Goal: Transaction & Acquisition: Purchase product/service

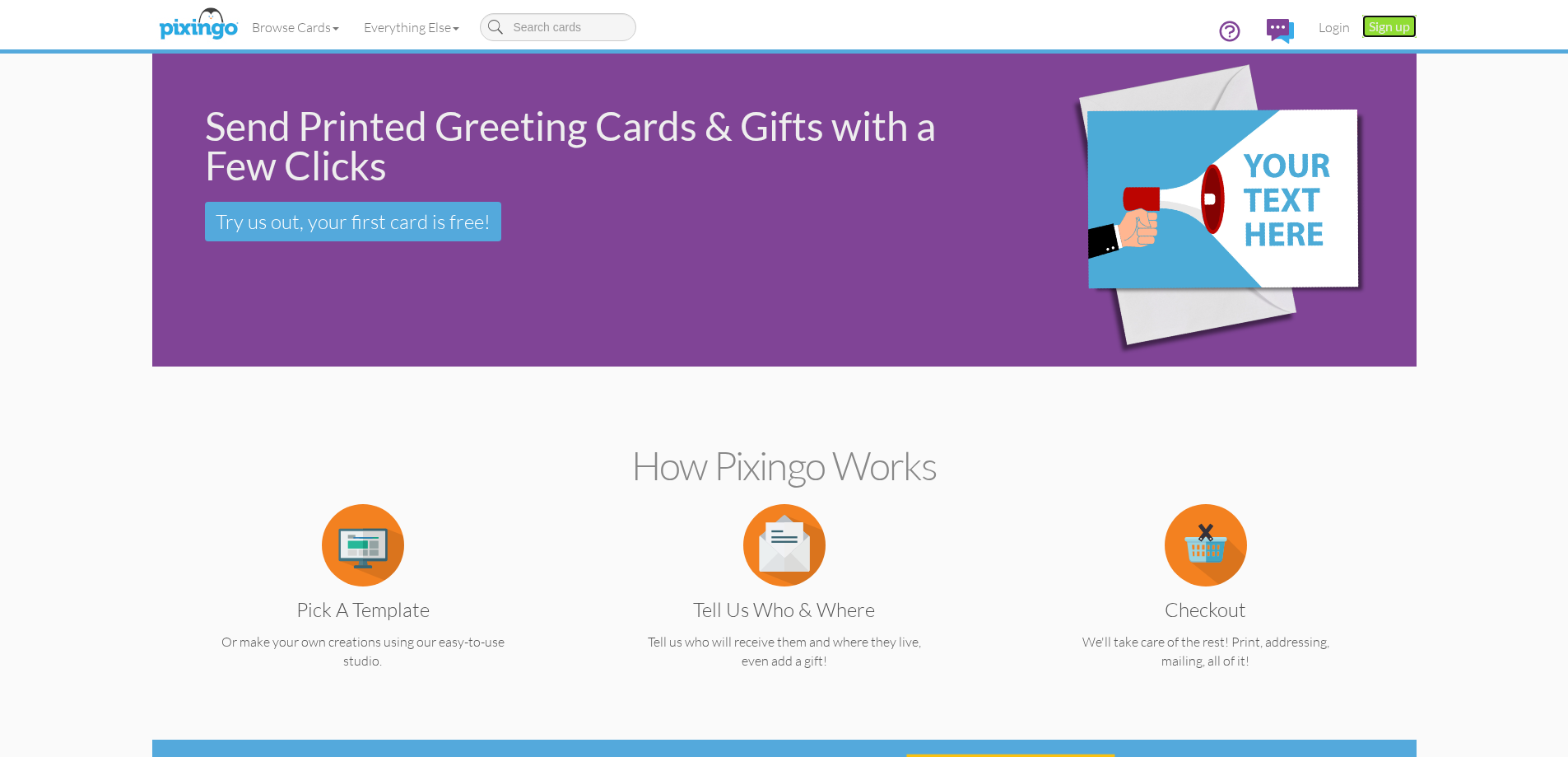
click at [1371, 22] on link "Sign up" at bounding box center [1389, 26] width 54 height 23
click at [1326, 35] on link "Login" at bounding box center [1334, 27] width 56 height 41
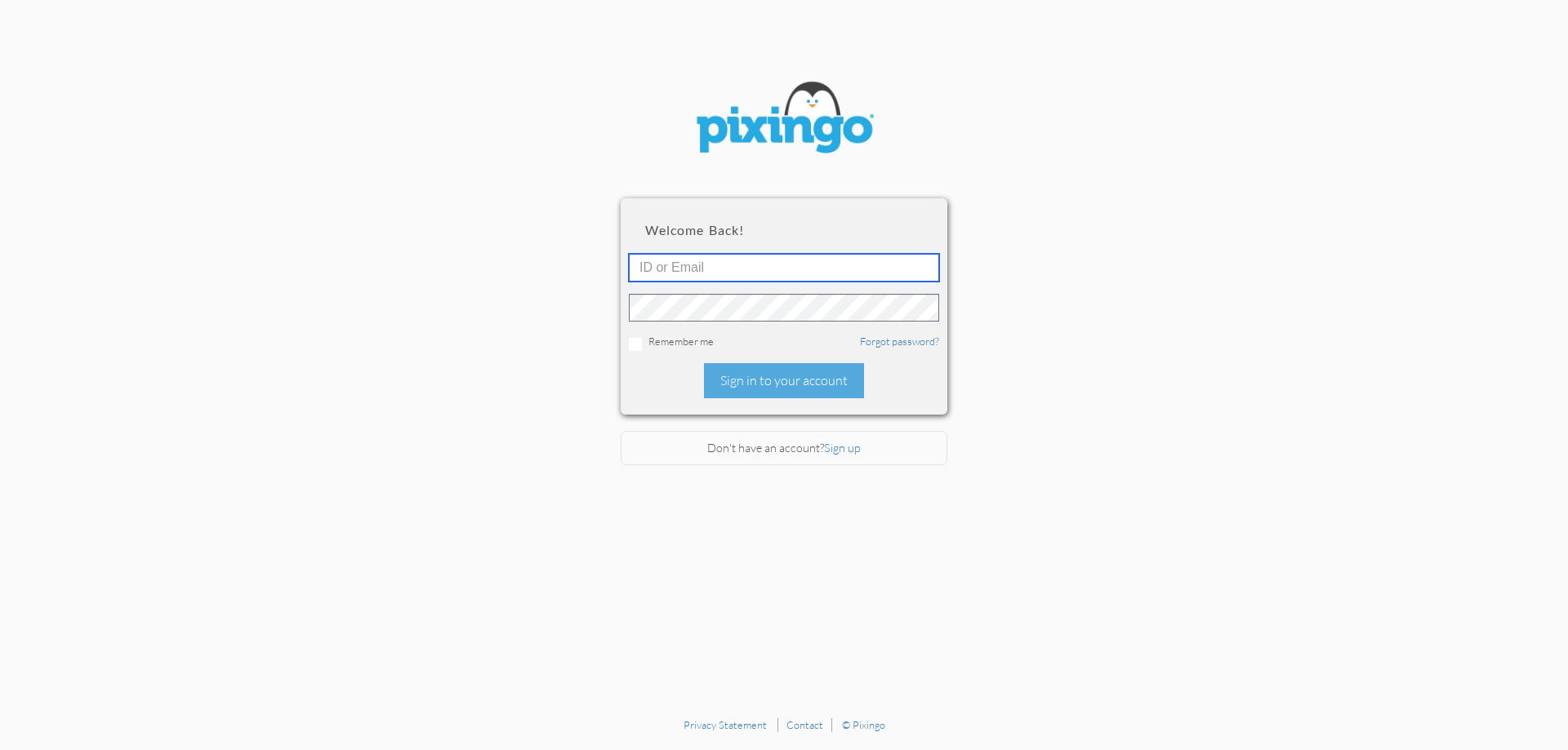
click at [733, 277] on input "text" at bounding box center [784, 268] width 310 height 28
type input "6090"
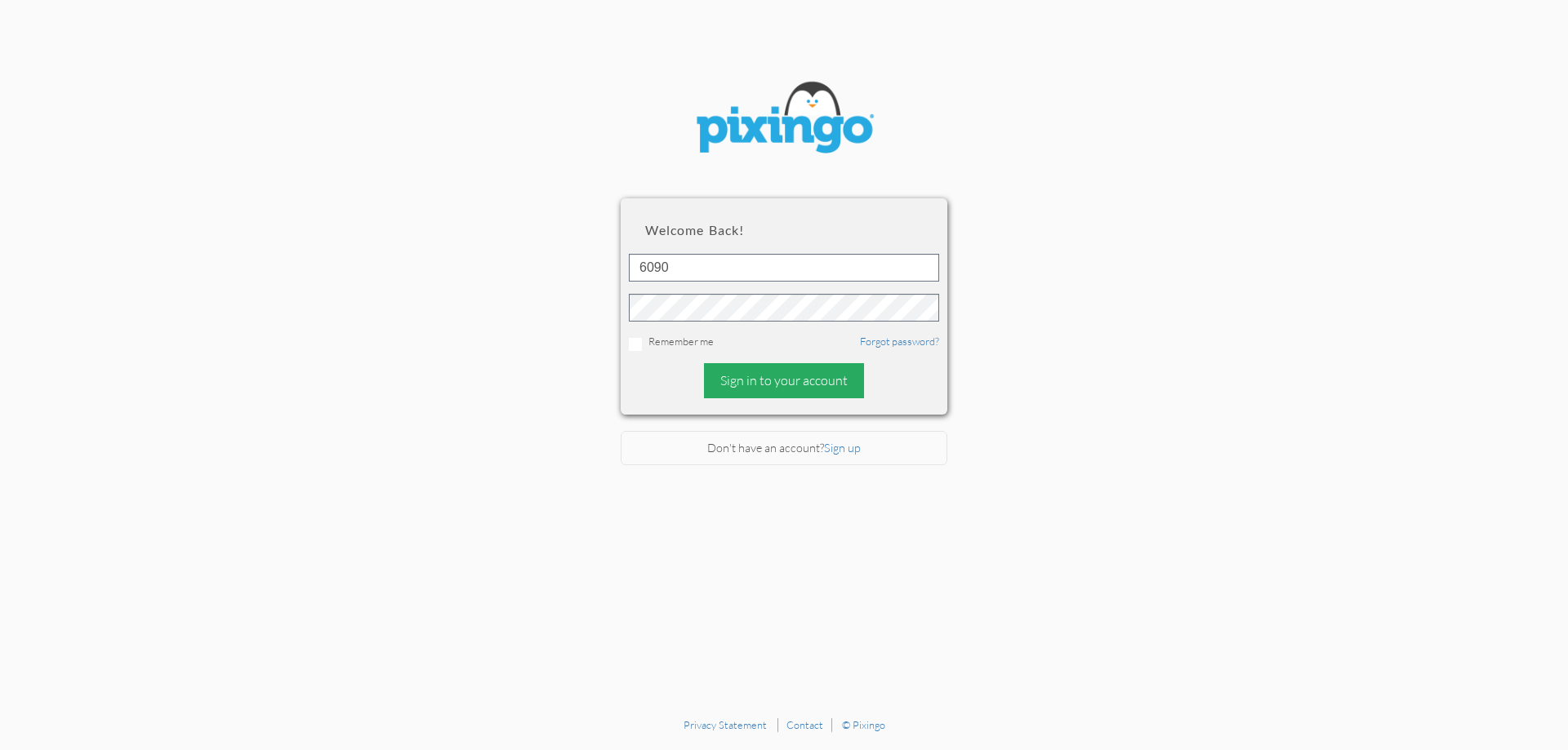
click at [798, 386] on div "Sign in to your account" at bounding box center [784, 381] width 160 height 35
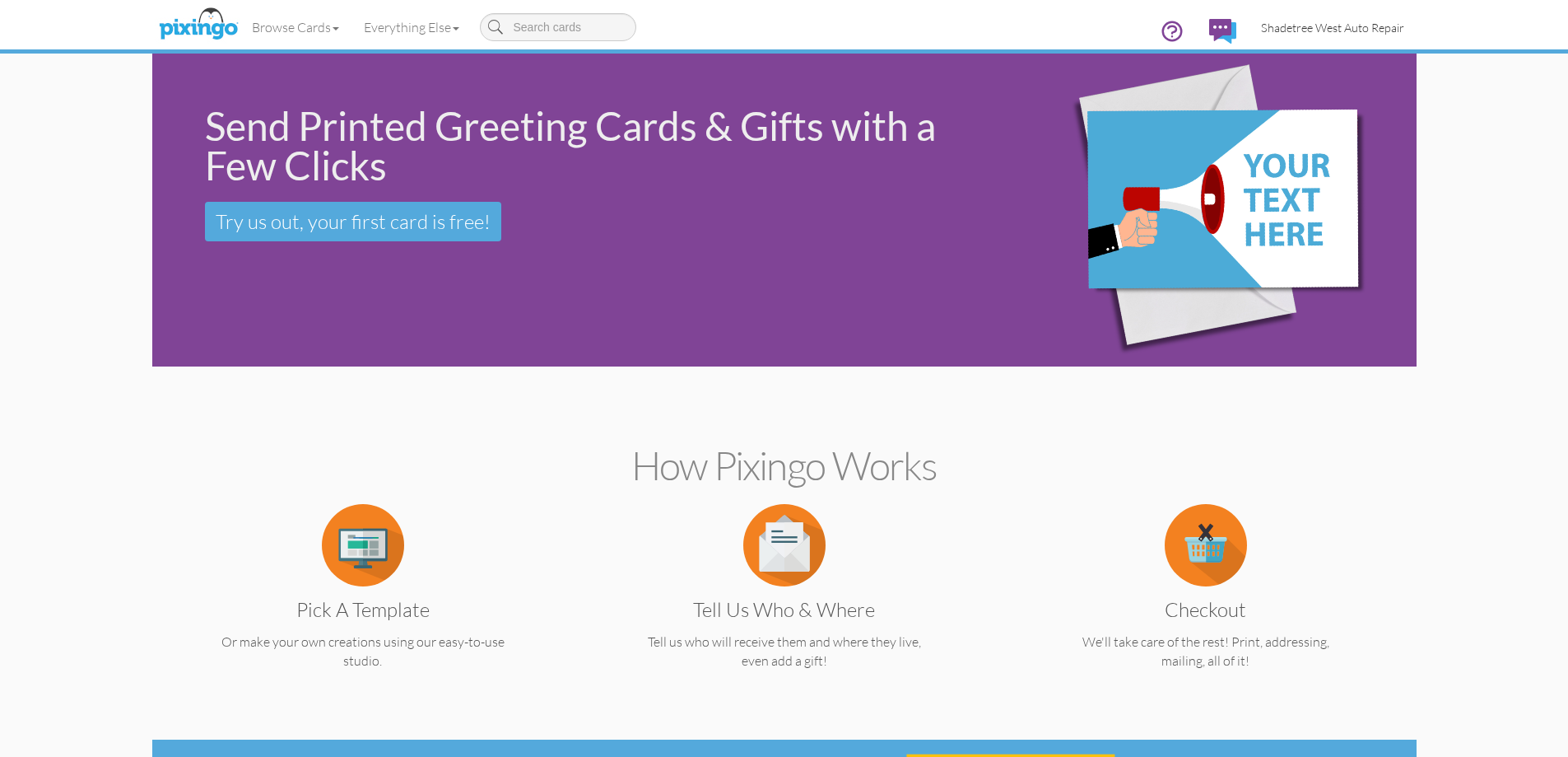
click at [1303, 33] on span "Shadetree West Auto Repair" at bounding box center [1333, 27] width 143 height 14
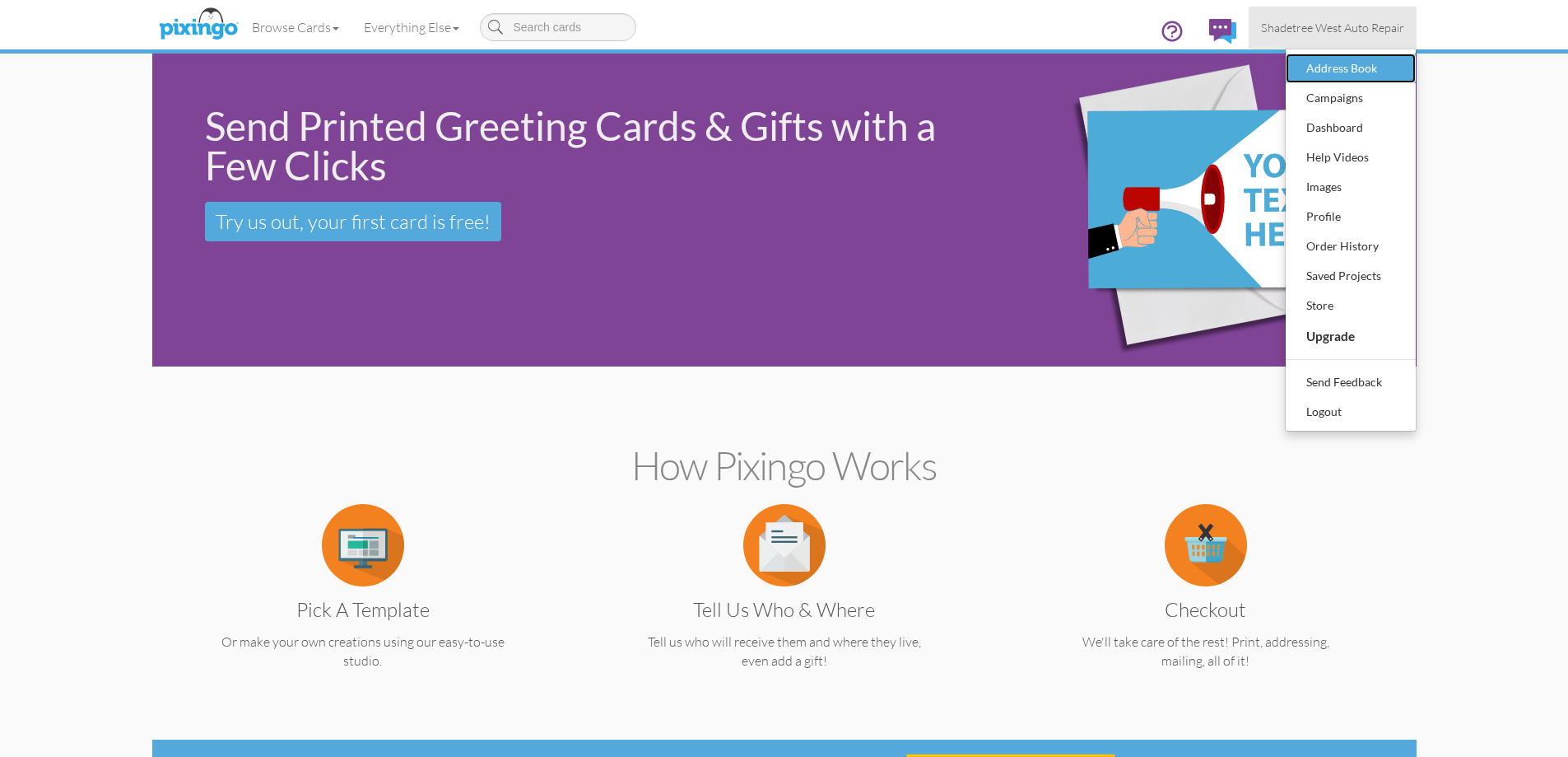
click at [1361, 75] on div "Address Book" at bounding box center [1351, 68] width 97 height 25
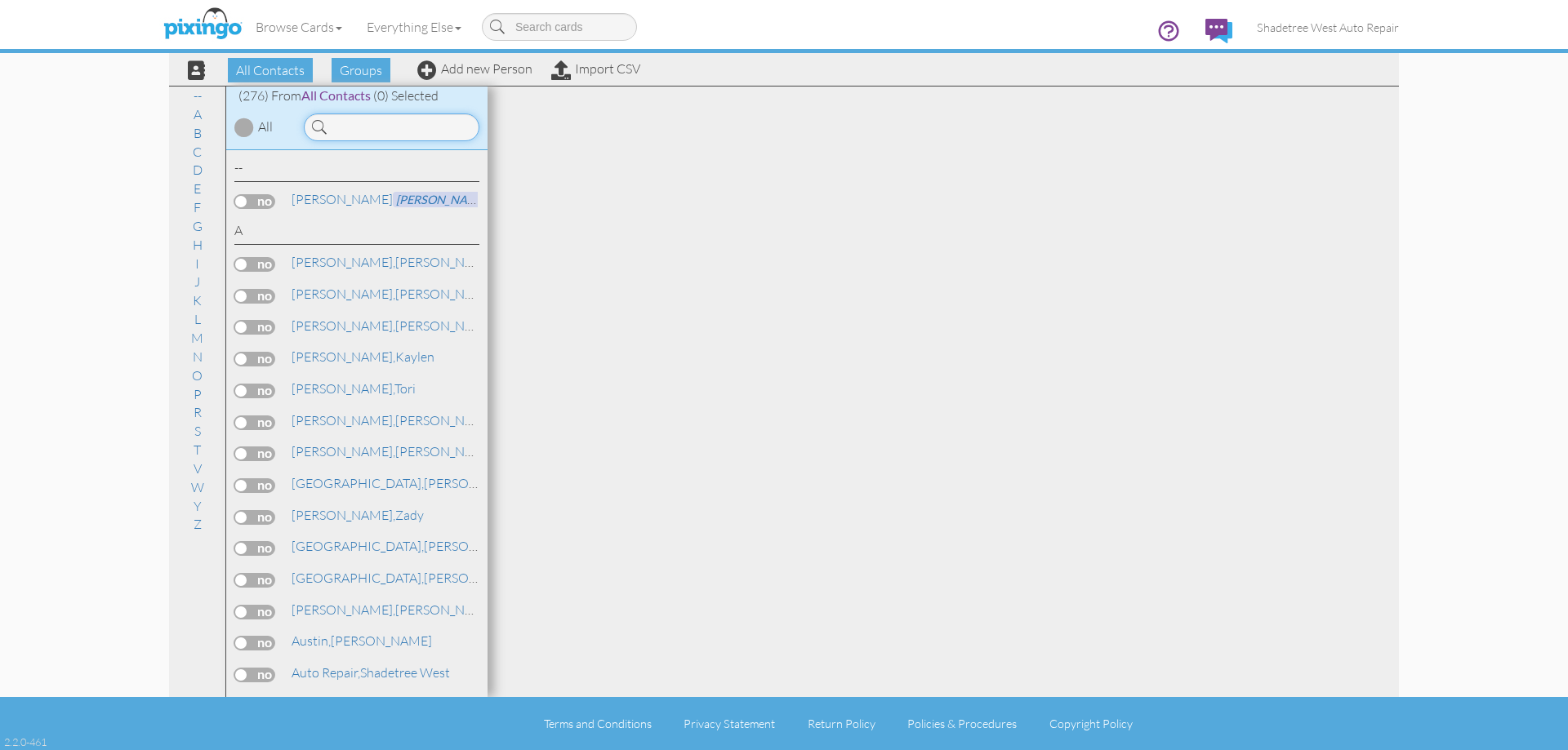
click at [395, 119] on input at bounding box center [391, 127] width 175 height 28
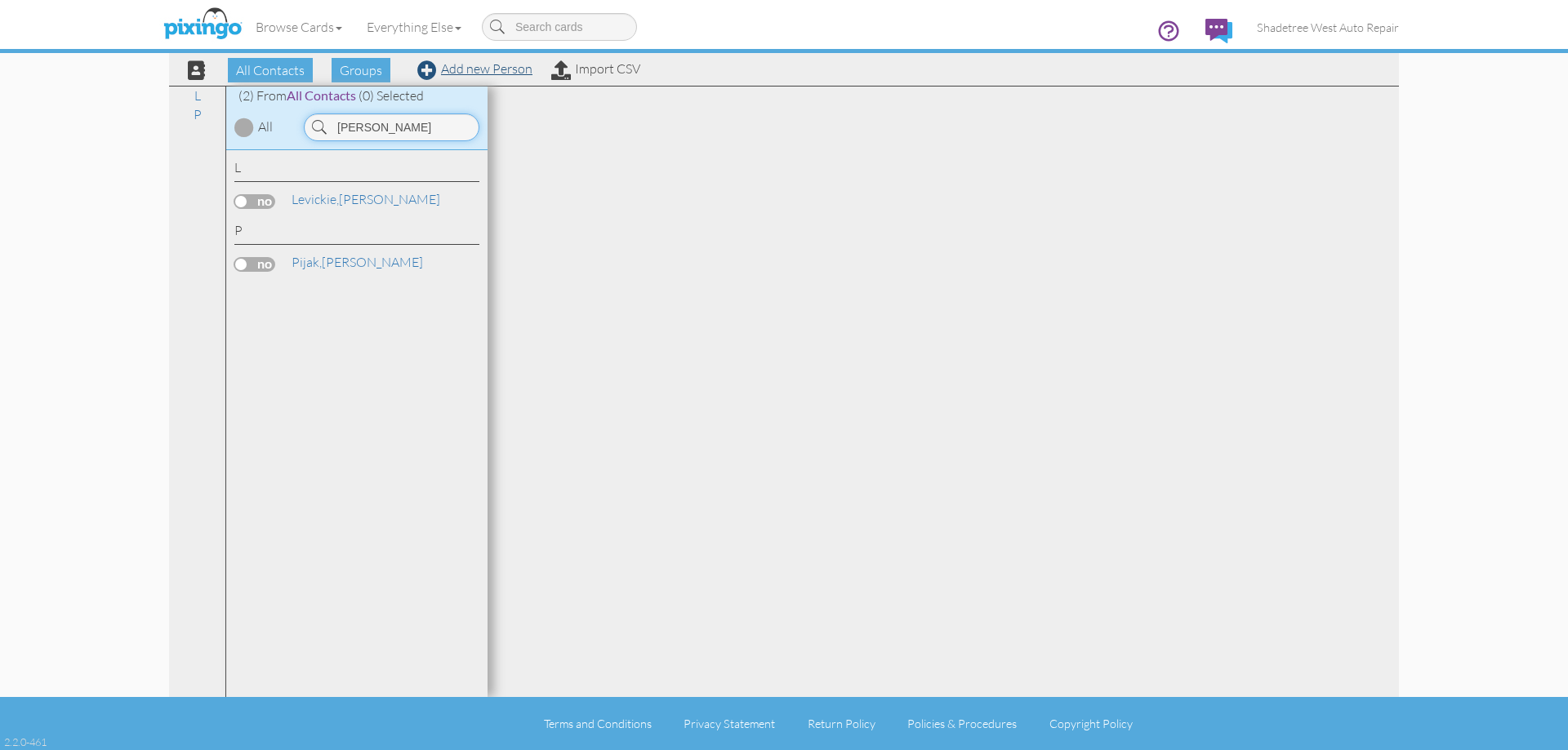
type input "[PERSON_NAME]"
click at [485, 69] on link "Add new Person" at bounding box center [474, 68] width 115 height 17
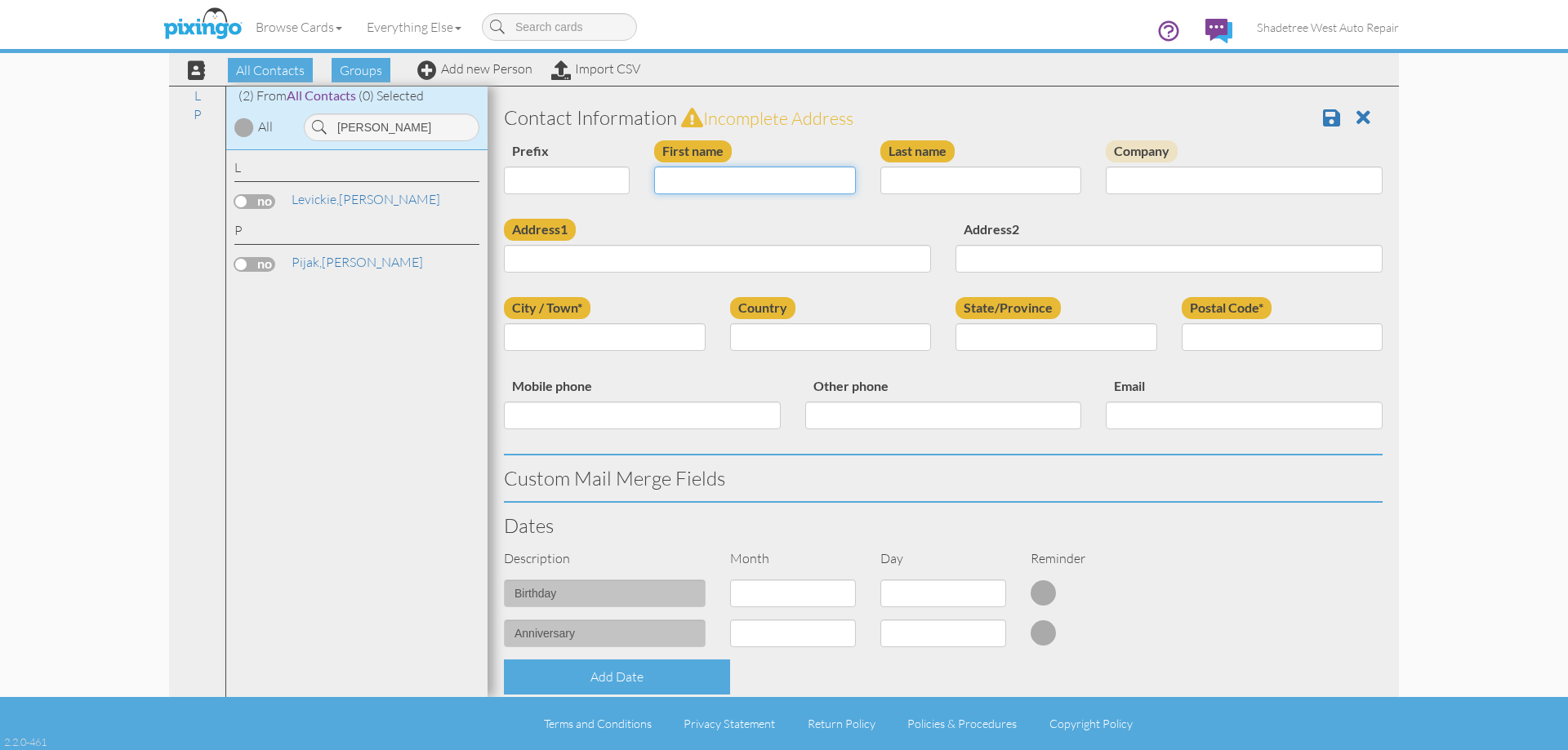
click at [746, 173] on input "First name" at bounding box center [755, 180] width 202 height 28
type input "[PERSON_NAME]"
click at [999, 180] on input "Last name" at bounding box center [981, 180] width 202 height 28
type input "t"
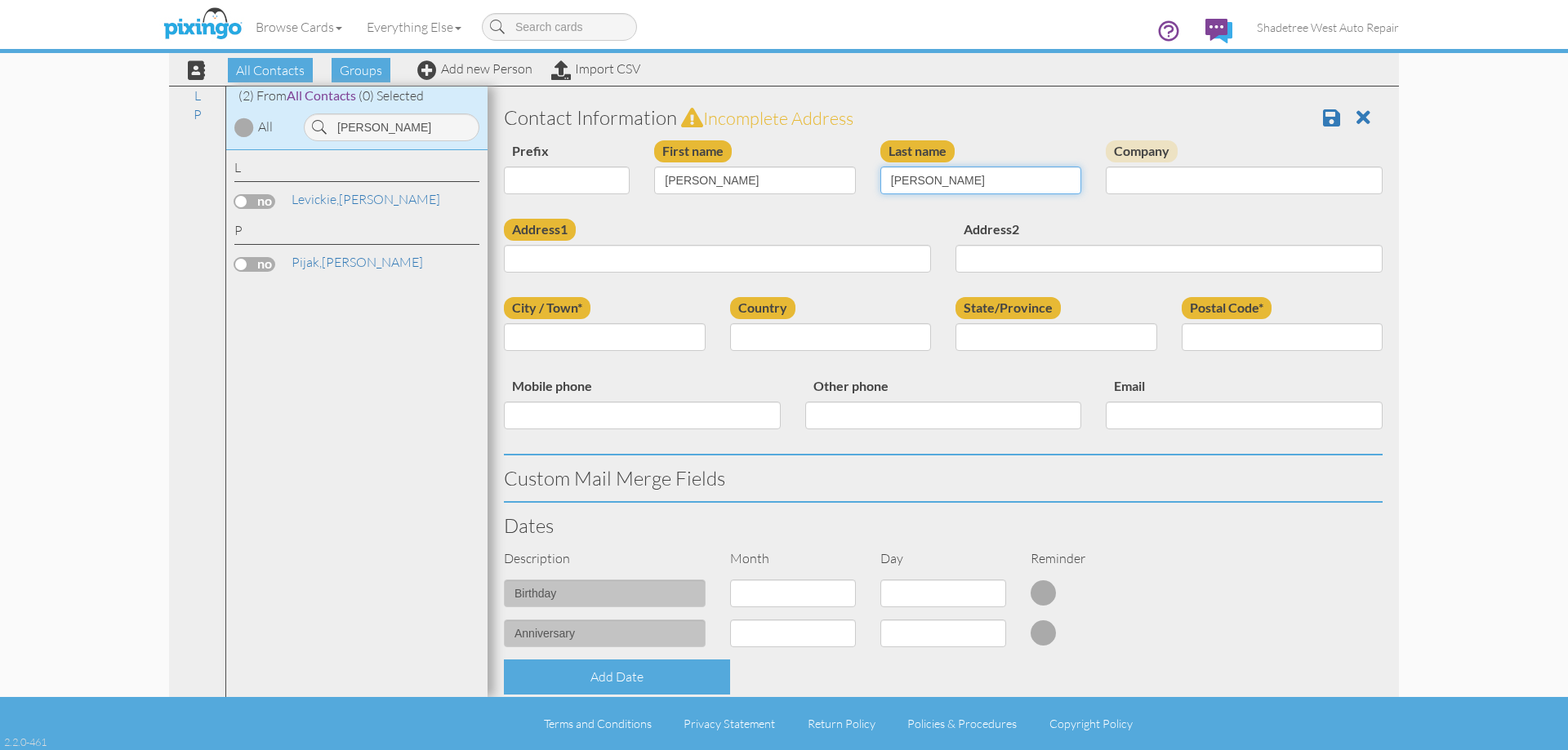
type input "[PERSON_NAME]"
click at [808, 260] on input "Address1" at bounding box center [717, 258] width 427 height 28
type input "[STREET_ADDRESS]"
click at [655, 340] on input "City / Town*" at bounding box center [604, 337] width 202 height 28
type input "[PERSON_NAME]"
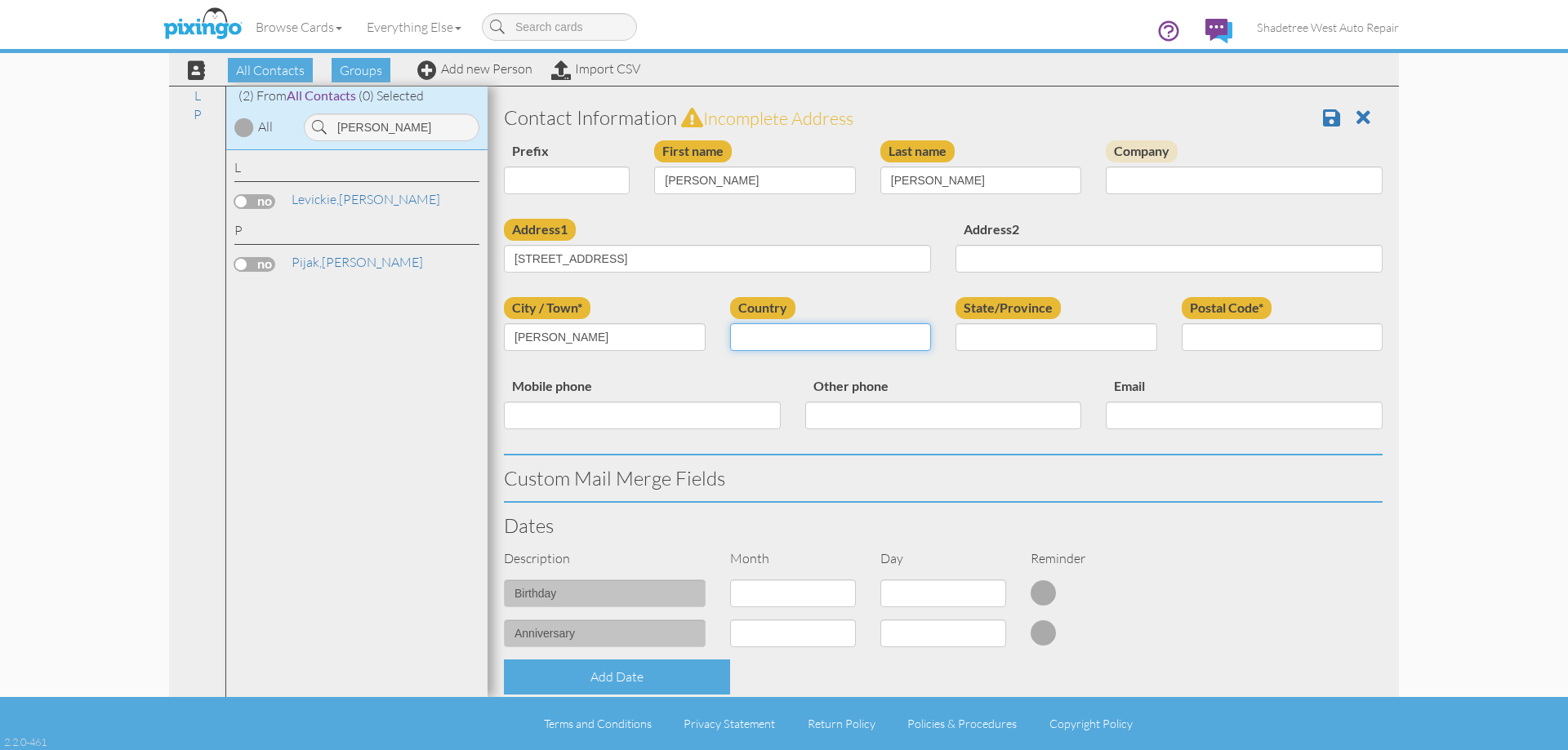
click at [785, 338] on select "[GEOGRAPHIC_DATA] -------------- [GEOGRAPHIC_DATA] [GEOGRAPHIC_DATA] [GEOGRAPHI…" at bounding box center [831, 337] width 202 height 28
select select "object:2230"
click at [730, 323] on select "[GEOGRAPHIC_DATA] -------------- [GEOGRAPHIC_DATA] [GEOGRAPHIC_DATA] [GEOGRAPHI…" at bounding box center [831, 337] width 202 height 28
click at [980, 330] on select "AA (Military) AE (Military) [US_STATE] [US_STATE] [US_STATE] AP (Military) [US_…" at bounding box center [1056, 337] width 202 height 28
select select "object:2529"
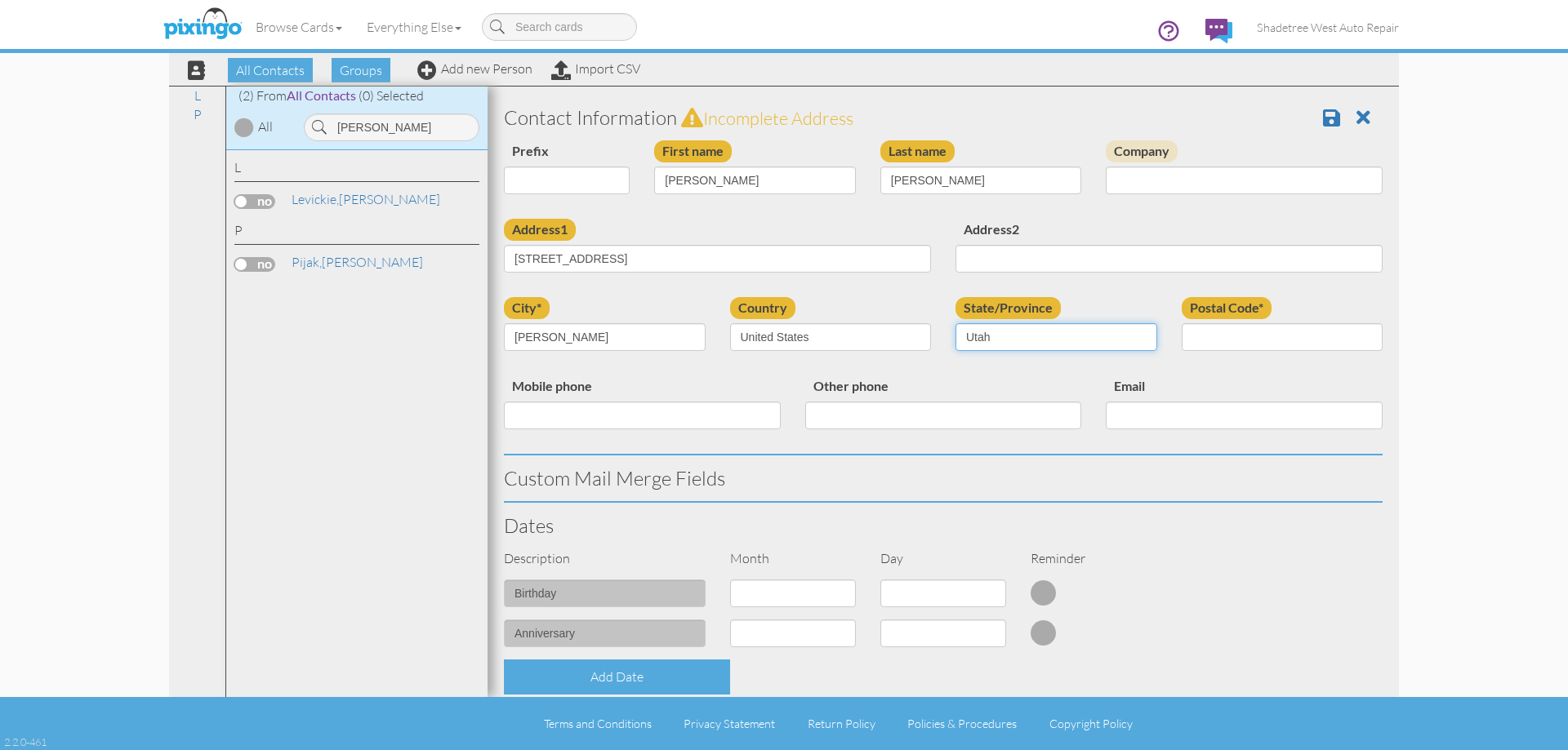
click at [955, 323] on select "AA (Military) AE (Military) [US_STATE] [US_STATE] [US_STATE] AP (Military) [US_…" at bounding box center [1056, 337] width 202 height 28
click at [1203, 333] on input "Postal Code*" at bounding box center [1282, 337] width 202 height 28
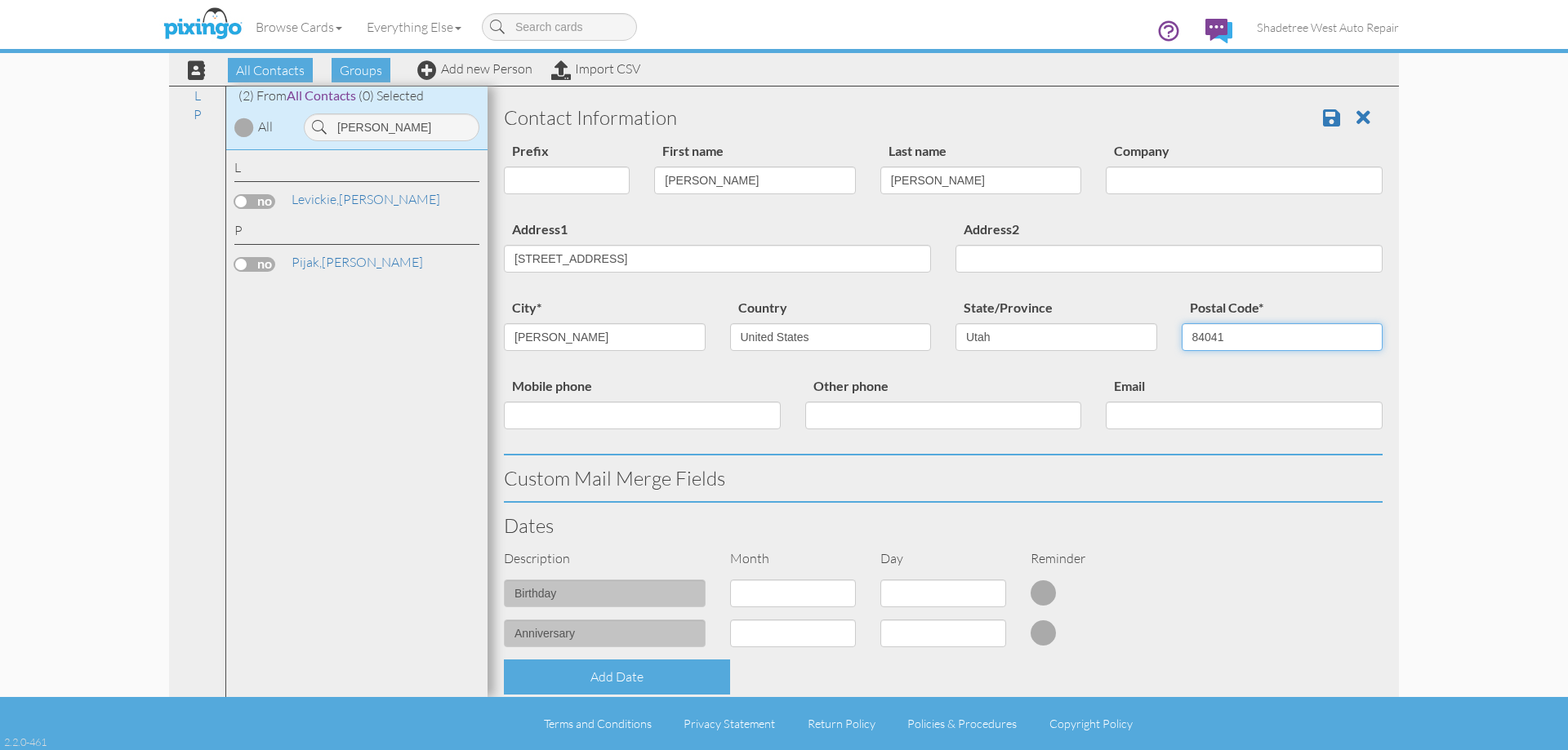
type input "84041"
click at [682, 425] on input "Mobile phone" at bounding box center [642, 415] width 277 height 28
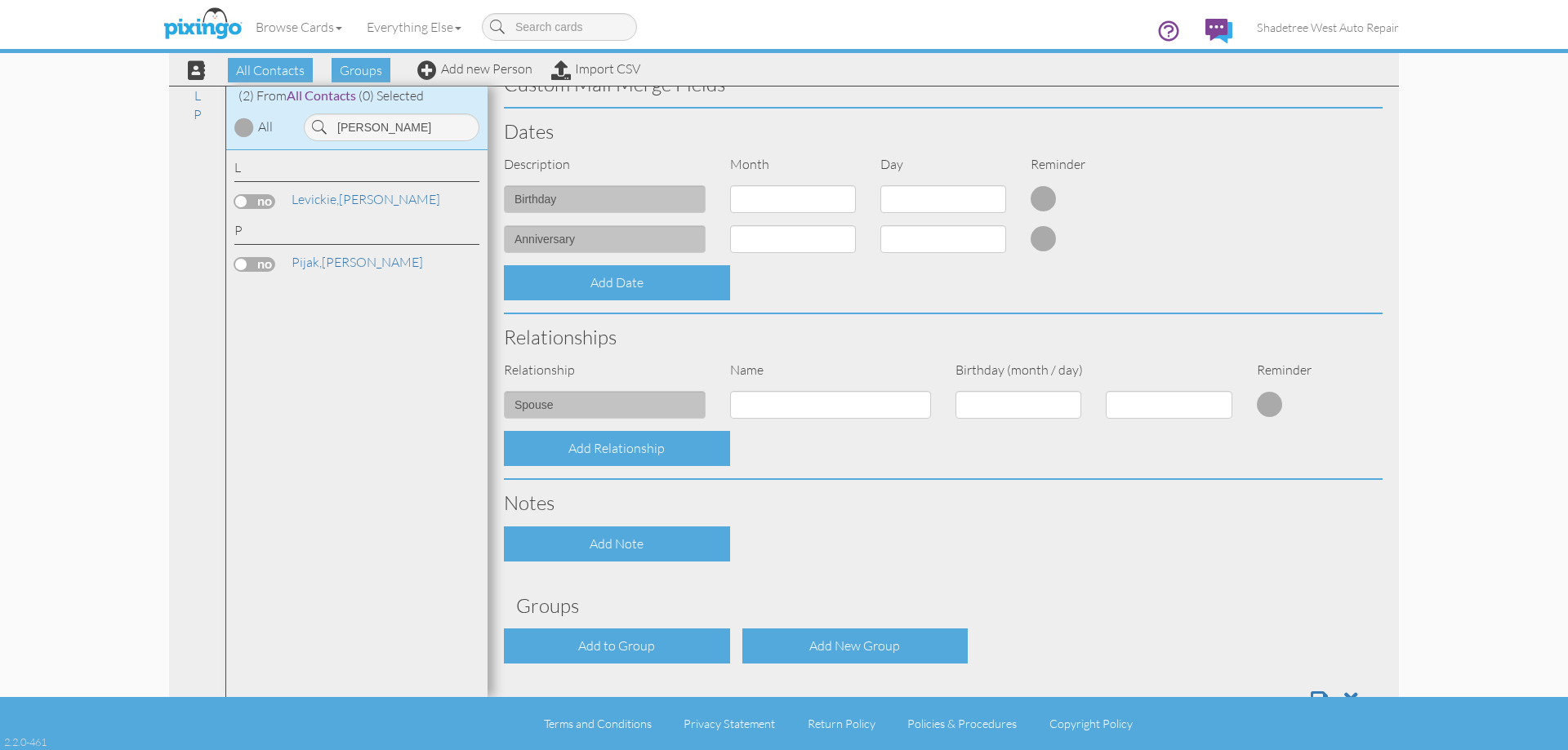
scroll to position [444, 0]
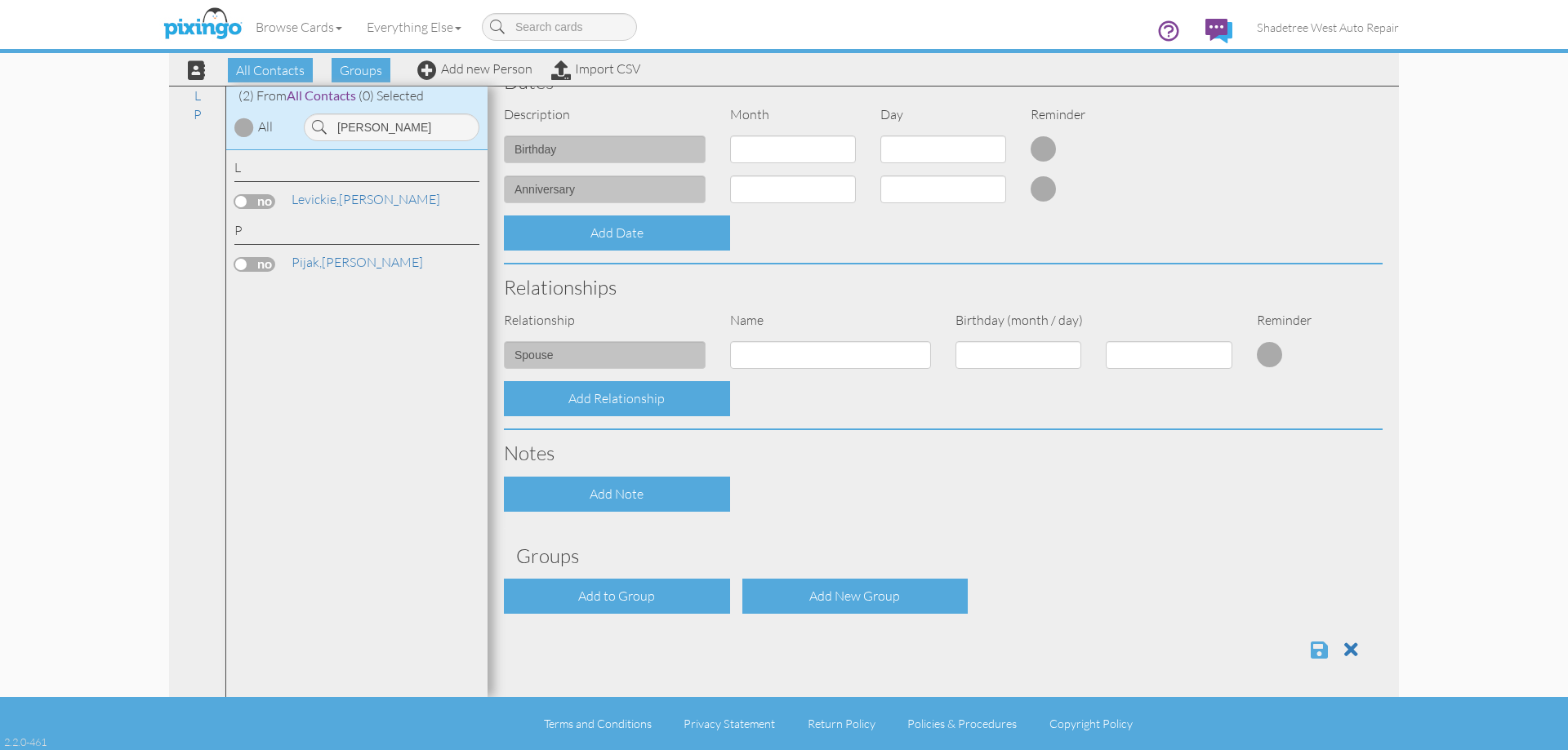
type input "3039210575"
click at [1311, 655] on span at bounding box center [1319, 649] width 18 height 19
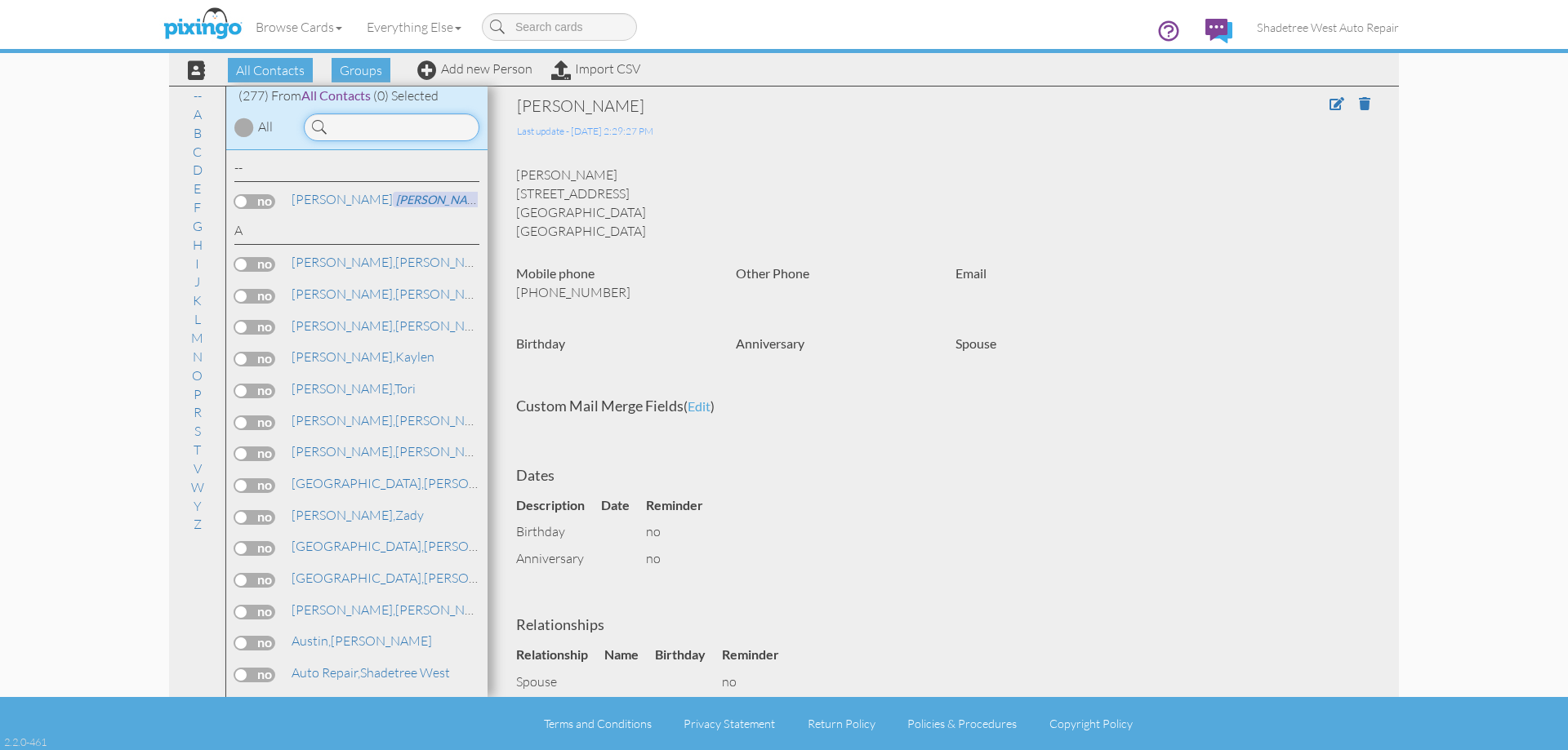
click at [421, 125] on input at bounding box center [391, 127] width 175 height 28
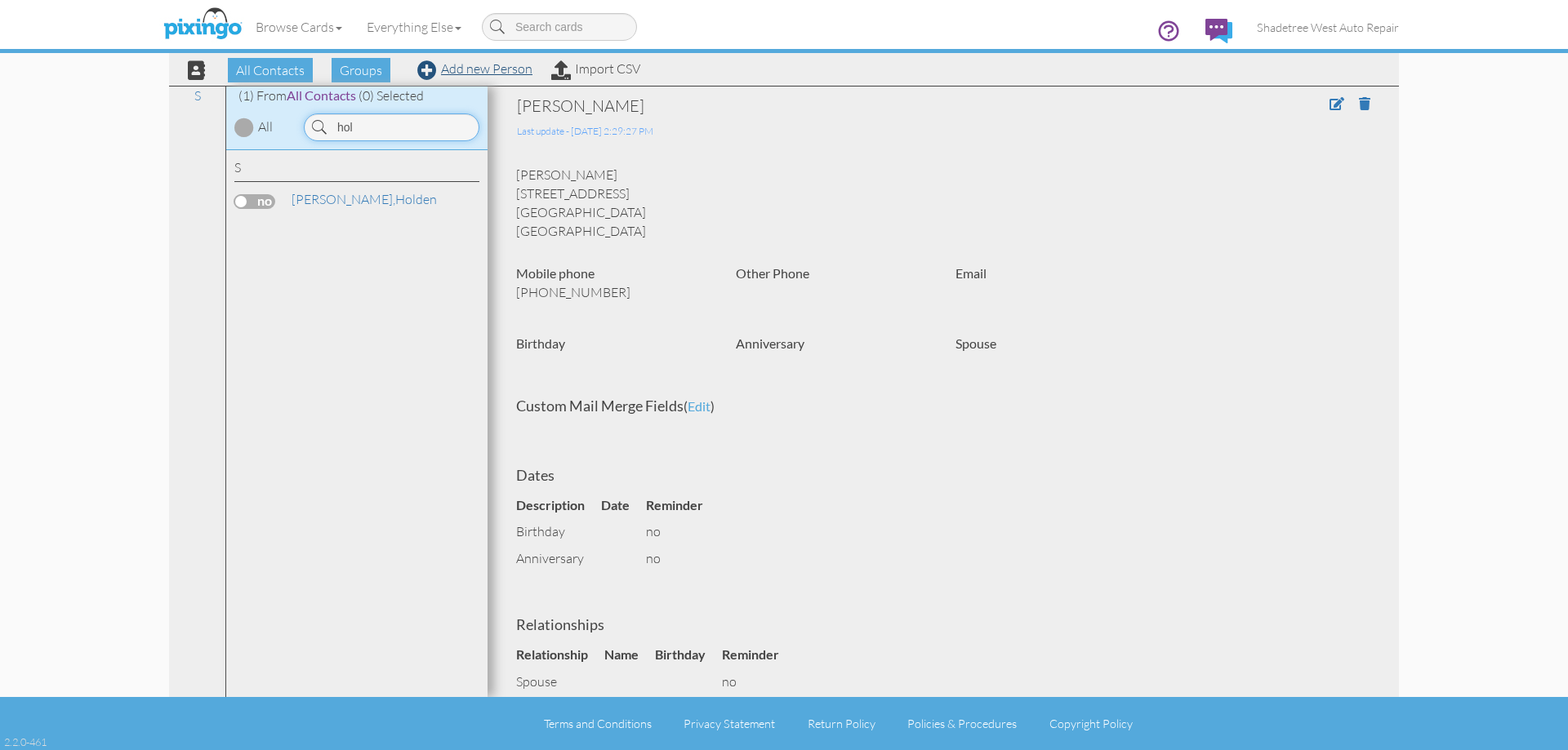
type input "hol"
click at [449, 67] on link "Add new Person" at bounding box center [474, 68] width 115 height 17
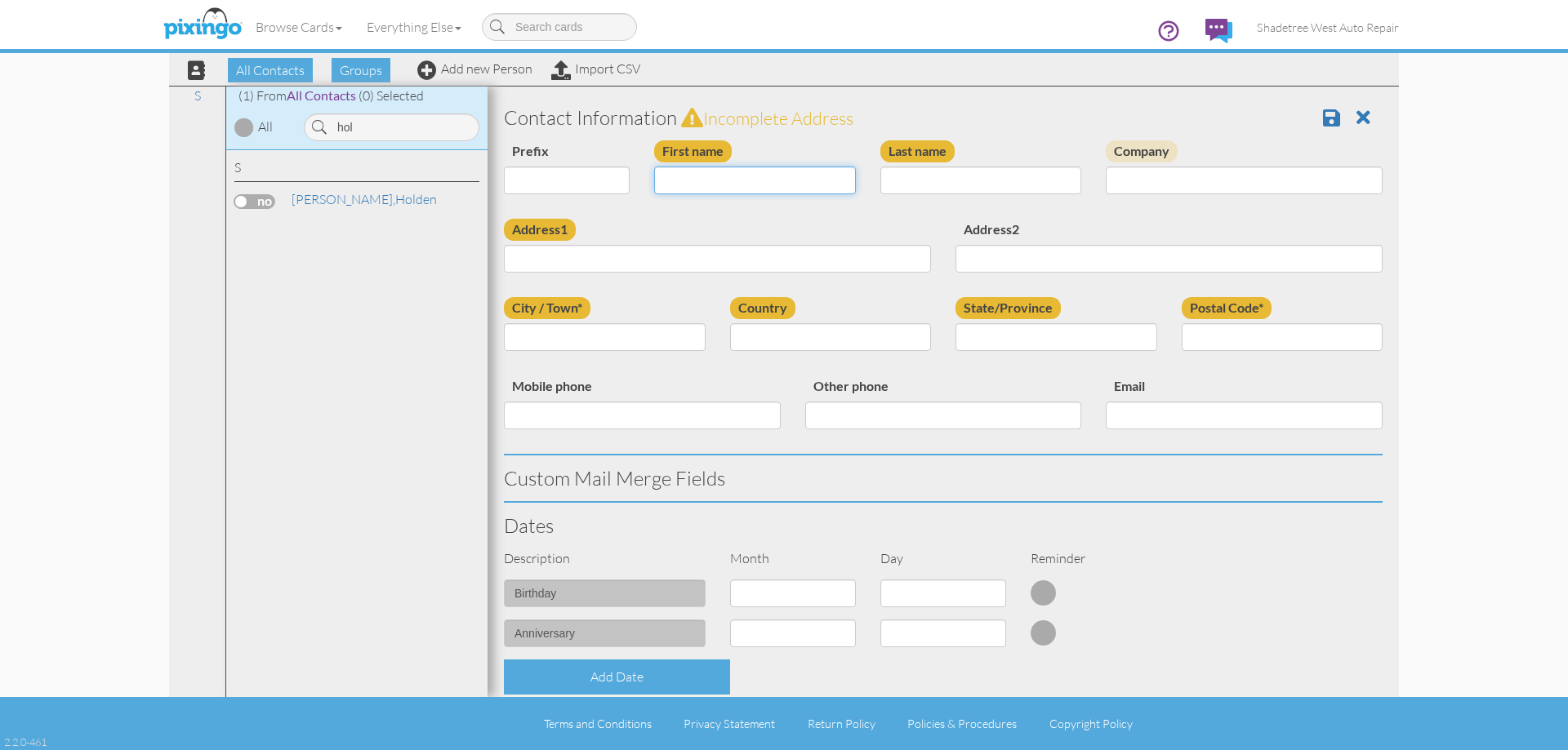
click at [712, 168] on input "First name" at bounding box center [755, 180] width 202 height 28
type input "Dan And Linda"
click at [988, 184] on input "Last name" at bounding box center [981, 180] width 202 height 28
type input "Holbrook"
click at [863, 244] on div "Address1" at bounding box center [717, 252] width 451 height 66
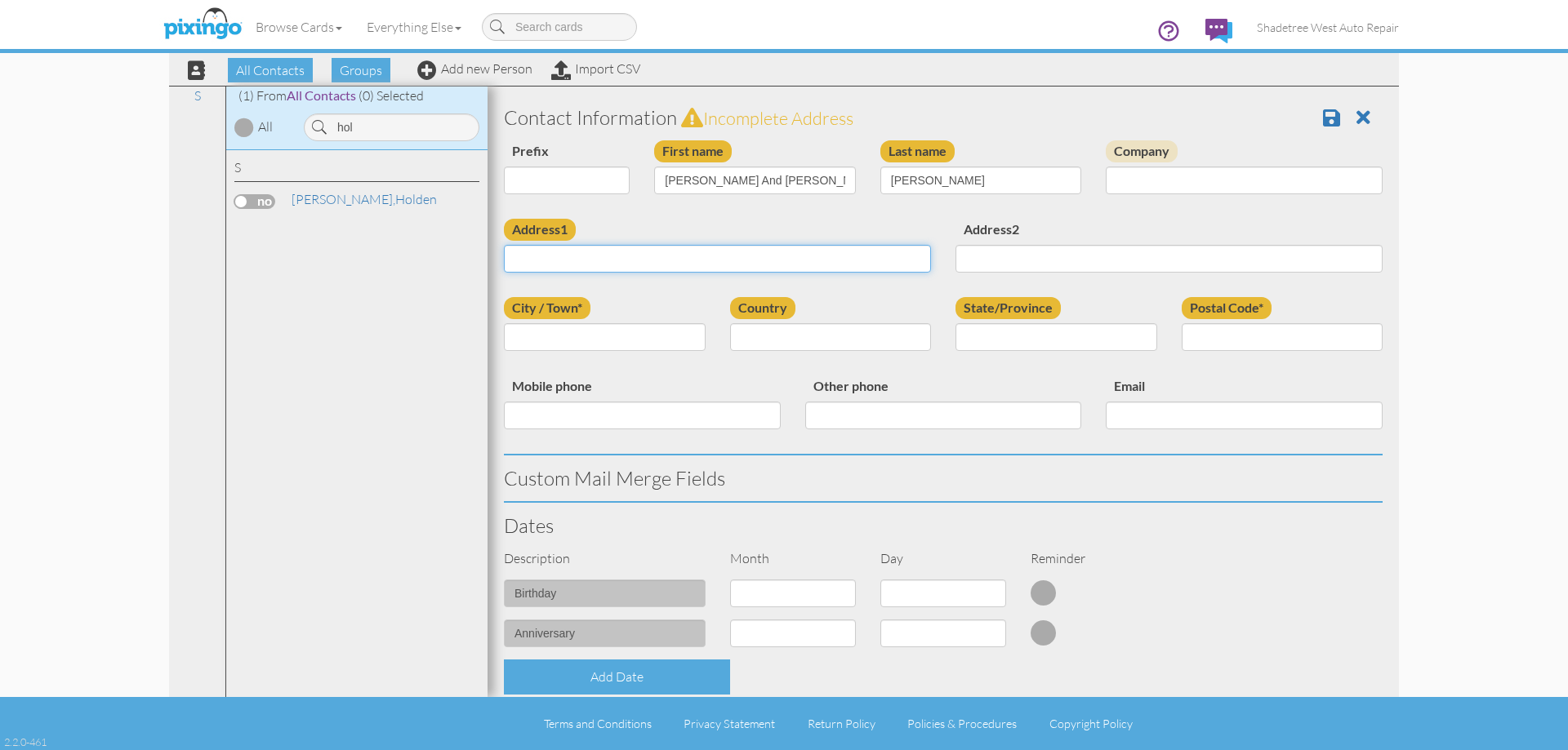
click at [866, 253] on input "Address1" at bounding box center [717, 258] width 427 height 28
type input "180 E 2200 S"
click at [599, 339] on input "City / Town*" at bounding box center [604, 337] width 202 height 28
type input "clearfield"
click at [766, 343] on select "[GEOGRAPHIC_DATA] -------------- [GEOGRAPHIC_DATA] [GEOGRAPHIC_DATA] [GEOGRAPHI…" at bounding box center [831, 337] width 202 height 28
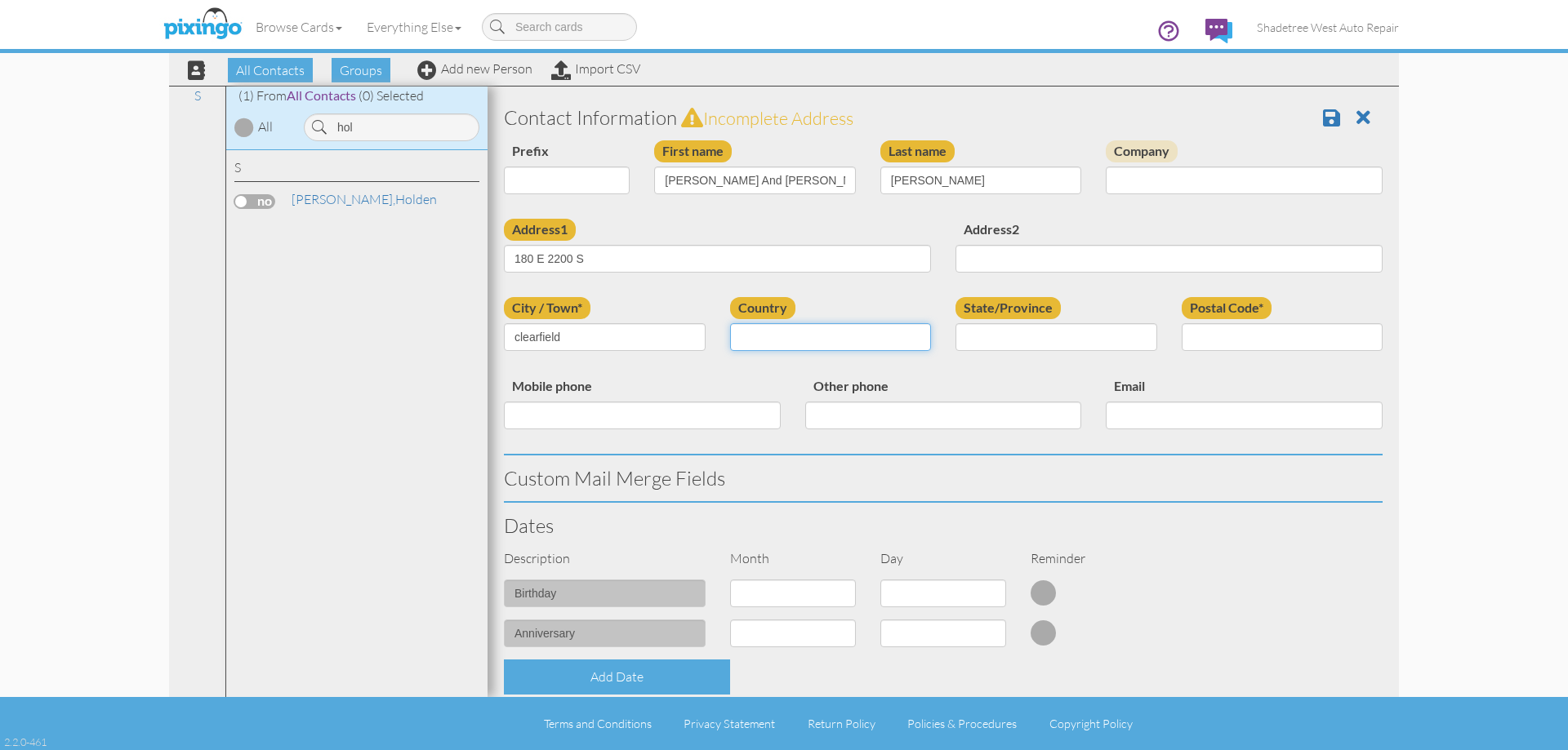
select select "object:1110"
click at [730, 323] on select "[GEOGRAPHIC_DATA] -------------- [GEOGRAPHIC_DATA] [GEOGRAPHIC_DATA] [GEOGRAPHI…" at bounding box center [831, 337] width 202 height 28
click at [1052, 339] on select "AA (Military) AE (Military) [US_STATE] [US_STATE] [US_STATE] AP (Military) [US_…" at bounding box center [1056, 337] width 202 height 28
select select "object:1409"
click at [955, 323] on select "AA (Military) AE (Military) [US_STATE] [US_STATE] [US_STATE] AP (Military) [US_…" at bounding box center [1056, 337] width 202 height 28
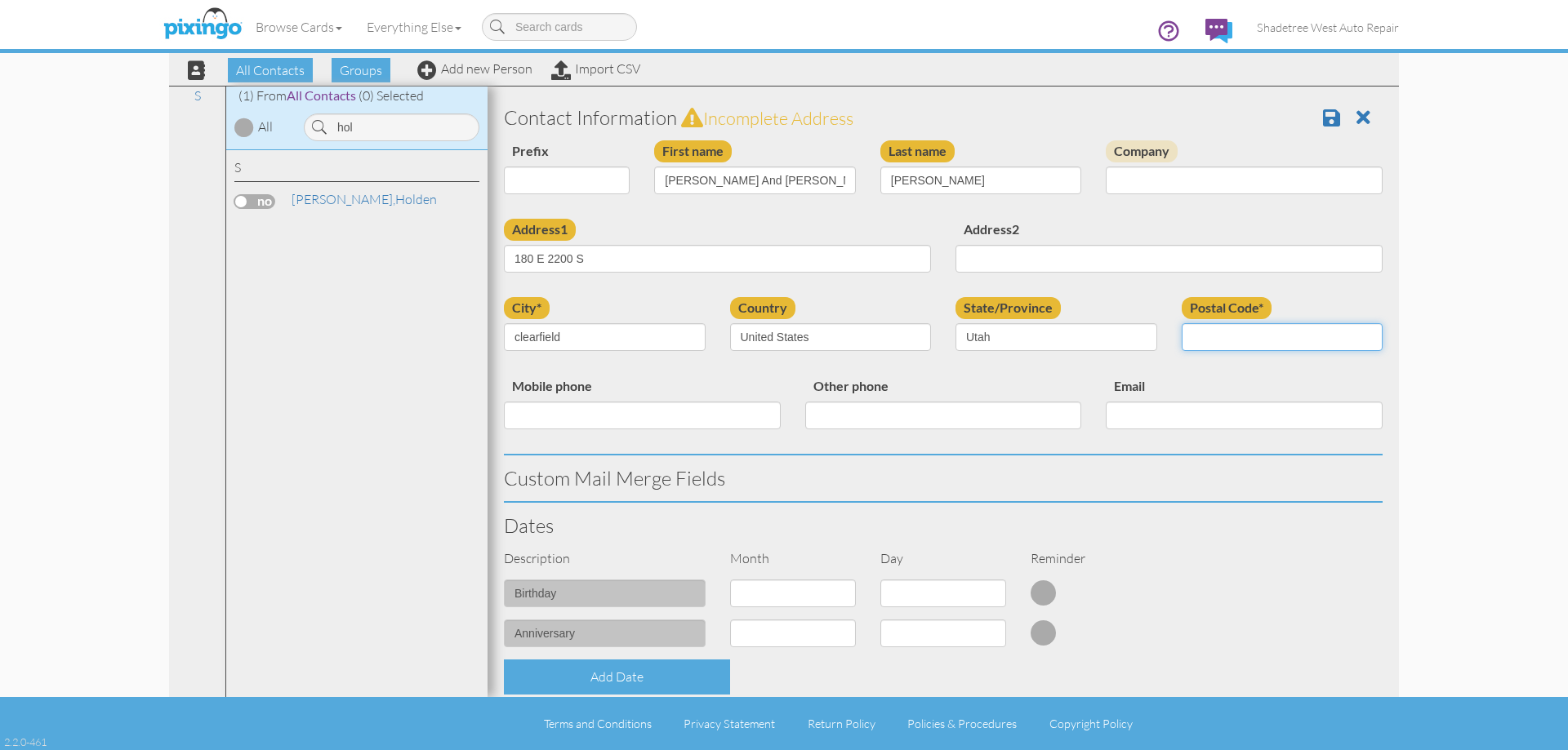
click at [1257, 335] on input "Postal Code*" at bounding box center [1282, 337] width 202 height 28
type input "84015"
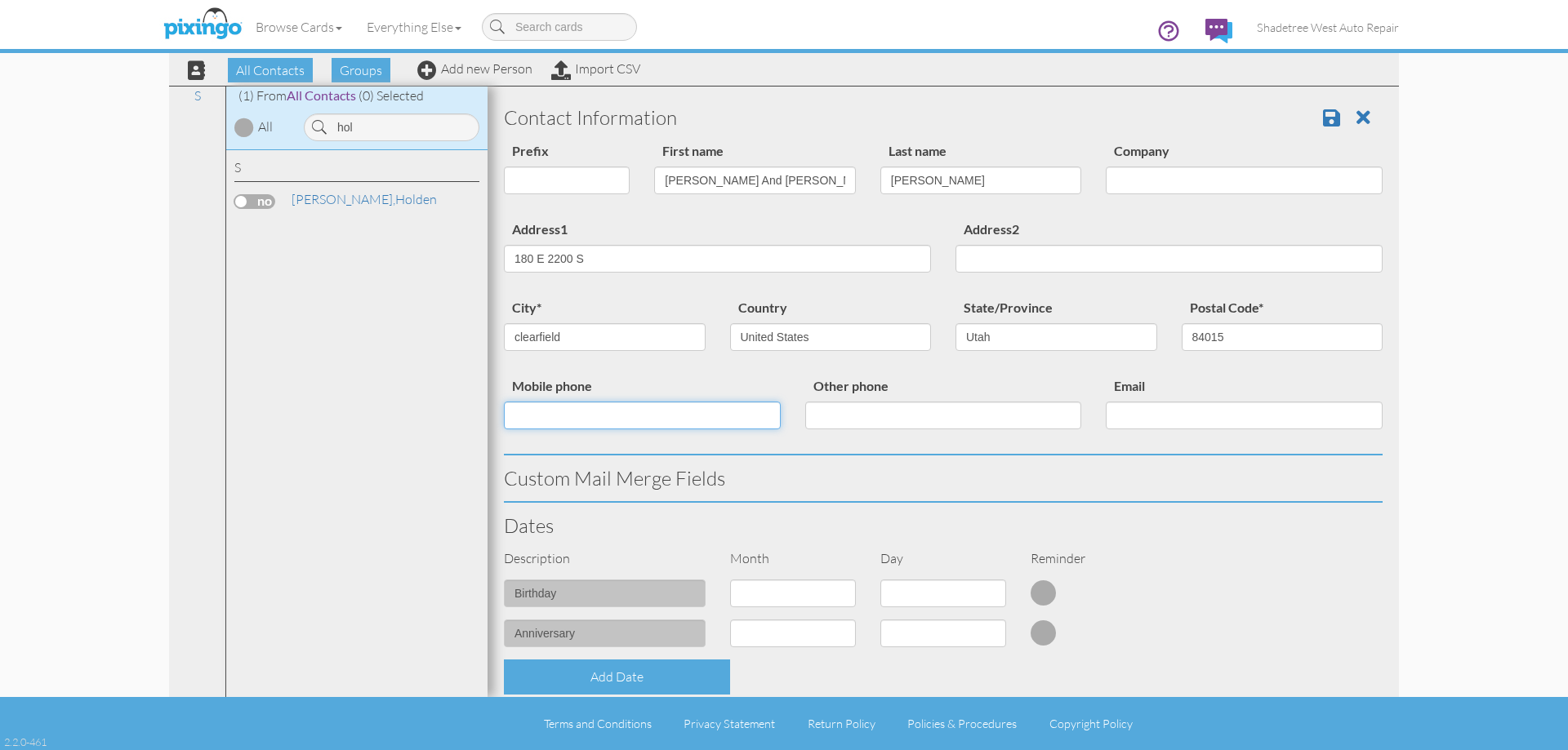
click at [751, 405] on input "Mobile phone" at bounding box center [642, 415] width 277 height 28
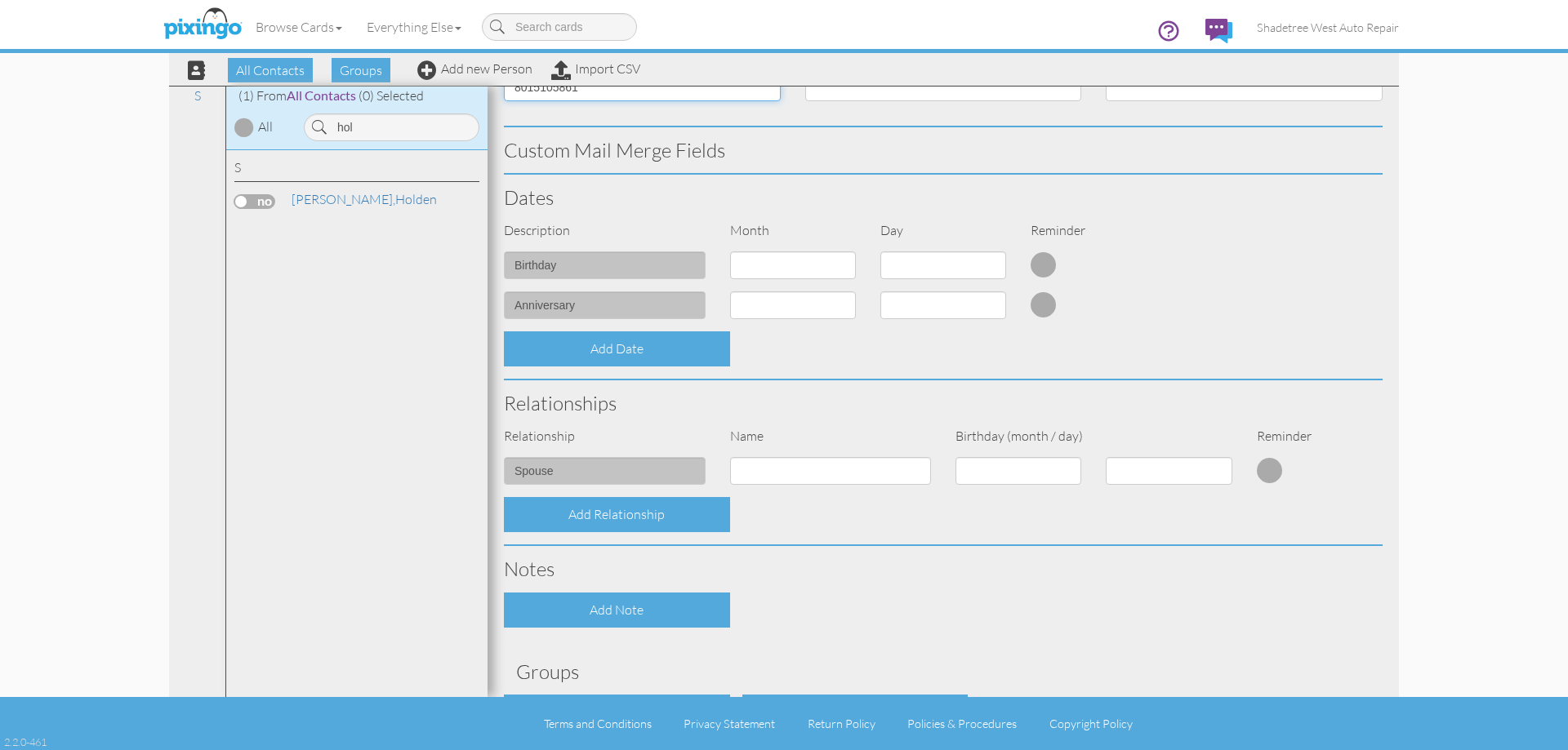
scroll to position [444, 0]
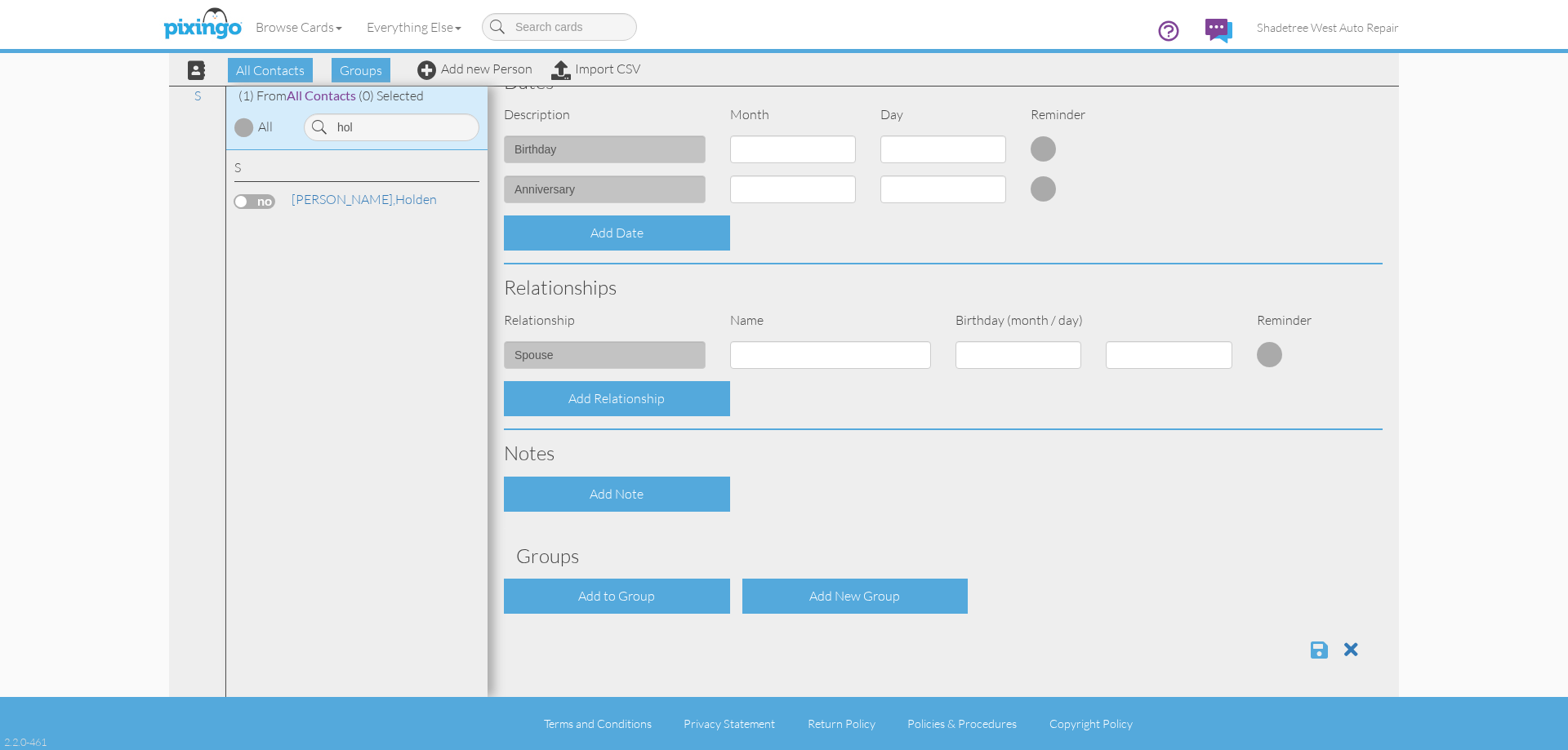
type input "8015105861"
click at [1313, 652] on span at bounding box center [1319, 649] width 18 height 19
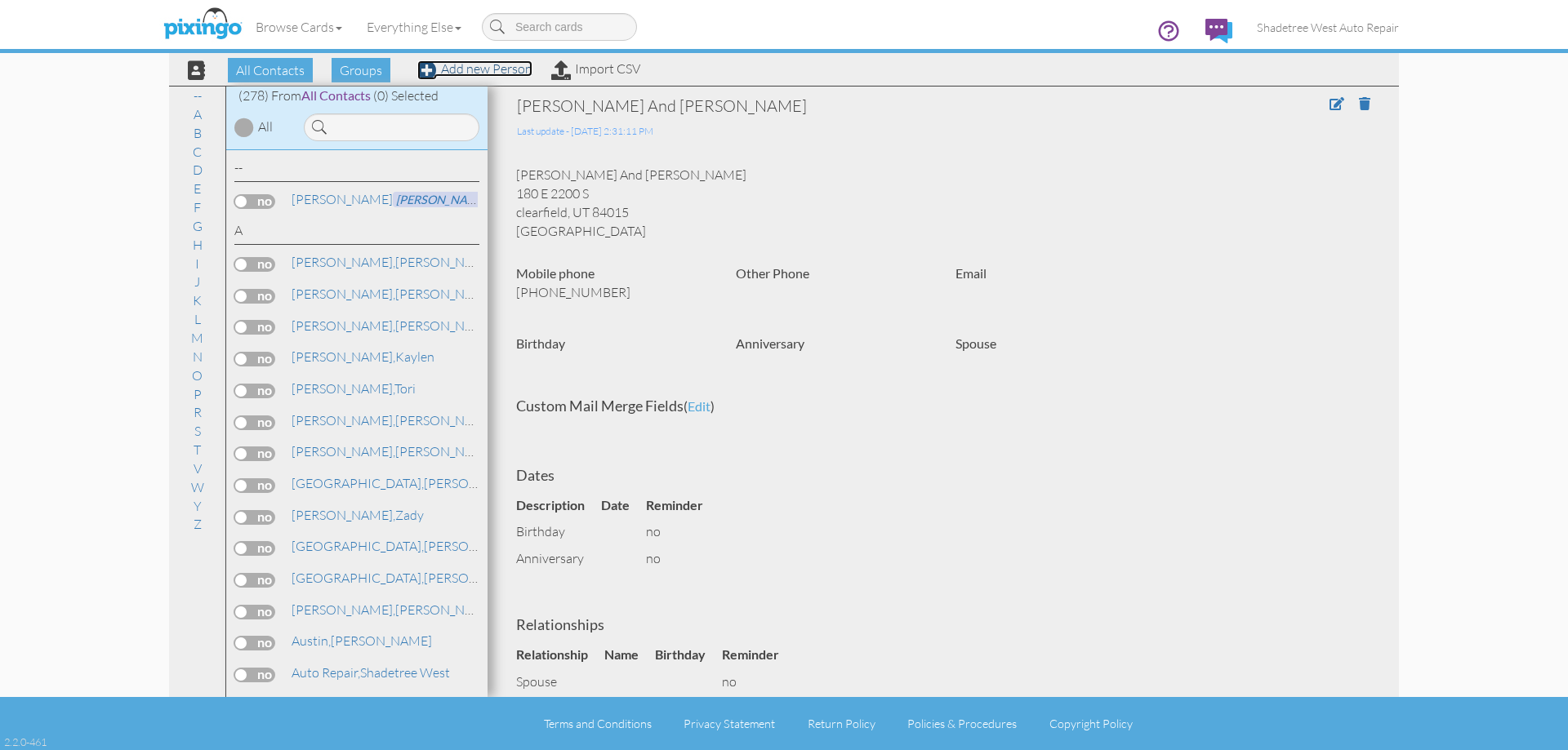
click at [450, 73] on link "Add new Person" at bounding box center [474, 68] width 115 height 17
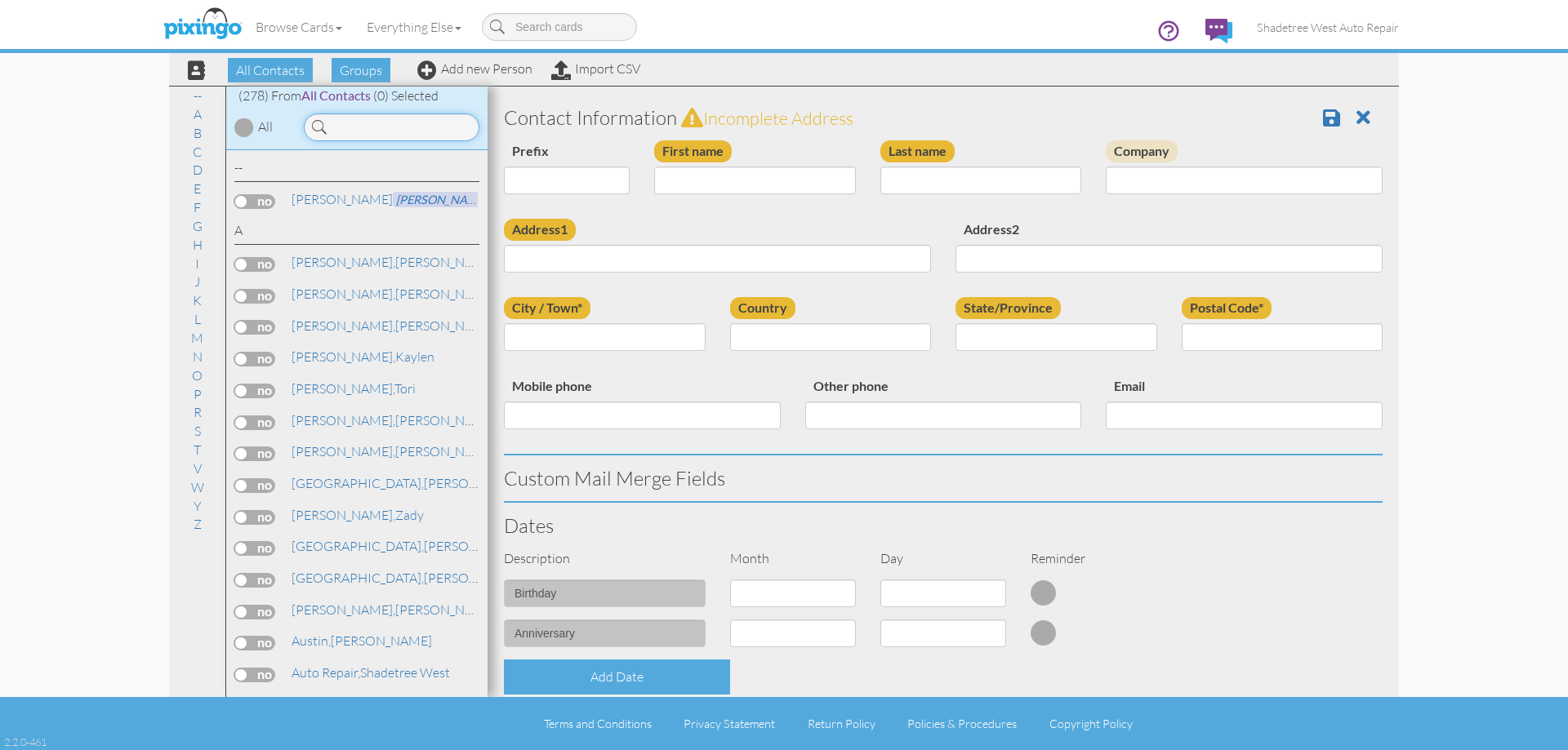
click at [469, 132] on input at bounding box center [391, 127] width 175 height 28
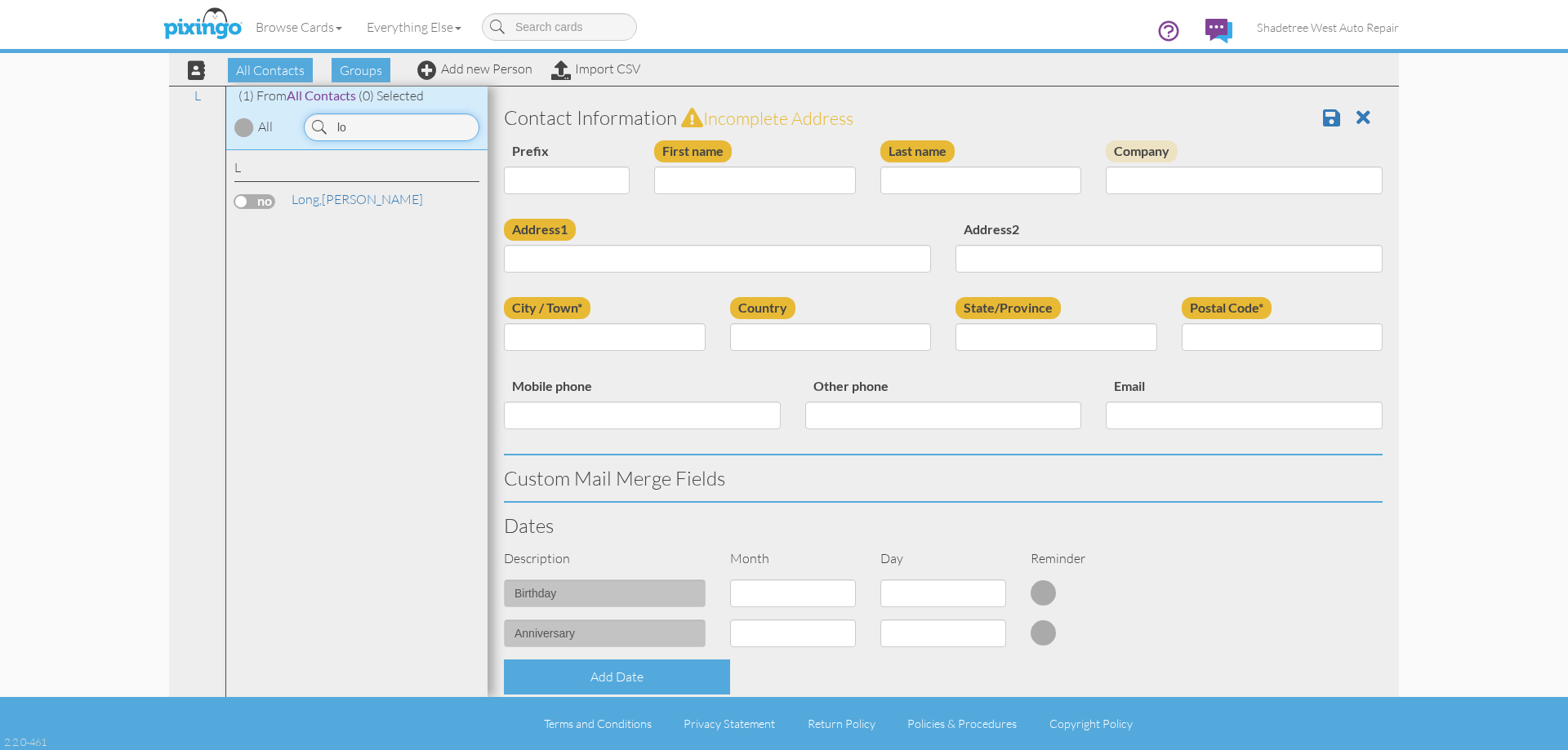
type input "l"
type input "lauren"
click at [698, 181] on input "First name" at bounding box center [755, 180] width 202 height 28
type input "Lauren"
click at [1011, 182] on input "Last name" at bounding box center [981, 180] width 202 height 28
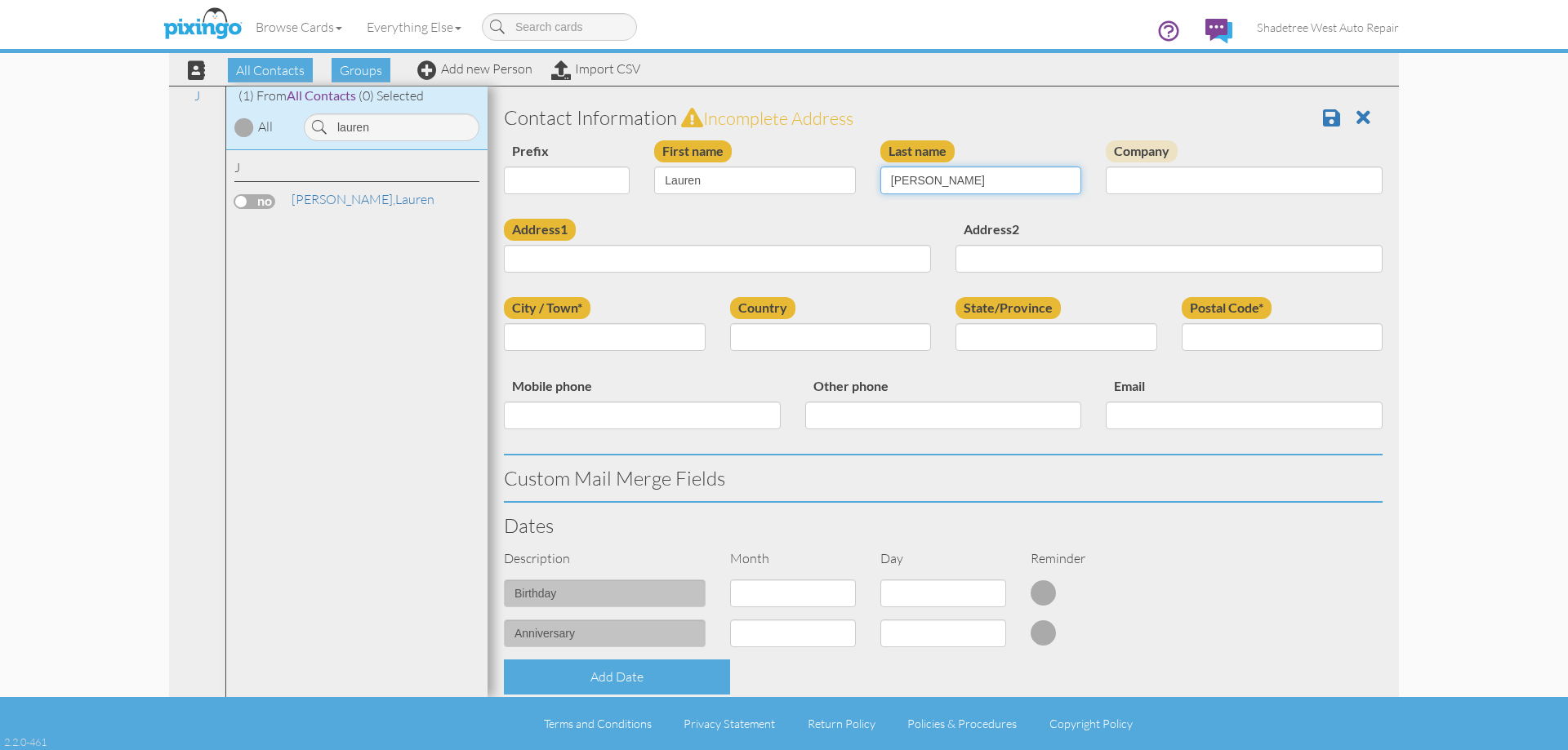
type input "Killian"
click at [846, 262] on input "Address1" at bounding box center [717, 258] width 427 height 28
click at [632, 330] on input "City / Town*" at bounding box center [604, 337] width 202 height 28
drag, startPoint x: 511, startPoint y: 261, endPoint x: 620, endPoint y: 262, distance: 109.0
click at [620, 262] on input "3785 N Angle Street" at bounding box center [717, 258] width 427 height 28
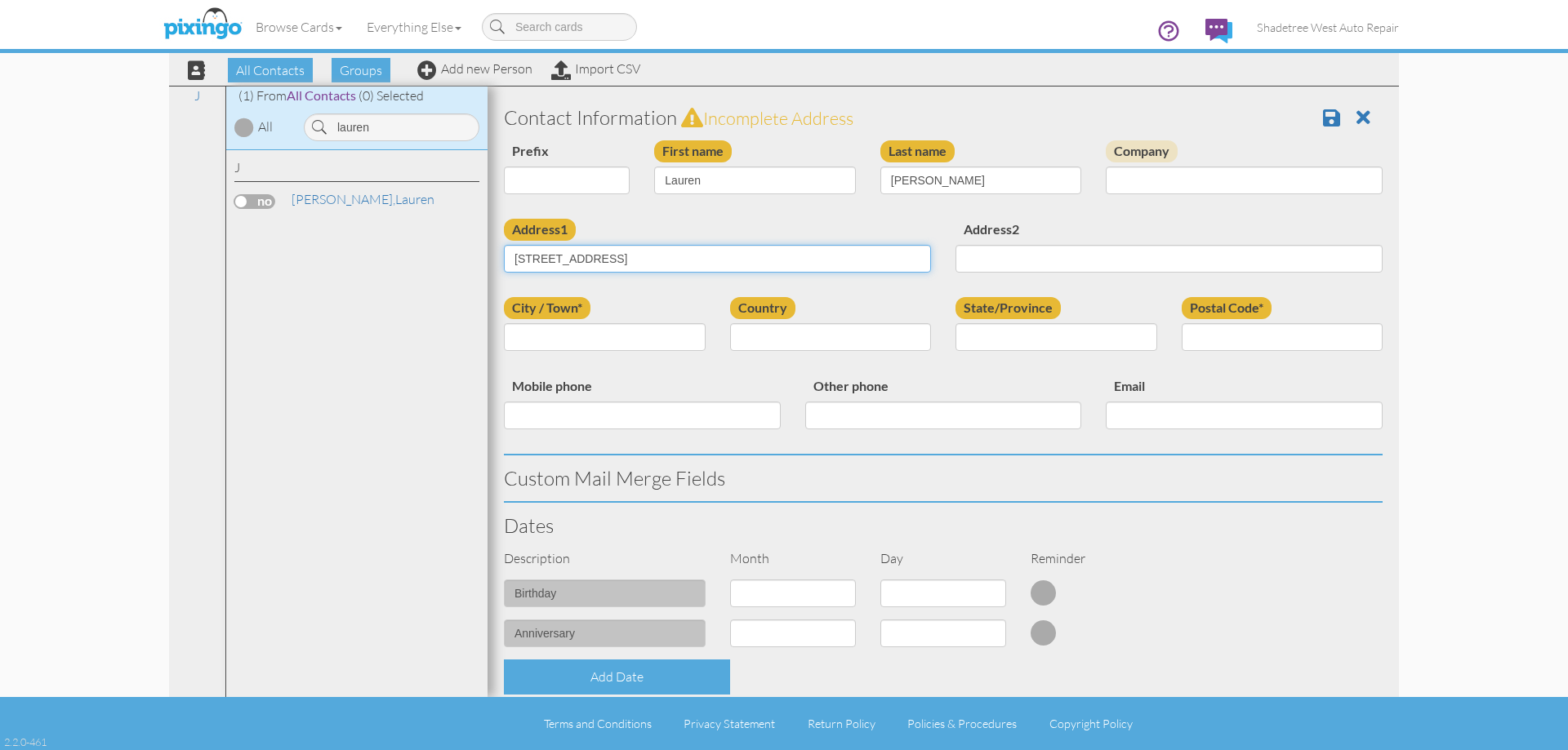
click at [574, 260] on input "3785 N Angle Street" at bounding box center [717, 258] width 427 height 28
type input "3785 N Angel Street"
click at [663, 339] on input "City / Town*" at bounding box center [604, 337] width 202 height 28
type input "[PERSON_NAME]"
click at [781, 341] on select "[GEOGRAPHIC_DATA] -------------- [GEOGRAPHIC_DATA] [GEOGRAPHIC_DATA] [GEOGRAPHI…" at bounding box center [831, 337] width 202 height 28
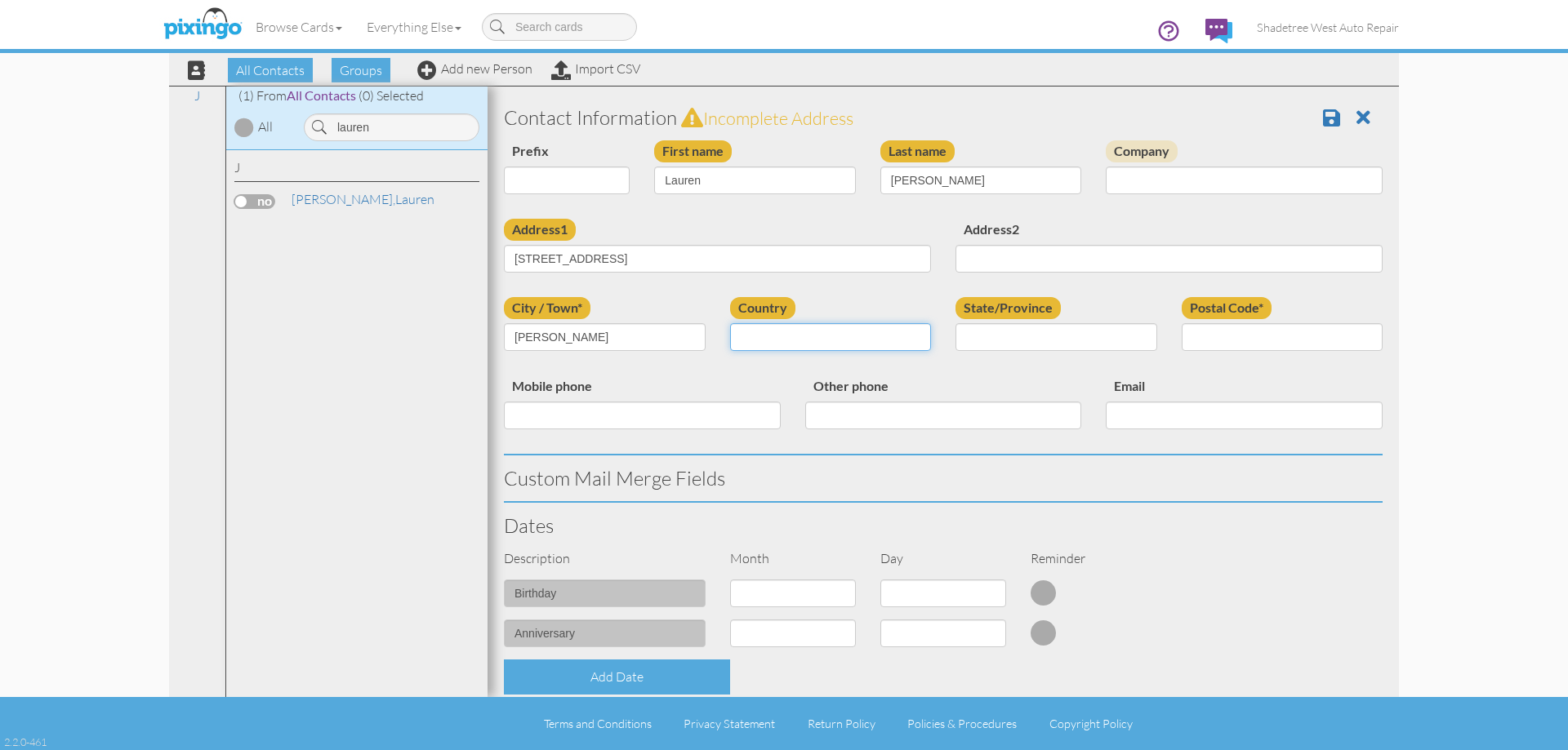
select select "object:1075"
click at [730, 323] on select "[GEOGRAPHIC_DATA] -------------- [GEOGRAPHIC_DATA] [GEOGRAPHIC_DATA] [GEOGRAPHI…" at bounding box center [831, 337] width 202 height 28
click at [1023, 341] on select "AA (Military) AE (Military) [US_STATE] [US_STATE] [US_STATE] AP (Military) [US_…" at bounding box center [1056, 337] width 202 height 28
select select "object:2012"
click at [955, 323] on select "AA (Military) AE (Military) [US_STATE] [US_STATE] [US_STATE] AP (Military) [US_…" at bounding box center [1056, 337] width 202 height 28
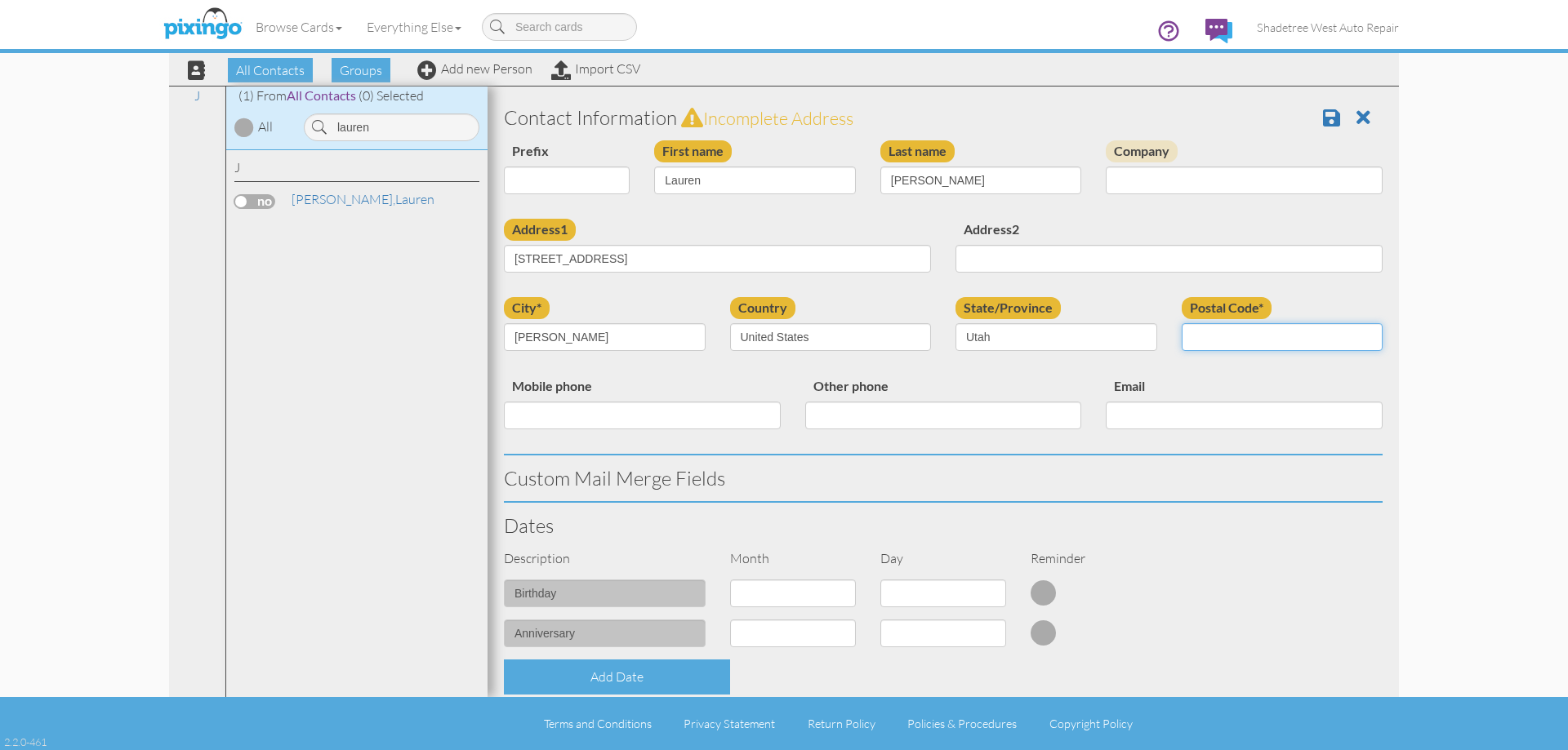
click at [1213, 346] on input "Postal Code*" at bounding box center [1282, 337] width 202 height 28
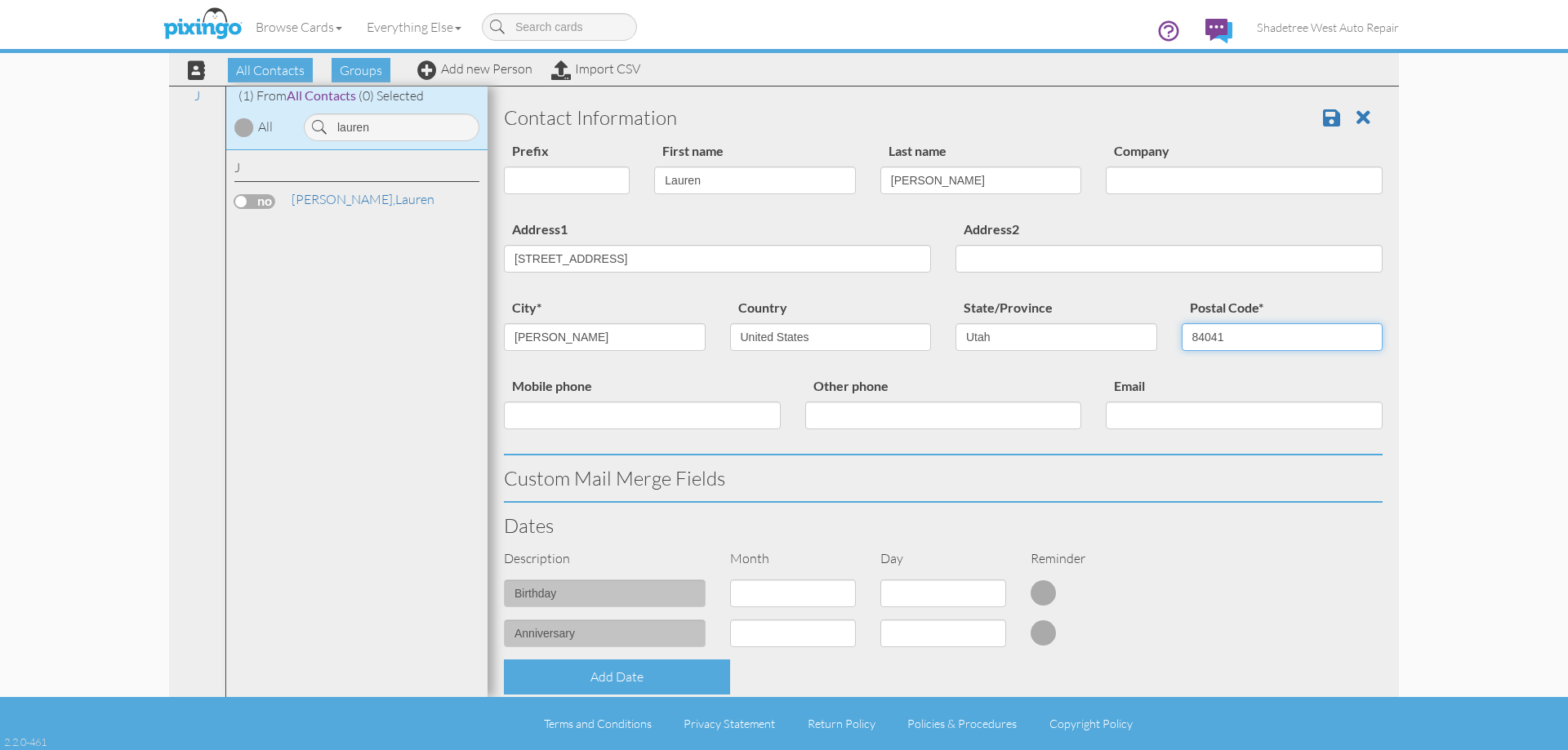
type input "84041"
click at [545, 413] on input "Mobile phone" at bounding box center [642, 415] width 277 height 28
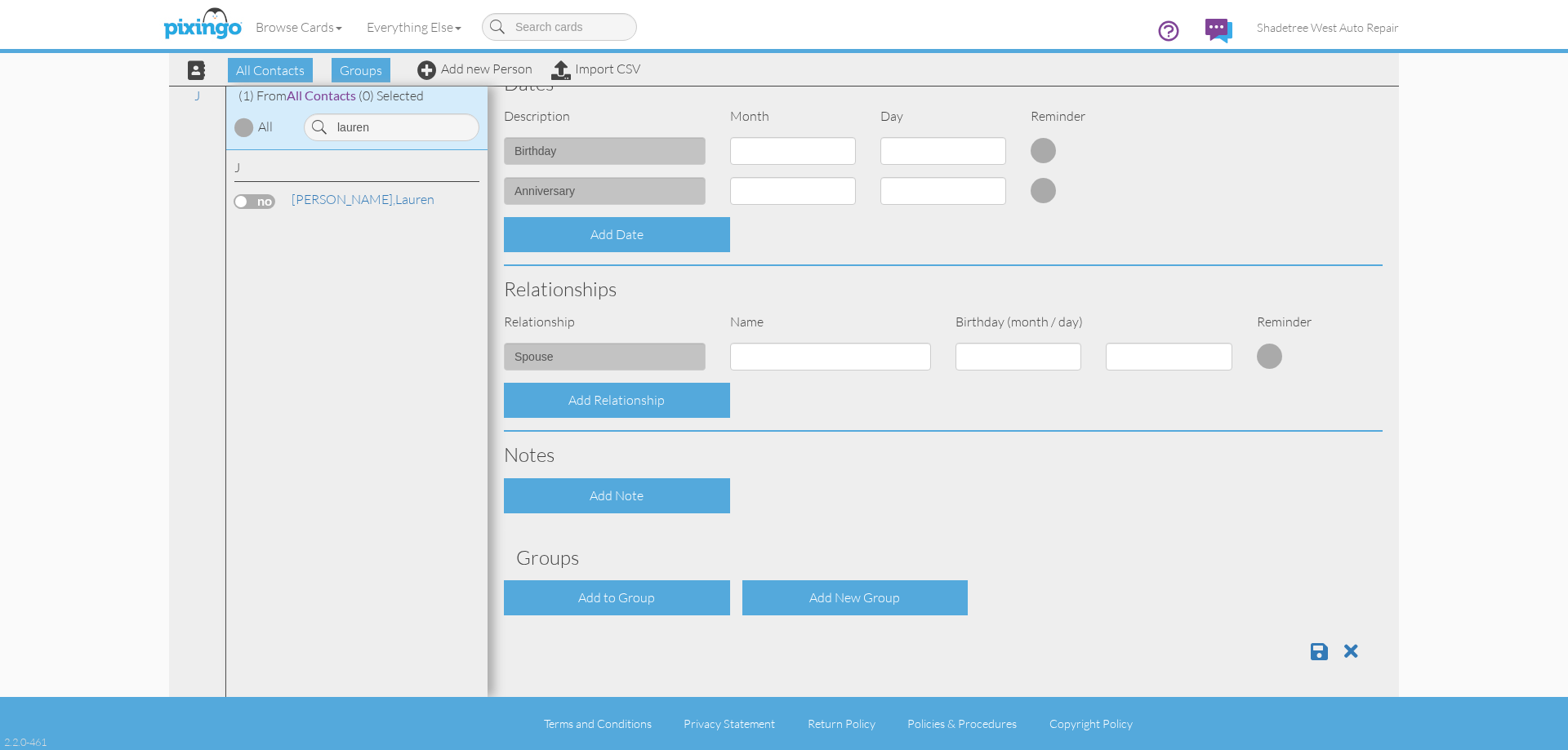
scroll to position [444, 0]
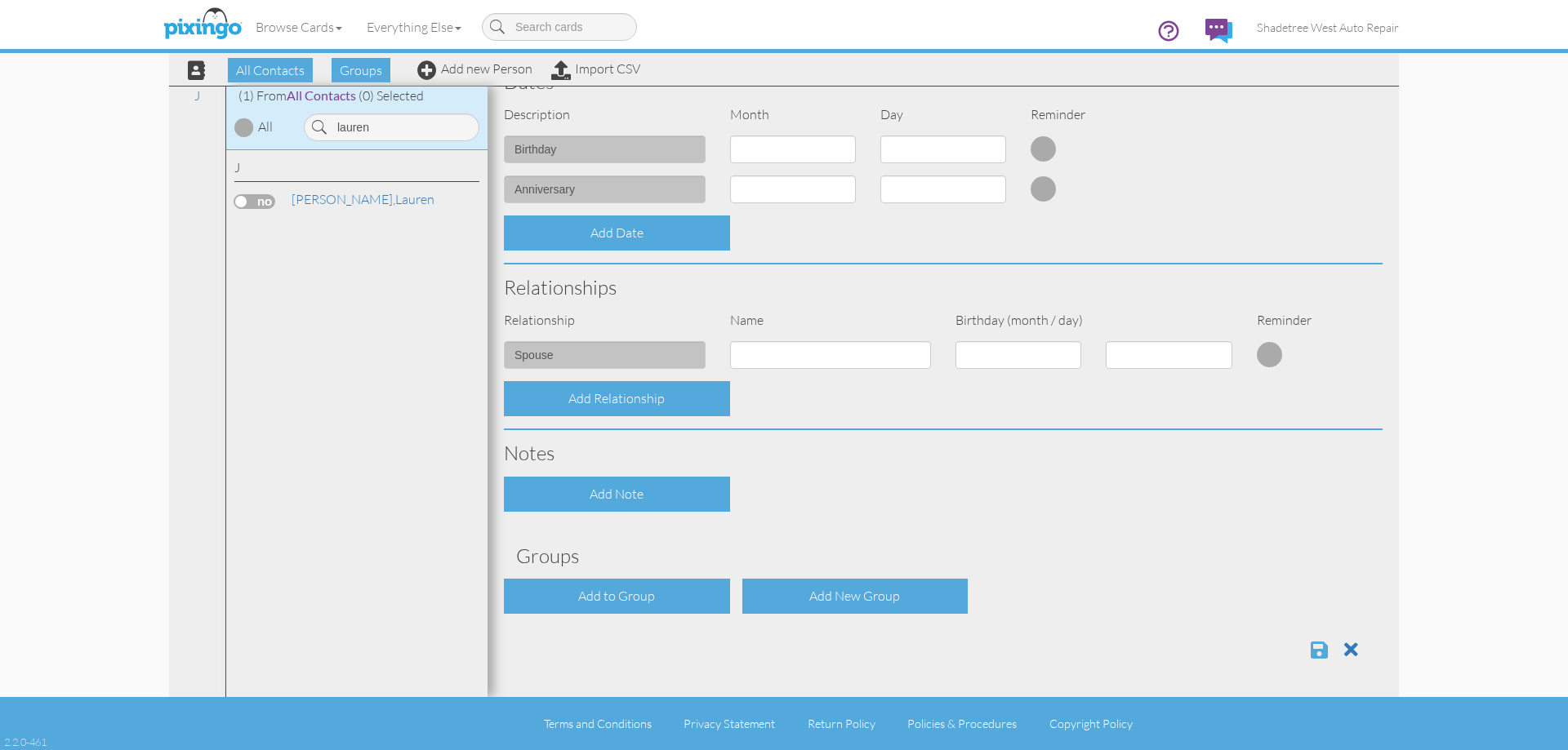
type input "6173592038"
click at [1311, 650] on span at bounding box center [1319, 649] width 18 height 19
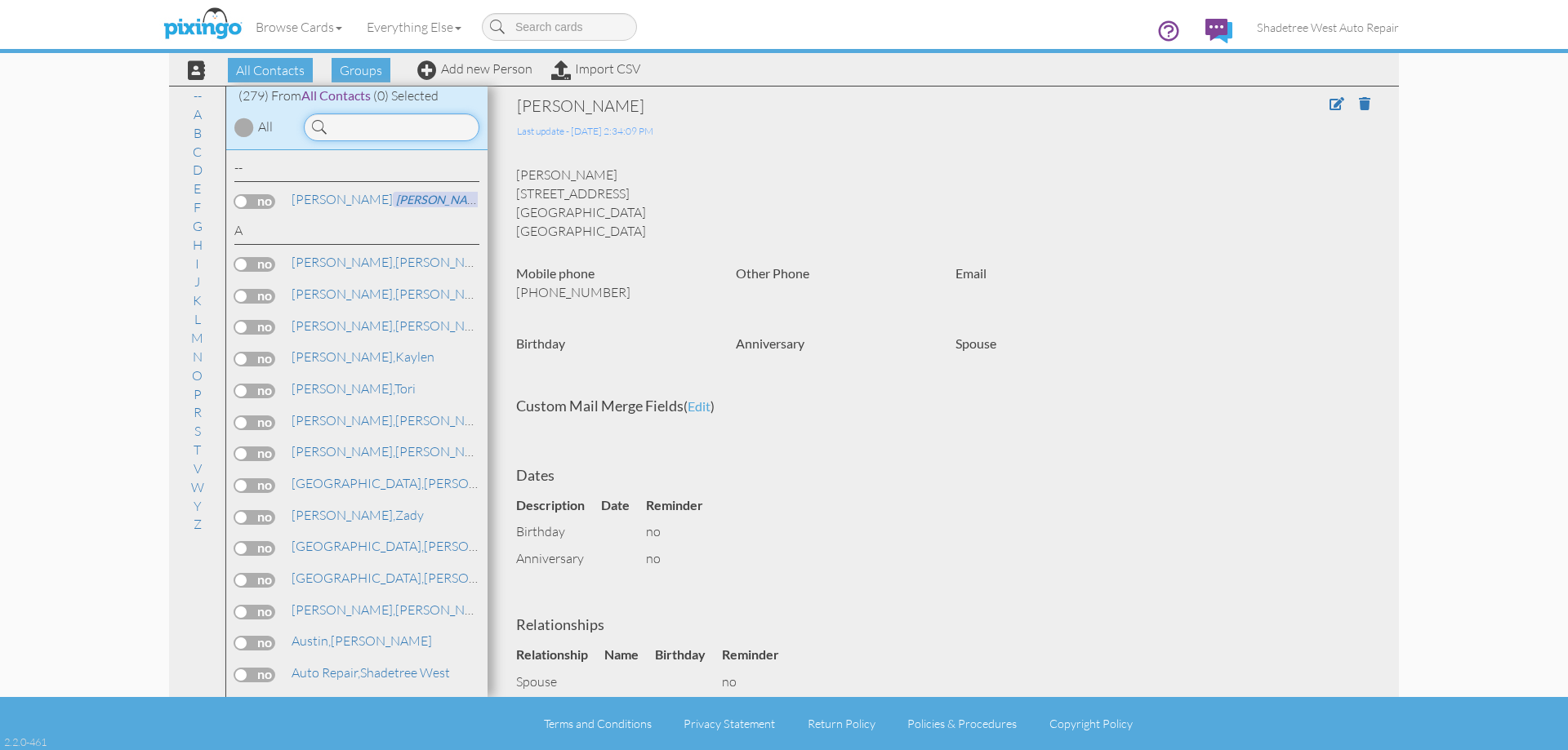
click at [352, 135] on input at bounding box center [391, 127] width 175 height 28
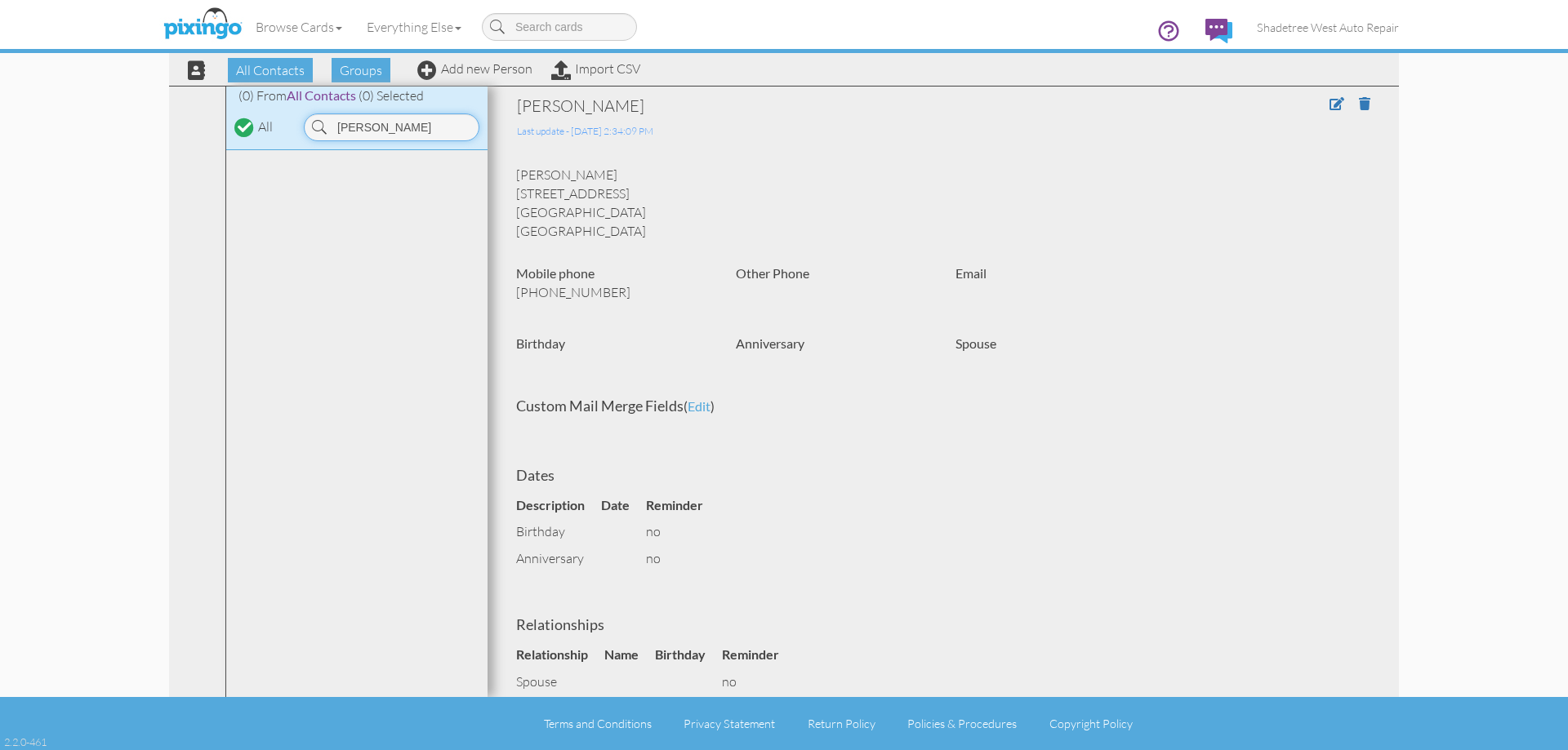
type input "John q"
click at [514, 60] on div "Browse Cards Business Accounting Automotive Chiropractor Customer Dental Financ…" at bounding box center [784, 32] width 1229 height 65
click at [515, 65] on link "Add new Person" at bounding box center [474, 68] width 115 height 17
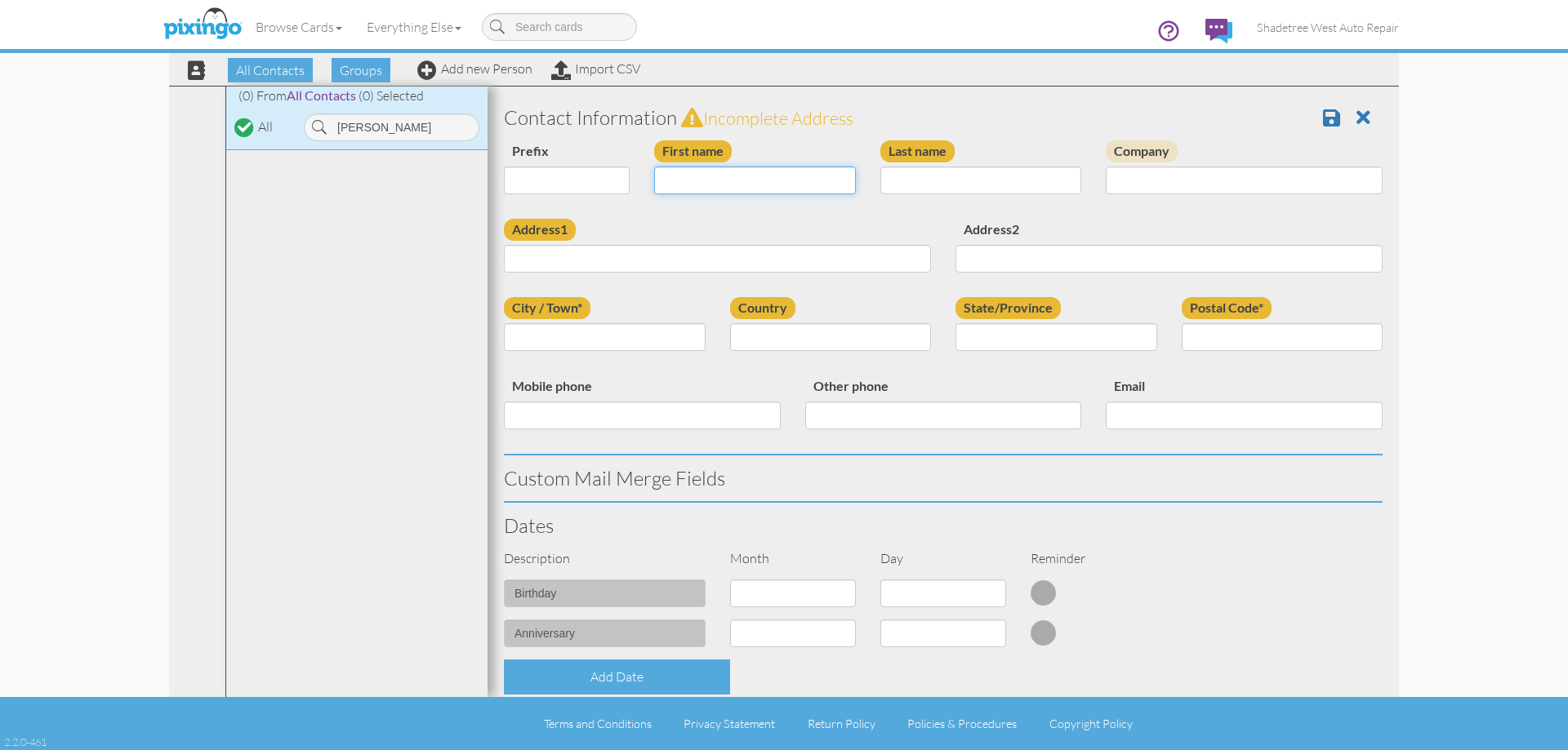
click at [762, 182] on input "First name" at bounding box center [755, 180] width 202 height 28
type input "John Quan"
click at [700, 263] on input "Address1" at bounding box center [717, 258] width 427 height 28
drag, startPoint x: 740, startPoint y: 187, endPoint x: 690, endPoint y: 196, distance: 50.8
click at [690, 196] on div "First name John Quan" at bounding box center [754, 173] width 226 height 66
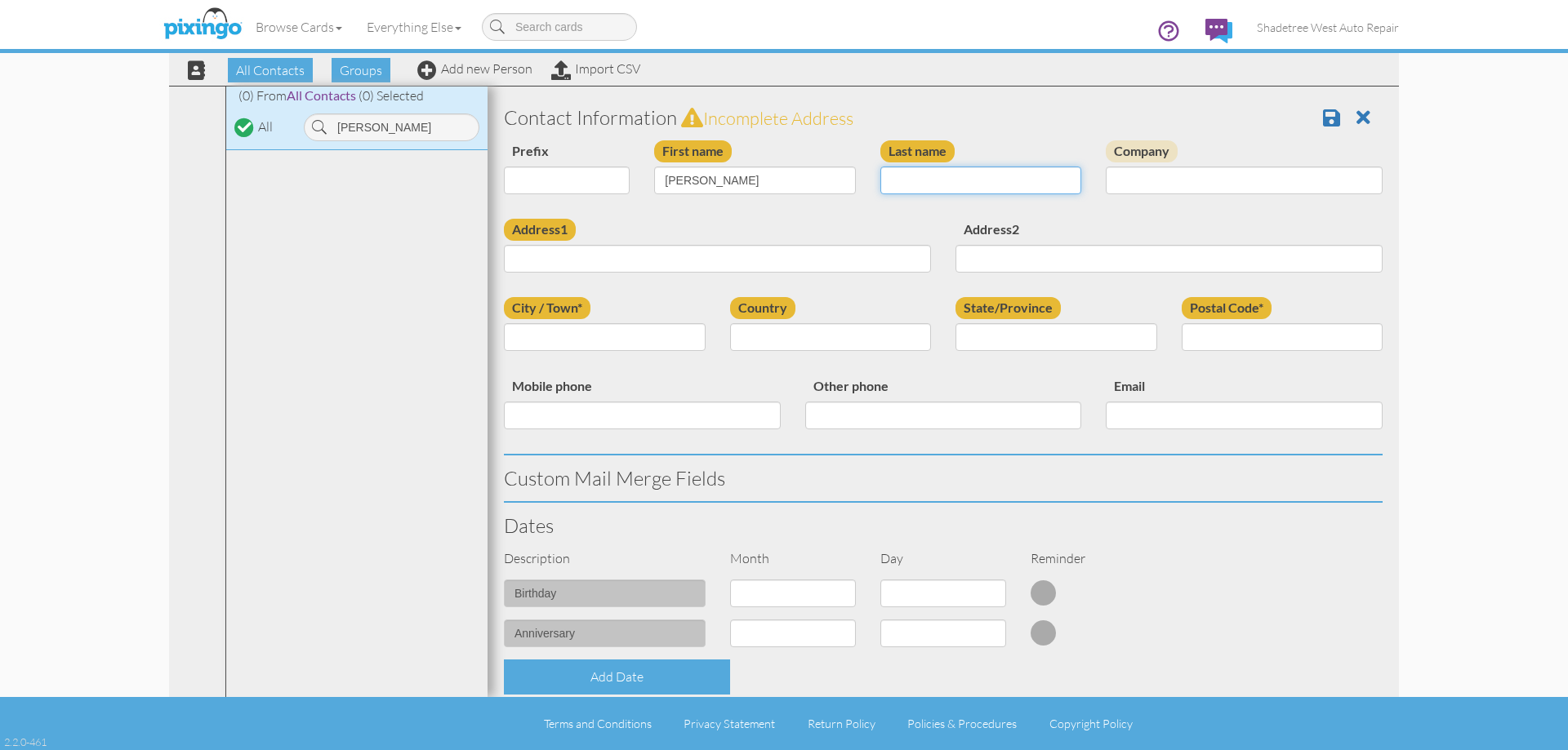
click at [966, 177] on input "Last name" at bounding box center [981, 180] width 202 height 28
paste input "Quan"
type input "Quan"
click at [768, 185] on input "John Quan" at bounding box center [755, 180] width 202 height 28
type input "[PERSON_NAME]"
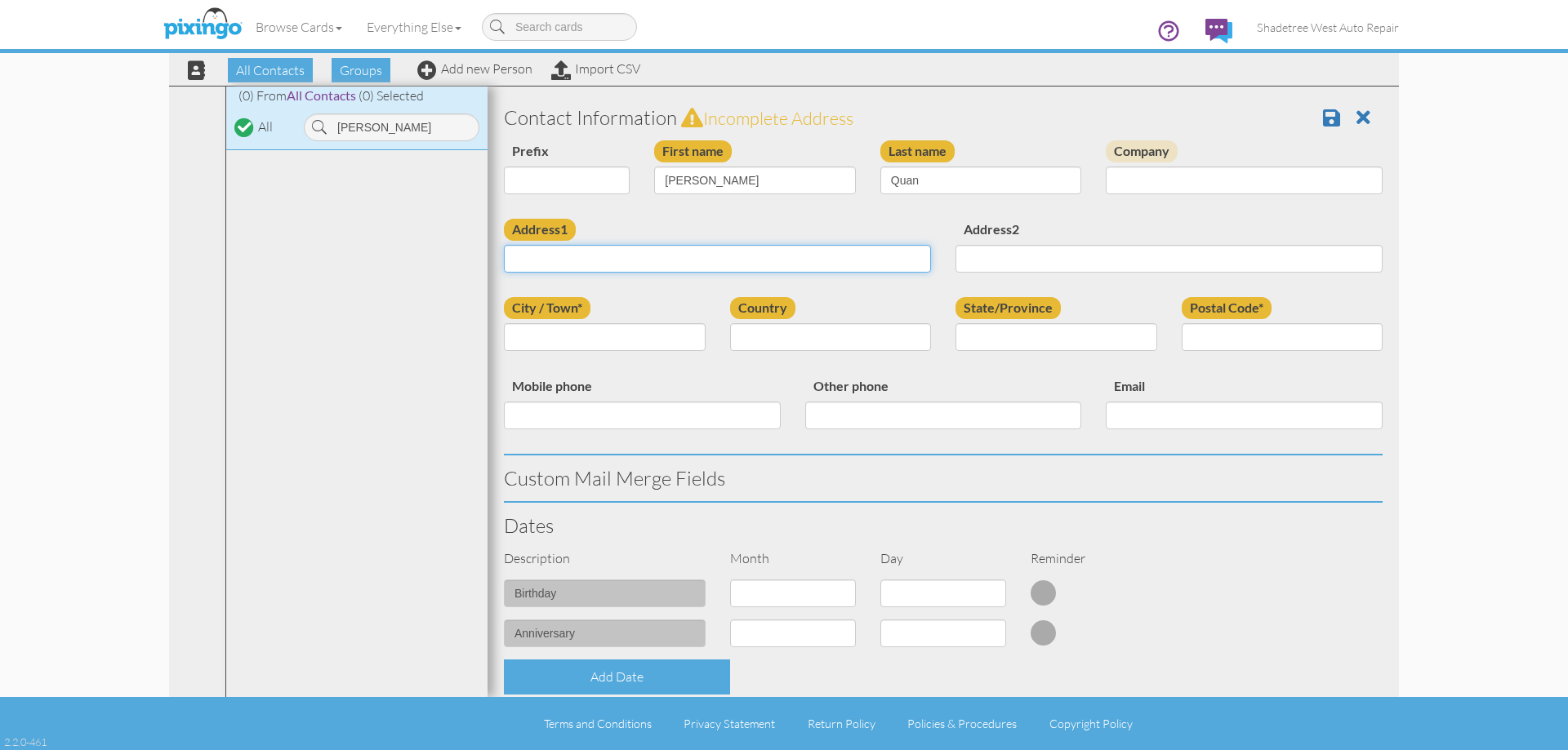
click at [759, 258] on input "Address1" at bounding box center [717, 258] width 427 height 28
type input "1197 N 2375 W"
click at [563, 343] on input "City / Town*" at bounding box center [604, 337] width 202 height 28
type input "[PERSON_NAME]"
click at [823, 335] on select "[GEOGRAPHIC_DATA] -------------- [GEOGRAPHIC_DATA] [GEOGRAPHIC_DATA] [GEOGRAPHI…" at bounding box center [831, 337] width 202 height 28
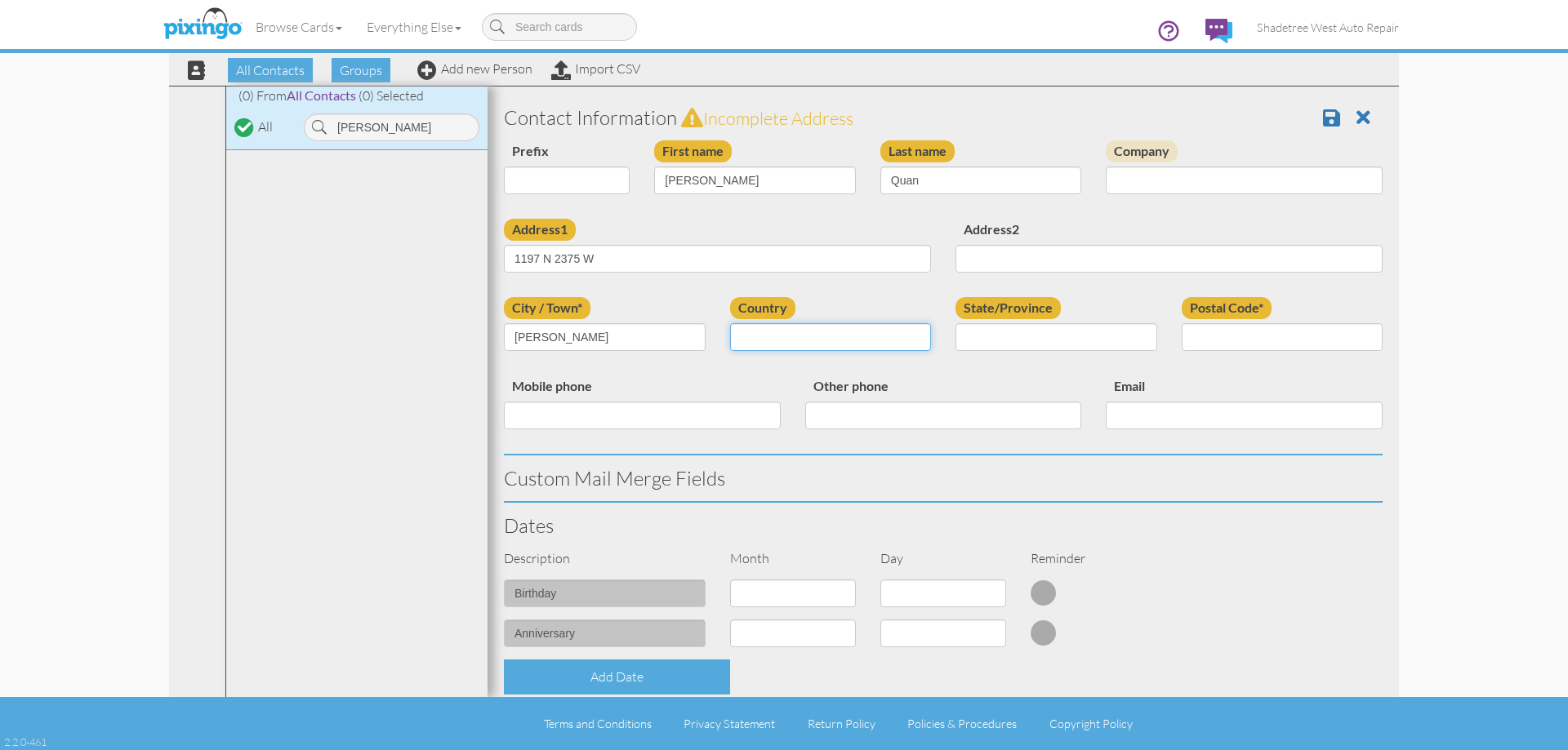
select select "object:1123"
click at [730, 323] on select "[GEOGRAPHIC_DATA] -------------- [GEOGRAPHIC_DATA] [GEOGRAPHIC_DATA] [GEOGRAPHI…" at bounding box center [831, 337] width 202 height 28
click at [931, 336] on div "Country United States -------------- Afghanistan Albania Algeria American Samoa…" at bounding box center [831, 330] width 226 height 66
click at [956, 333] on select "AA (Military) AE (Military) [US_STATE] [US_STATE] [US_STATE] AP (Military) [US_…" at bounding box center [1056, 337] width 202 height 28
select select "object:1422"
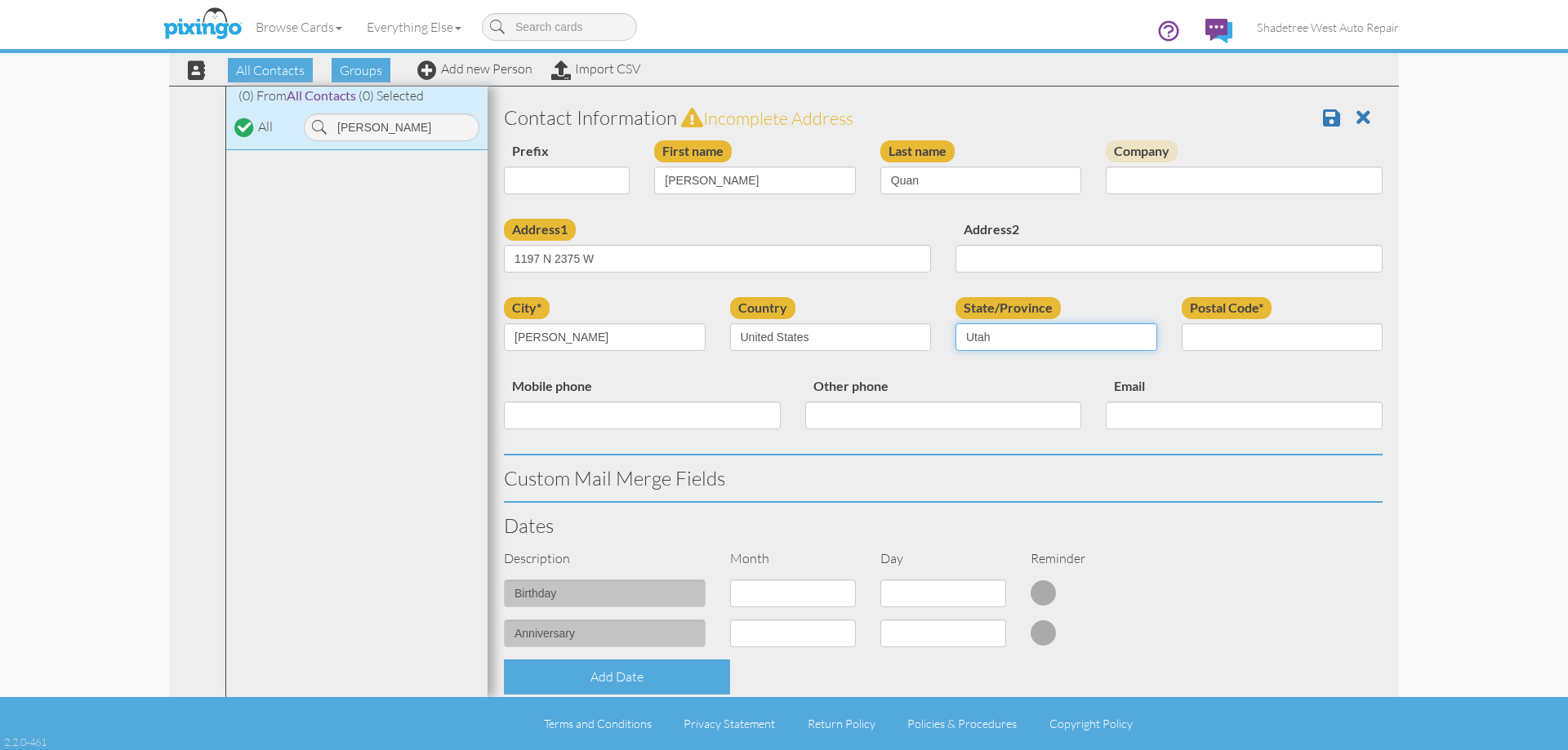
click at [955, 323] on select "AA (Military) AE (Military) [US_STATE] [US_STATE] [US_STATE] AP (Military) [US_…" at bounding box center [1056, 337] width 202 height 28
click at [1257, 342] on input "Postal Code*" at bounding box center [1282, 337] width 202 height 28
type input "84041"
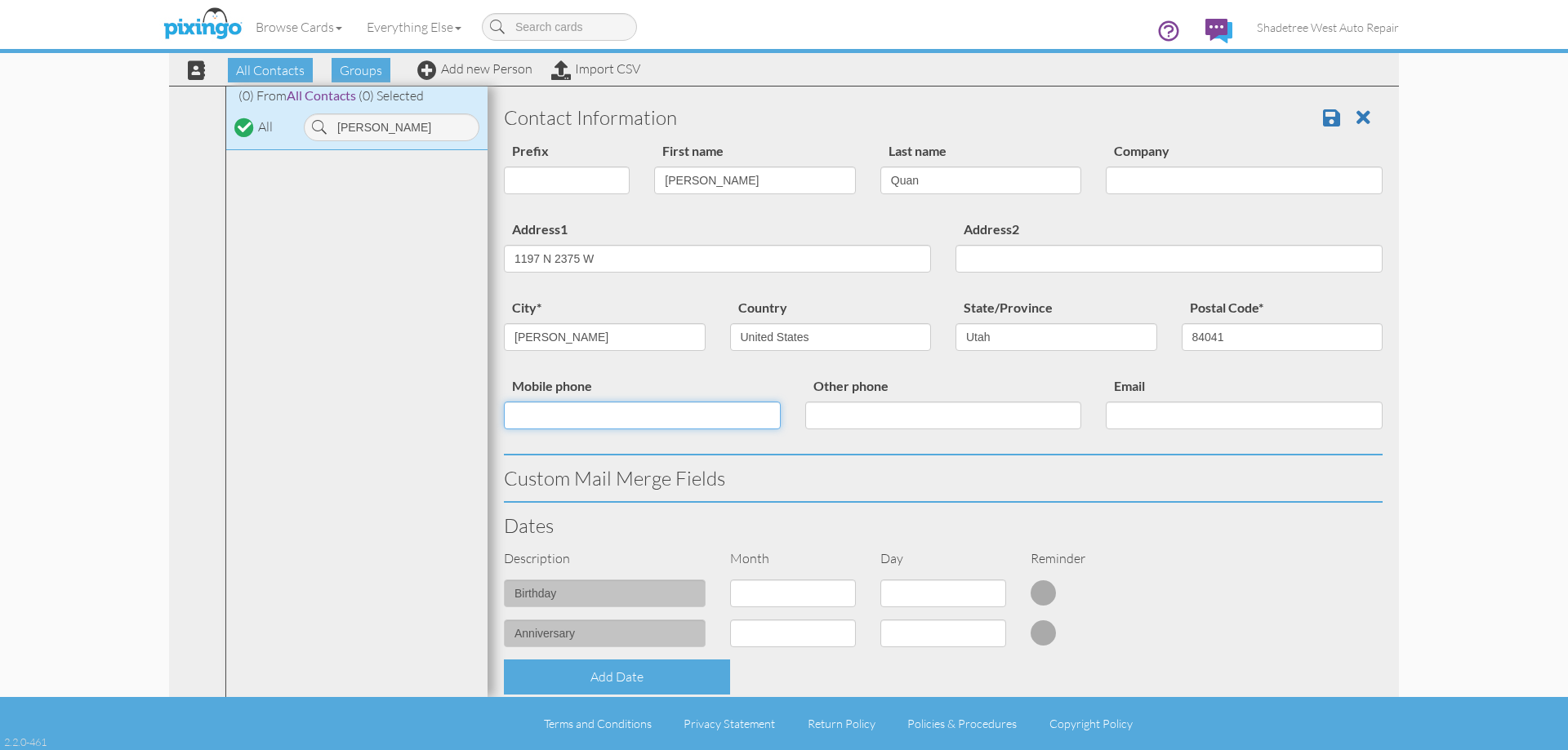
click at [712, 415] on input "Mobile phone" at bounding box center [642, 415] width 277 height 28
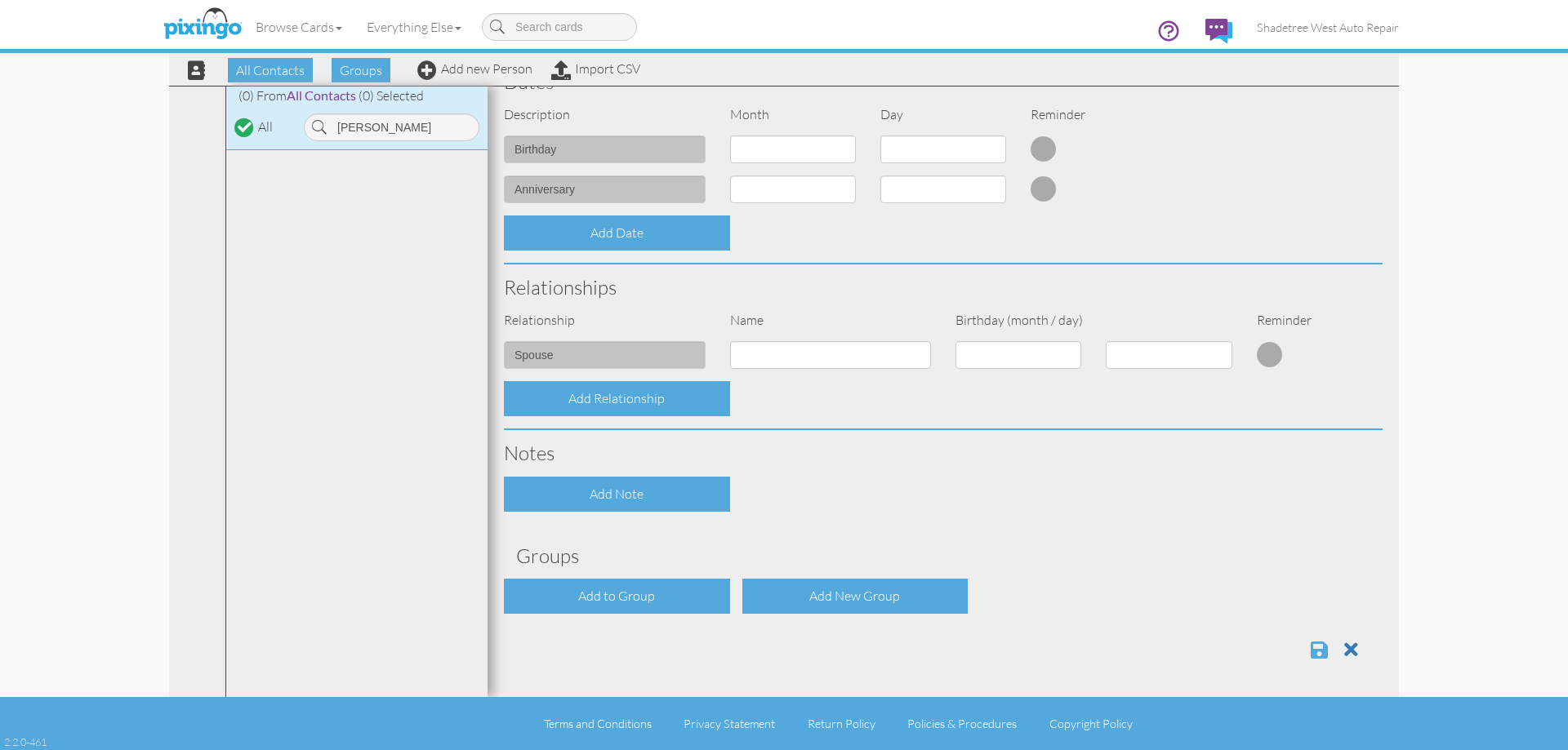
type input "7707148394"
click at [1311, 642] on span at bounding box center [1319, 649] width 18 height 19
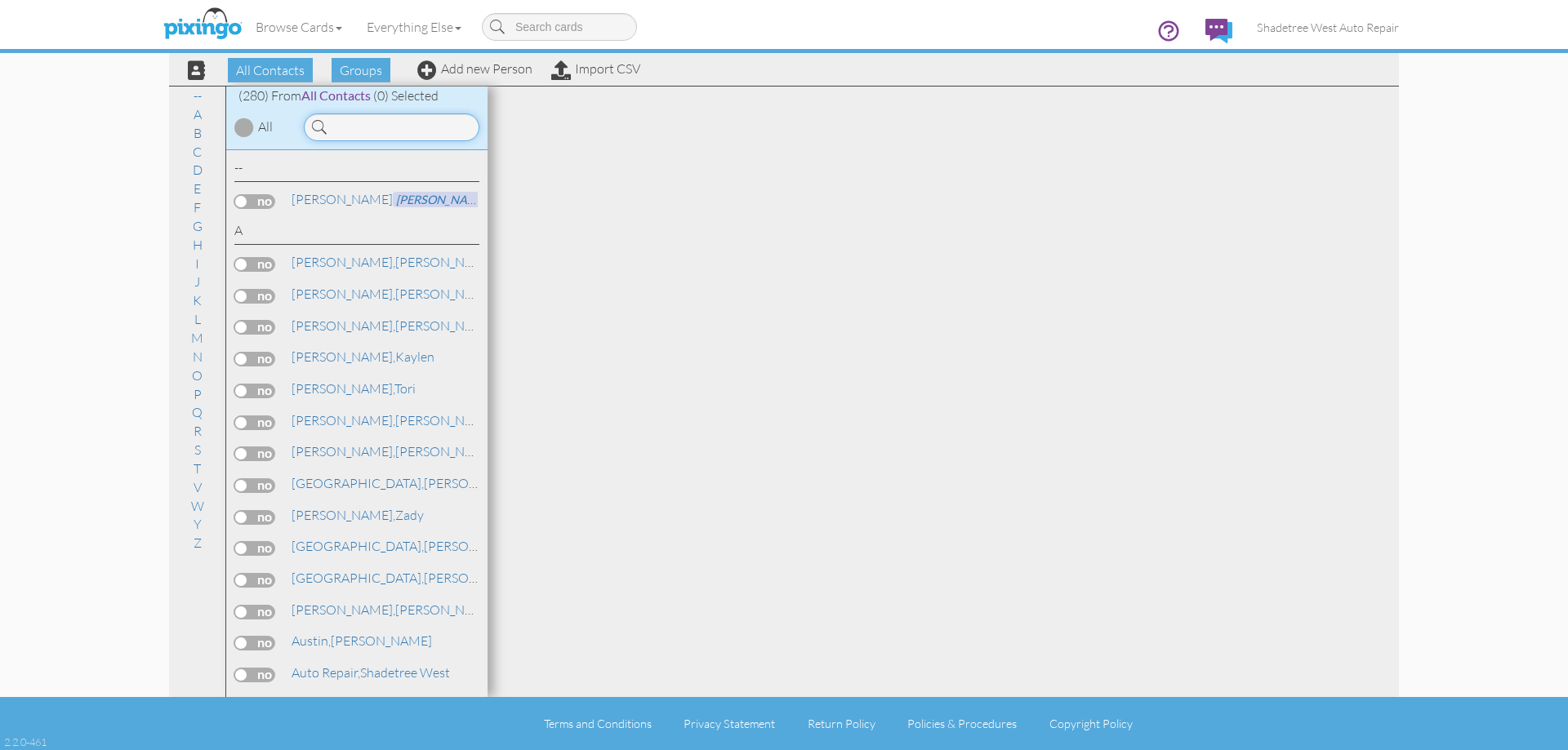
click at [409, 122] on input at bounding box center [391, 127] width 175 height 28
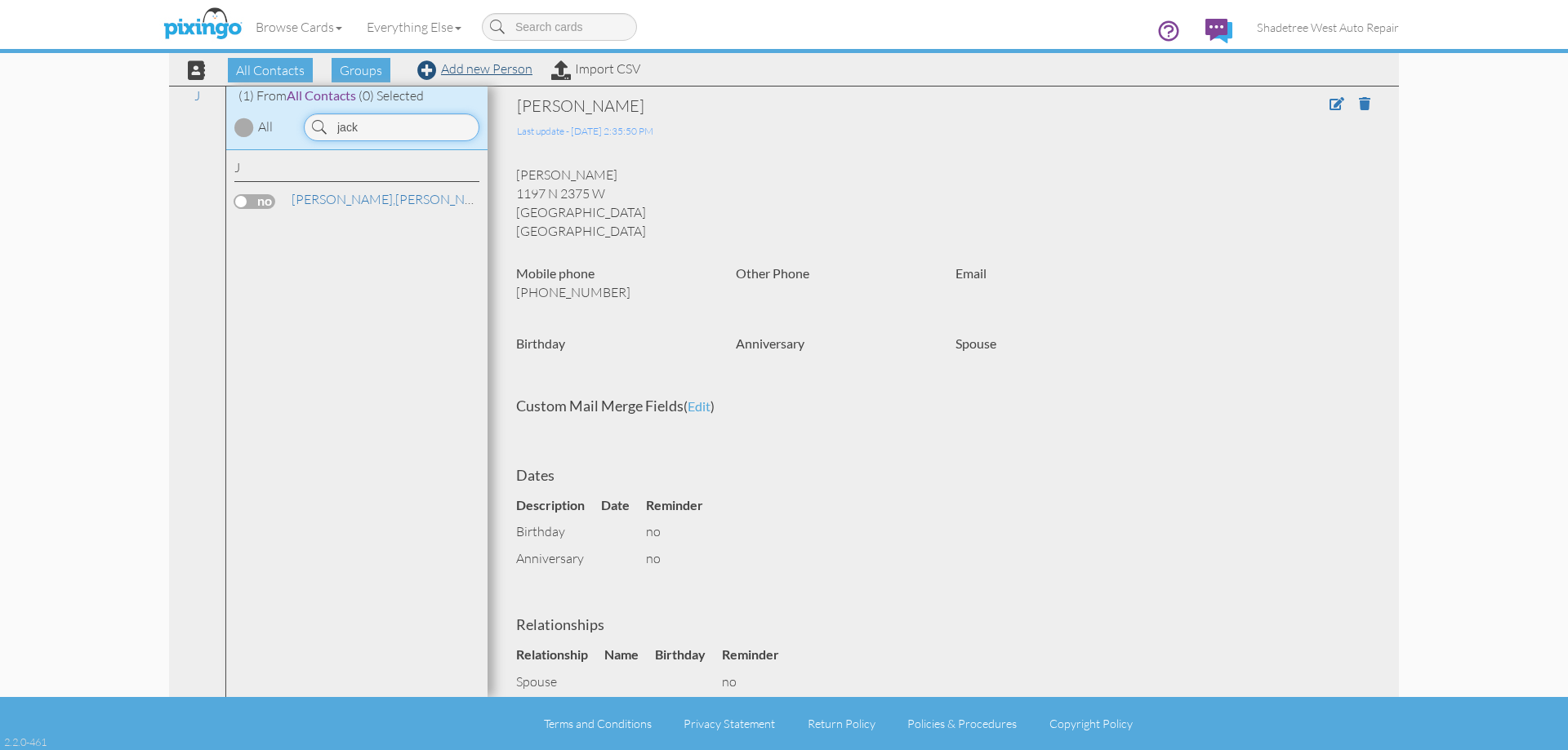
type input "jack"
click at [488, 75] on link "Add new Person" at bounding box center [474, 68] width 115 height 17
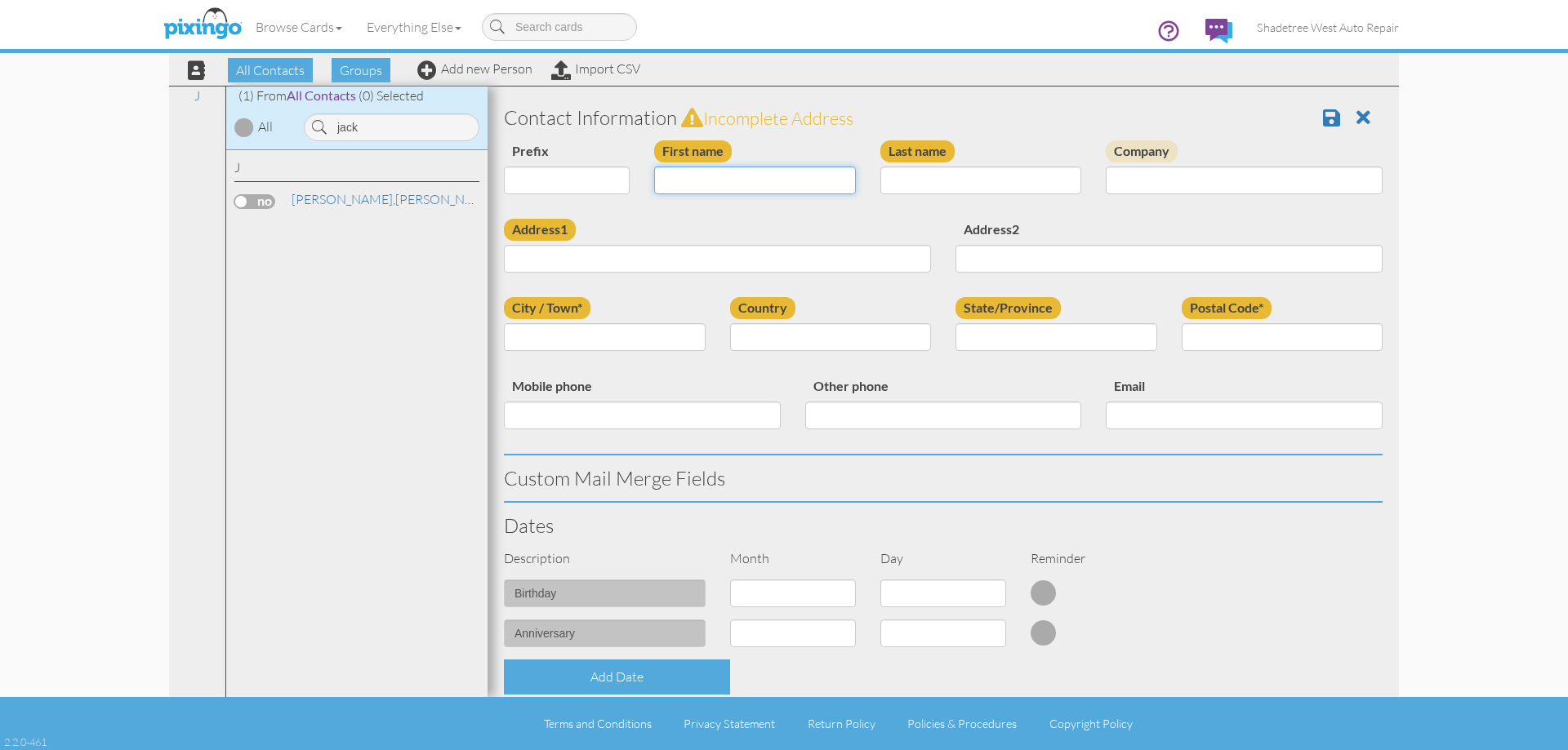
click at [709, 171] on input "First name" at bounding box center [755, 180] width 202 height 28
type input "Jack"
click at [981, 173] on input "Last name" at bounding box center [981, 180] width 202 height 28
type input "Treasure"
click at [784, 265] on input "Address1" at bounding box center [717, 258] width 427 height 28
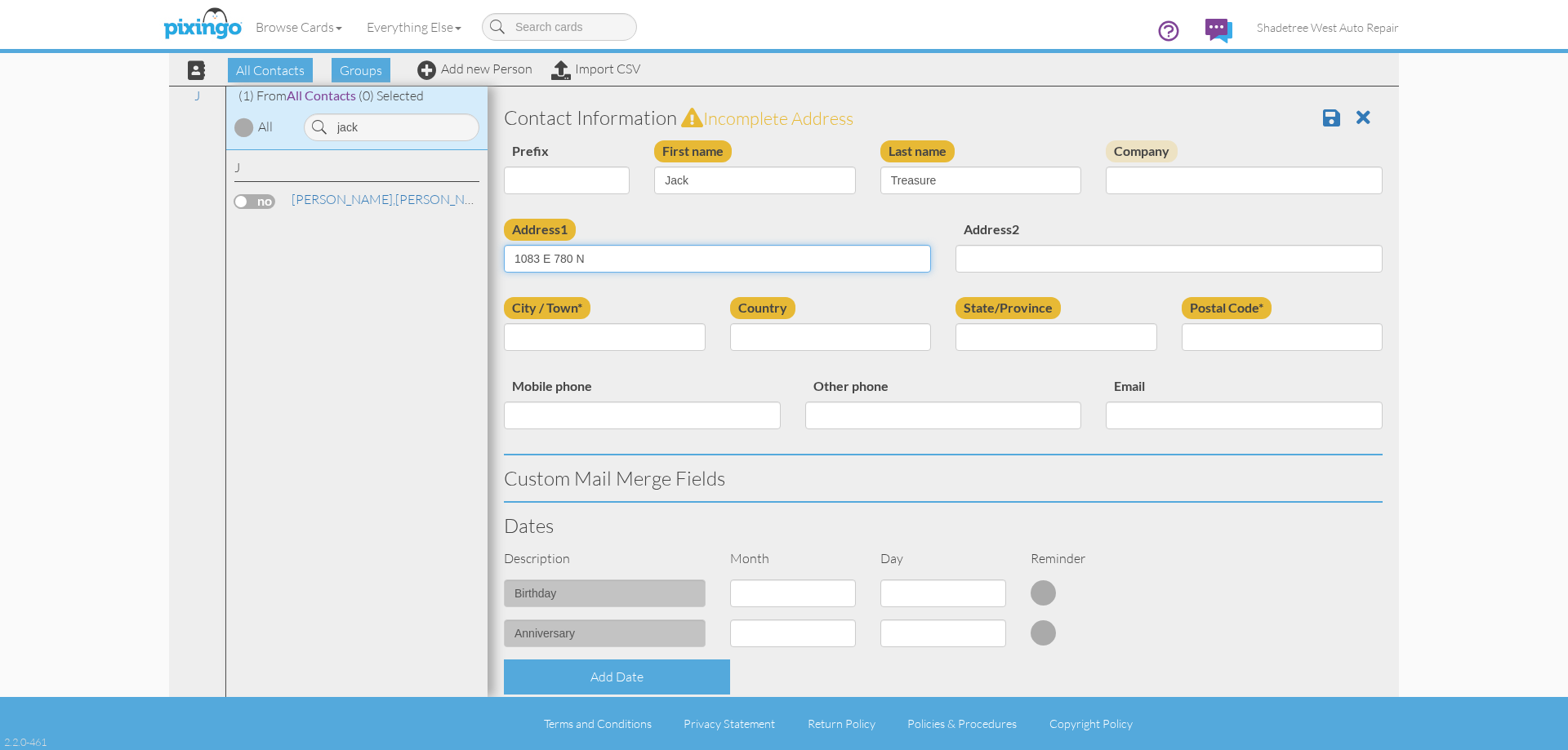
type input "1083 E 780 N"
click at [635, 335] on input "City / Town*" at bounding box center [604, 337] width 202 height 28
type input "Layton"
click at [791, 322] on div "Country United States -------------- Afghanistan Albania Algeria American Samoa…" at bounding box center [831, 330] width 226 height 66
click at [791, 330] on select "[GEOGRAPHIC_DATA] -------------- [GEOGRAPHIC_DATA] [GEOGRAPHIC_DATA] [GEOGRAPHI…" at bounding box center [831, 337] width 202 height 28
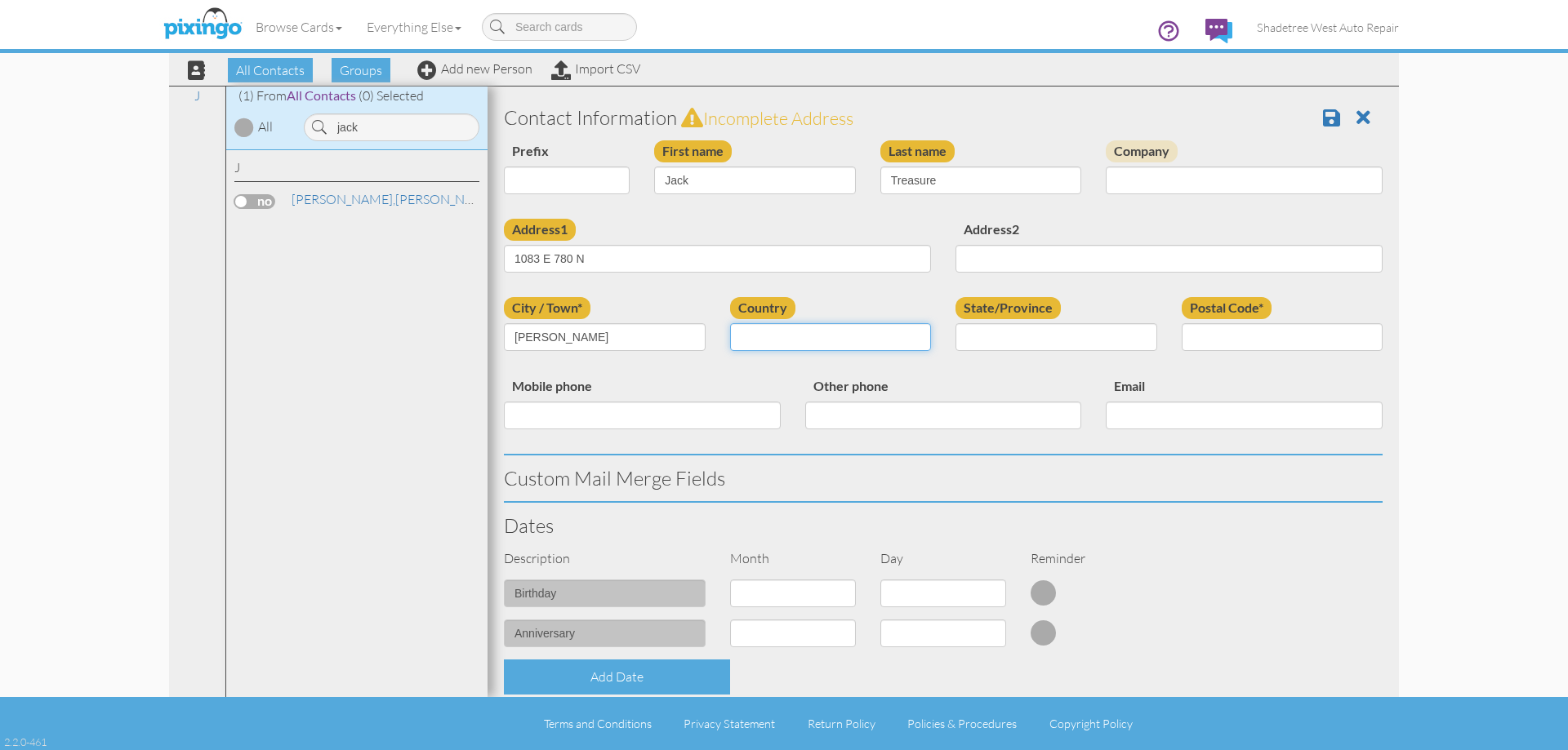
select select "object:1102"
click at [730, 323] on select "[GEOGRAPHIC_DATA] -------------- [GEOGRAPHIC_DATA] [GEOGRAPHIC_DATA] [GEOGRAPHI…" at bounding box center [831, 337] width 202 height 28
click at [993, 338] on select "AA (Military) AE (Military) [US_STATE] [US_STATE] [US_STATE] AP (Military) [US_…" at bounding box center [1056, 337] width 202 height 28
select select "object:1401"
click at [955, 323] on select "AA (Military) AE (Military) [US_STATE] [US_STATE] [US_STATE] AP (Military) [US_…" at bounding box center [1056, 337] width 202 height 28
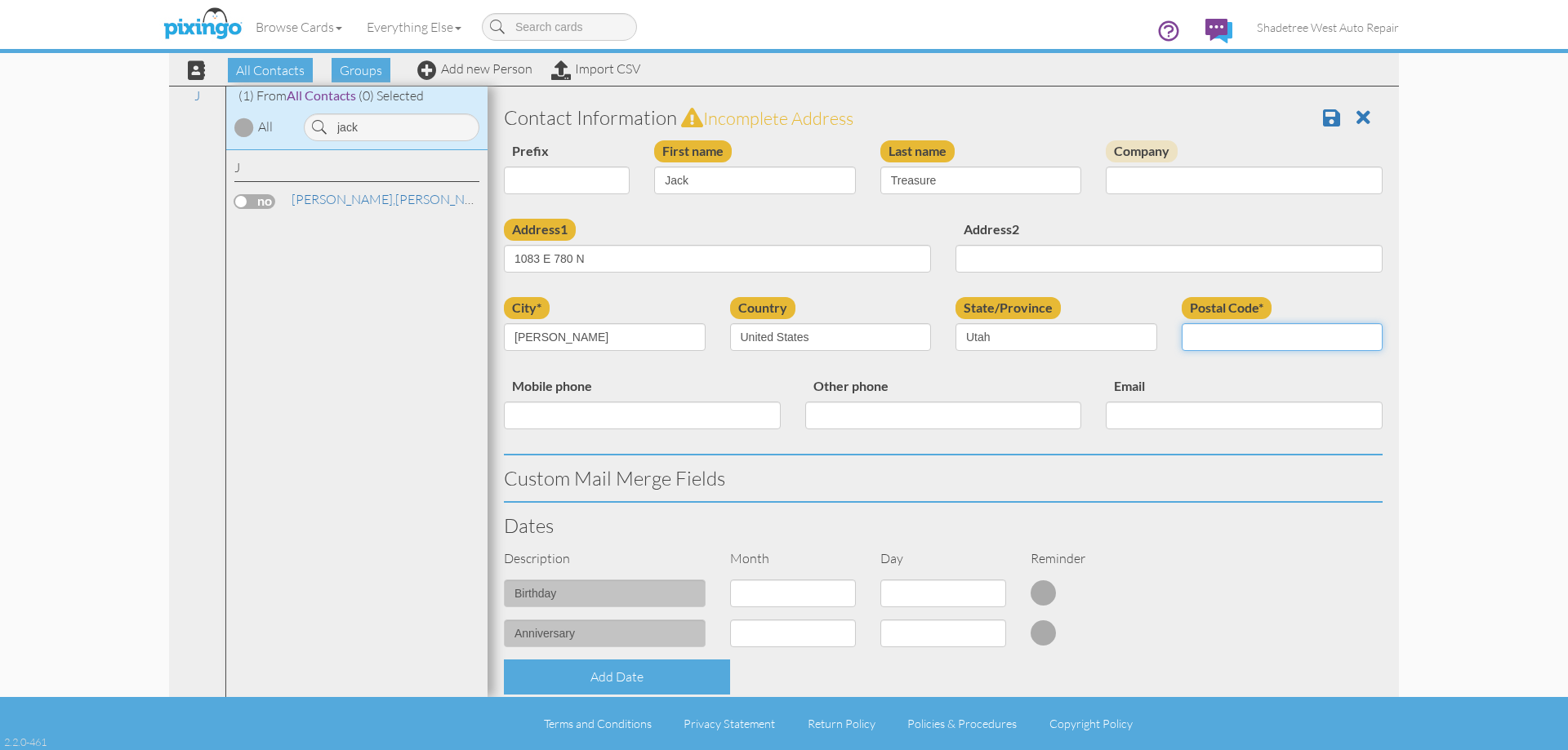
click at [1249, 332] on input "Postal Code*" at bounding box center [1282, 337] width 202 height 28
type input "84040"
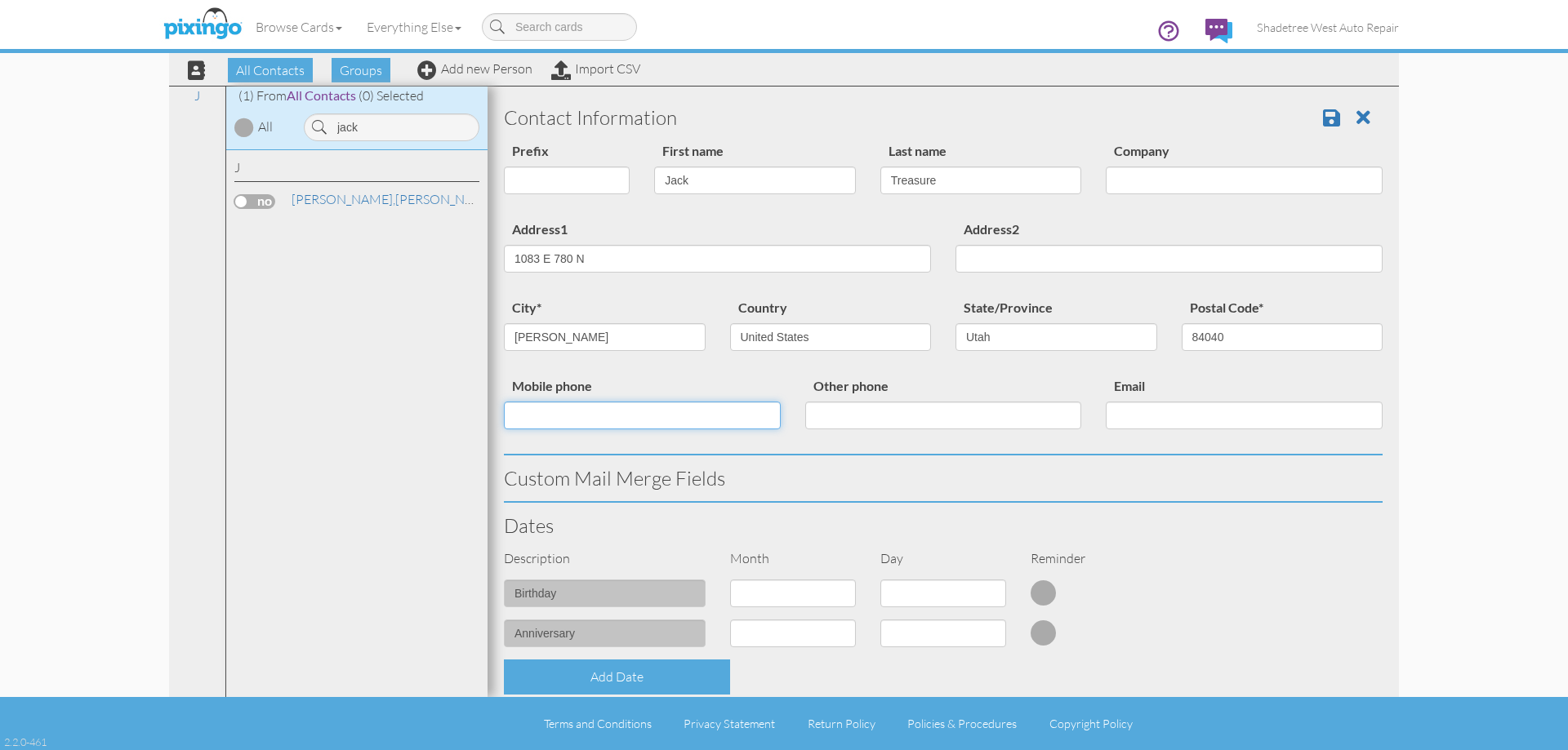
click at [618, 405] on input "Mobile phone" at bounding box center [642, 415] width 277 height 28
type input "/"
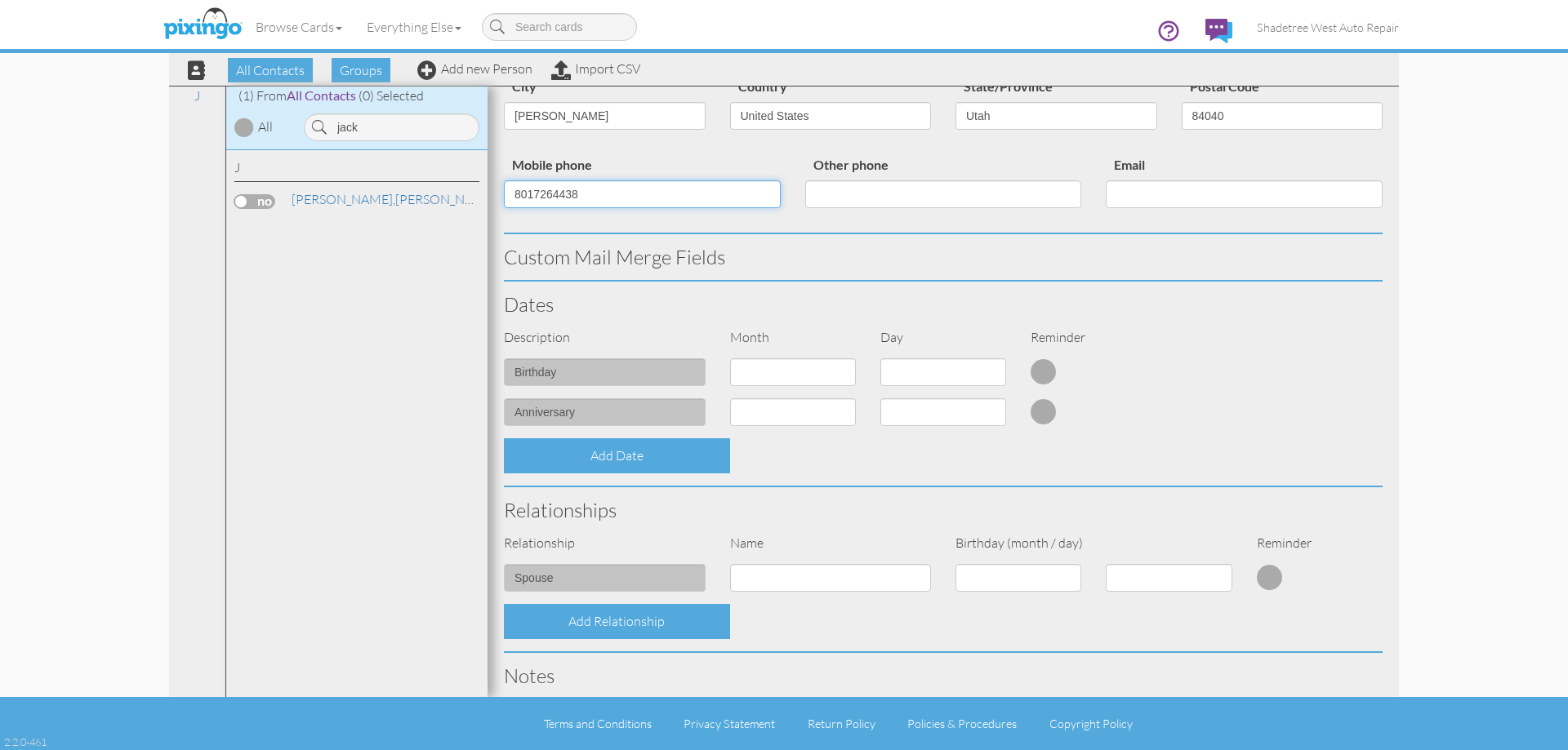
scroll to position [444, 0]
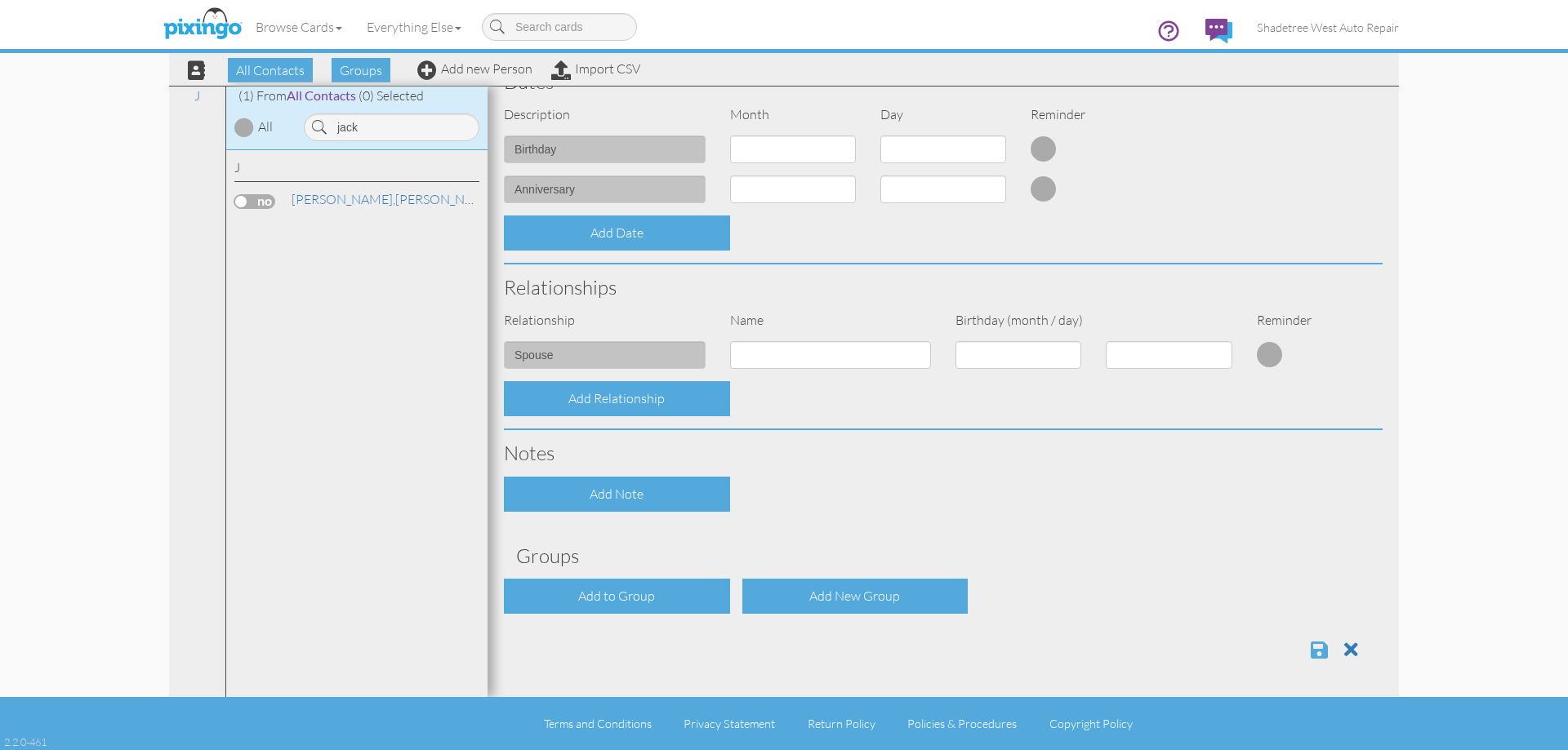
type input "8017264438"
click at [1311, 646] on span at bounding box center [1319, 649] width 18 height 19
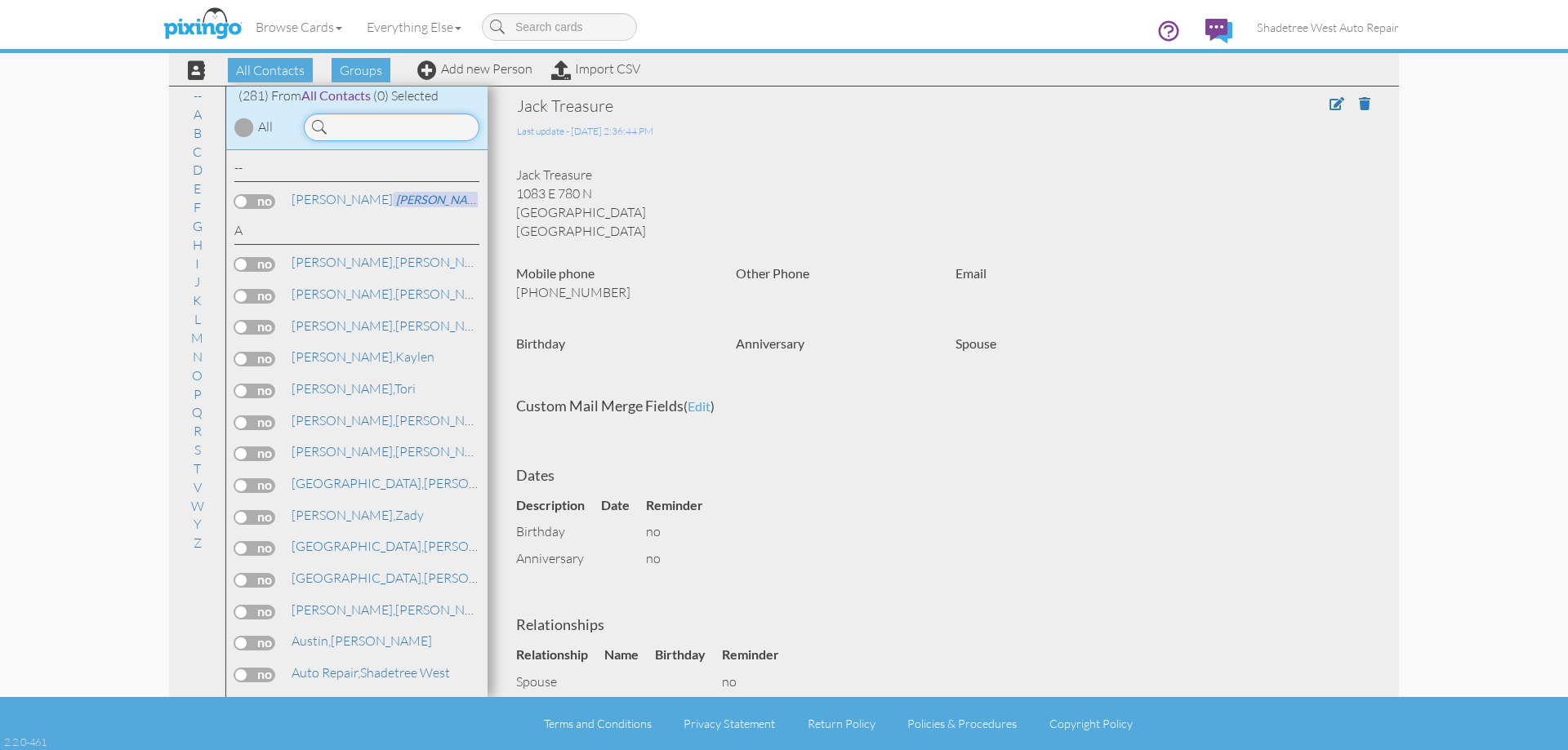
click at [419, 128] on input at bounding box center [391, 127] width 175 height 28
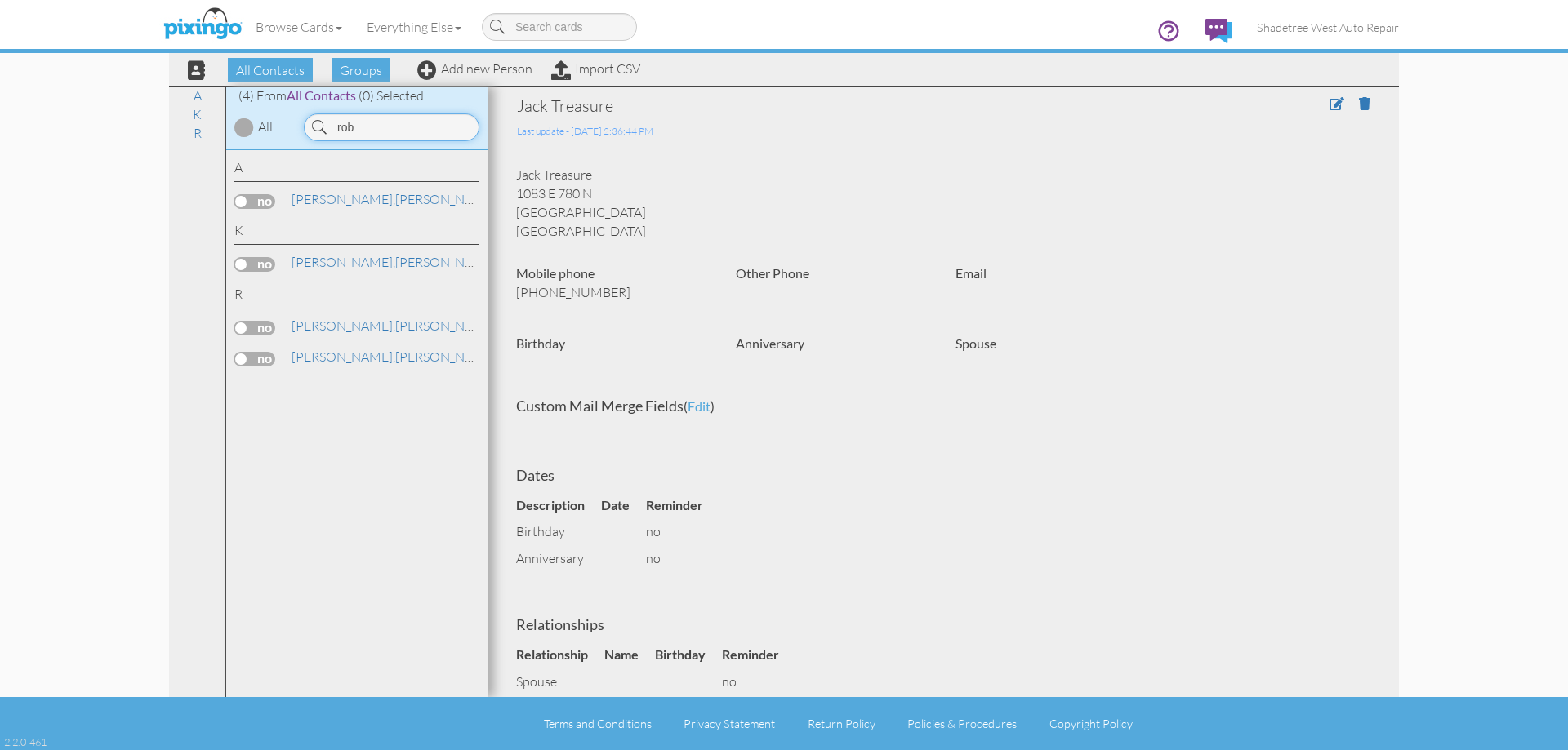
drag, startPoint x: 378, startPoint y: 125, endPoint x: 343, endPoint y: 137, distance: 37.0
click at [343, 137] on input "rob" at bounding box center [391, 127] width 175 height 28
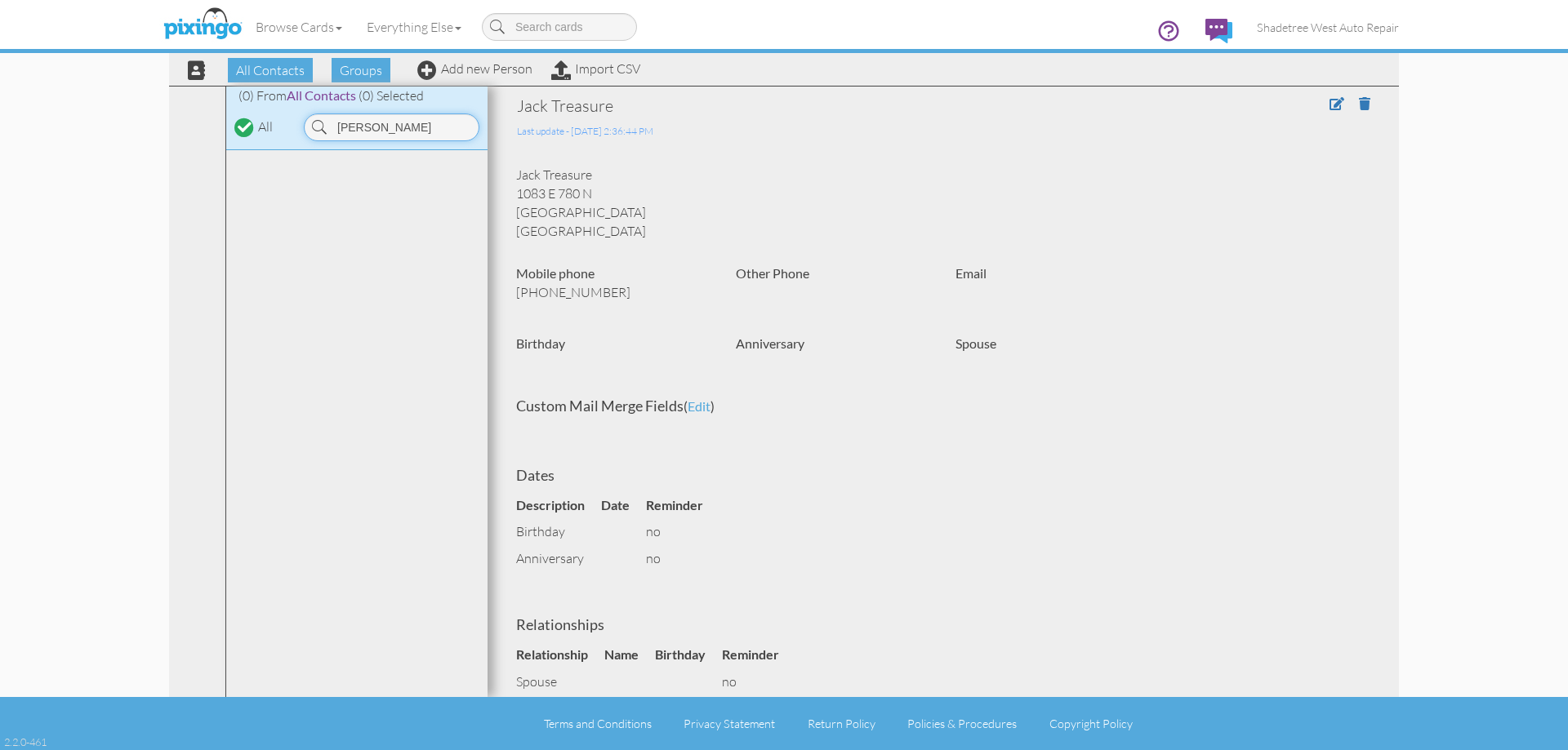
type input "rayl"
click at [489, 78] on div "All Contacts Groups Add new Person Import CSV" at bounding box center [408, 69] width 473 height 29
click at [498, 76] on div "All Contacts Groups Add new Person Import CSV" at bounding box center [408, 69] width 473 height 29
click at [507, 73] on link "Add new Person" at bounding box center [474, 68] width 115 height 17
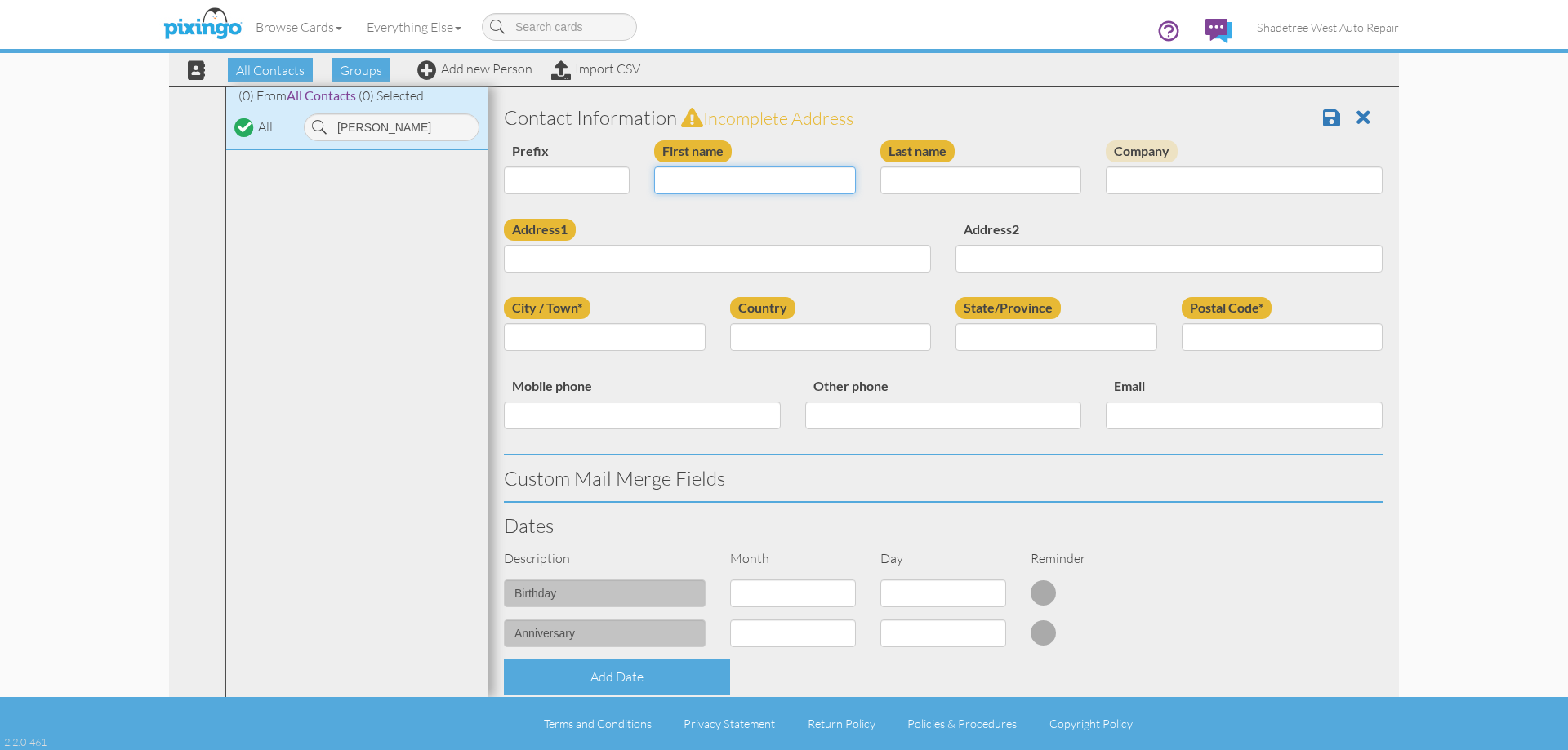
click at [697, 184] on input "First name" at bounding box center [755, 180] width 202 height 28
type input "Raylene"
click at [1010, 185] on input "Last name" at bounding box center [981, 180] width 202 height 28
type input "Anderson"
click at [914, 256] on input "Address1" at bounding box center [717, 258] width 427 height 28
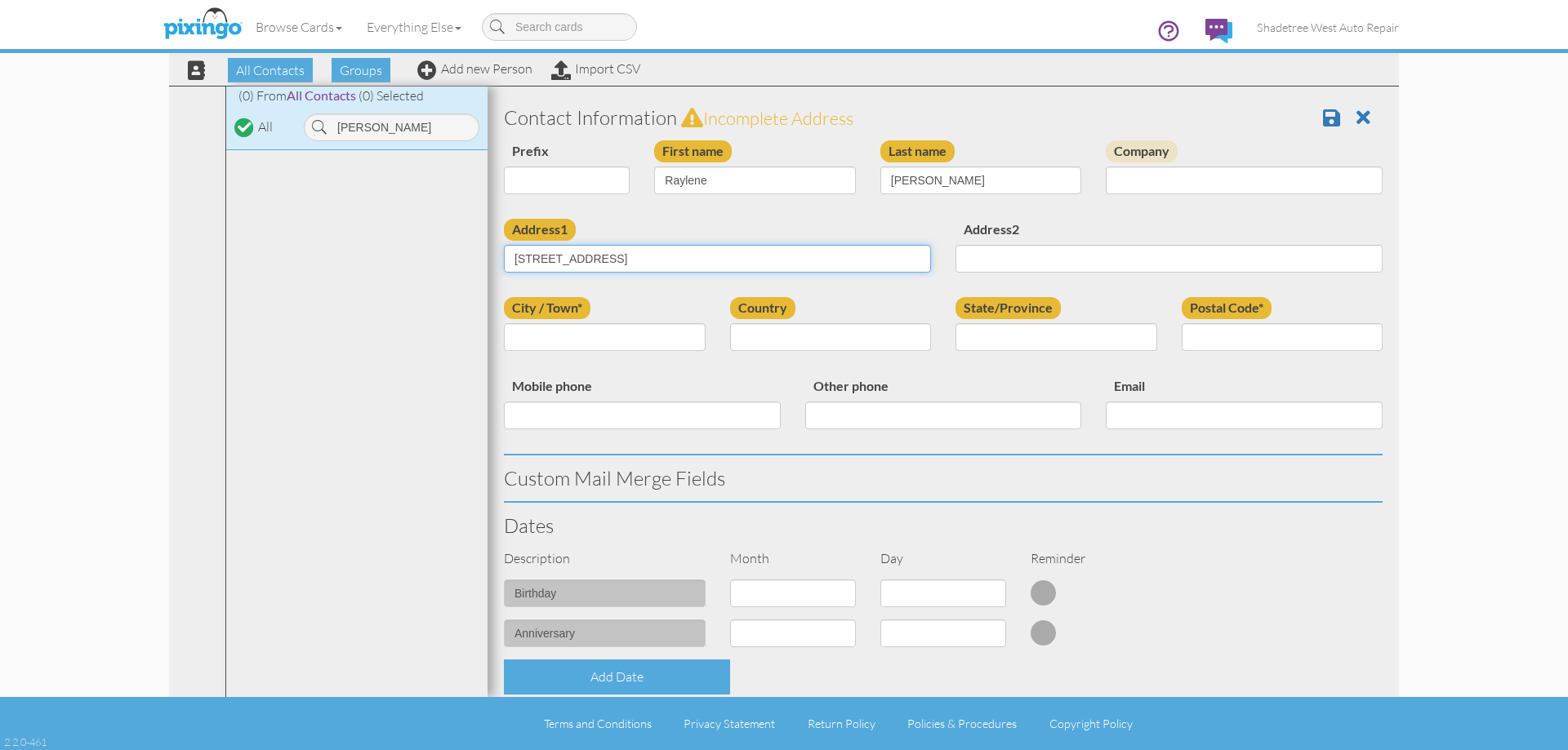
type input "11367 S Hilary Place"
drag, startPoint x: 548, startPoint y: 337, endPoint x: 528, endPoint y: 339, distance: 20.1
click at [548, 337] on input "City / Town*" at bounding box center [604, 337] width 202 height 28
type input "Parker"
click at [796, 336] on select "United States -------------- Afghanistan Albania Algeria American Samoa Andorra…" at bounding box center [831, 337] width 202 height 28
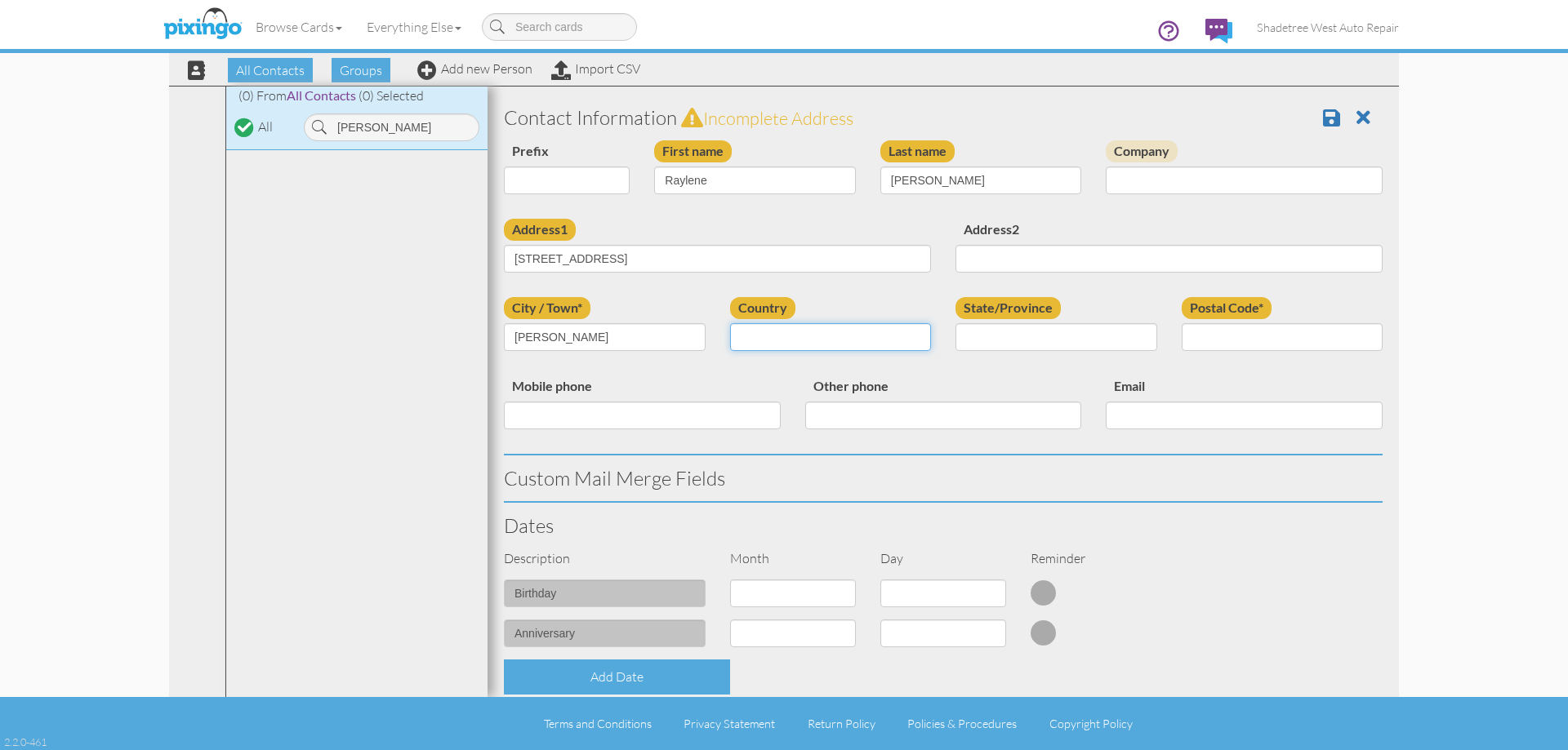
select select "object:1193"
click at [730, 323] on select "United States -------------- Afghanistan Albania Algeria American Samoa Andorra…" at bounding box center [831, 337] width 202 height 28
click at [981, 329] on select "AA (Military) AE (Military) Alabama Alaska American Samoa AP (Military) Arizona…" at bounding box center [1056, 337] width 202 height 28
select select "object:1447"
click at [955, 323] on select "AA (Military) AE (Military) Alabama Alaska American Samoa AP (Military) Arizona…" at bounding box center [1056, 337] width 202 height 28
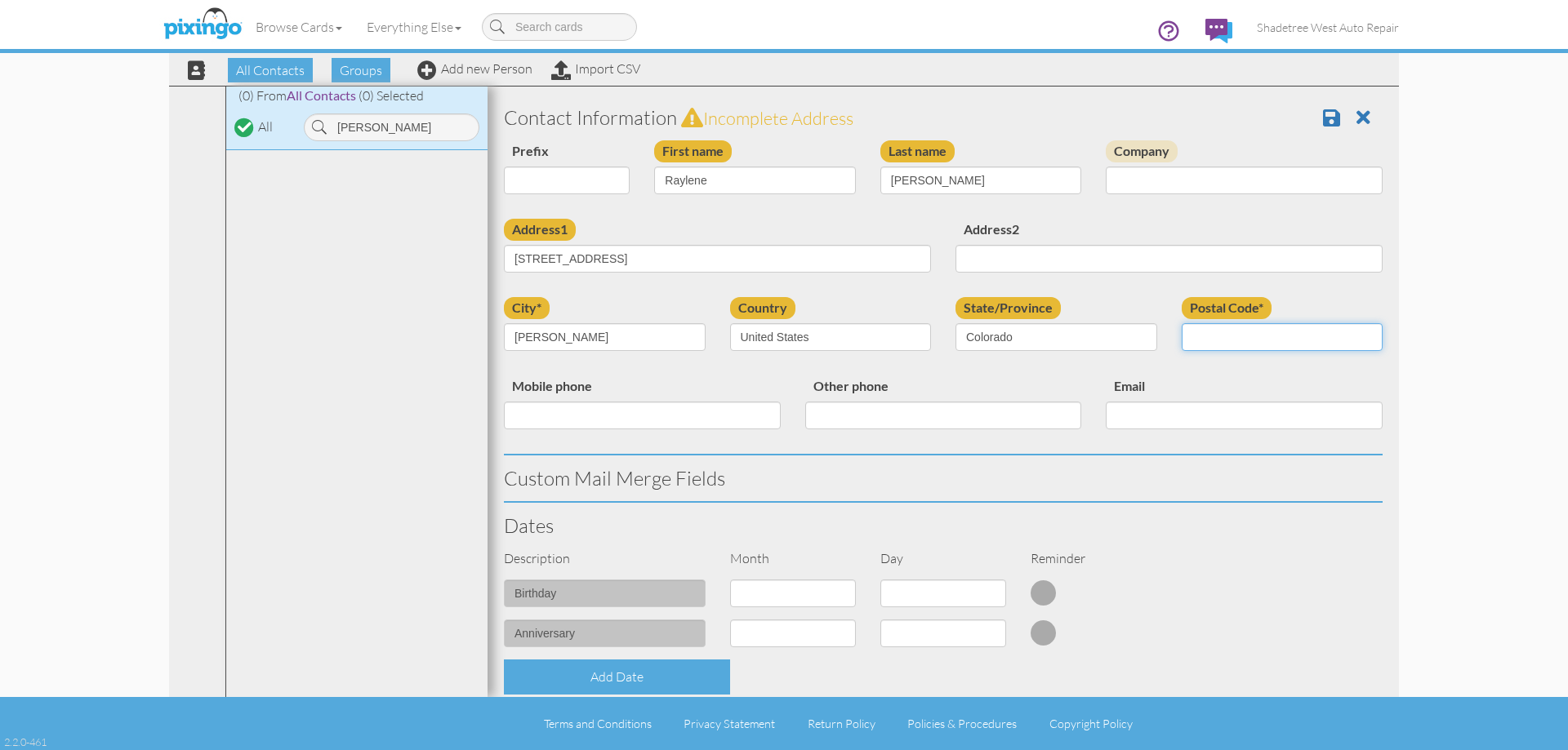
click at [1225, 337] on input "Postal Code*" at bounding box center [1282, 337] width 202 height 28
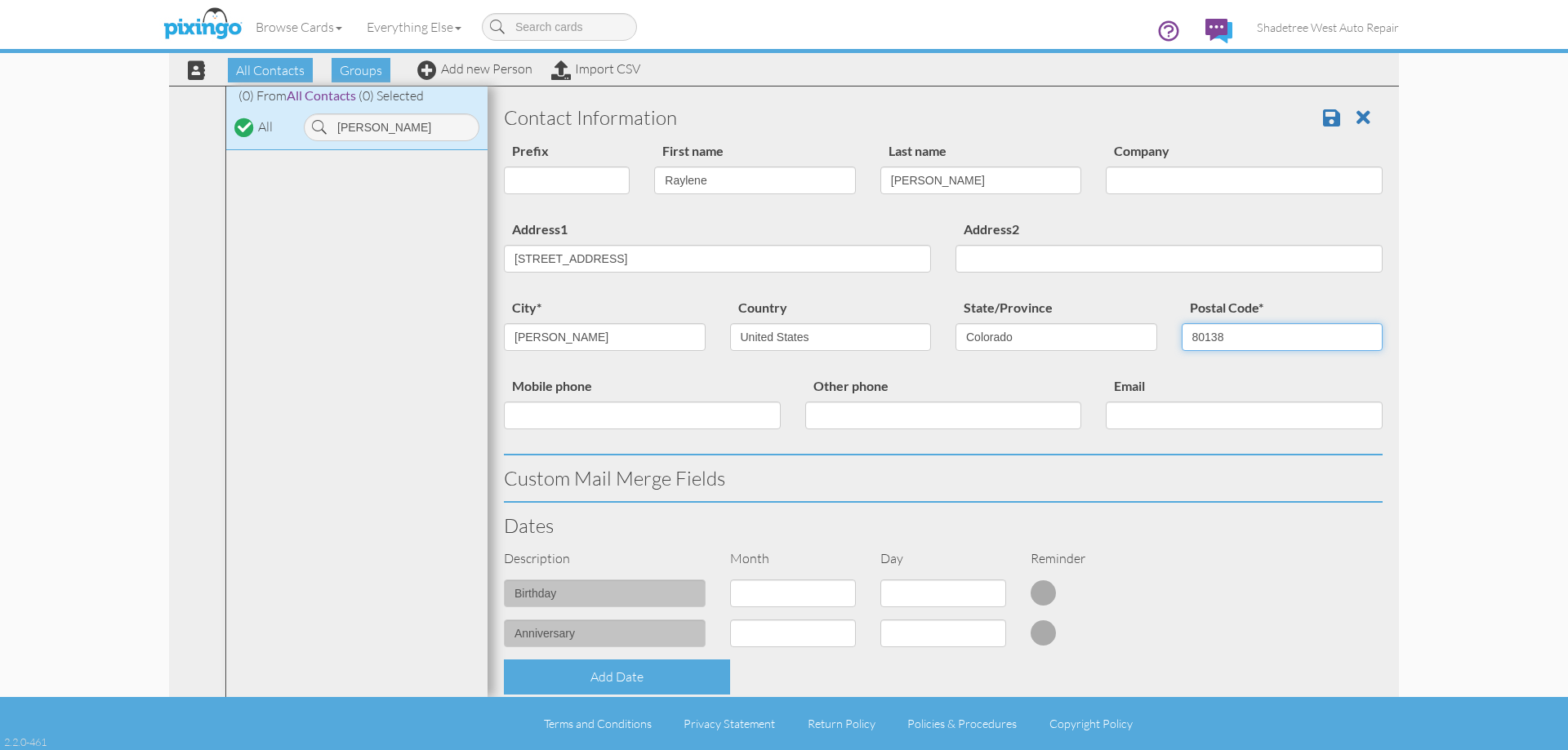
type input "80138"
click at [585, 411] on input "Mobile phone" at bounding box center [642, 415] width 277 height 28
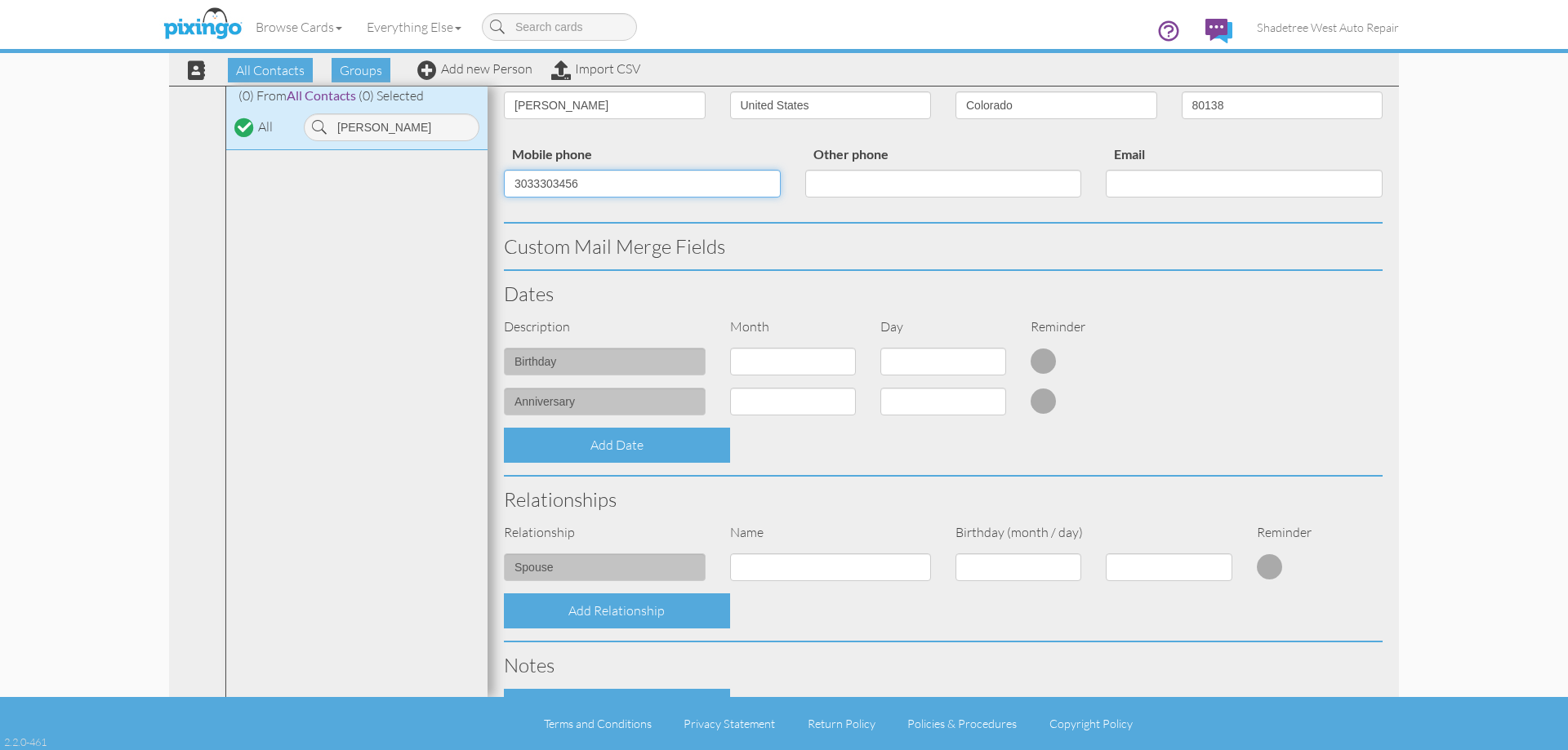
scroll to position [444, 0]
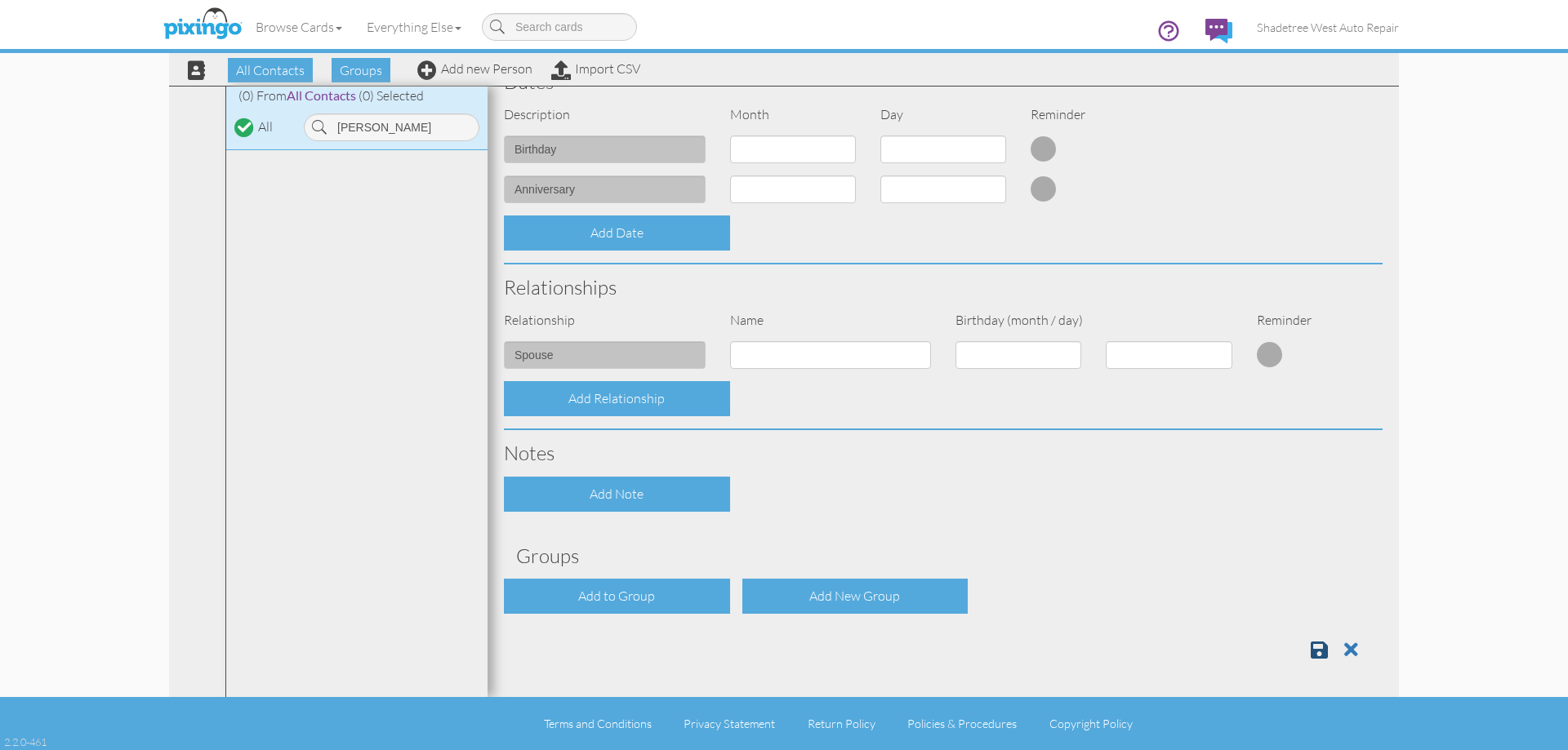
type input "3033303456"
click at [1316, 652] on link at bounding box center [1325, 649] width 30 height 25
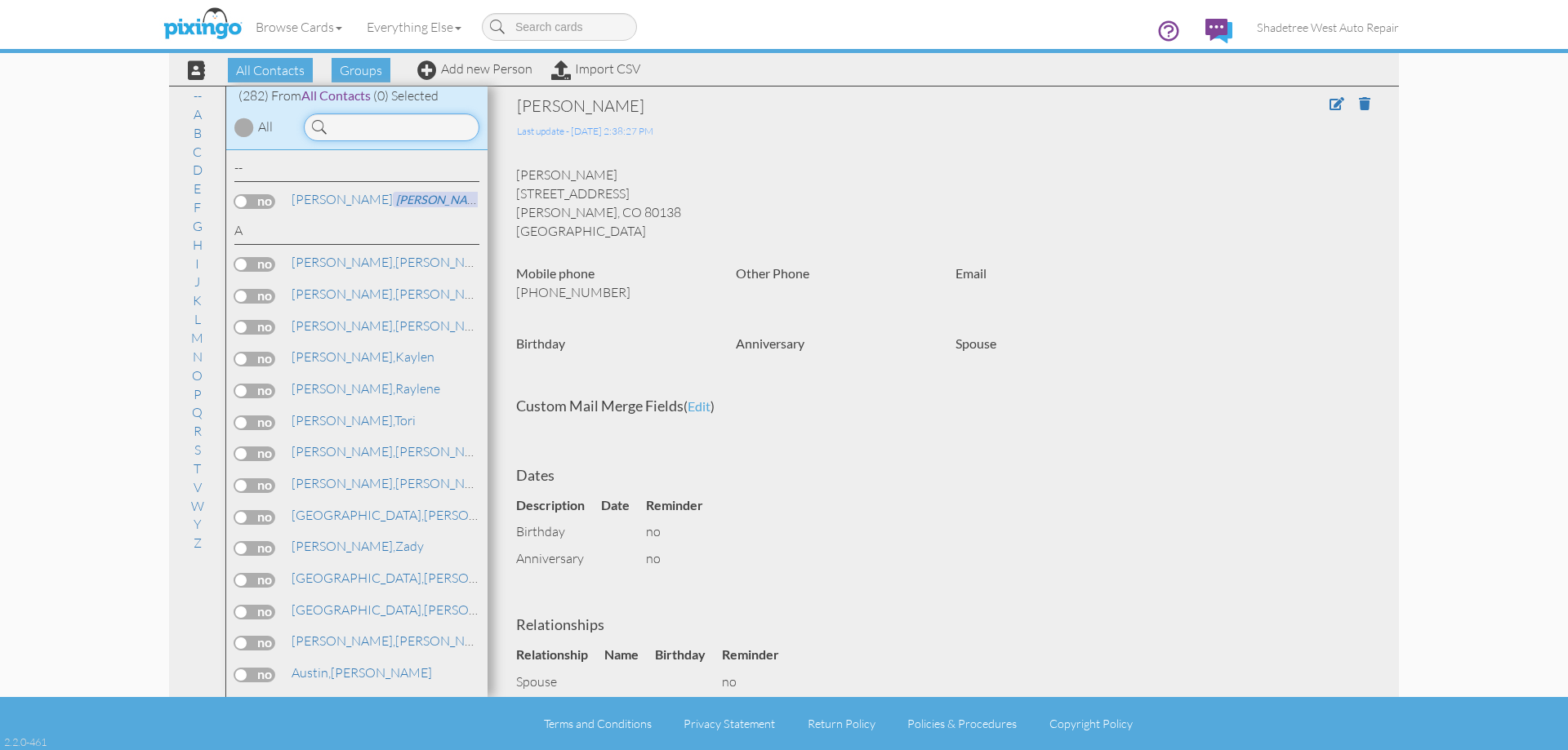
click at [380, 135] on input at bounding box center [391, 127] width 175 height 28
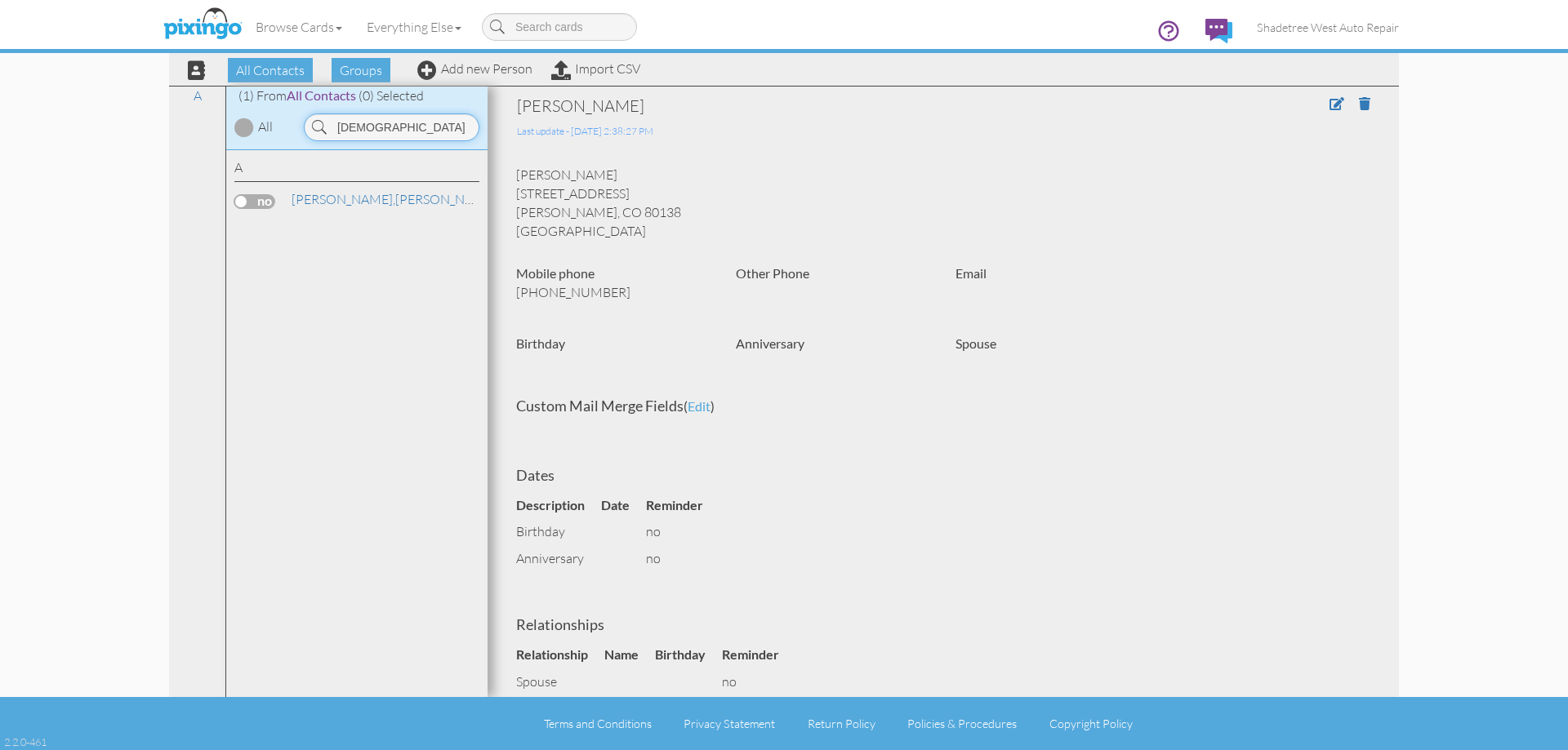
drag, startPoint x: 386, startPoint y: 118, endPoint x: 280, endPoint y: 152, distance: 111.3
click at [280, 152] on div "(1) From All Contacts (0) Selected All isaa A Anderson, Isaac" at bounding box center [356, 392] width 261 height 611
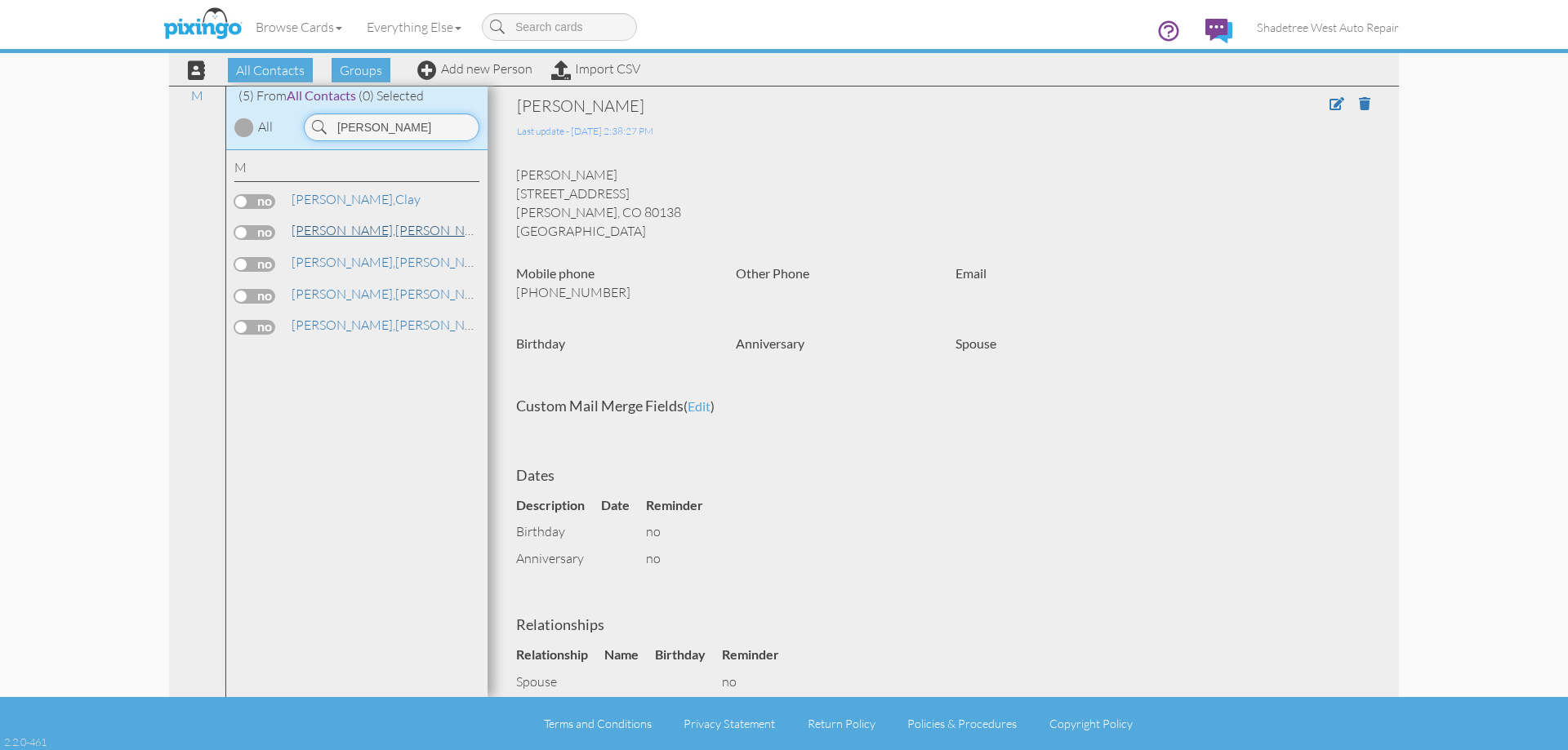
type input "martin"
click at [339, 231] on link "Martin, Mike" at bounding box center [394, 230] width 209 height 19
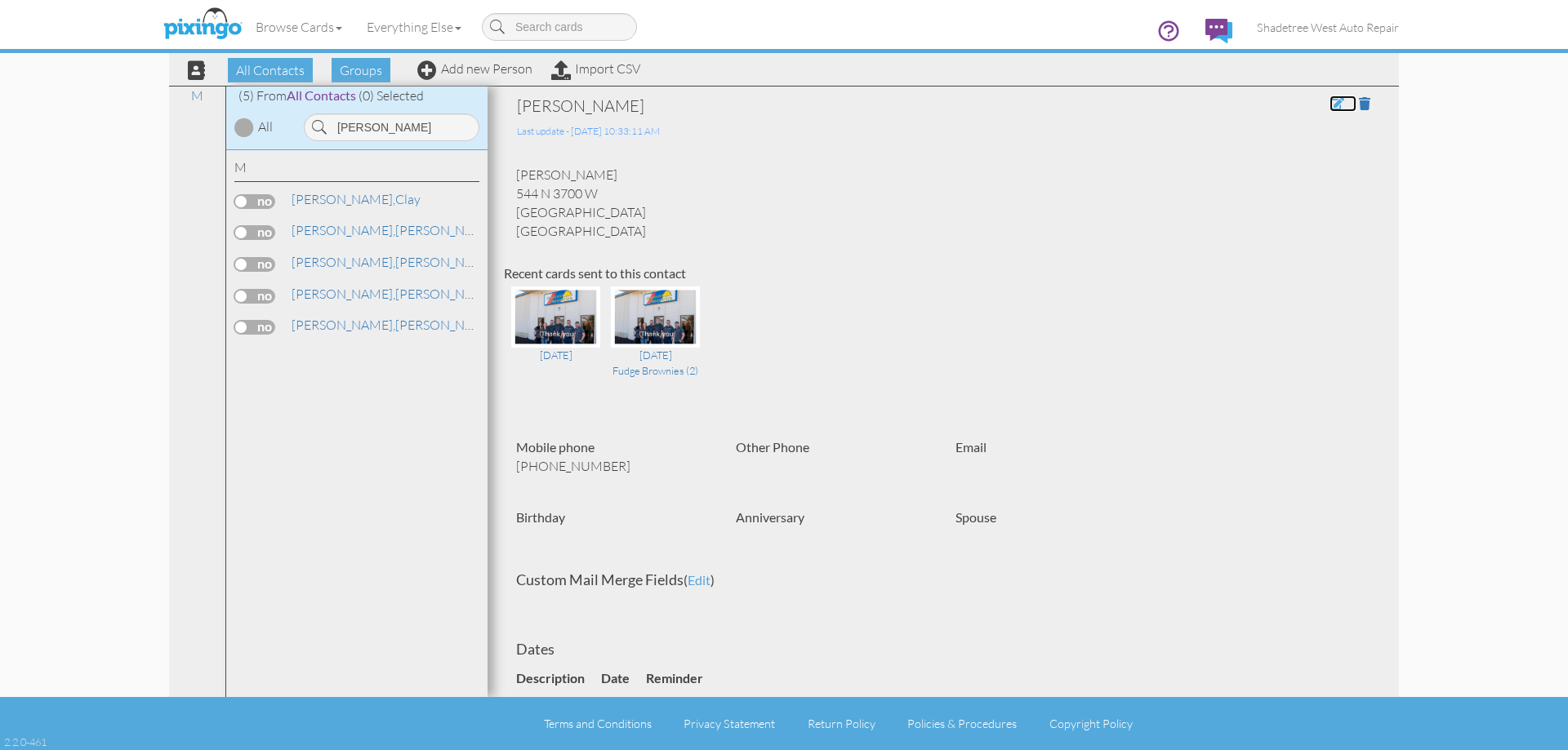
click at [1330, 101] on span at bounding box center [1336, 103] width 15 height 13
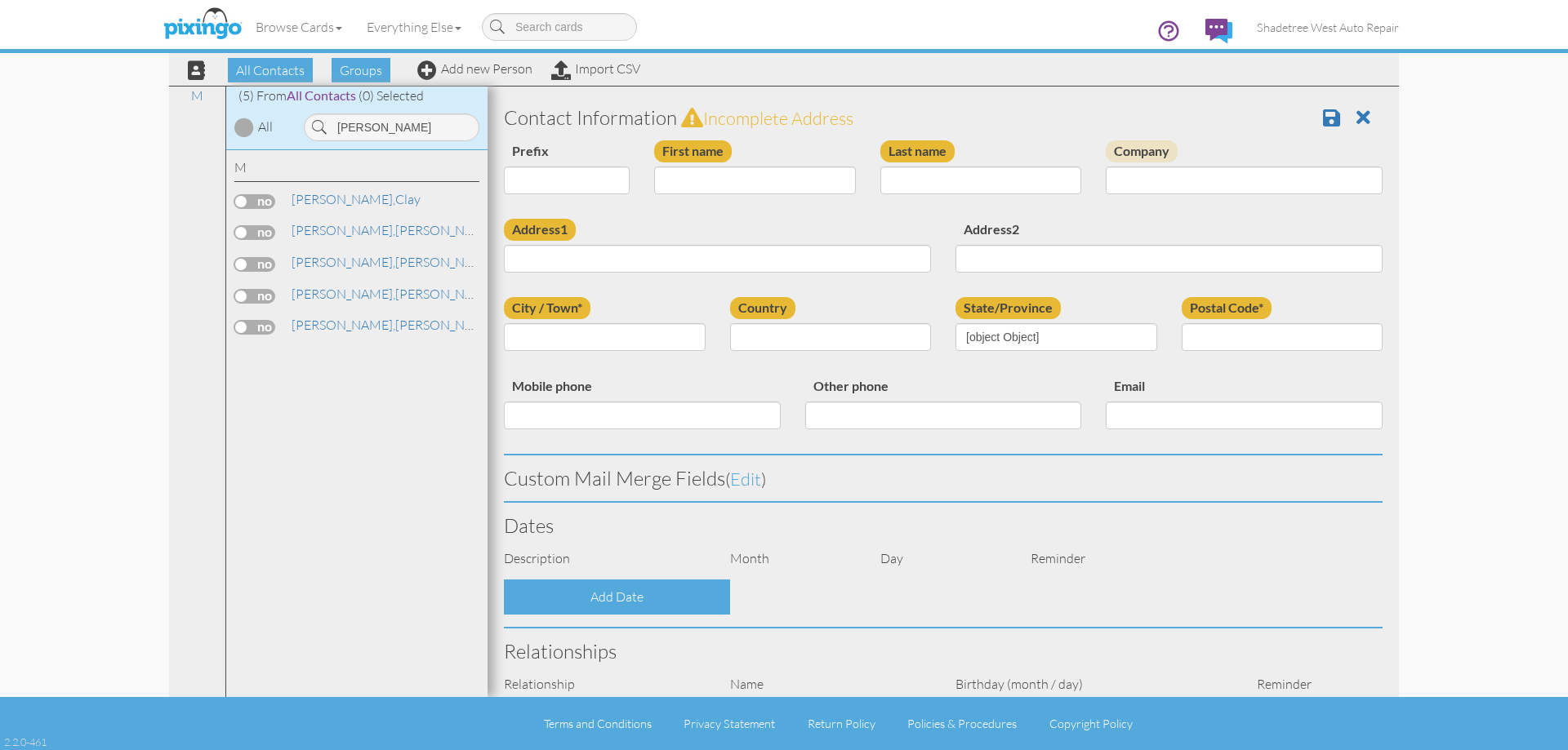
type input "[PERSON_NAME]"
type input "Martin"
type input "544 N 3700 W"
type input "Layton"
type input "84041"
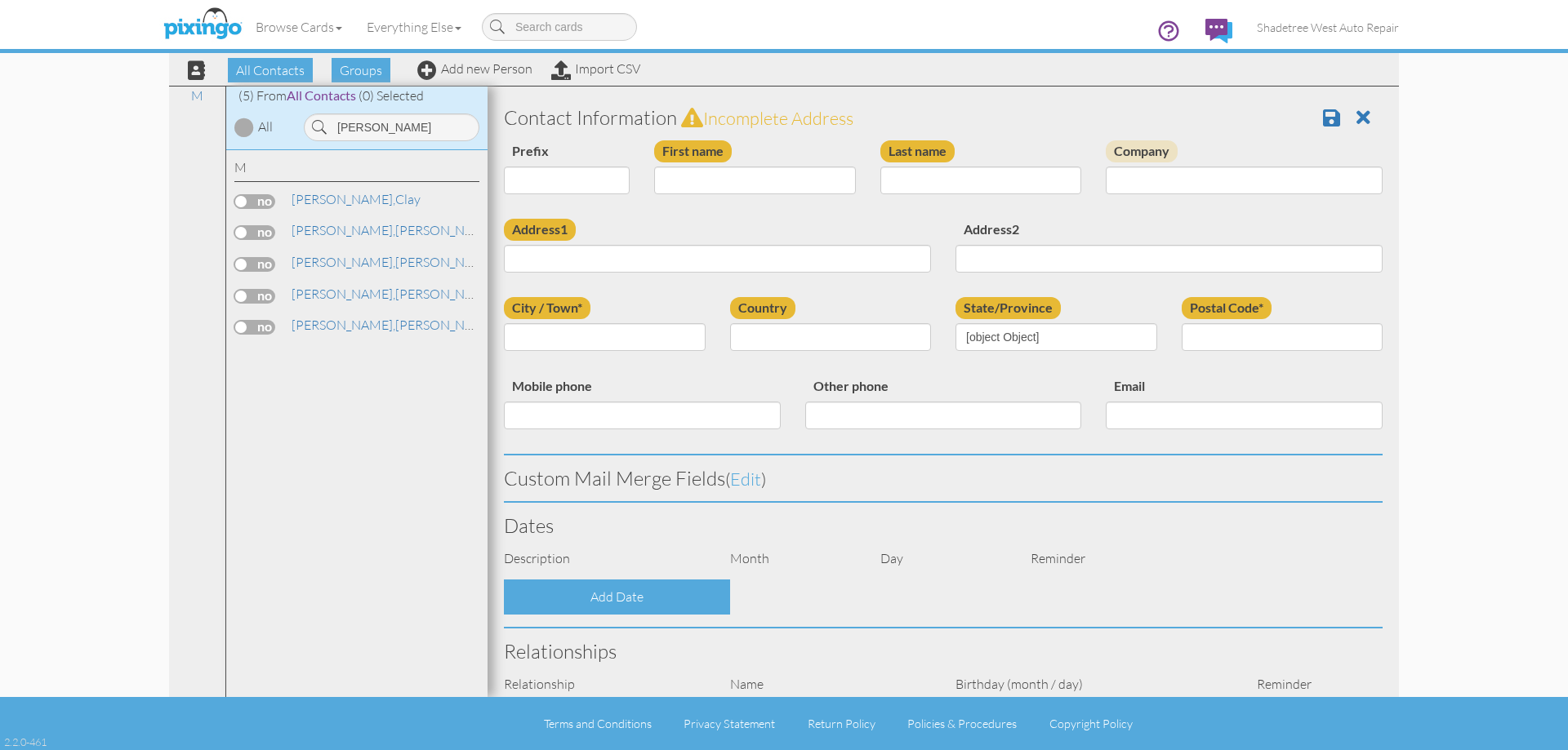
type input "8017262976"
select select "object:1199"
select select "object:1444"
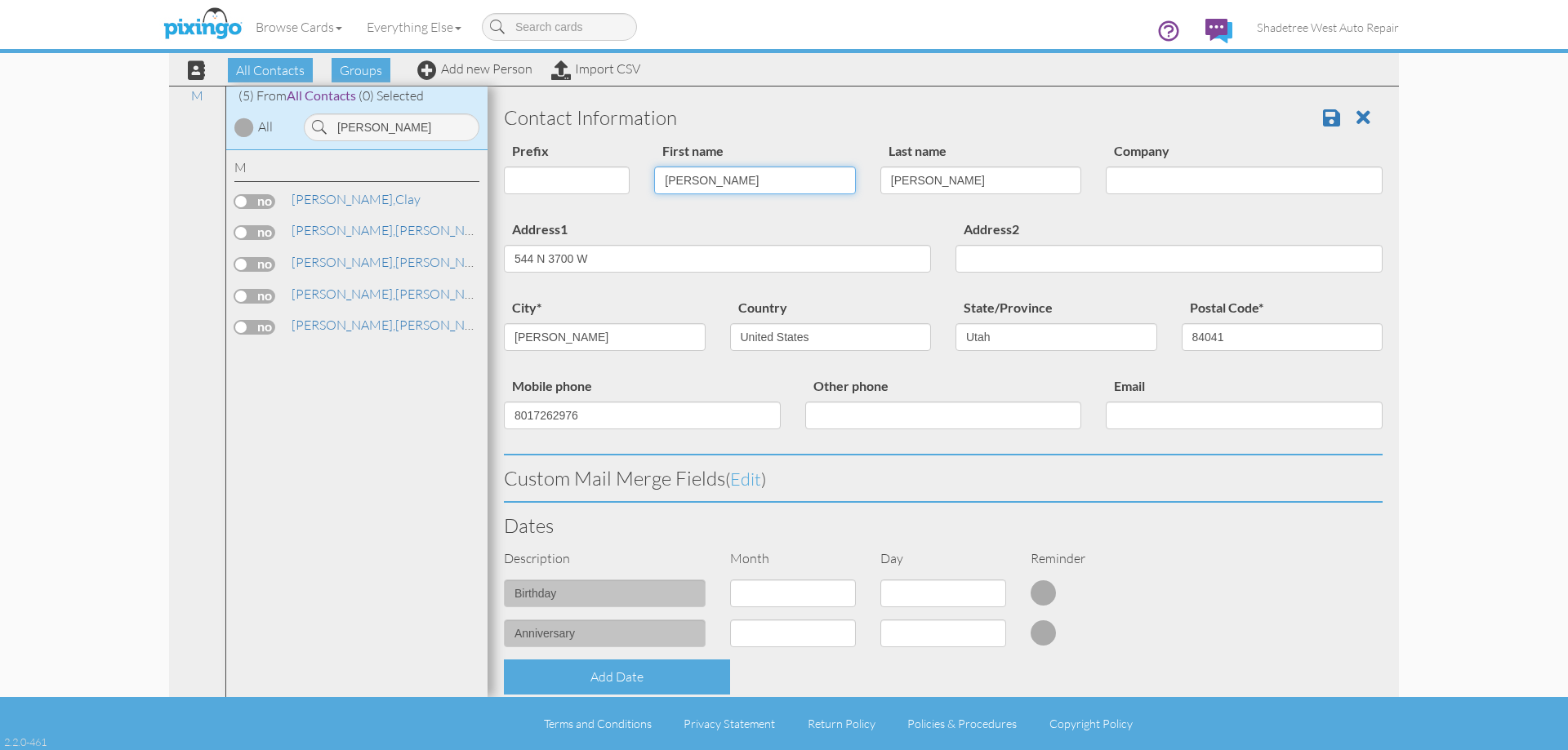
click at [687, 181] on input "[PERSON_NAME]" at bounding box center [755, 180] width 202 height 28
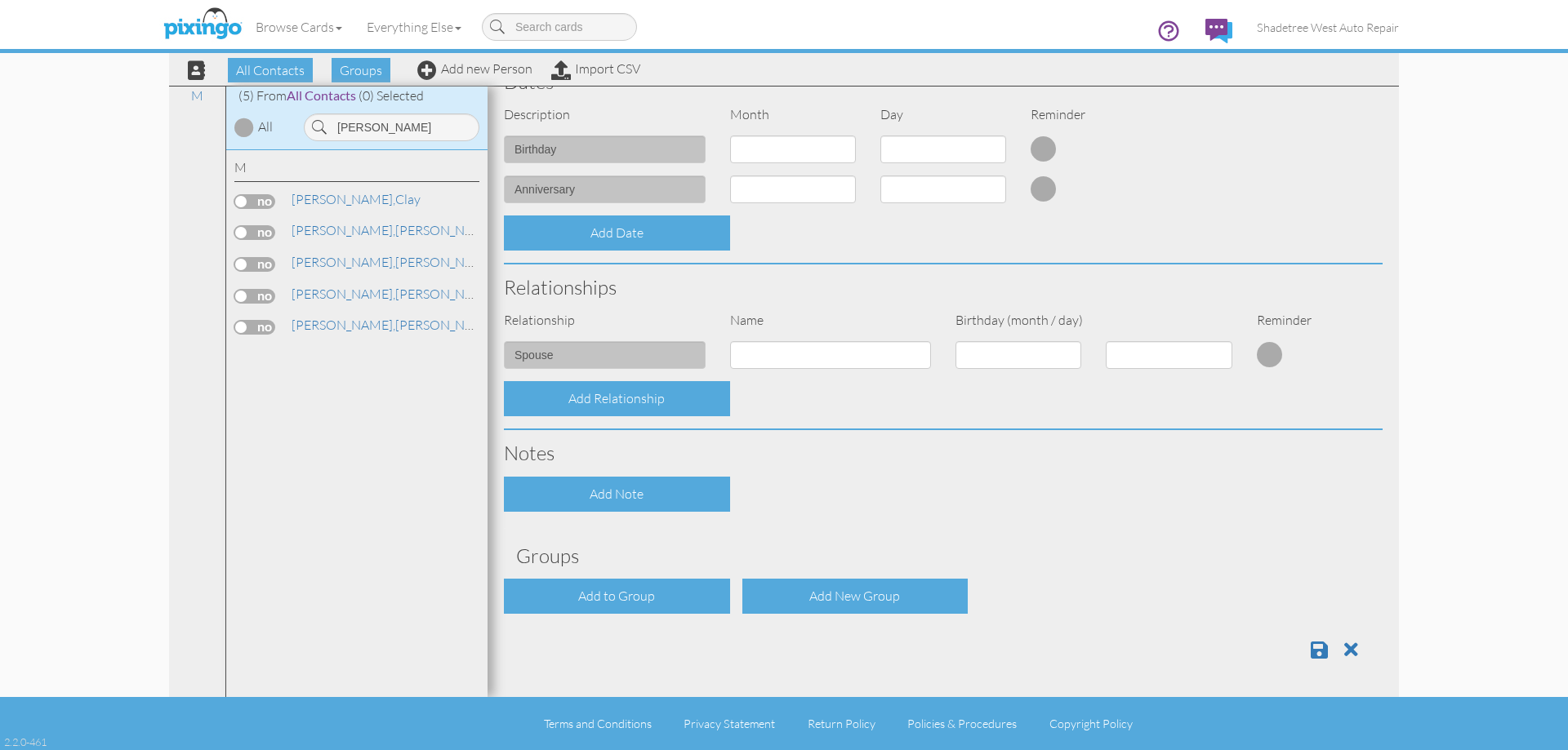
scroll to position [445, 0]
type input "Mike And Melissa"
click at [1313, 655] on span at bounding box center [1319, 649] width 18 height 19
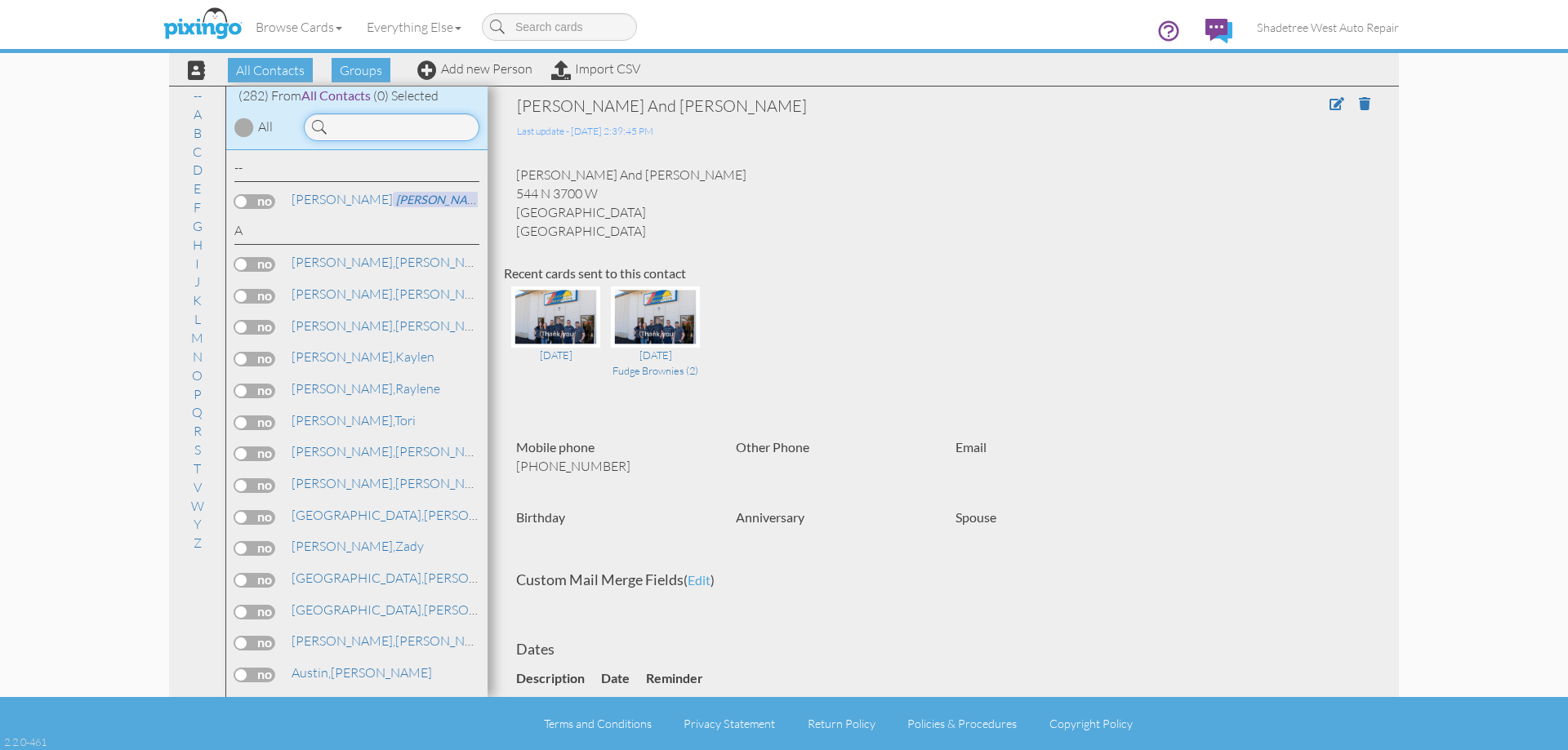
click at [382, 135] on input at bounding box center [391, 127] width 175 height 28
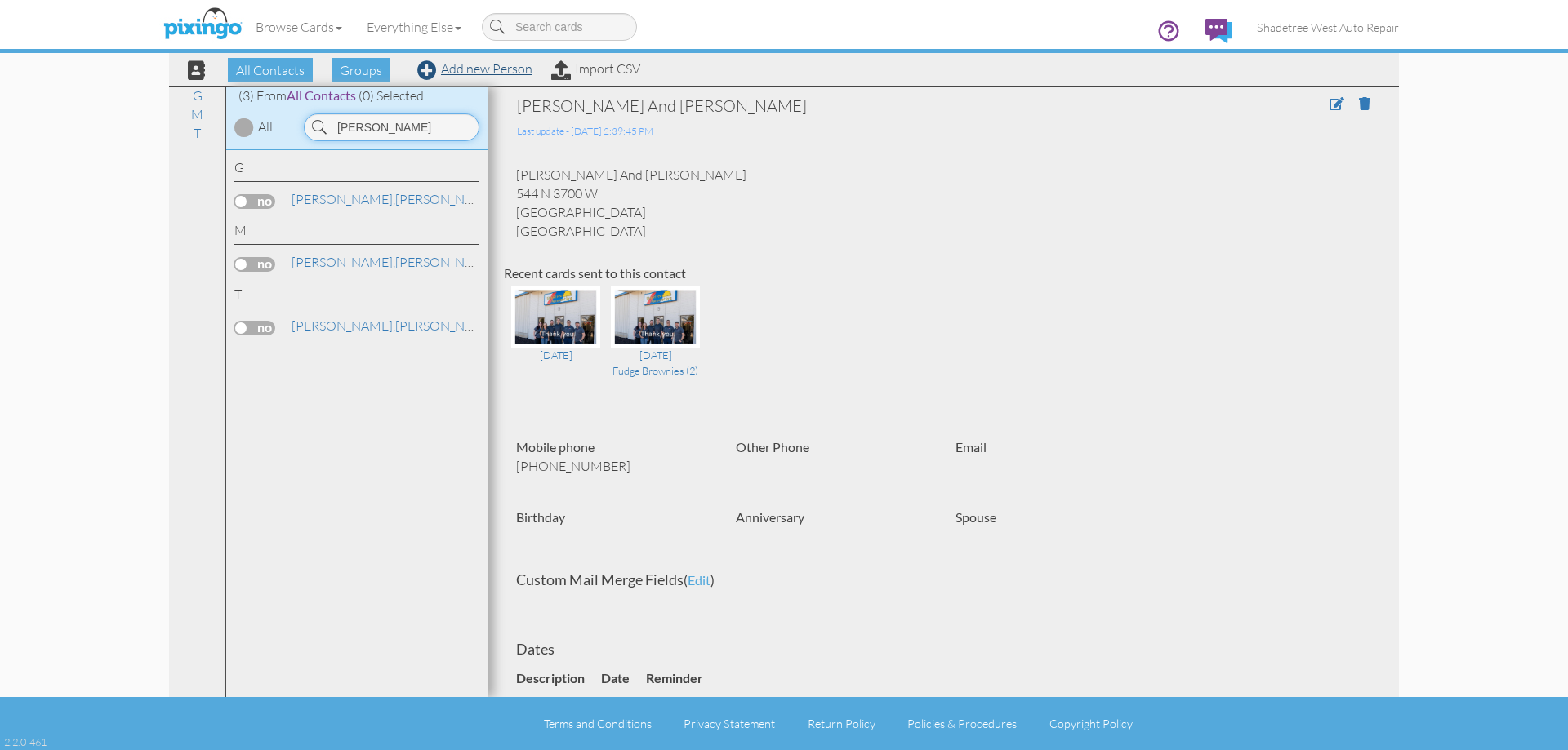
type input "[PERSON_NAME]"
click at [493, 70] on link "Add new Person" at bounding box center [474, 68] width 115 height 17
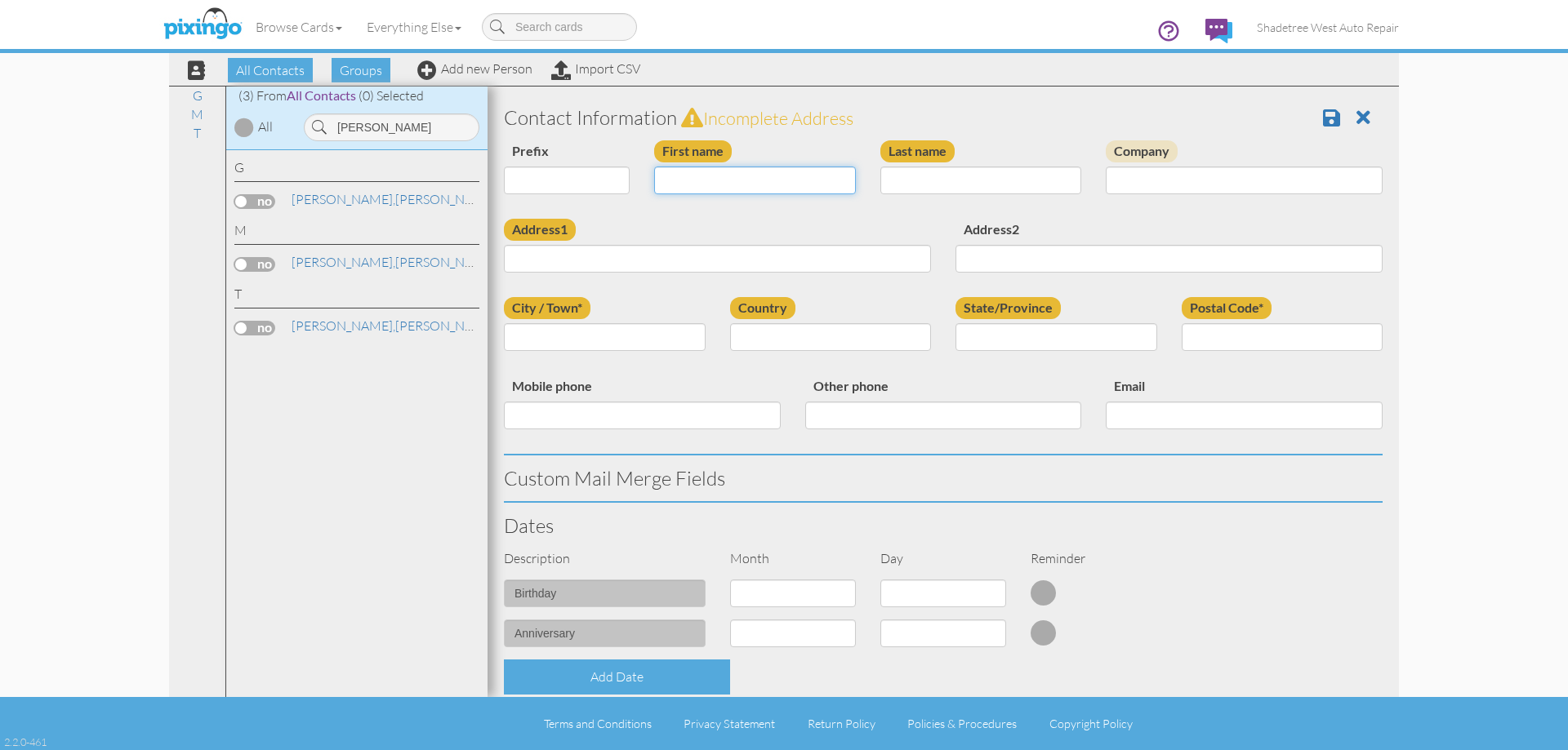
click at [675, 186] on input "First name" at bounding box center [755, 180] width 202 height 28
type input "[PERSON_NAME]"
click at [890, 186] on input "Last name" at bounding box center [981, 180] width 202 height 28
type input "Yerka"
click at [848, 264] on input "Address1" at bounding box center [717, 258] width 427 height 28
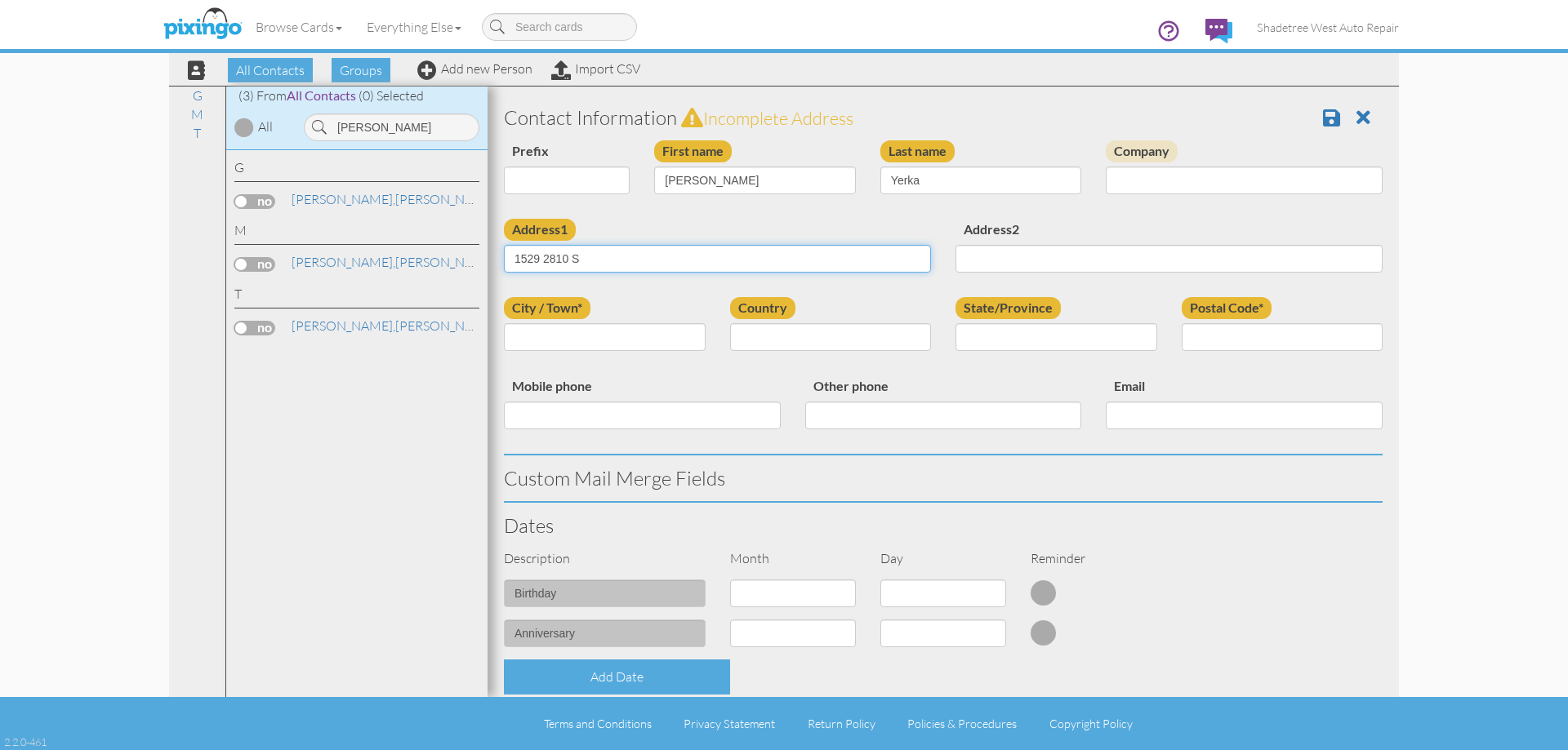
type input "1529 2810 S"
click at [633, 327] on input "City / Town*" at bounding box center [604, 337] width 202 height 28
type input "[GEOGRAPHIC_DATA]"
click at [740, 327] on select "[GEOGRAPHIC_DATA] -------------- [GEOGRAPHIC_DATA] [GEOGRAPHIC_DATA] [GEOGRAPHI…" at bounding box center [831, 337] width 202 height 28
select select "object:1110"
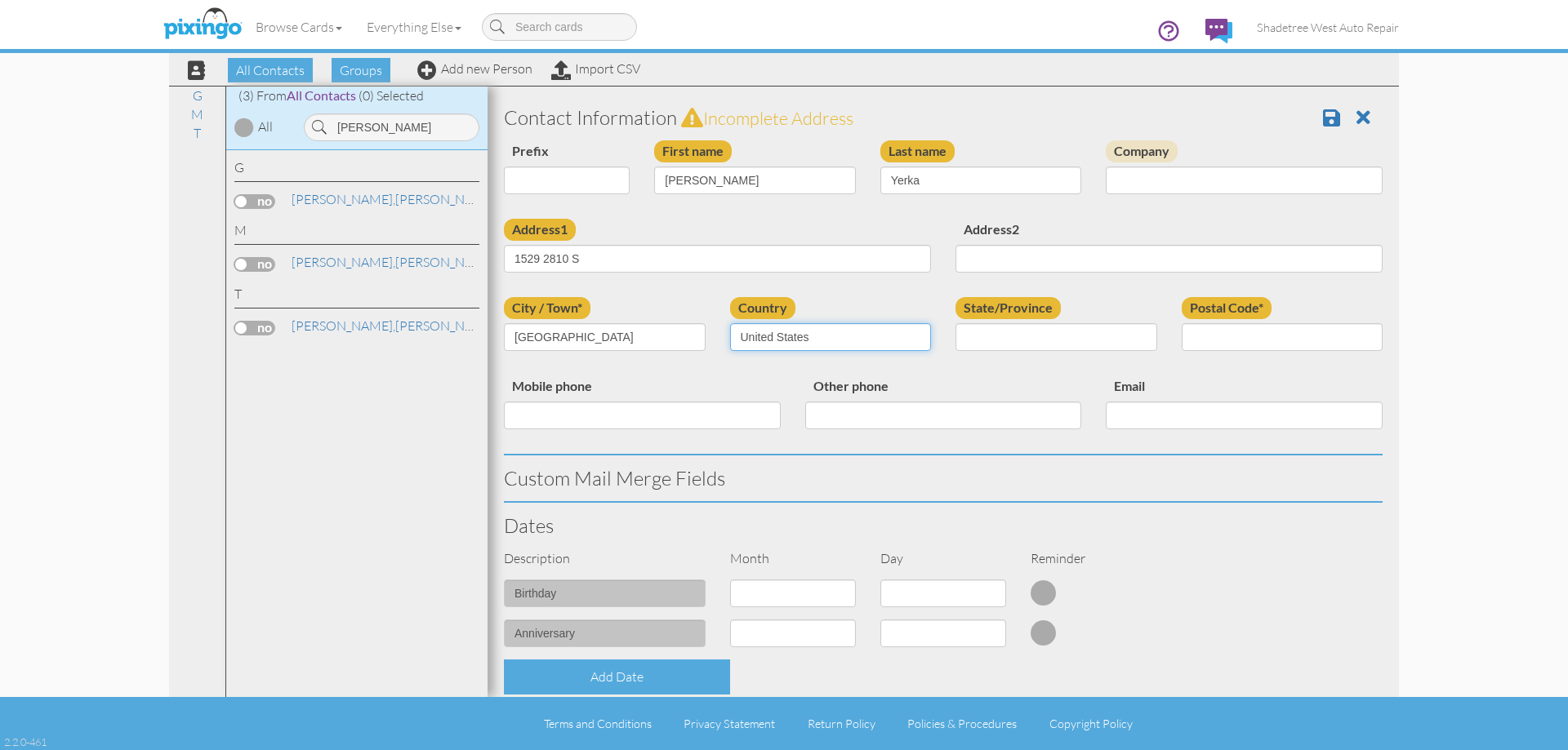
click at [730, 323] on select "[GEOGRAPHIC_DATA] -------------- [GEOGRAPHIC_DATA] [GEOGRAPHIC_DATA] [GEOGRAPHI…" at bounding box center [831, 337] width 202 height 28
click at [990, 331] on select "AA (Military) AE (Military) [US_STATE] [US_STATE] [US_STATE] AP (Military) [US_…" at bounding box center [1056, 337] width 202 height 28
select select "object:1409"
click at [955, 323] on select "AA (Military) AE (Military) [US_STATE] [US_STATE] [US_STATE] AP (Military) [US_…" at bounding box center [1056, 337] width 202 height 28
click at [1293, 334] on input "Postal Code*" at bounding box center [1282, 337] width 202 height 28
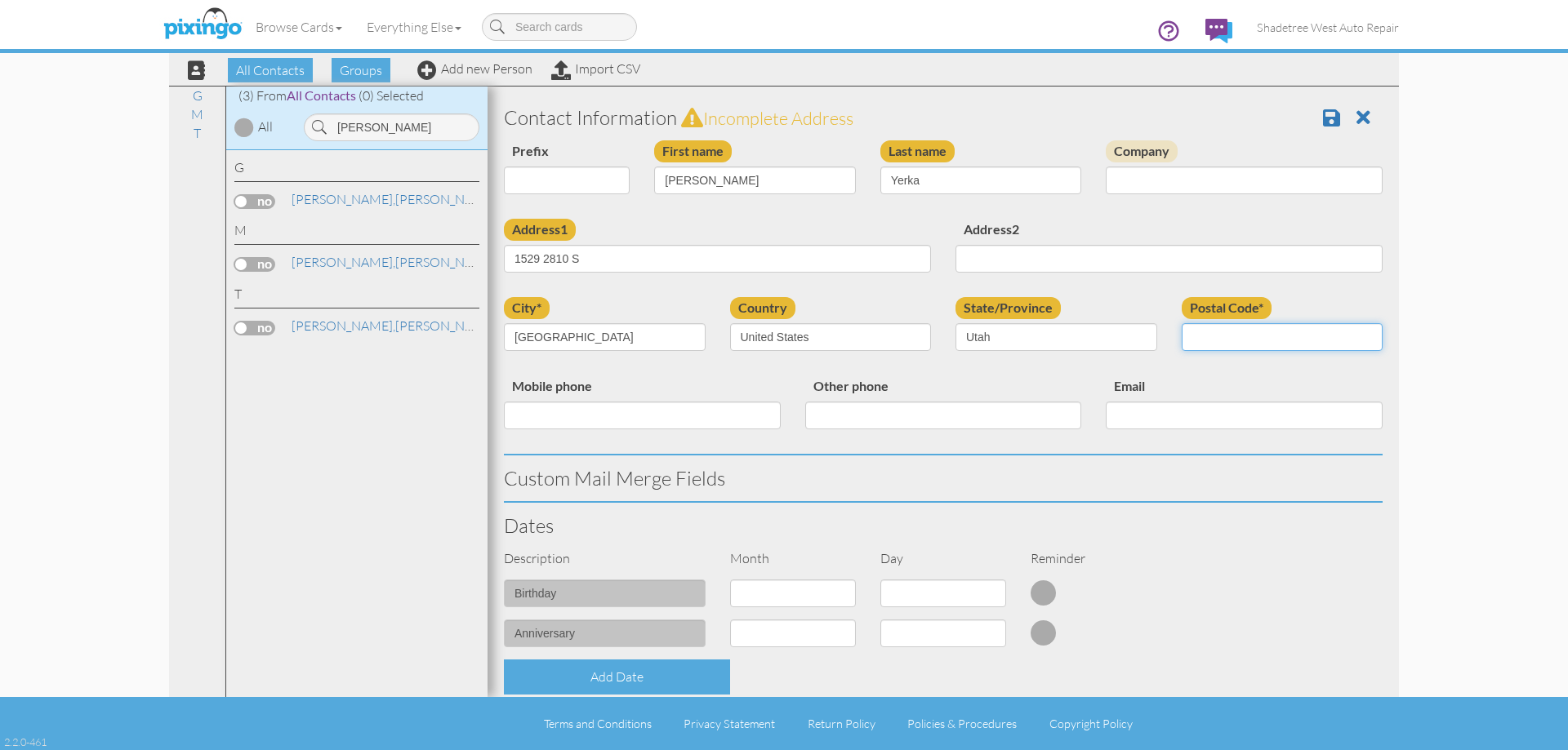
type input "84075"
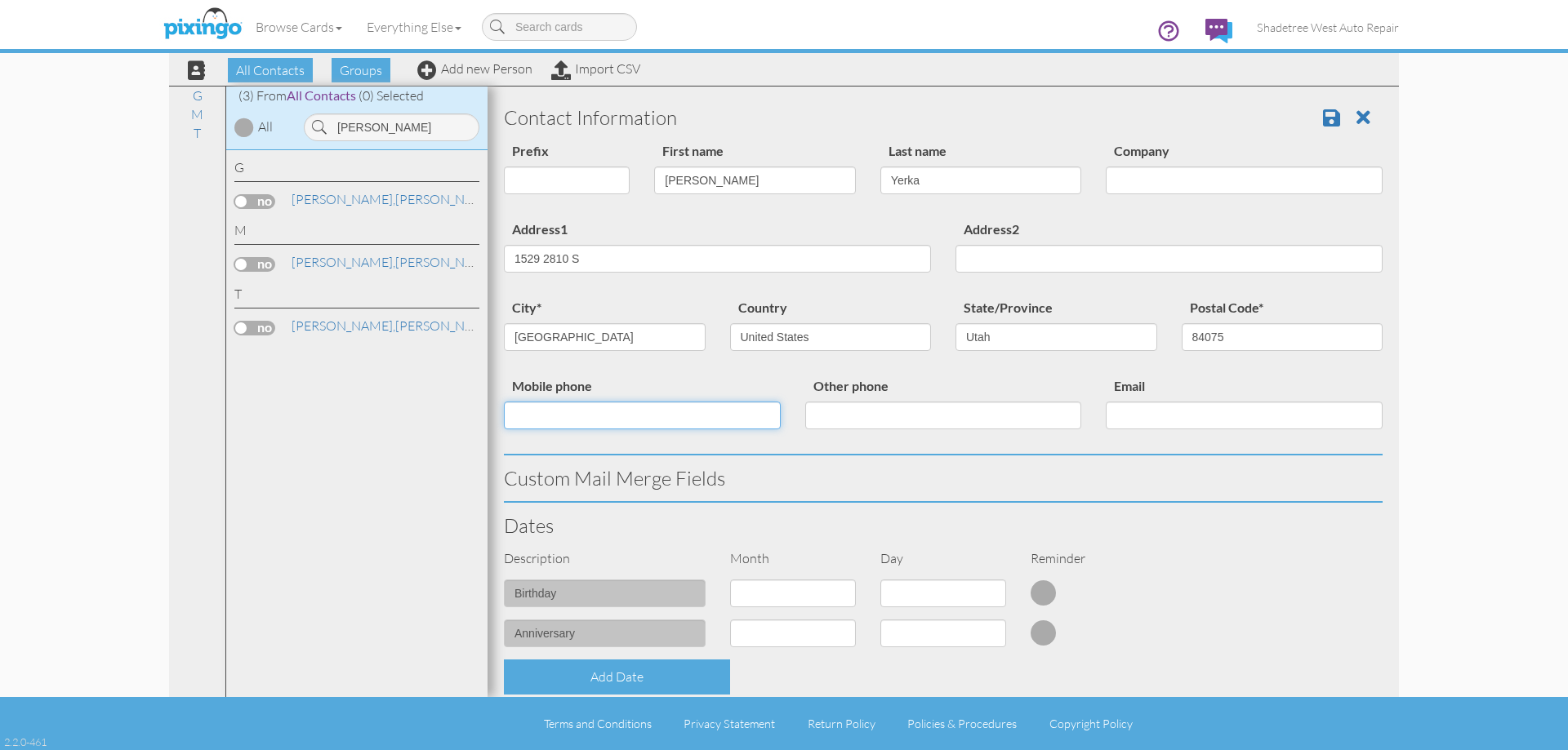
click at [611, 410] on input "Mobile phone" at bounding box center [642, 415] width 277 height 28
type input "7605939355"
drag, startPoint x: 621, startPoint y: 258, endPoint x: 505, endPoint y: 265, distance: 116.2
click at [504, 270] on input "1529 2810 S" at bounding box center [717, 258] width 427 height 28
click at [543, 258] on input "1529 2810 S" at bounding box center [717, 258] width 427 height 28
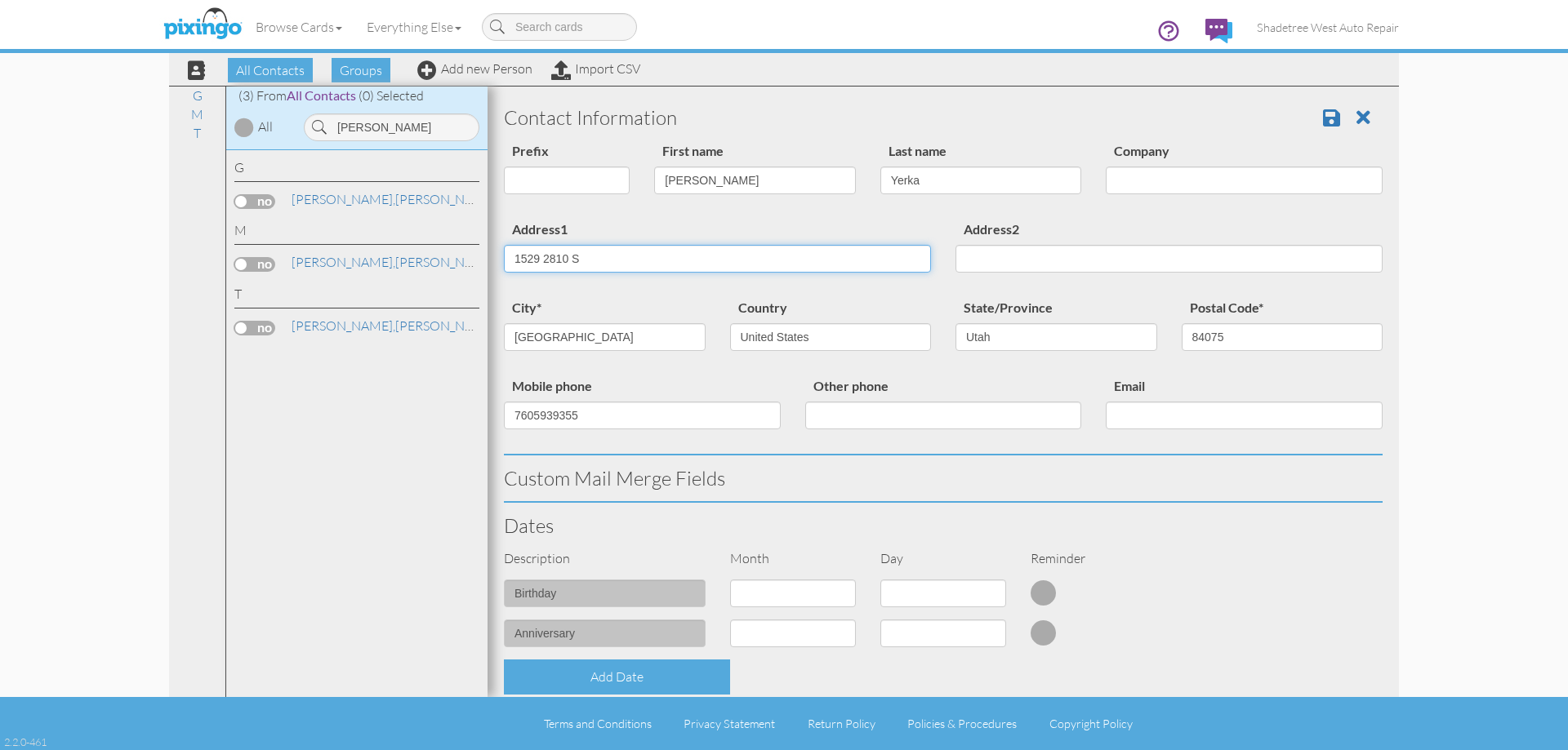
click at [545, 251] on input "1529 2810 S" at bounding box center [717, 258] width 427 height 28
type input "1529 W 2810 S"
click at [1207, 485] on h3 "Custom Mail Merge Fields" at bounding box center [943, 478] width 879 height 21
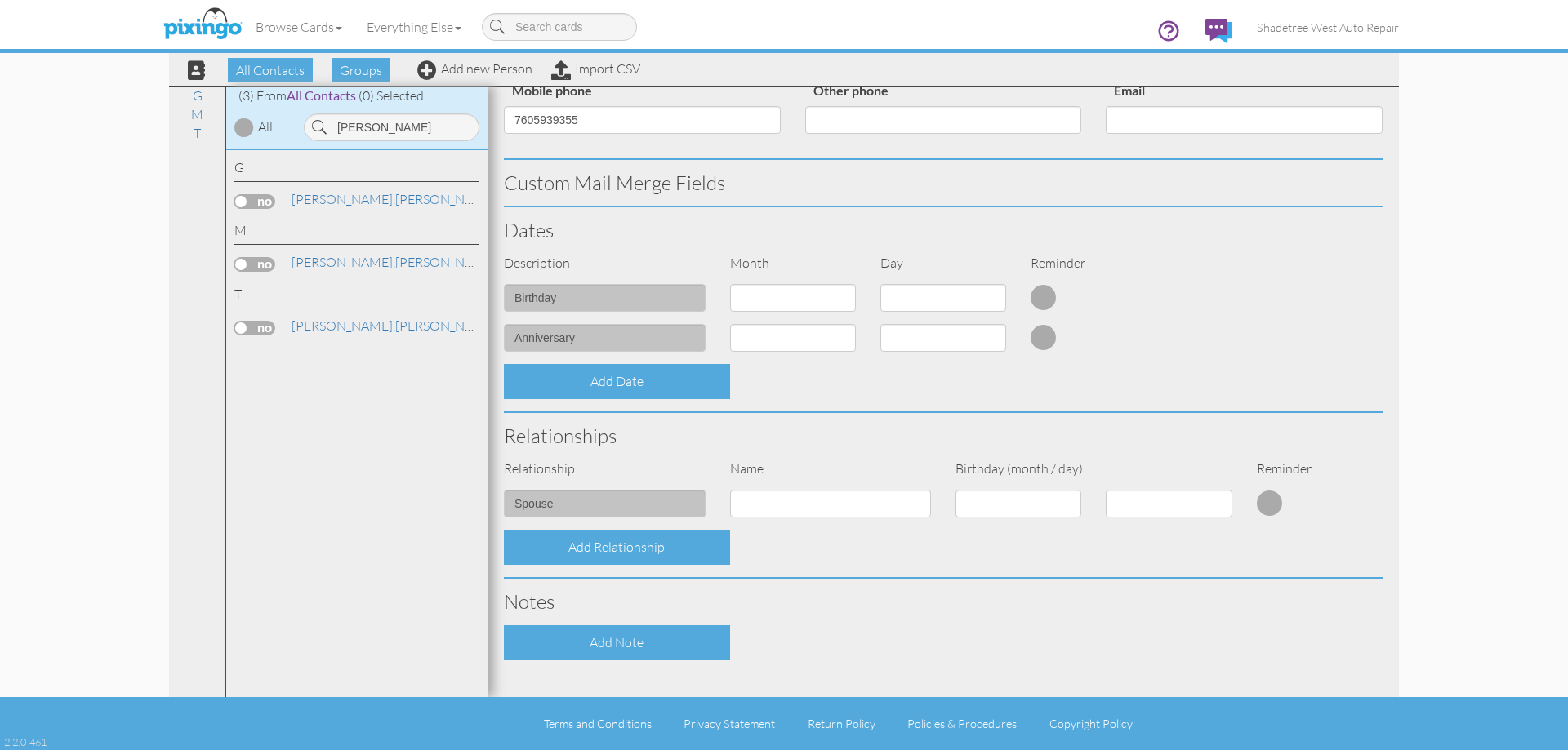
scroll to position [408, 0]
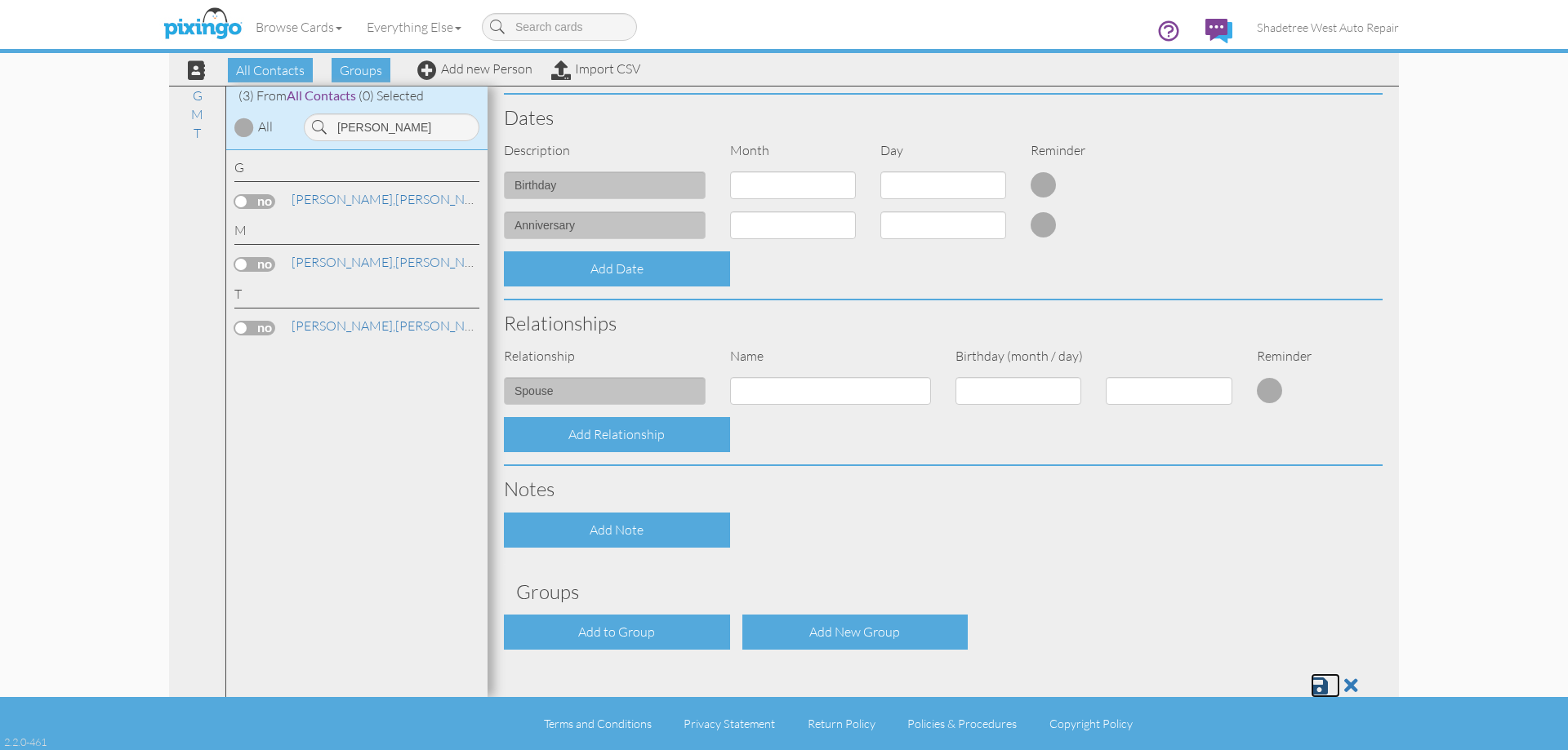
click at [1317, 685] on link at bounding box center [1325, 685] width 30 height 25
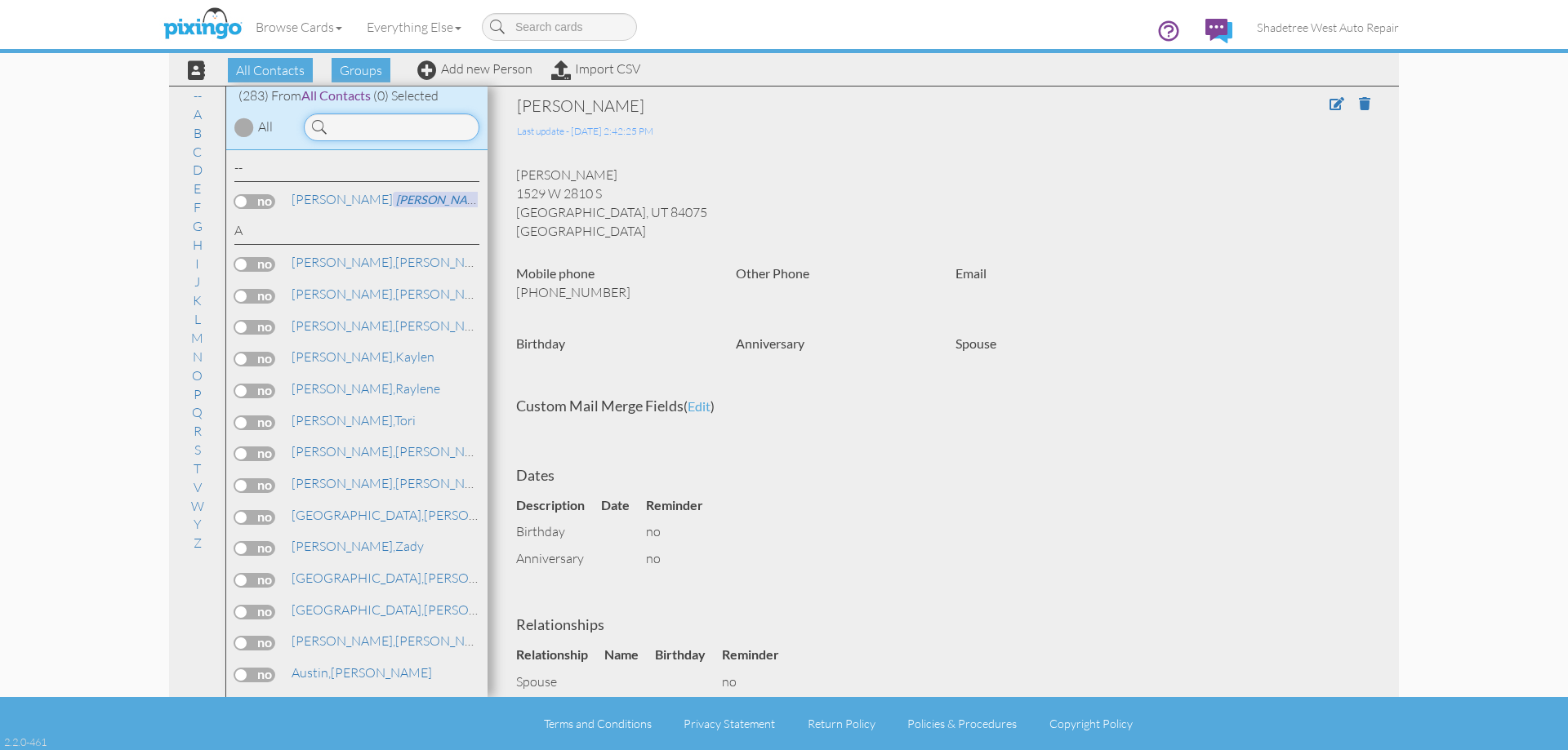
click at [338, 119] on input at bounding box center [391, 127] width 175 height 28
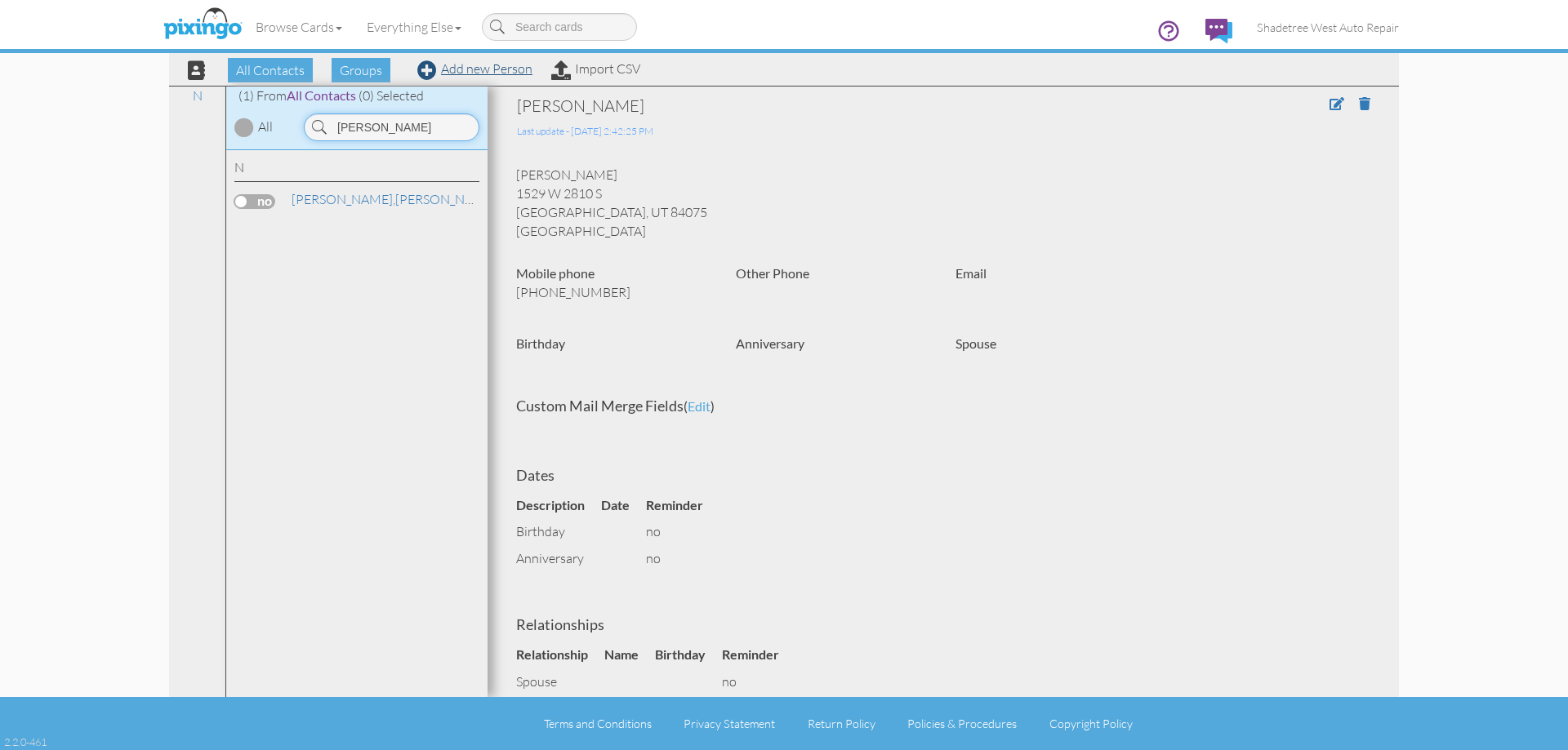
type input "[PERSON_NAME]"
click at [476, 70] on link "Add new Person" at bounding box center [474, 68] width 115 height 17
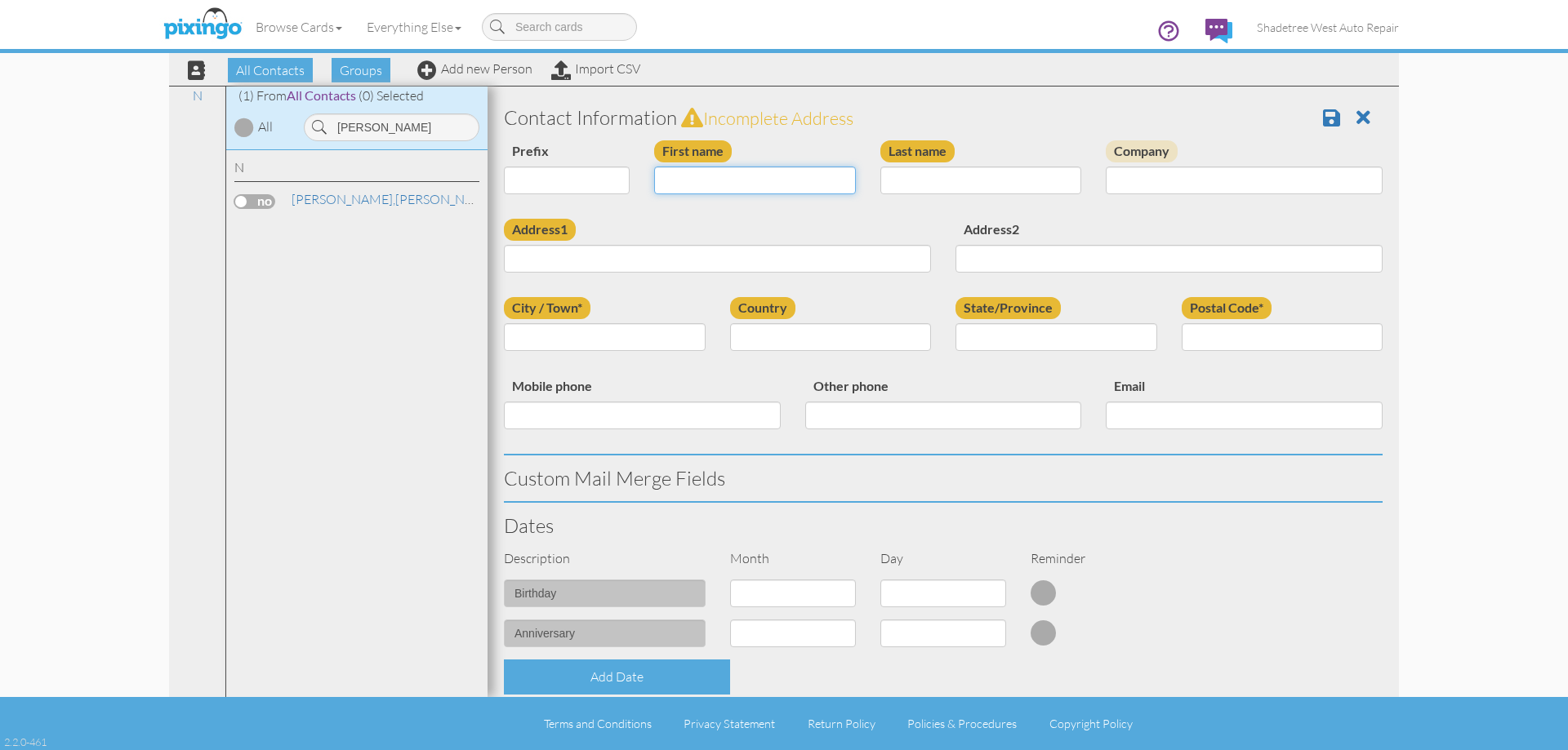
click at [666, 180] on input "First name" at bounding box center [755, 180] width 202 height 28
type input "[PERSON_NAME]"
click at [935, 180] on input "Last name" at bounding box center [981, 180] width 202 height 28
type input "Harrison"
click at [843, 251] on input "Address1" at bounding box center [717, 258] width 427 height 28
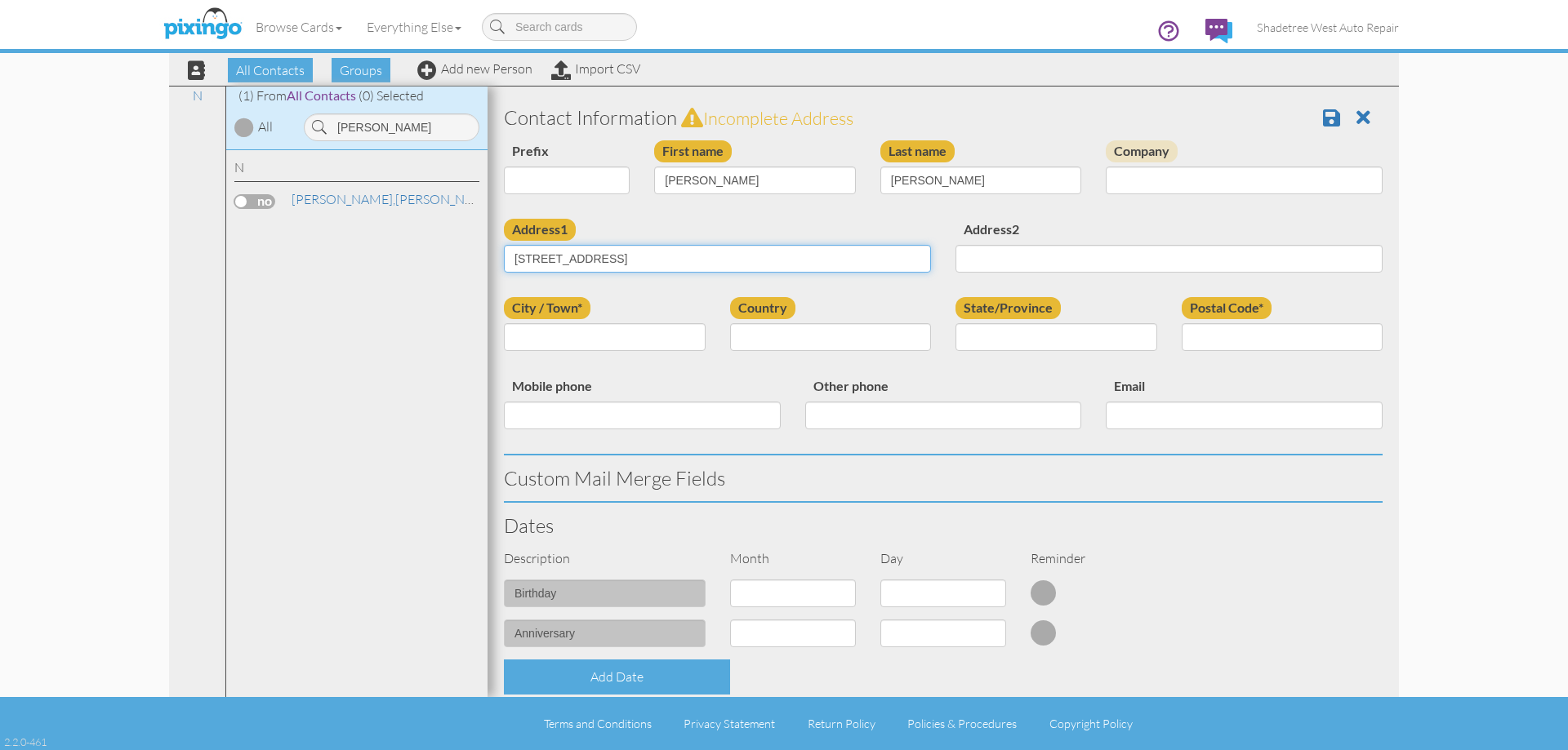
type input "181 Cold Creek Way"
click at [650, 338] on input "City / Town*" at bounding box center [604, 337] width 202 height 28
type input "Layton"
click at [871, 337] on select "United States -------------- Afghanistan Albania Algeria American Samoa Andorra…" at bounding box center [831, 337] width 202 height 28
select select "object:1094"
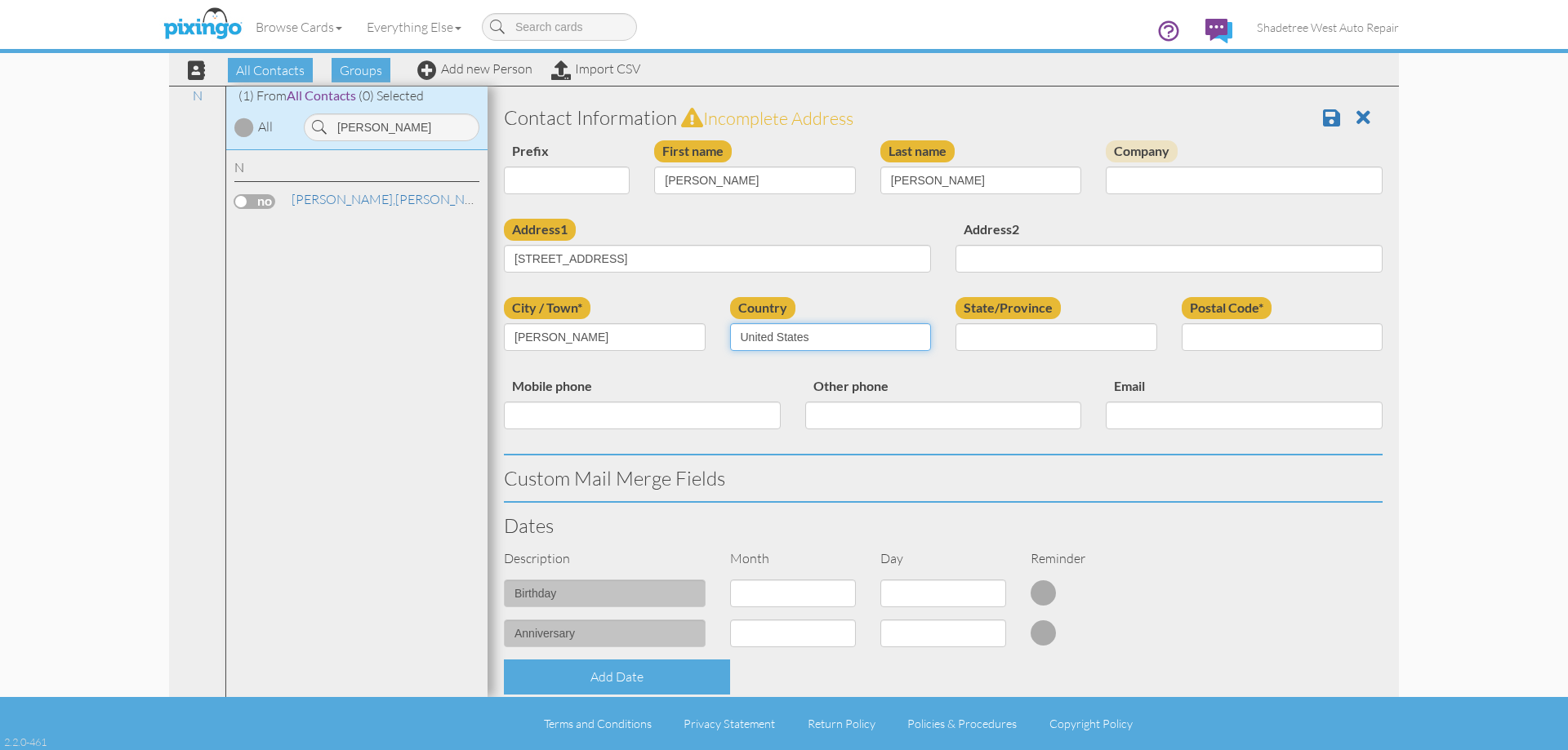
click at [730, 323] on select "United States -------------- Afghanistan Albania Algeria American Samoa Andorra…" at bounding box center [831, 337] width 202 height 28
click at [990, 337] on select "AA (Military) AE (Military) Alabama Alaska American Samoa AP (Military) Arizona…" at bounding box center [1056, 337] width 202 height 28
select select "object:1393"
click at [955, 323] on select "AA (Military) AE (Military) Alabama Alaska American Samoa AP (Military) Arizona…" at bounding box center [1056, 337] width 202 height 28
click at [1189, 343] on input "Postal Code*" at bounding box center [1282, 337] width 202 height 28
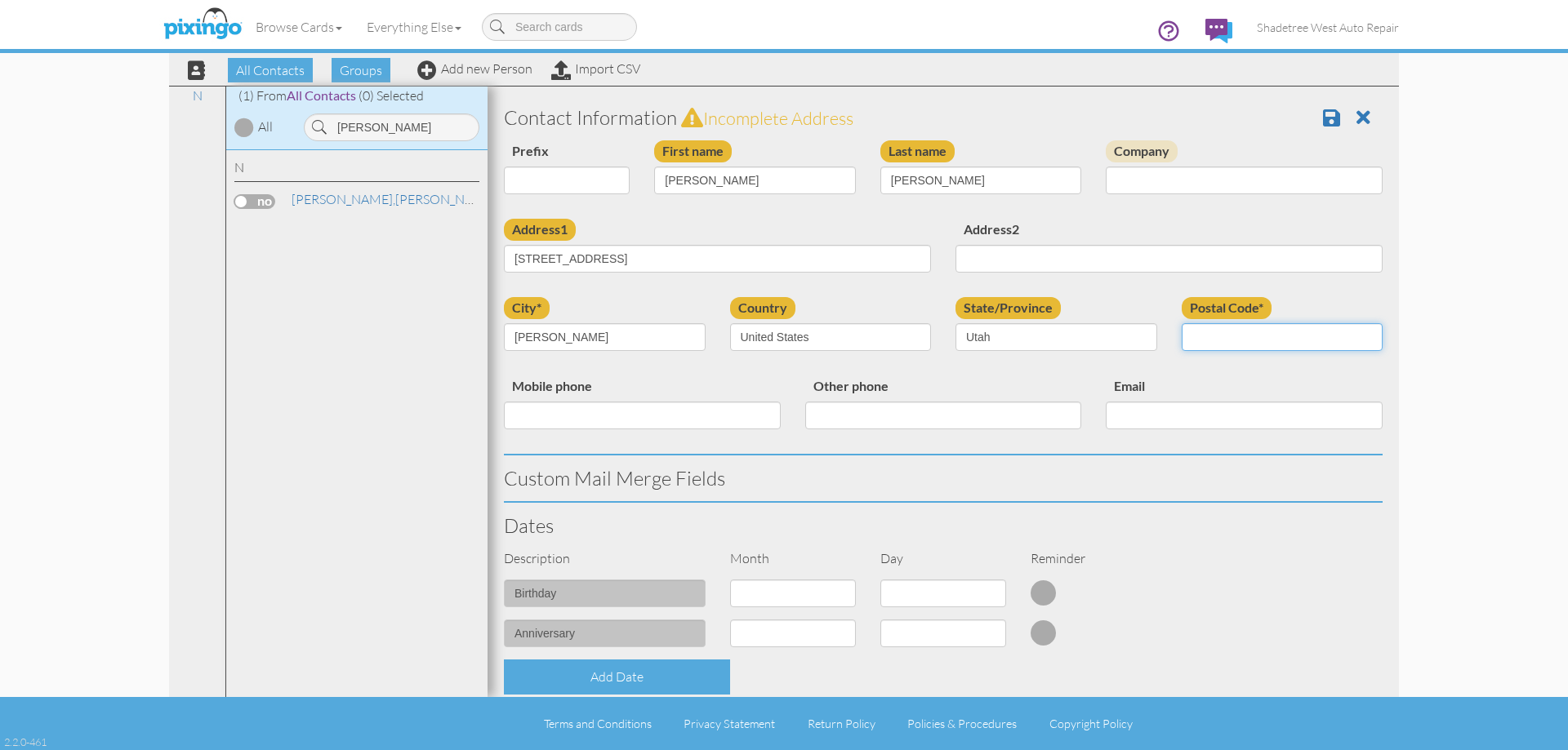
type input "84041"
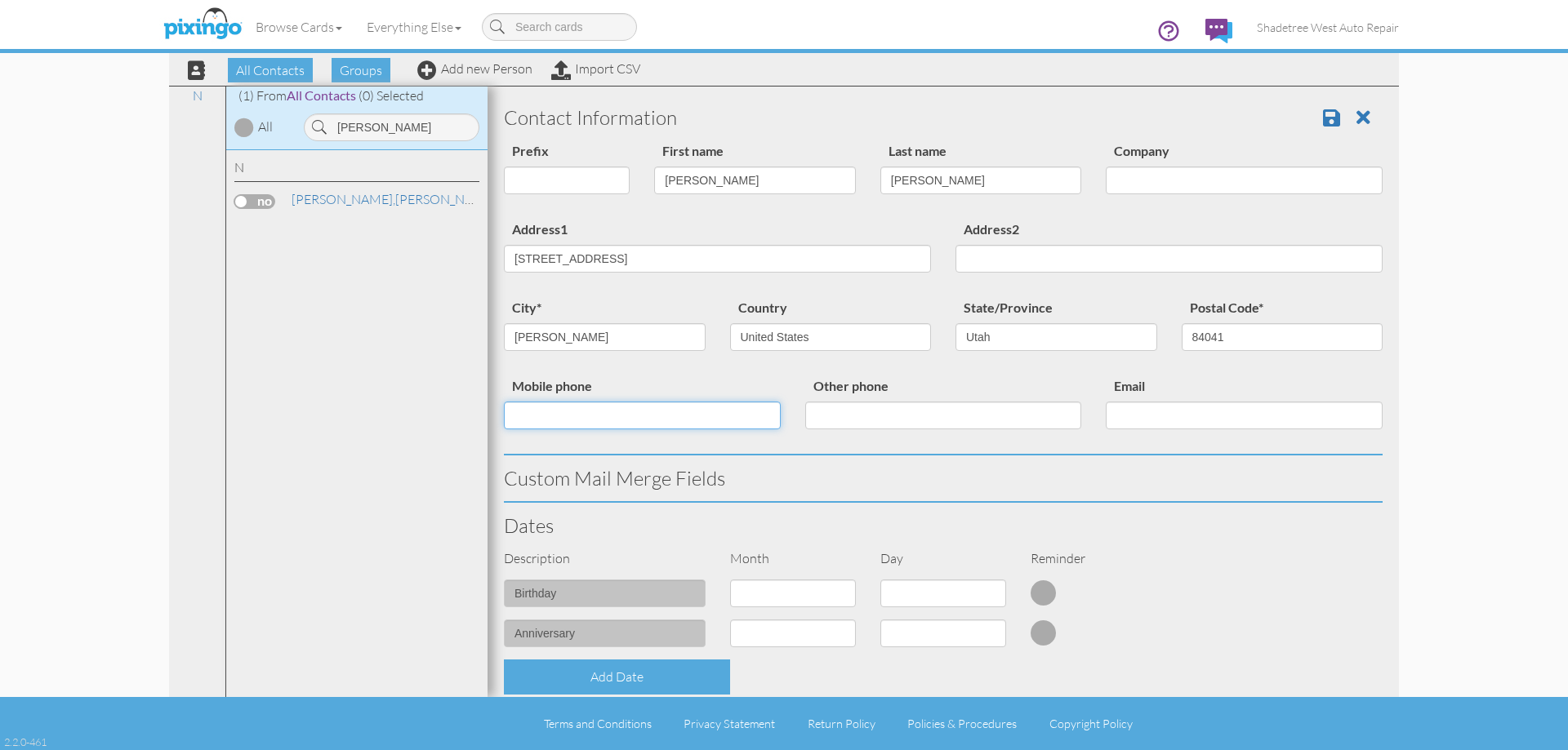
click at [653, 422] on input "Mobile phone" at bounding box center [642, 415] width 277 height 28
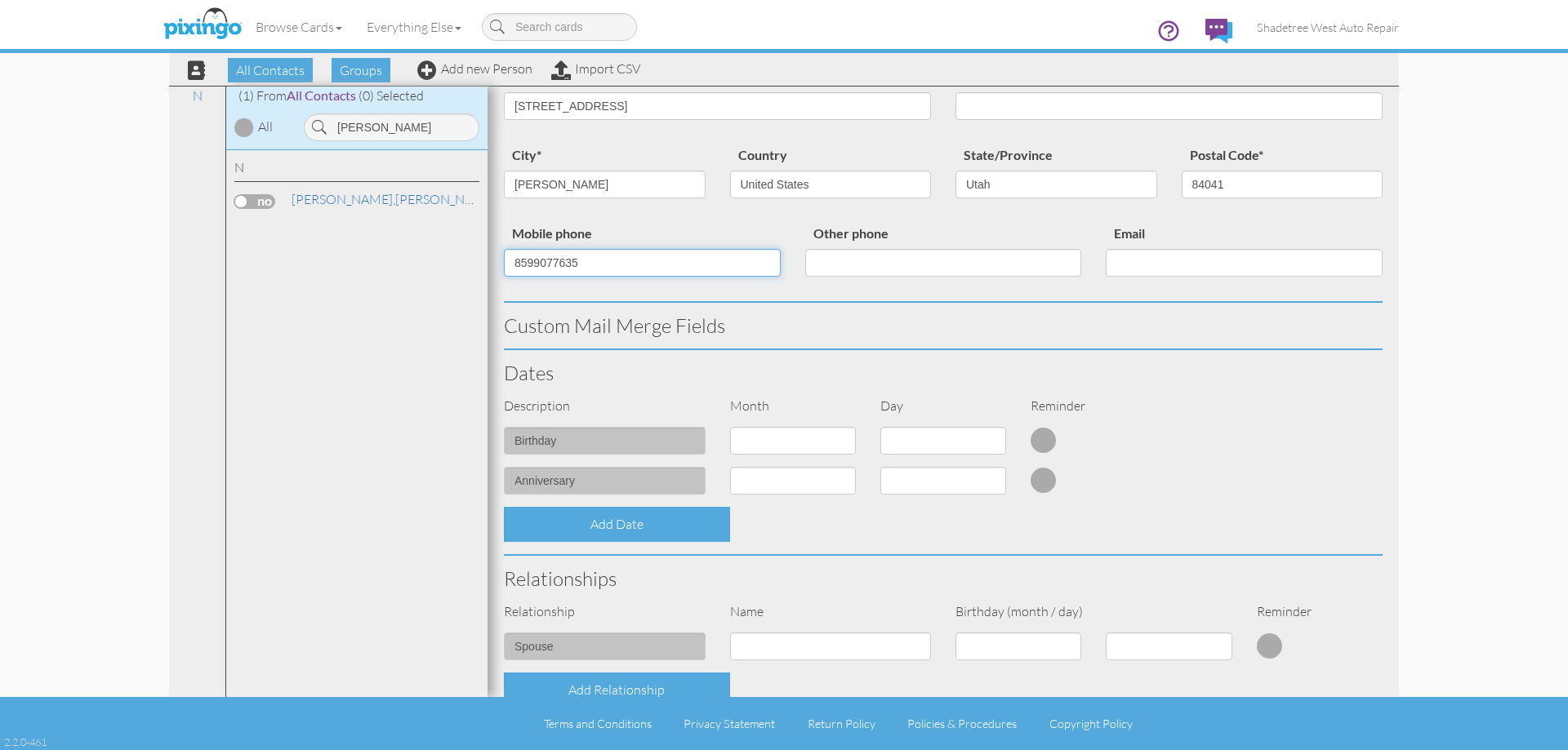
scroll to position [408, 0]
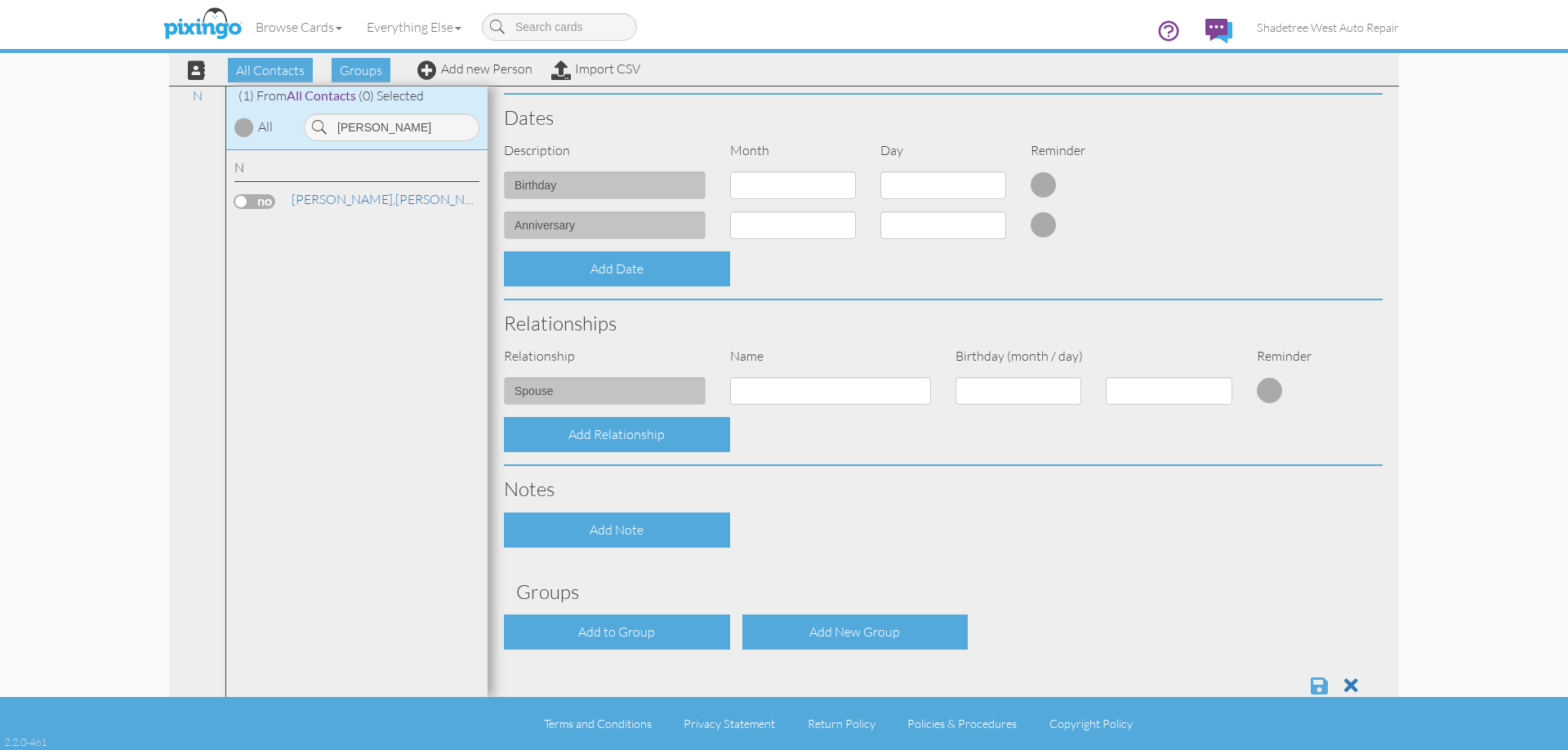
type input "8599077635"
click at [1311, 678] on span at bounding box center [1319, 685] width 18 height 19
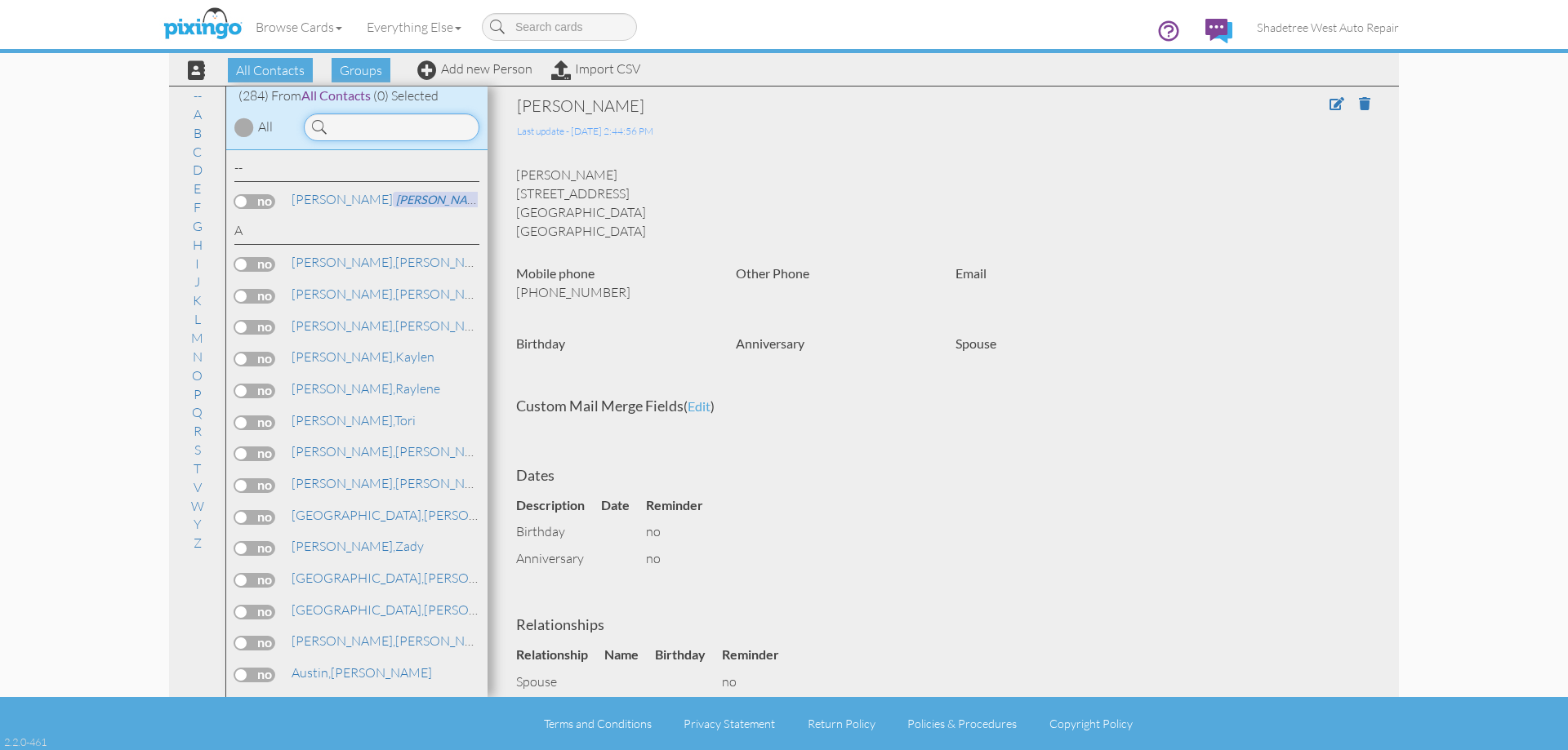
click at [408, 125] on input at bounding box center [391, 127] width 175 height 28
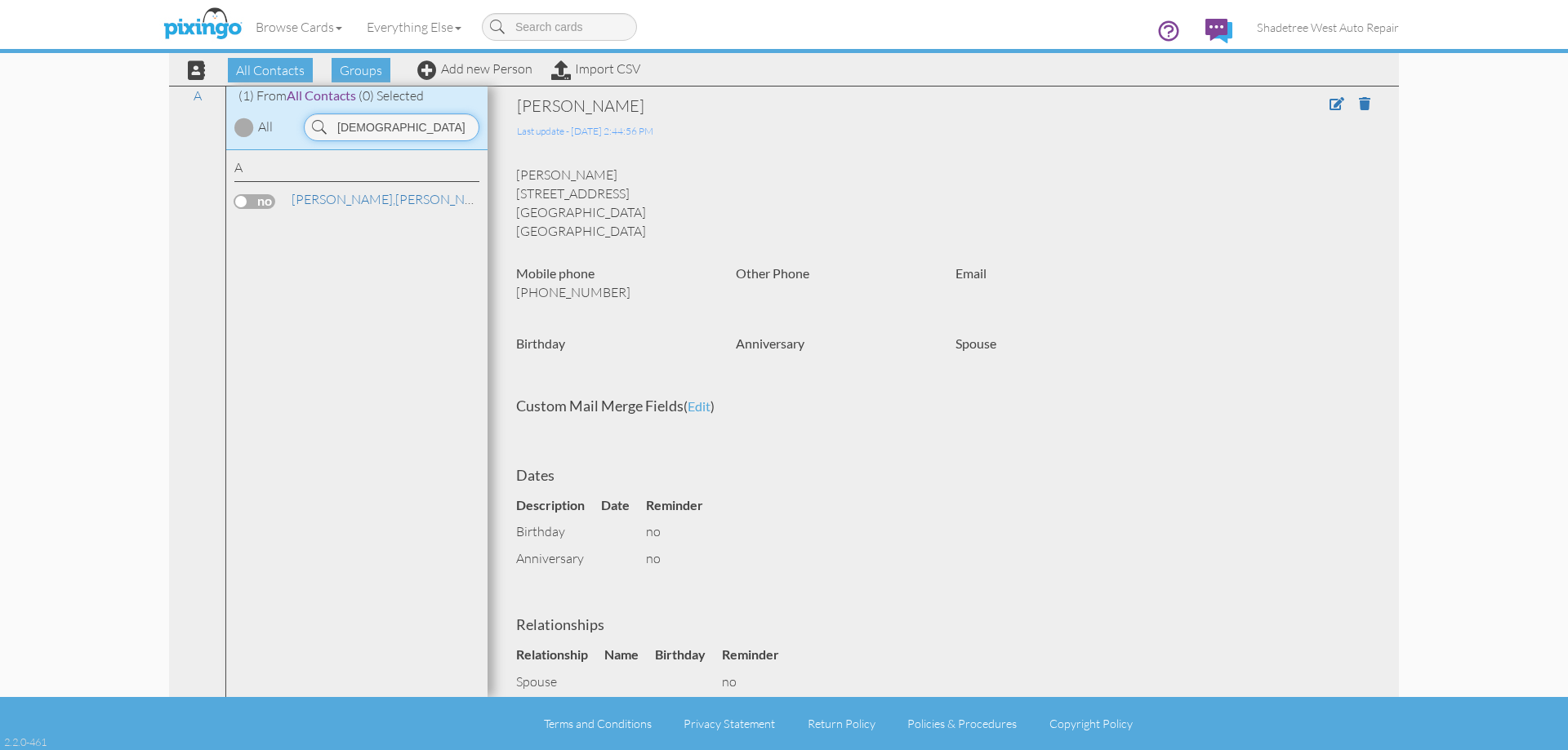
drag, startPoint x: 336, startPoint y: 133, endPoint x: 286, endPoint y: 133, distance: 50.0
click at [286, 133] on div "(1) From All Contacts (0) Selected All isaa" at bounding box center [356, 118] width 261 height 64
type input "kevin r"
click at [1283, 18] on link "Shadetree West Auto Repair" at bounding box center [1327, 27] width 166 height 42
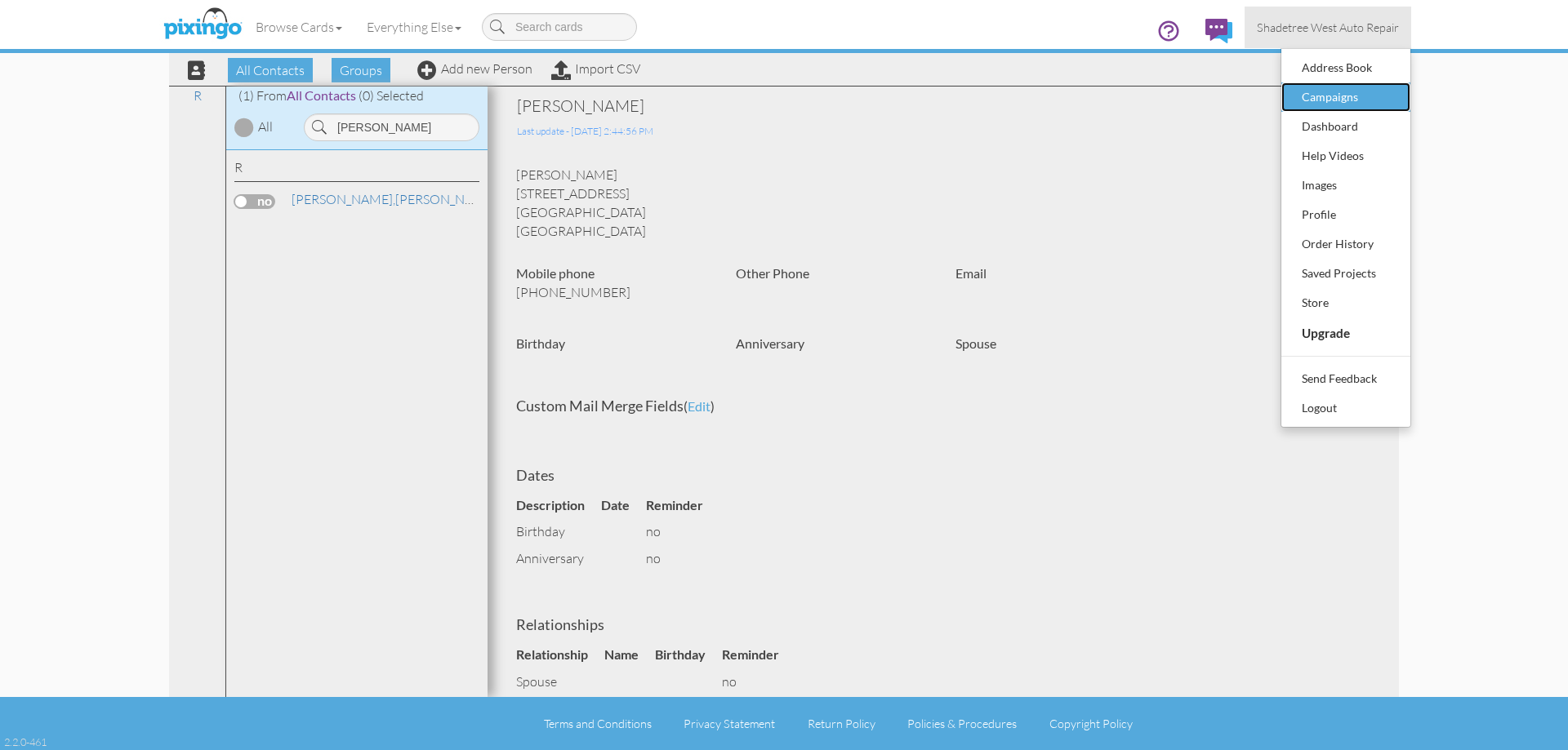
click at [1344, 89] on div "Campaigns" at bounding box center [1346, 97] width 96 height 25
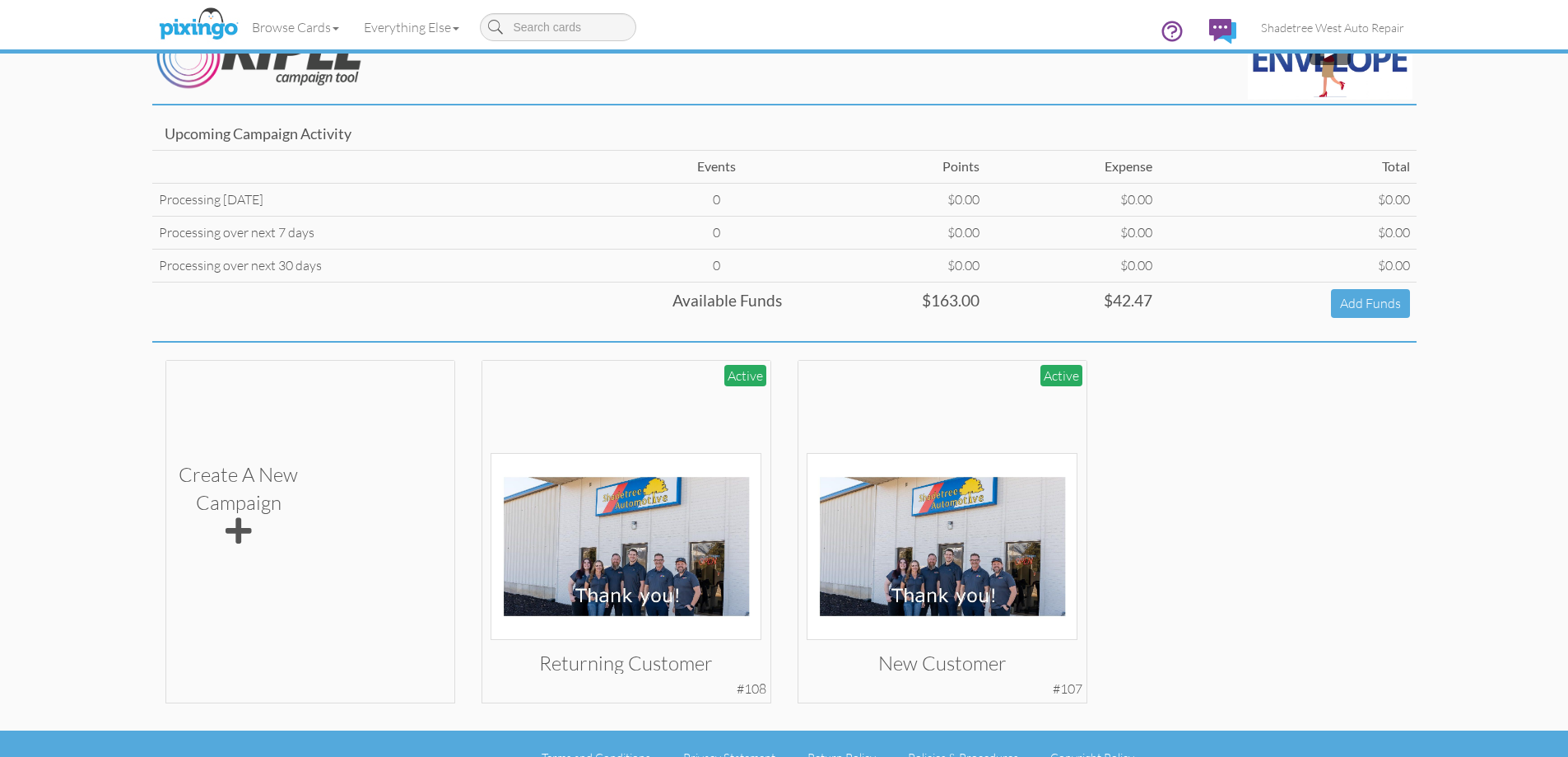
scroll to position [78, 0]
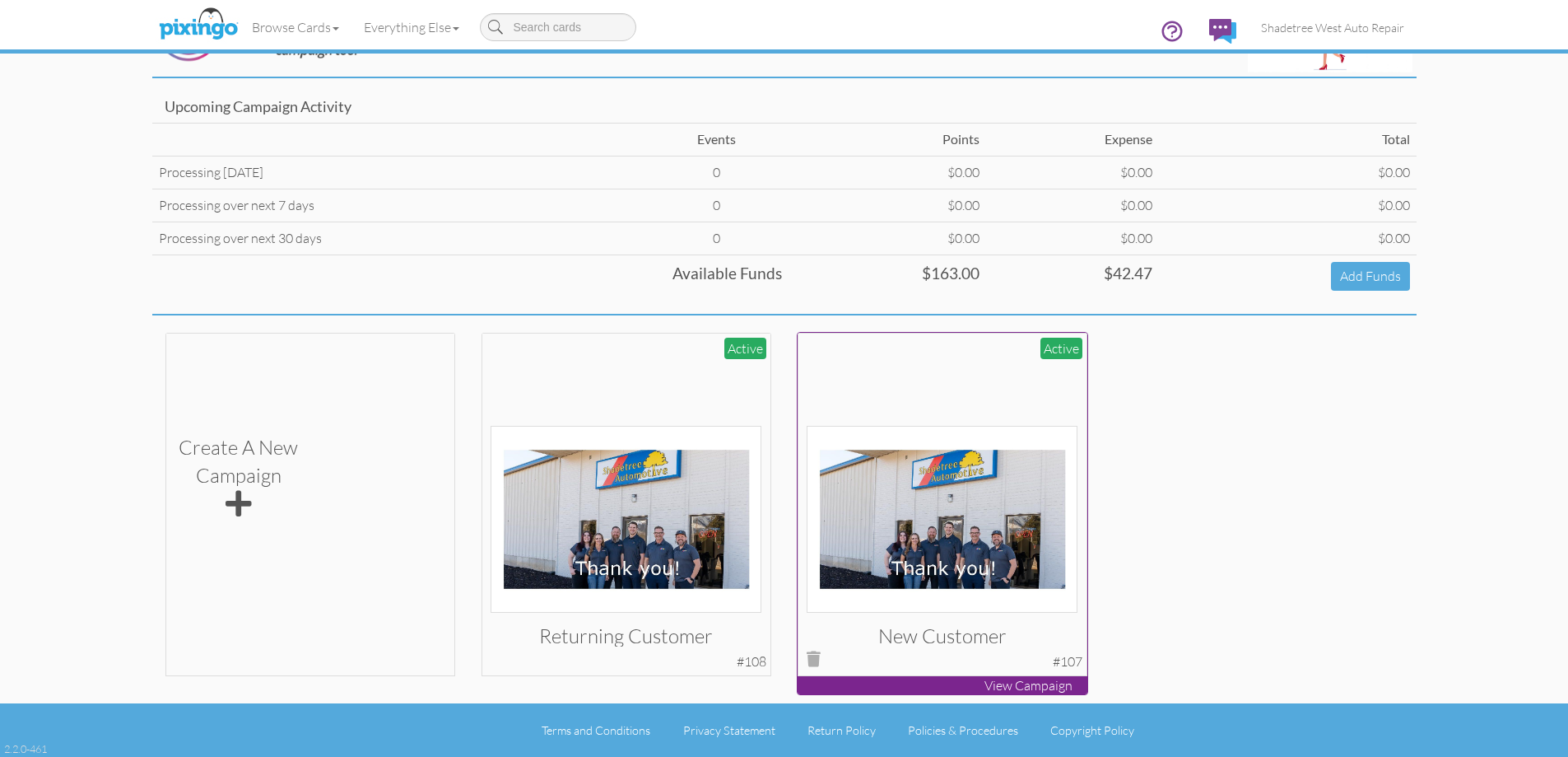
click at [942, 461] on img at bounding box center [942, 519] width 271 height 187
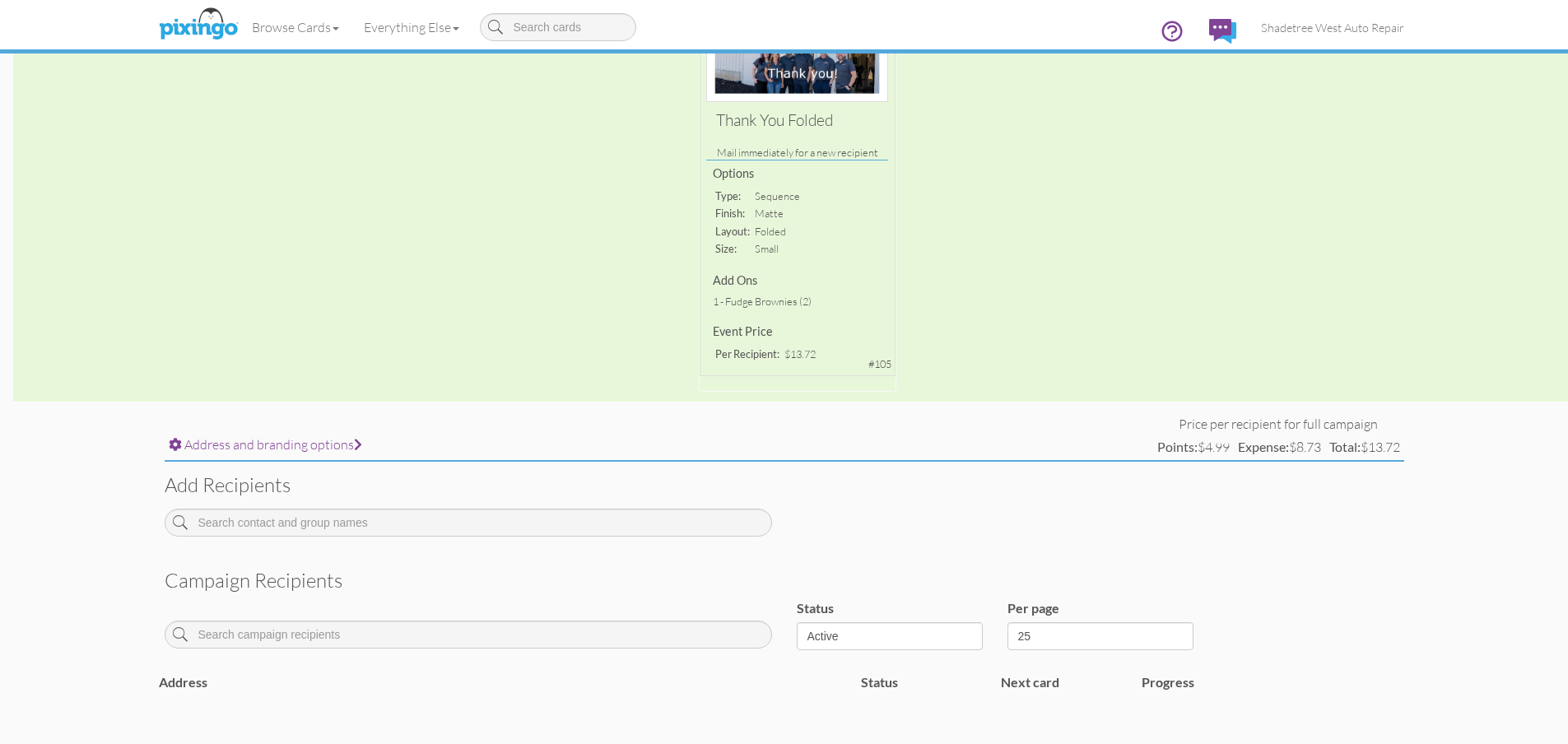
scroll to position [329, 0]
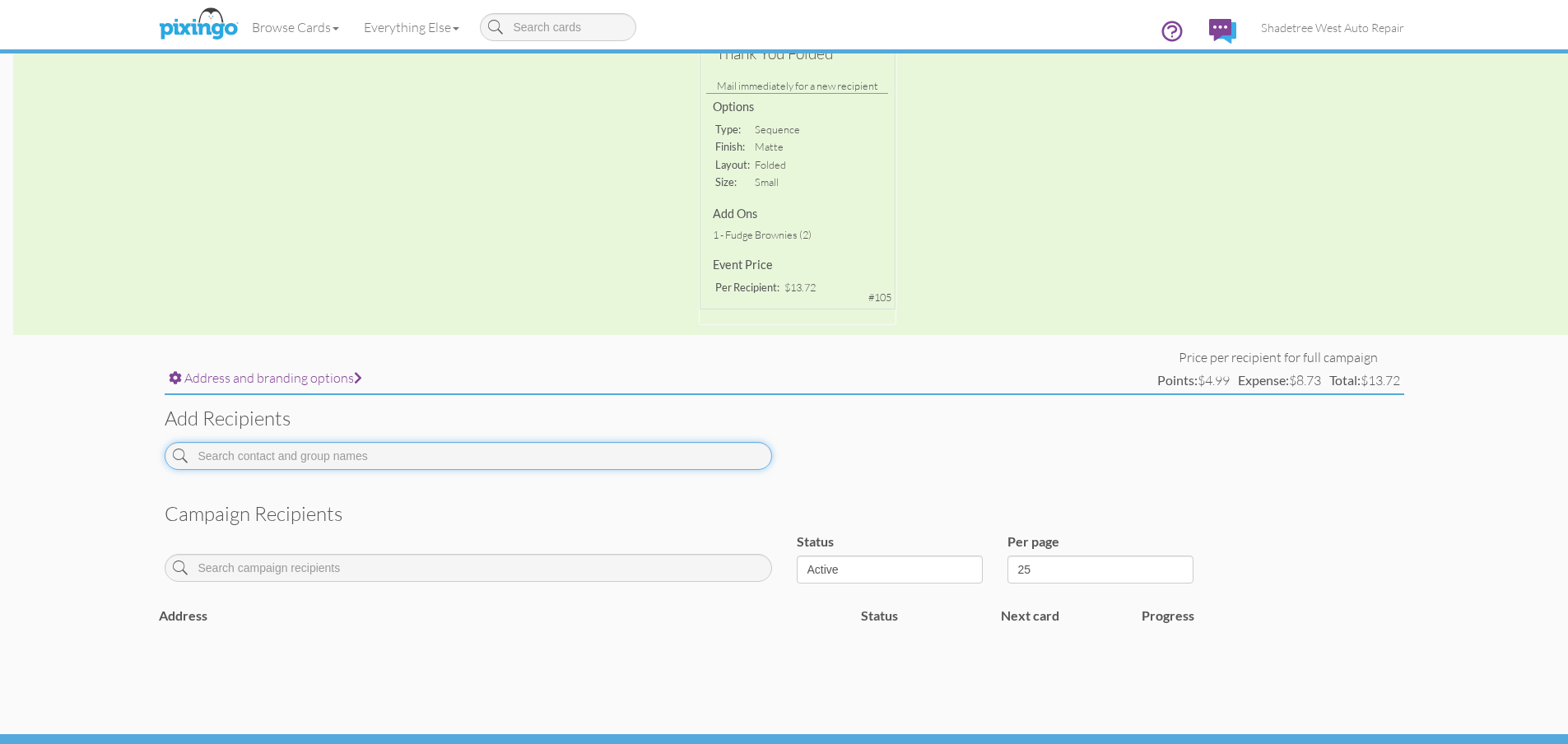
click at [478, 452] on input at bounding box center [468, 456] width 608 height 28
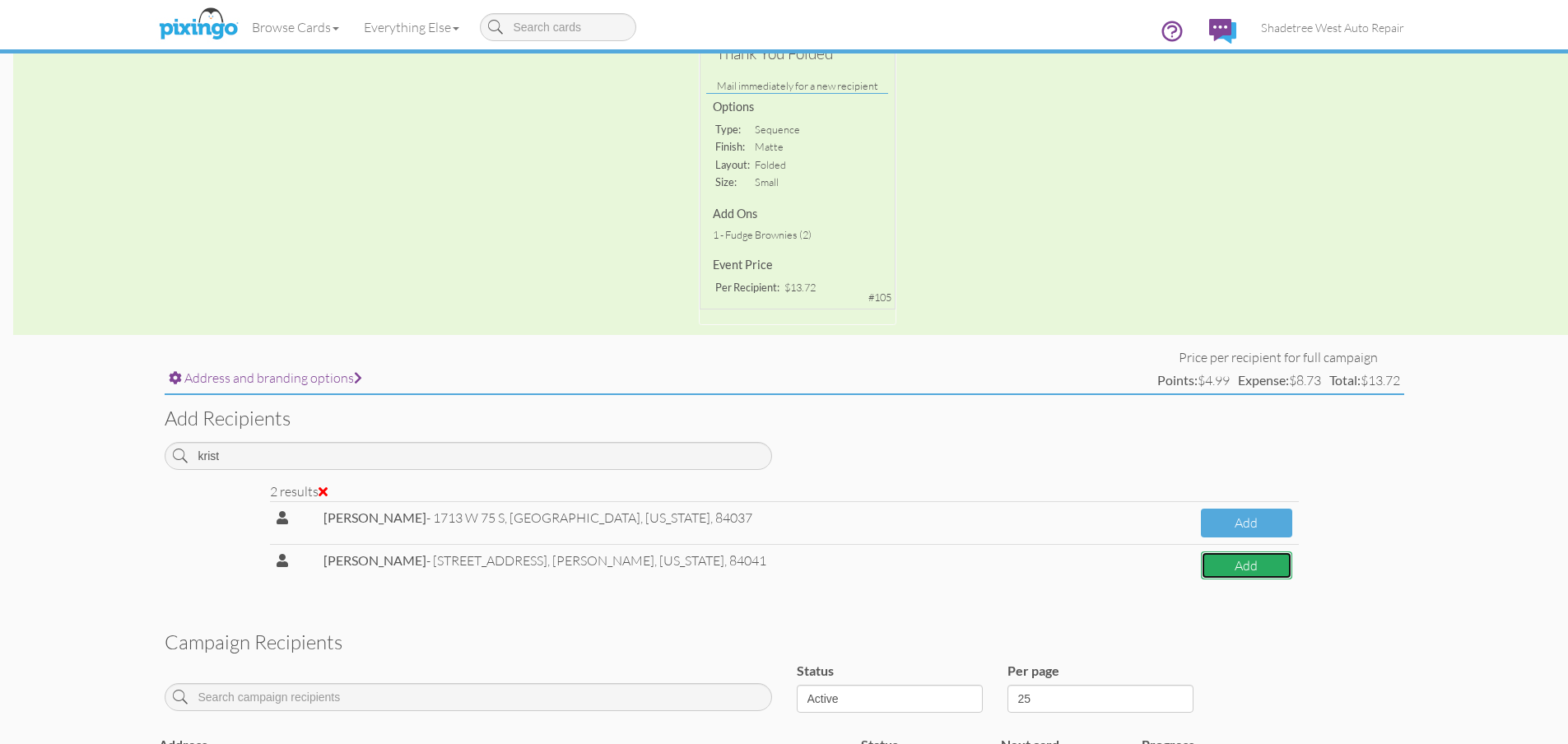
click at [1201, 569] on button "Add" at bounding box center [1247, 565] width 91 height 29
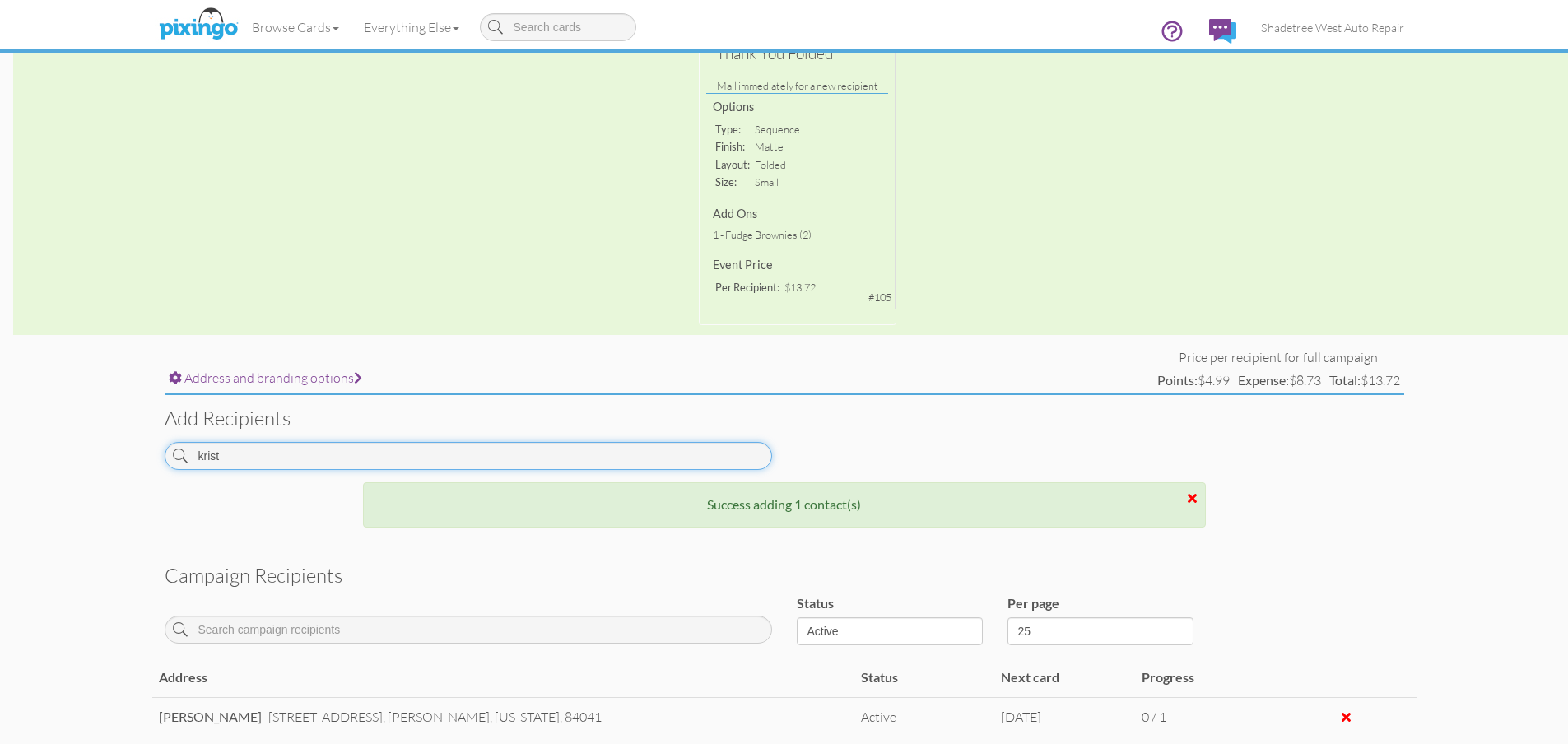
drag, startPoint x: 287, startPoint y: 459, endPoint x: 0, endPoint y: 500, distance: 289.9
click at [0, 500] on campaign-detail "Toggle navigation Visit Pixingo Mobile Browse Cards Business Accounting Automot…" at bounding box center [784, 279] width 1568 height 1217
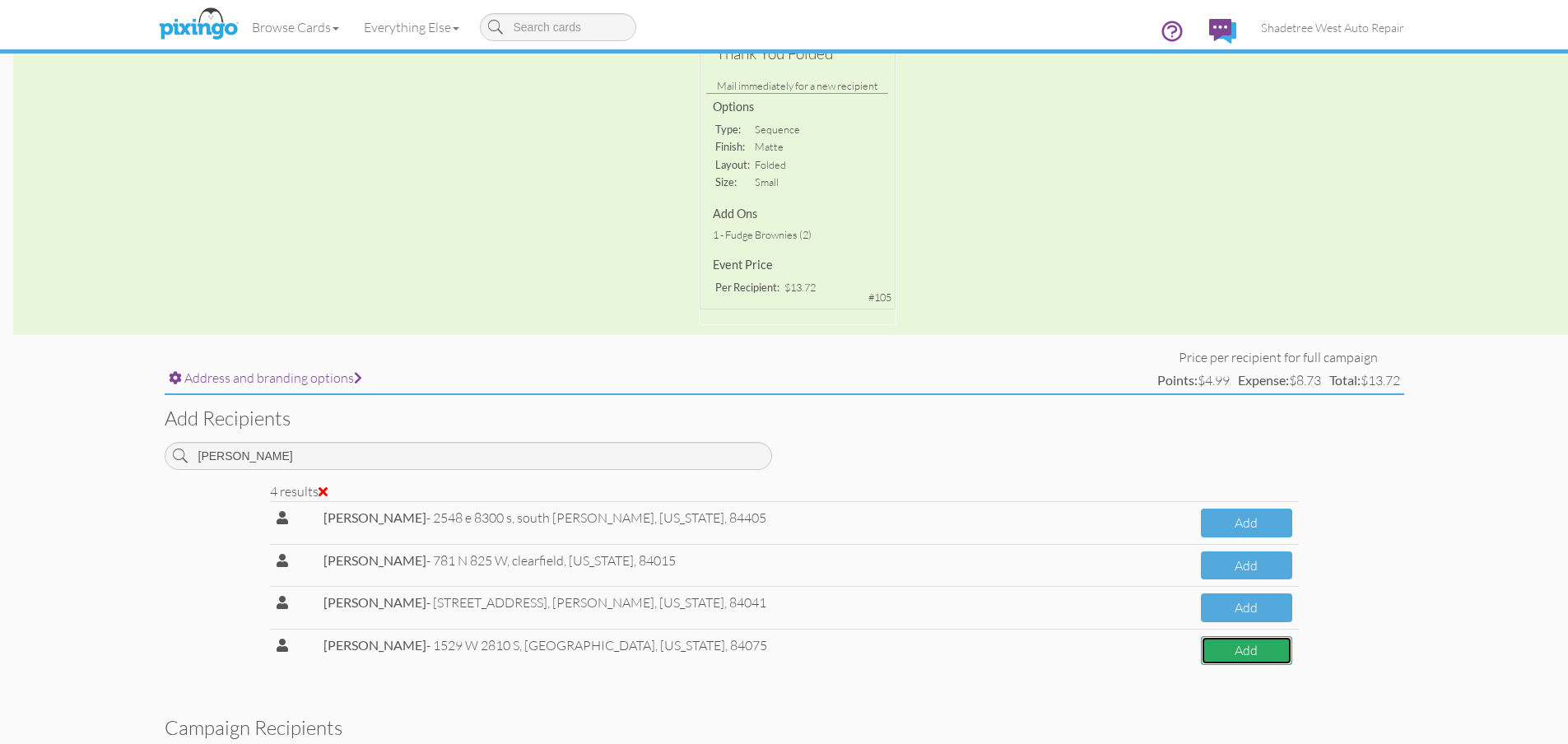
click at [1201, 654] on button "Add" at bounding box center [1247, 650] width 91 height 29
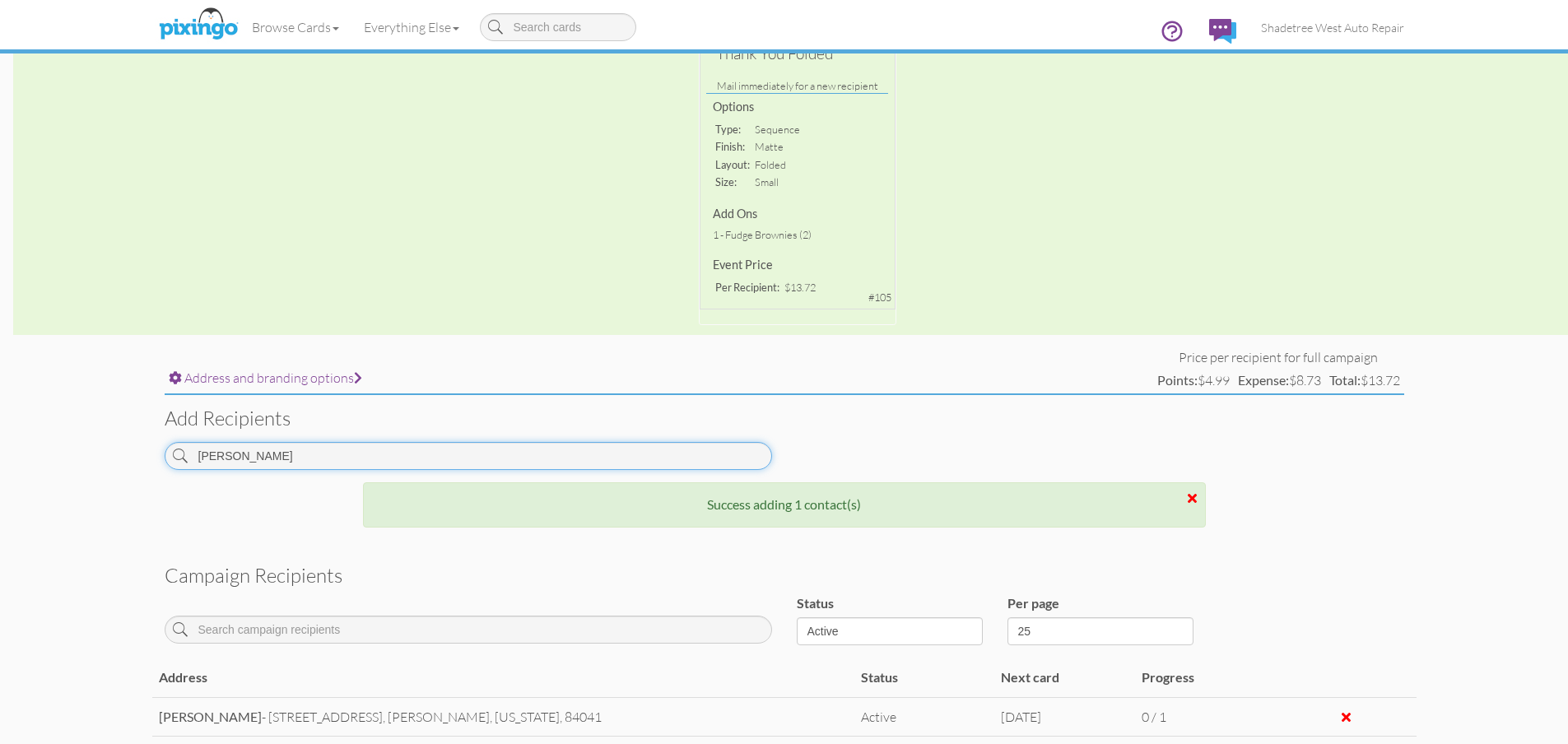
drag, startPoint x: 246, startPoint y: 464, endPoint x: 74, endPoint y: 482, distance: 172.9
click at [58, 479] on campaign-detail "Toggle navigation Visit Pixingo Mobile Browse Cards Business Accounting Automot…" at bounding box center [784, 299] width 1568 height 1256
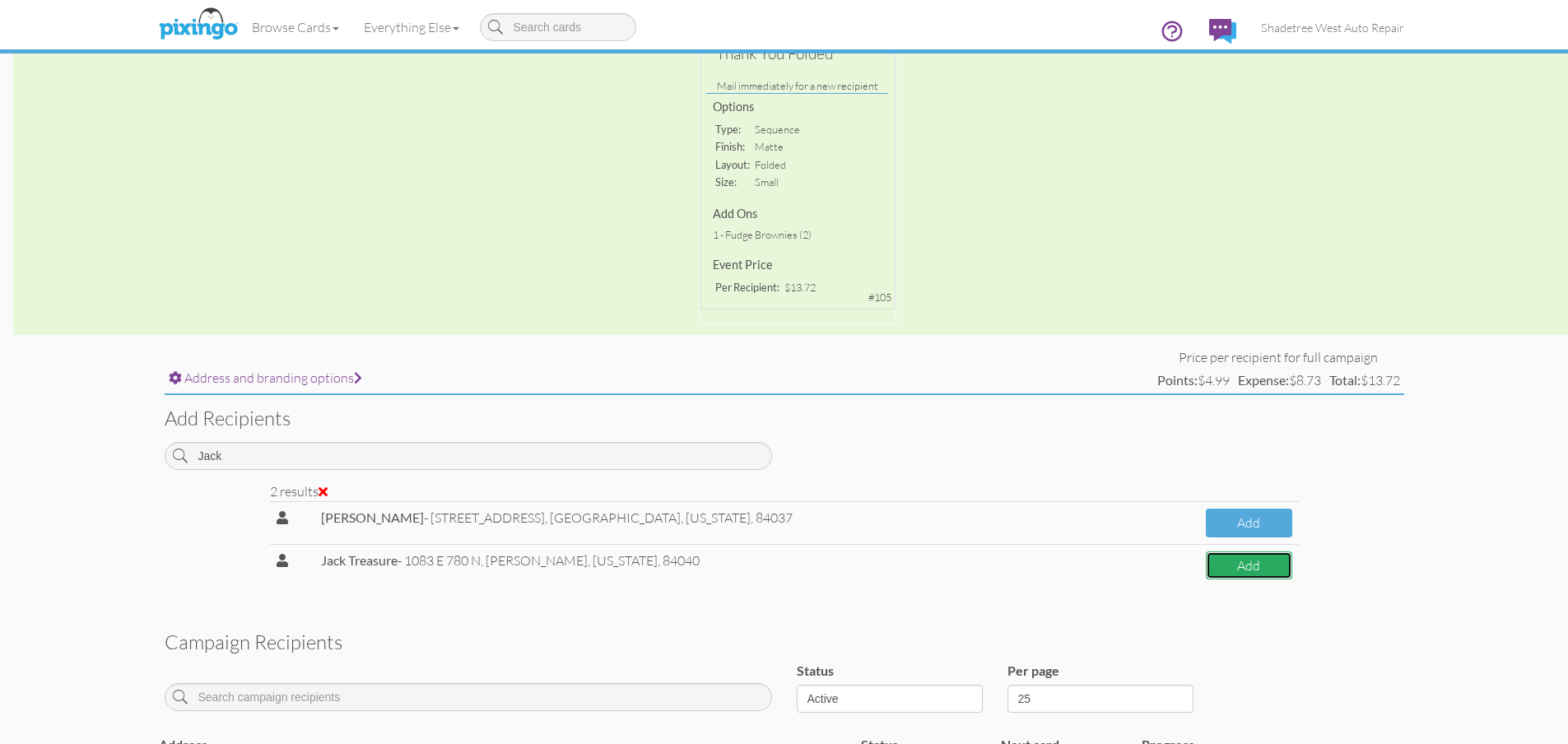
click at [1281, 578] on button "Add" at bounding box center [1249, 565] width 86 height 29
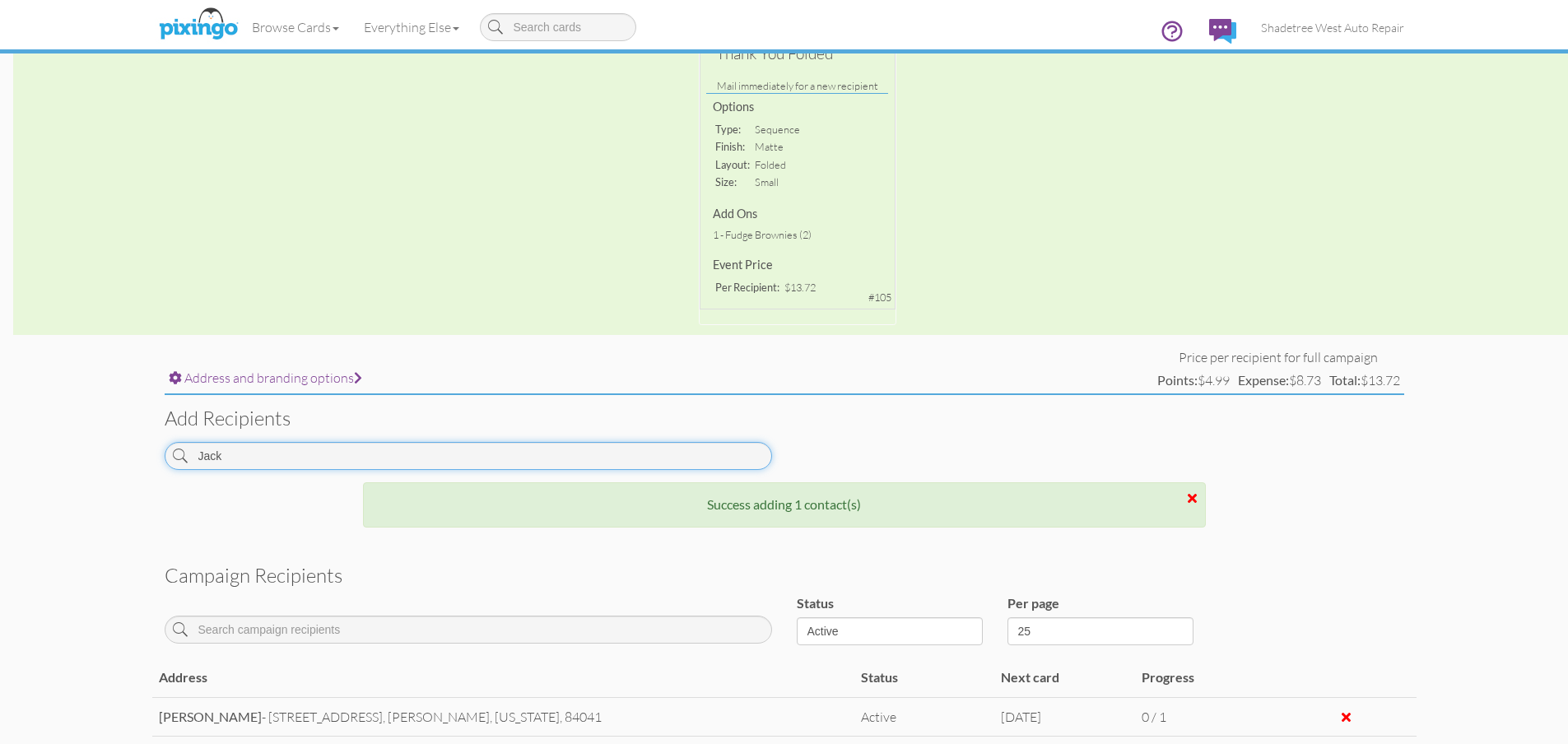
drag, startPoint x: 295, startPoint y: 460, endPoint x: 0, endPoint y: 462, distance: 295.0
click at [0, 462] on campaign-detail "Toggle navigation Visit Pixingo Mobile Browse Cards Business Accounting Automot…" at bounding box center [784, 318] width 1568 height 1295
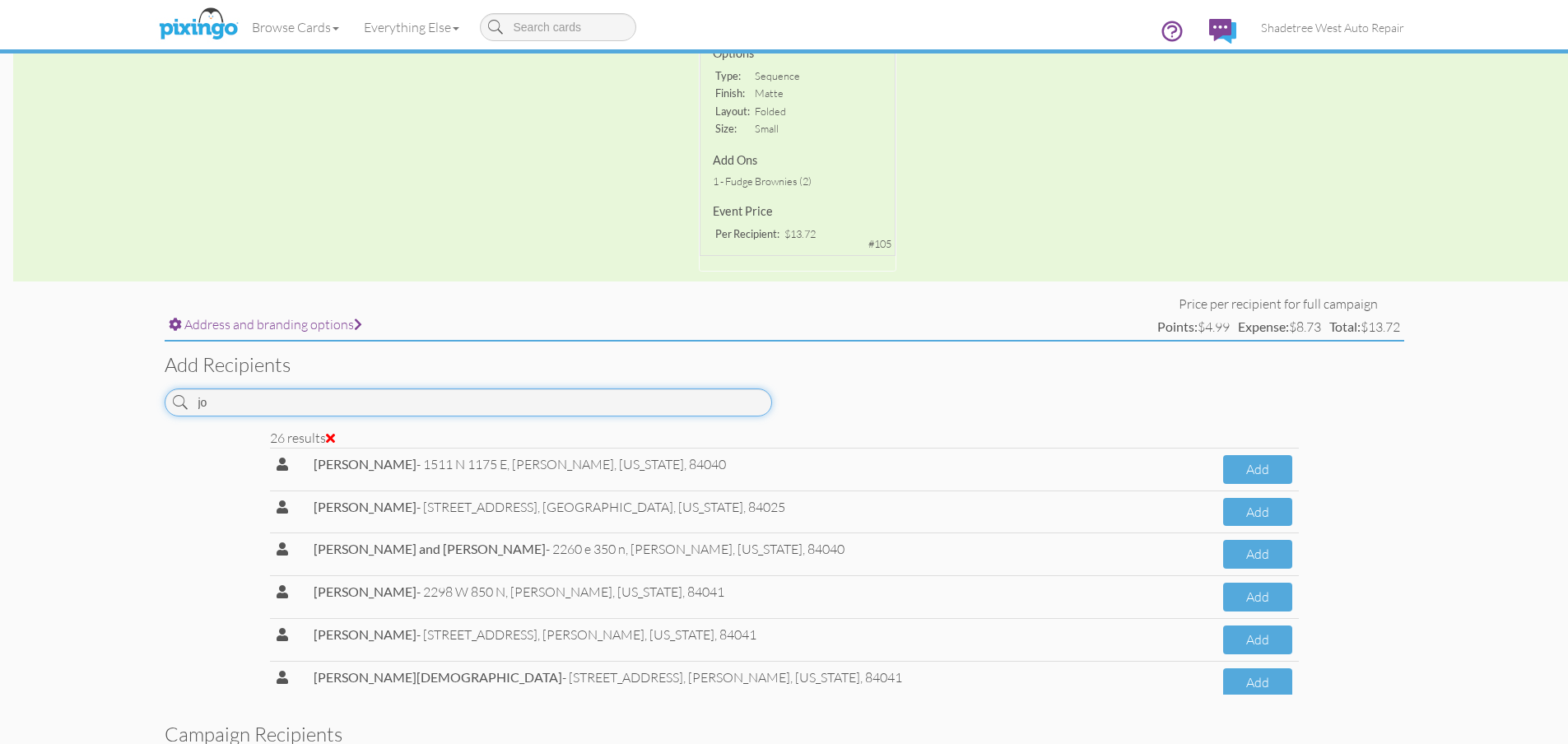
scroll to position [494, 0]
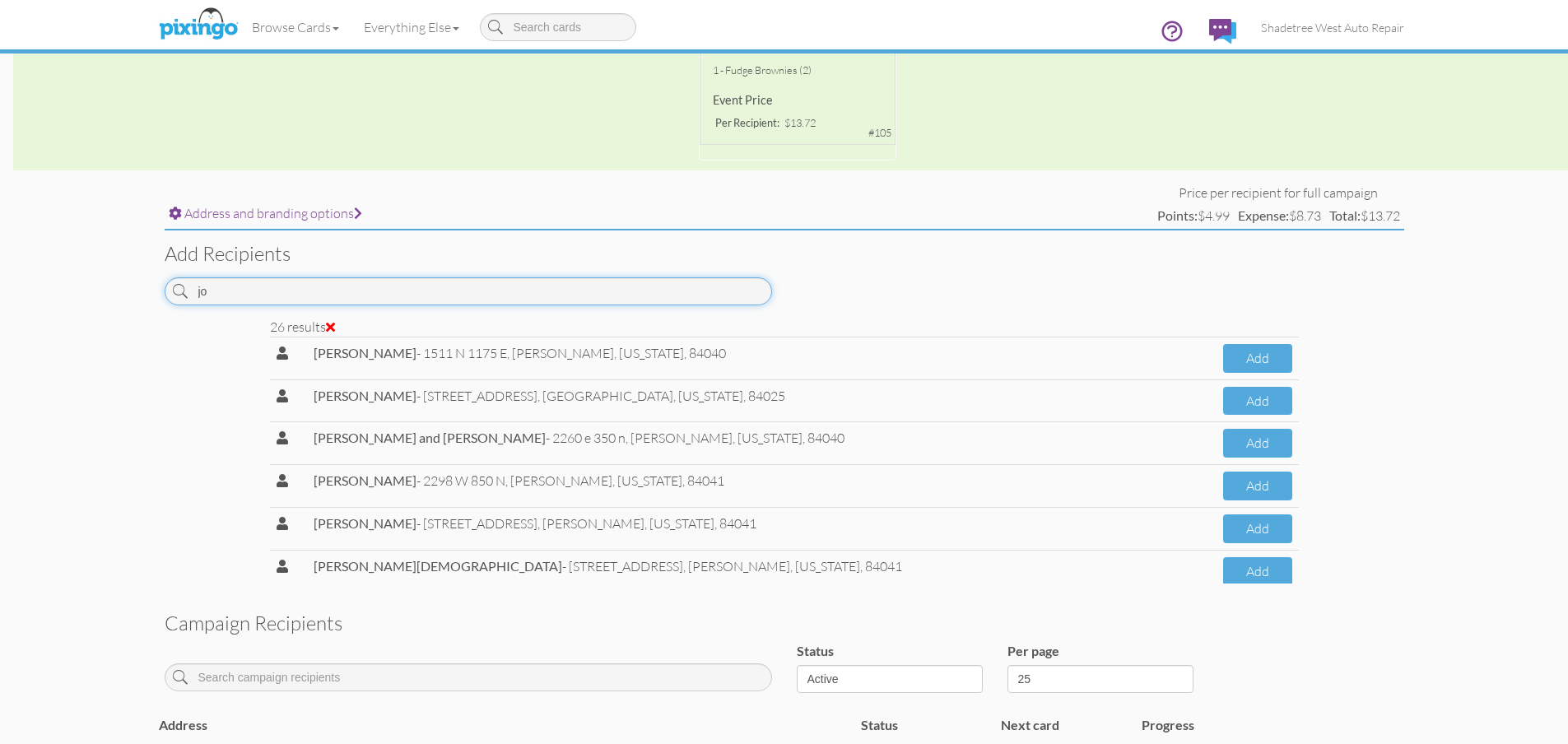
type input "j"
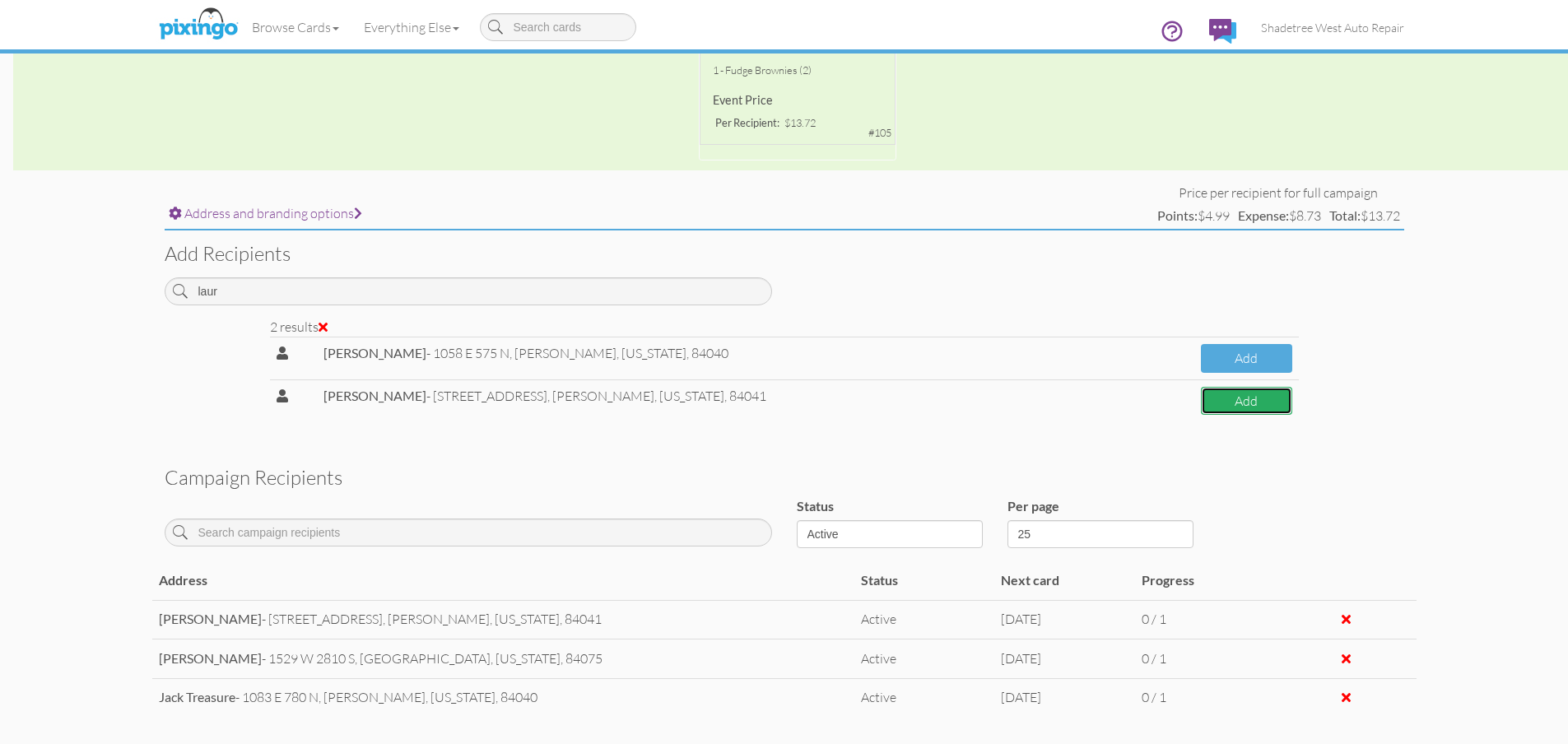
click at [1252, 408] on button "Add" at bounding box center [1247, 401] width 91 height 29
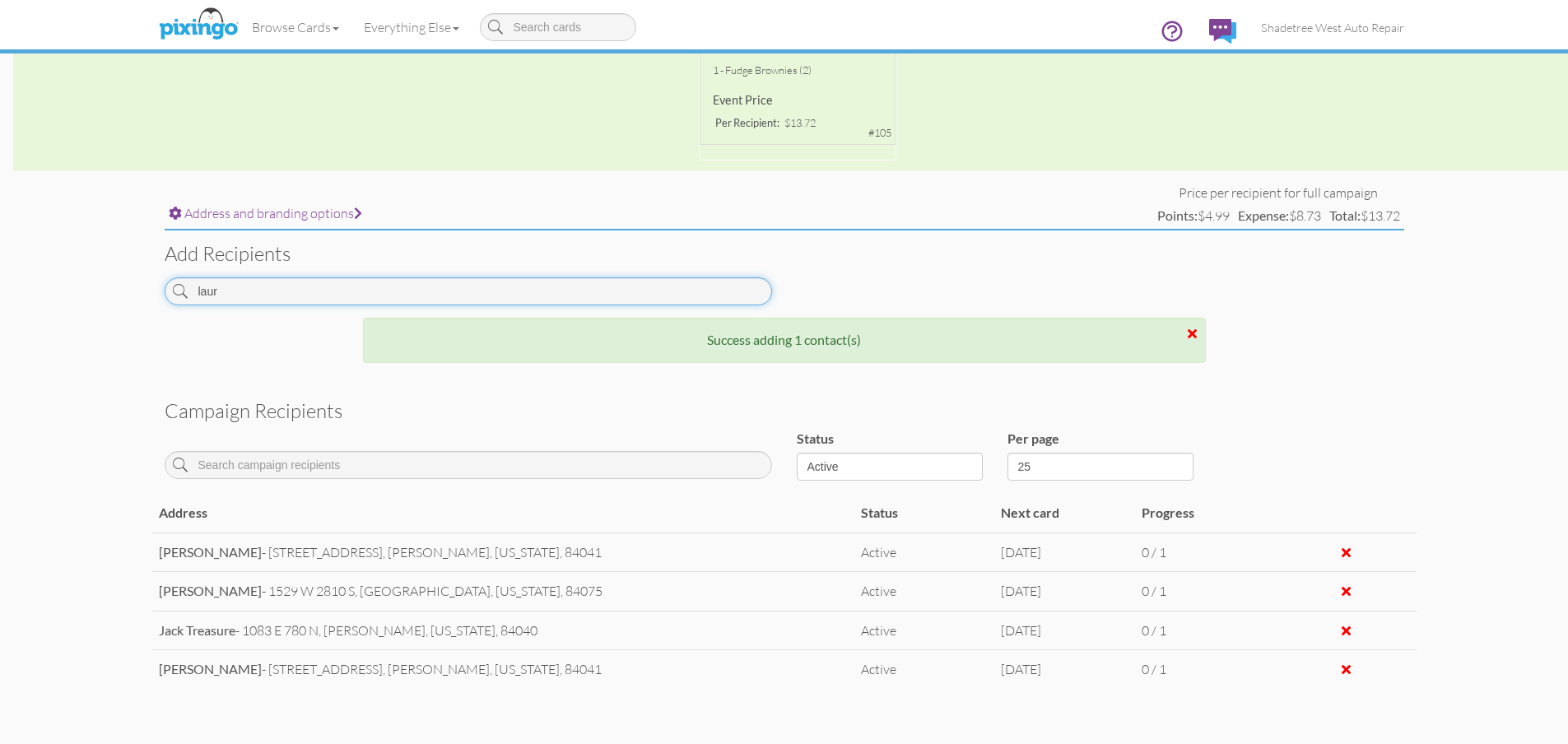
drag, startPoint x: 268, startPoint y: 297, endPoint x: 99, endPoint y: 297, distance: 169.0
click at [99, 297] on campaign-detail "Toggle navigation Visit Pixingo Mobile Browse Cards Business Accounting Automot…" at bounding box center [784, 173] width 1568 height 1335
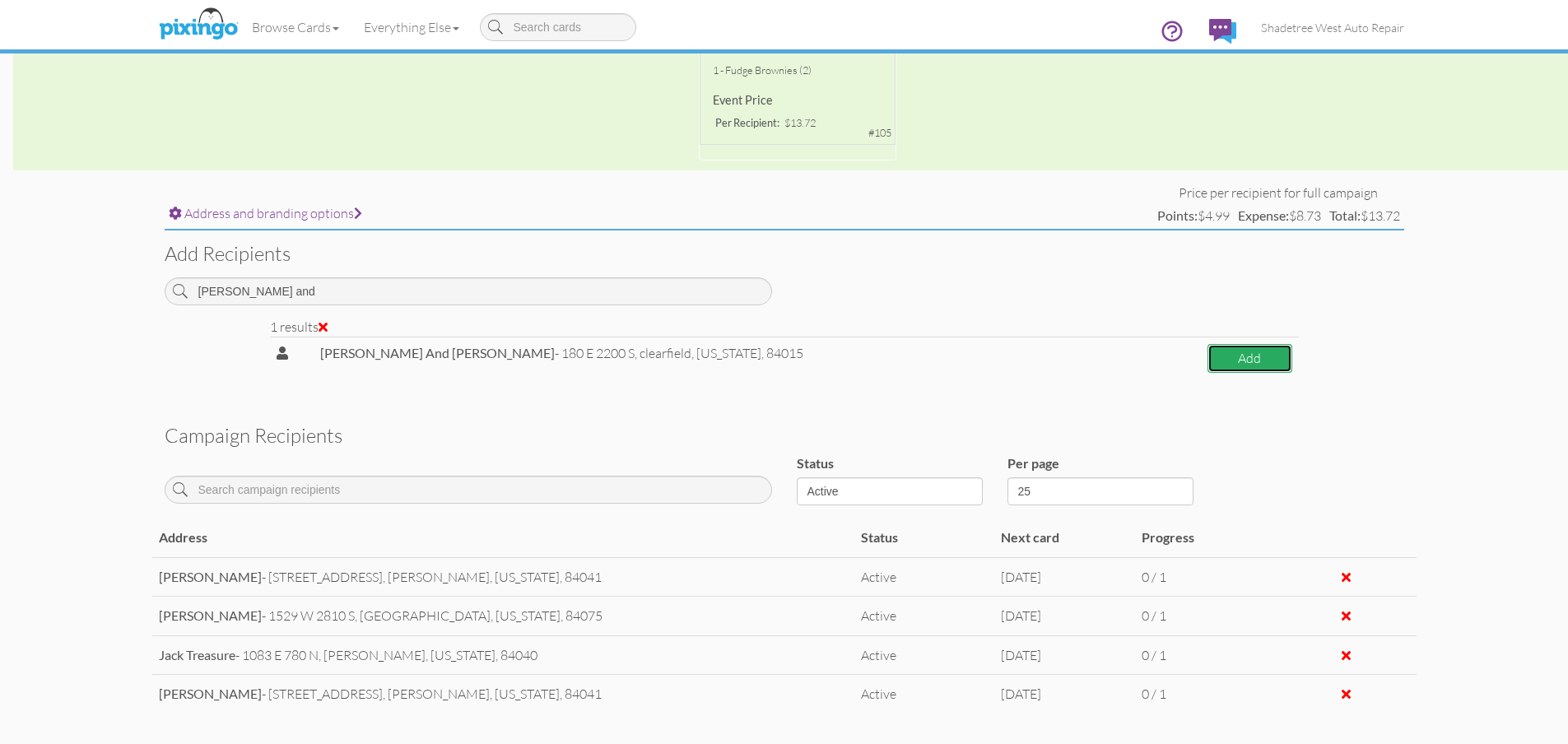
click at [1282, 358] on button "Add" at bounding box center [1250, 358] width 84 height 29
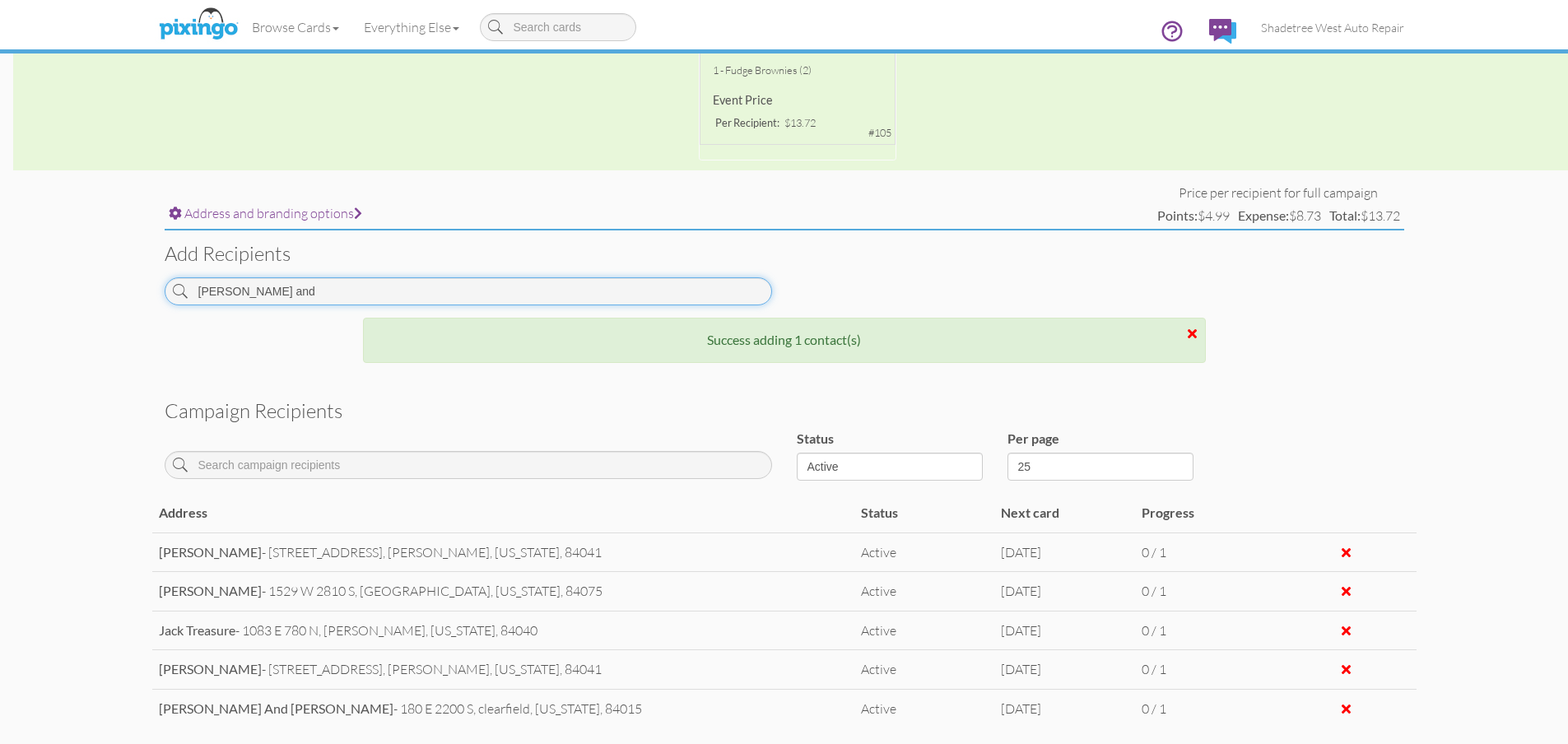
drag, startPoint x: 376, startPoint y: 287, endPoint x: 9, endPoint y: 297, distance: 367.1
click at [0, 297] on campaign-detail "Toggle navigation Visit Pixingo Mobile Browse Cards Business Accounting Automot…" at bounding box center [784, 193] width 1568 height 1374
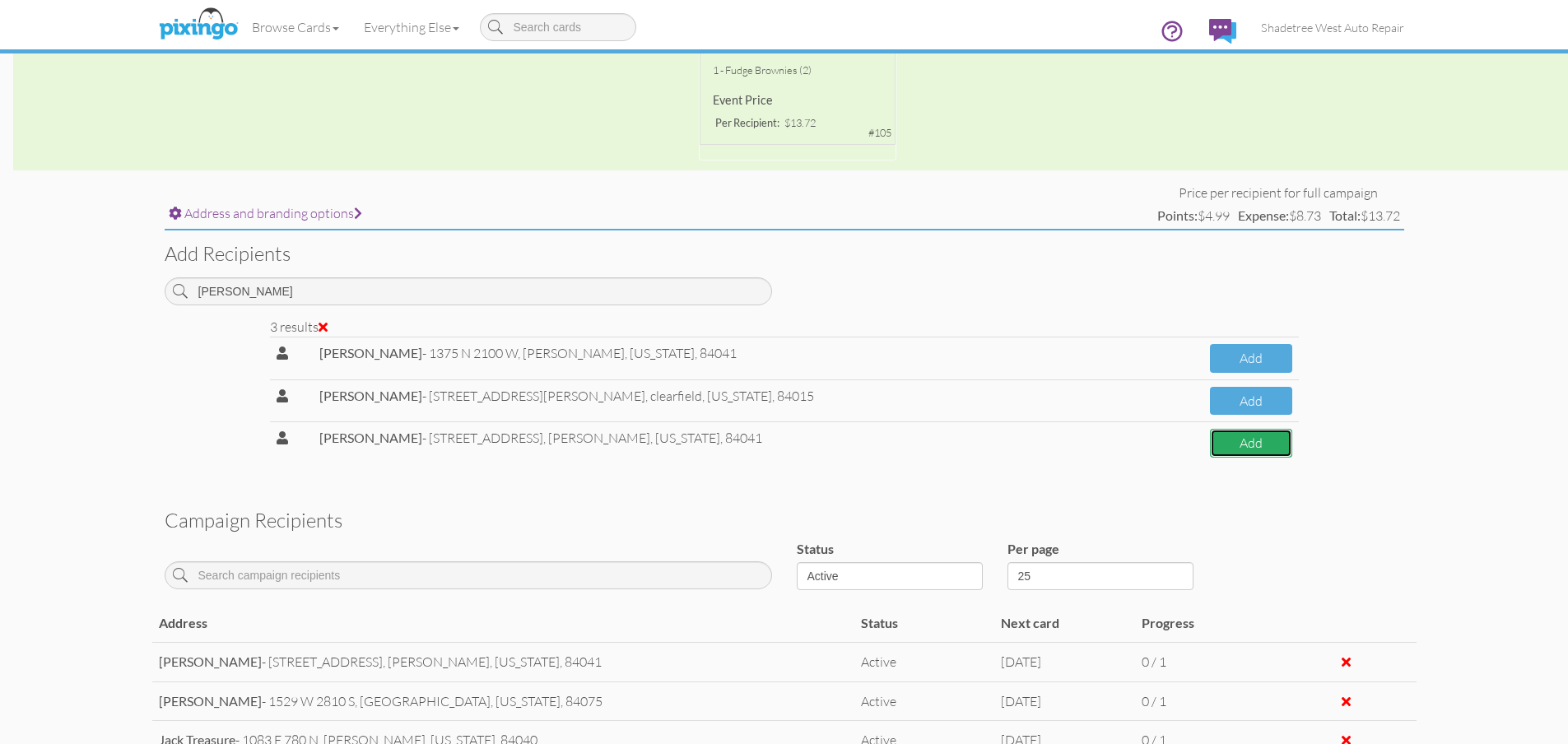
click at [1245, 450] on button "Add" at bounding box center [1252, 443] width 82 height 29
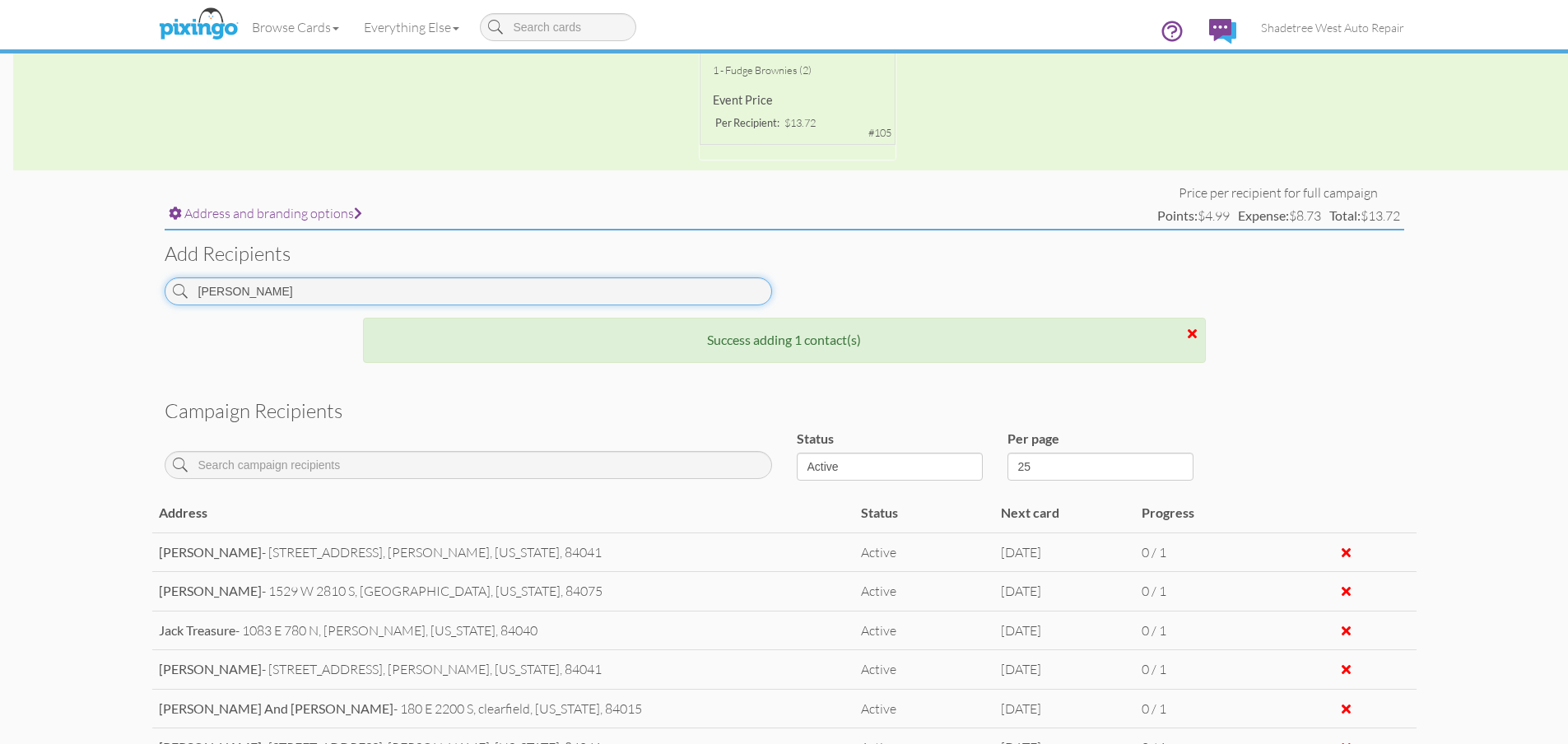
drag, startPoint x: 263, startPoint y: 298, endPoint x: 205, endPoint y: 312, distance: 59.7
click at [205, 312] on div "jose" at bounding box center [468, 297] width 632 height 40
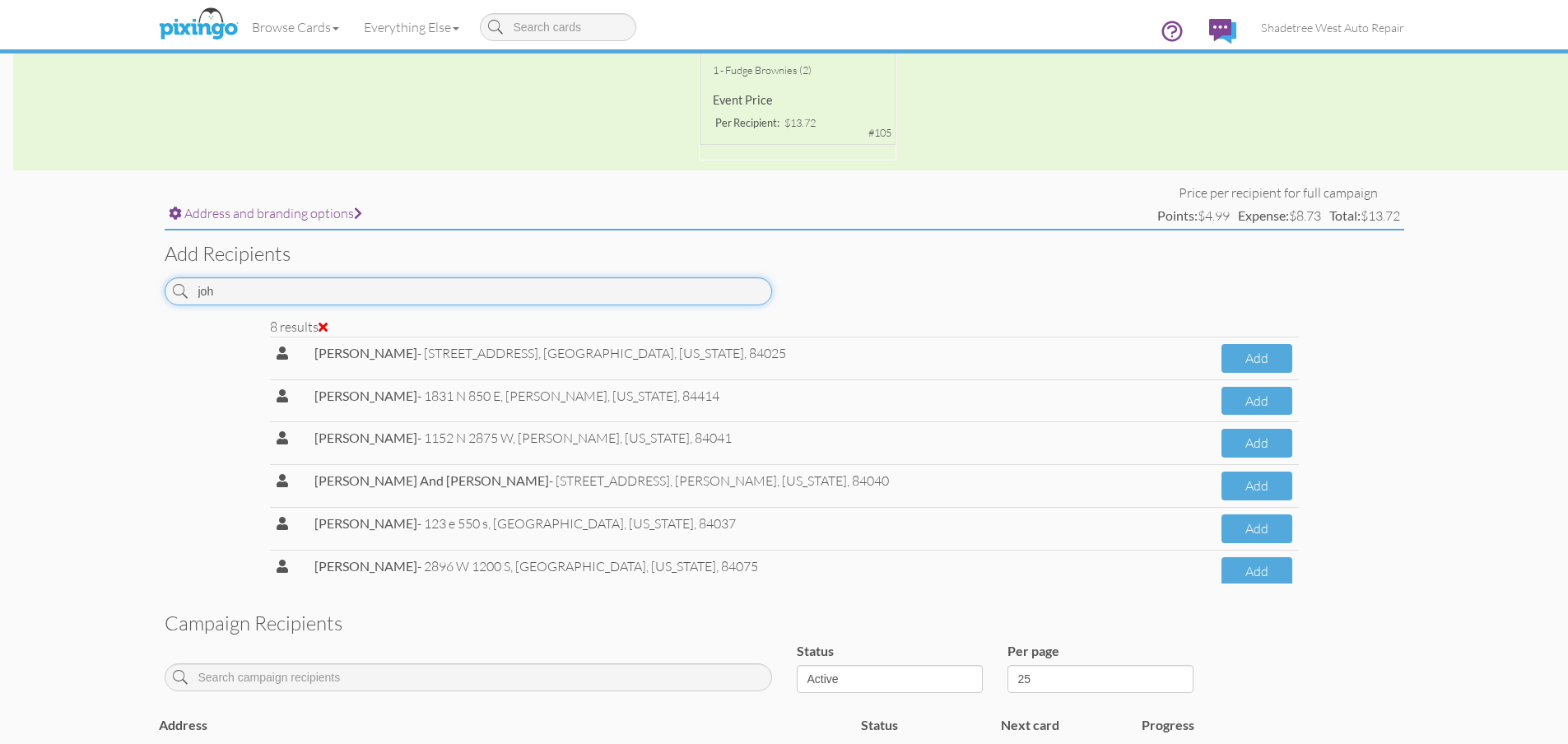
type input "joh"
click at [1307, 33] on span "Shadetree West Auto Repair" at bounding box center [1333, 27] width 143 height 14
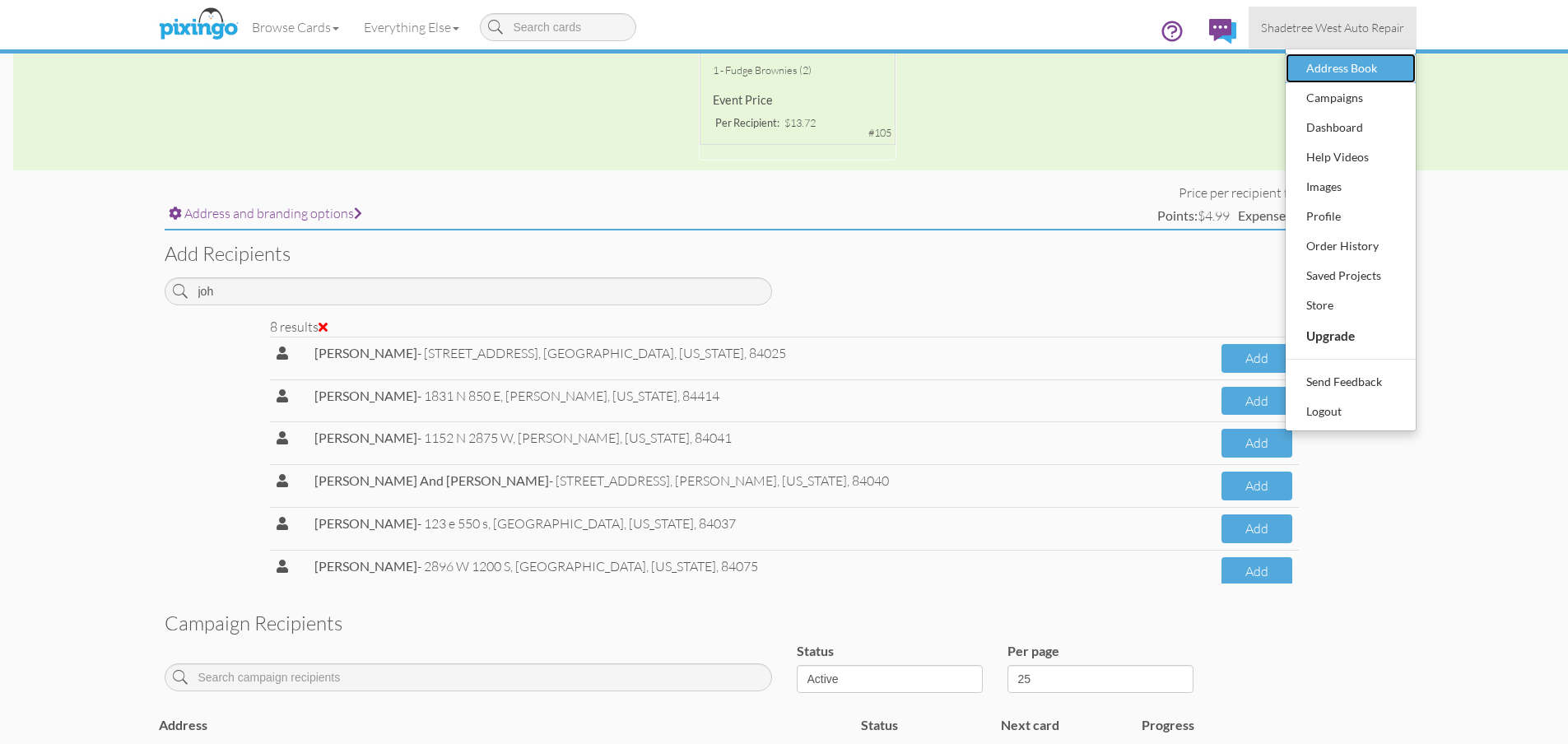
click at [1374, 72] on div "Address Book" at bounding box center [1351, 68] width 97 height 25
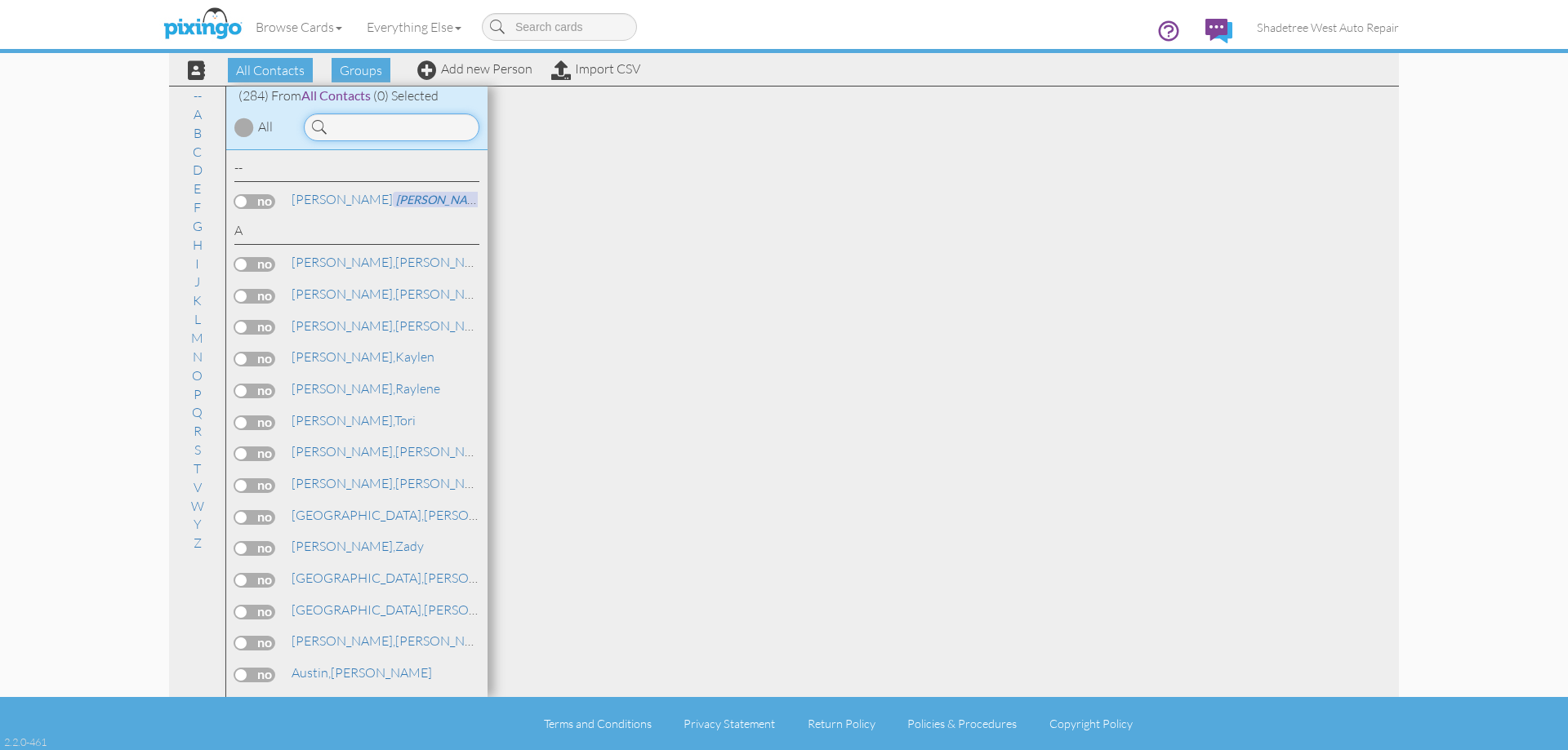
click at [359, 135] on input at bounding box center [391, 127] width 175 height 28
click at [447, 64] on div "Browse Cards Business Accounting Automotive Chiropractor Customer Dental Financ…" at bounding box center [784, 32] width 1229 height 65
click at [449, 65] on link "Add new Person" at bounding box center [474, 68] width 115 height 17
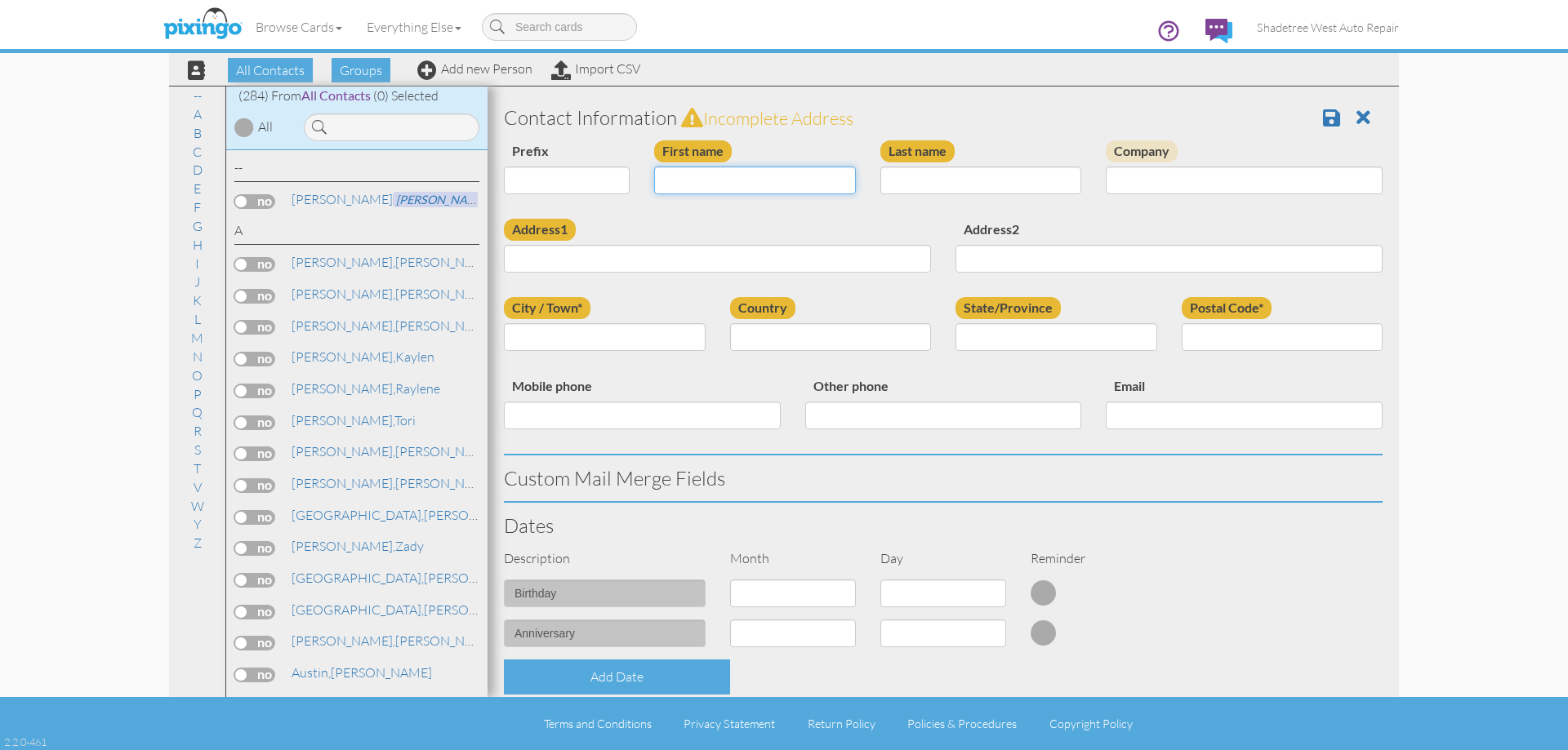
click at [754, 175] on input "First name" at bounding box center [755, 180] width 202 height 28
type input "John"
click at [900, 178] on input "Last name" at bounding box center [981, 180] width 202 height 28
type input "Quan"
click at [903, 259] on input "Address1" at bounding box center [717, 258] width 427 height 28
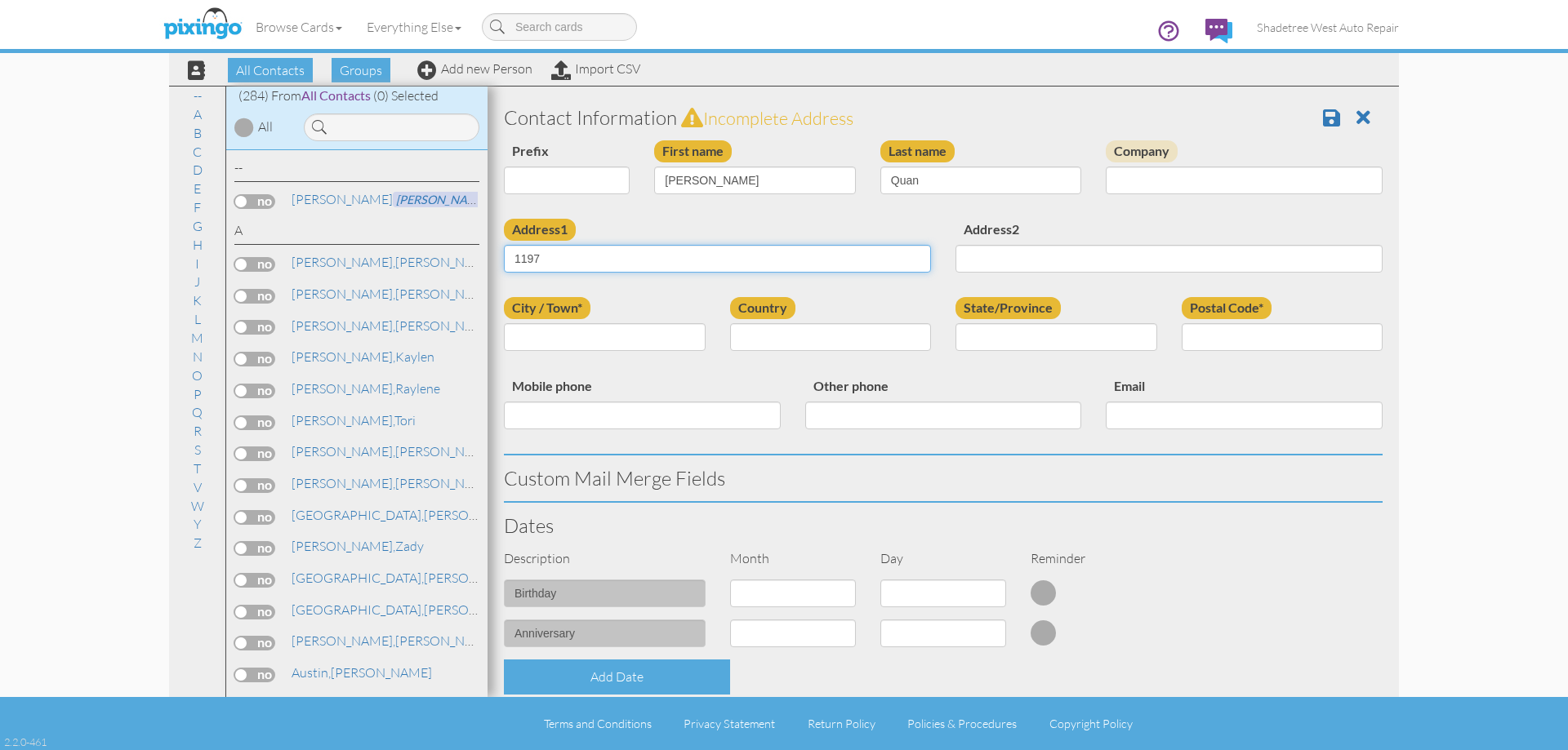
type input "1197 N 2375 W"
click at [669, 335] on input "City / Town*" at bounding box center [604, 337] width 202 height 28
type input "Layton"
click at [769, 343] on select "United States -------------- Afghanistan Albania Algeria American Samoa Andorra…" at bounding box center [831, 337] width 202 height 28
select select "object:3892"
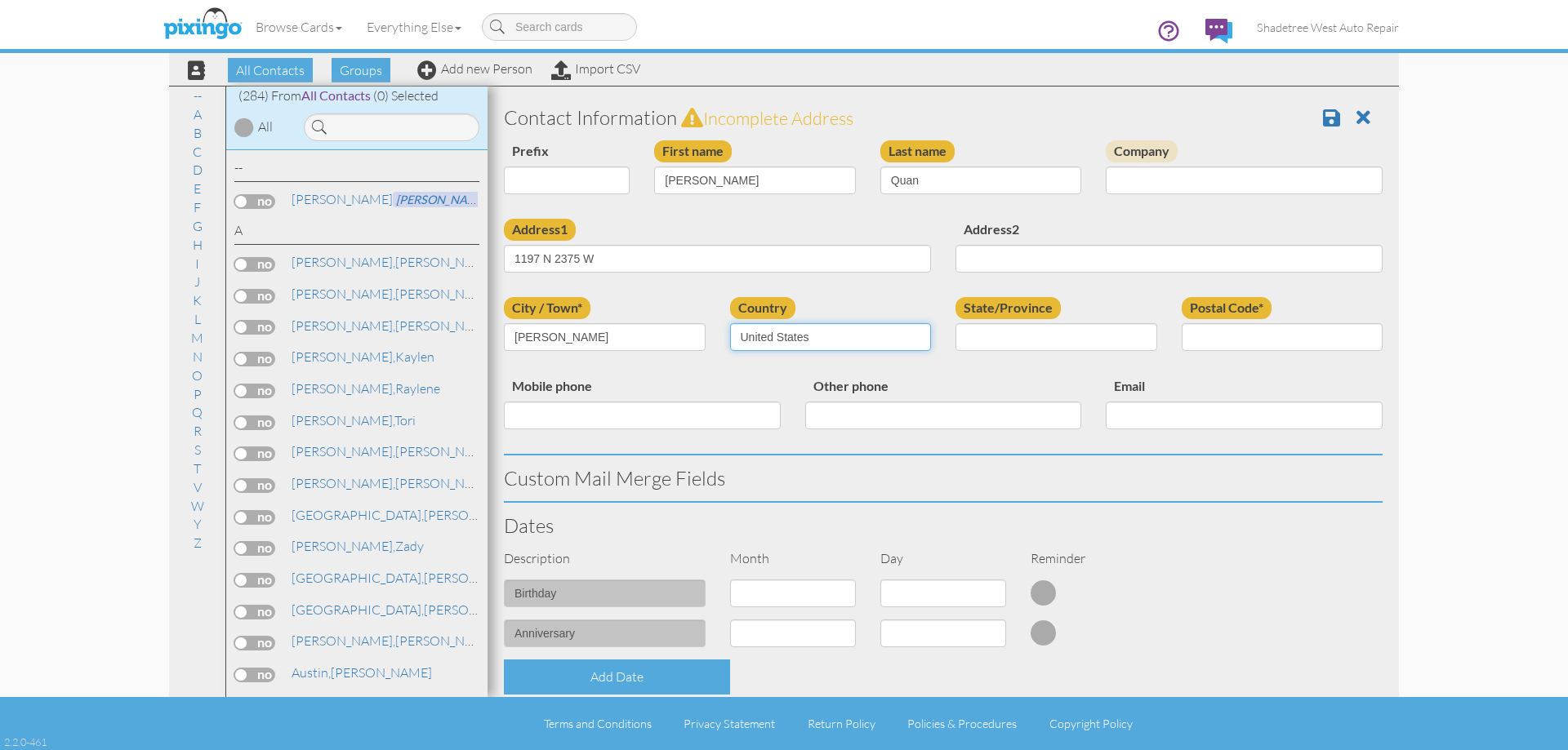
click at [730, 323] on select "United States -------------- Afghanistan Albania Algeria American Samoa Andorra…" at bounding box center [831, 337] width 202 height 28
click at [998, 322] on div "State/Province AA (Military) AE (Military) Alabama Alaska American Samoa AP (Mi…" at bounding box center [1056, 330] width 226 height 66
click at [1002, 338] on select "AA (Military) AE (Military) Alabama Alaska American Samoa AP (Military) Arizona…" at bounding box center [1056, 337] width 202 height 28
select select "object:4191"
click at [955, 323] on select "AA (Military) AE (Military) Alabama Alaska American Samoa AP (Military) Arizona…" at bounding box center [1056, 337] width 202 height 28
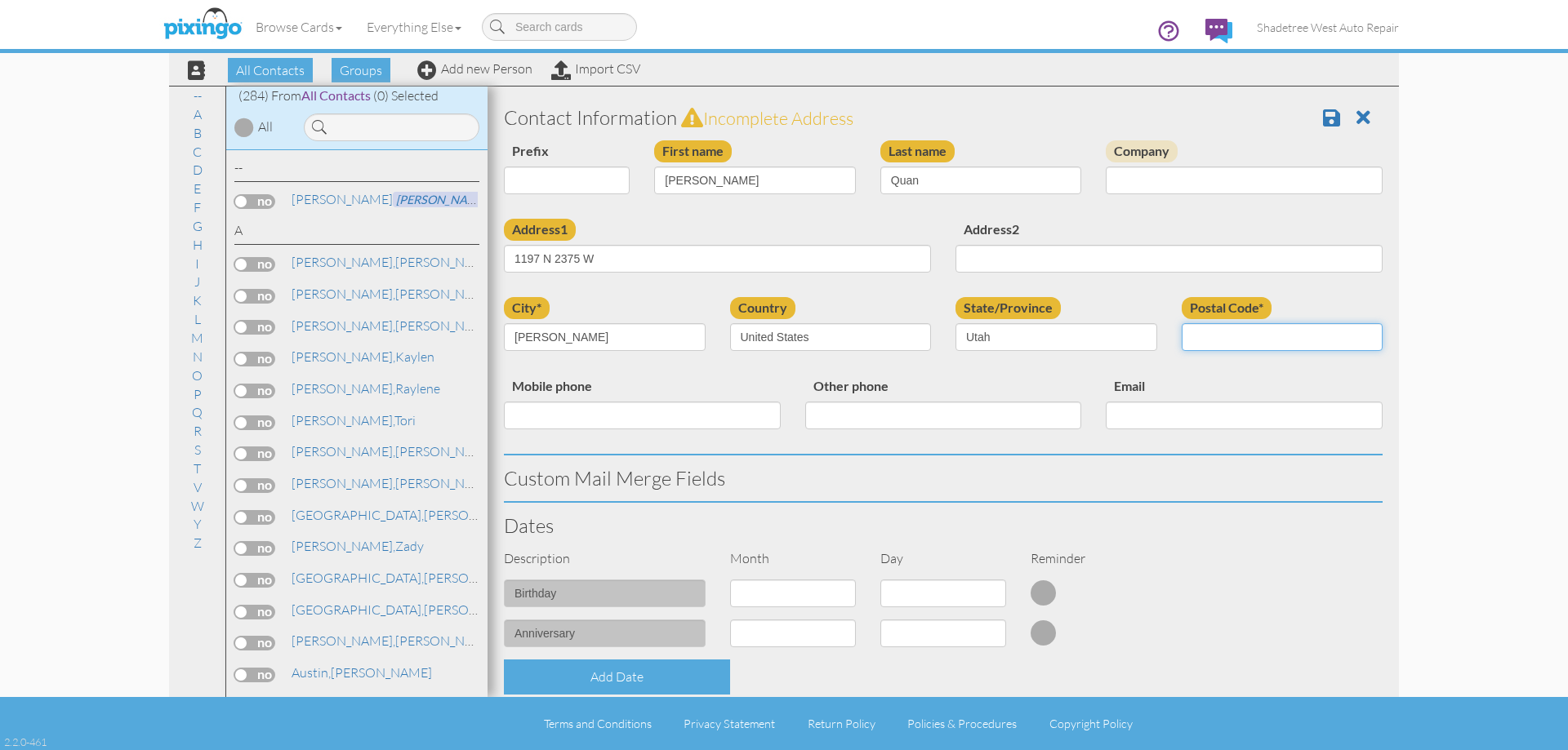
click at [1213, 343] on input "Postal Code*" at bounding box center [1282, 337] width 202 height 28
type input "84041"
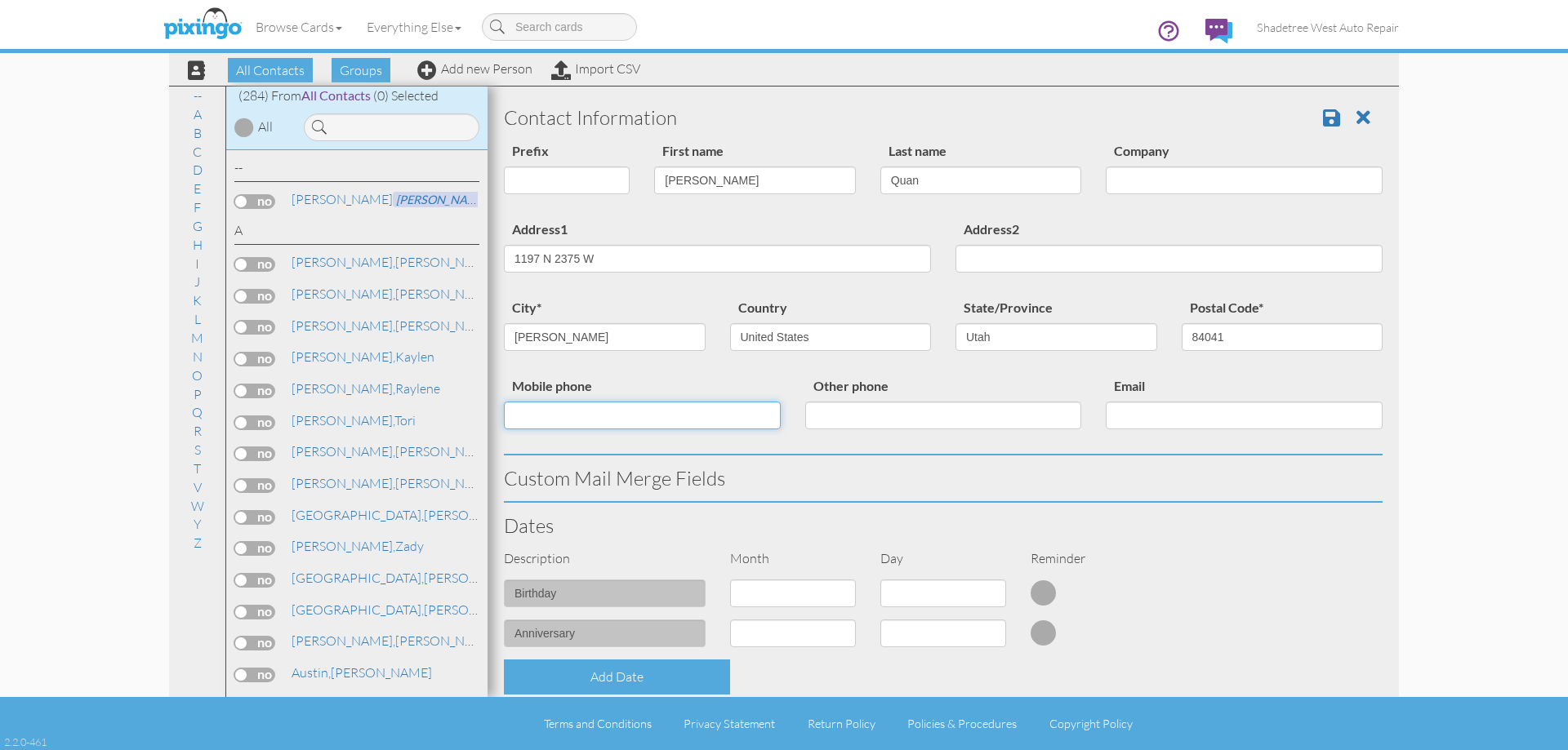
click at [748, 422] on input "Mobile phone" at bounding box center [642, 415] width 277 height 28
type input "7707148394"
click at [781, 482] on h3 "Custom Mail Merge Fields" at bounding box center [943, 478] width 879 height 21
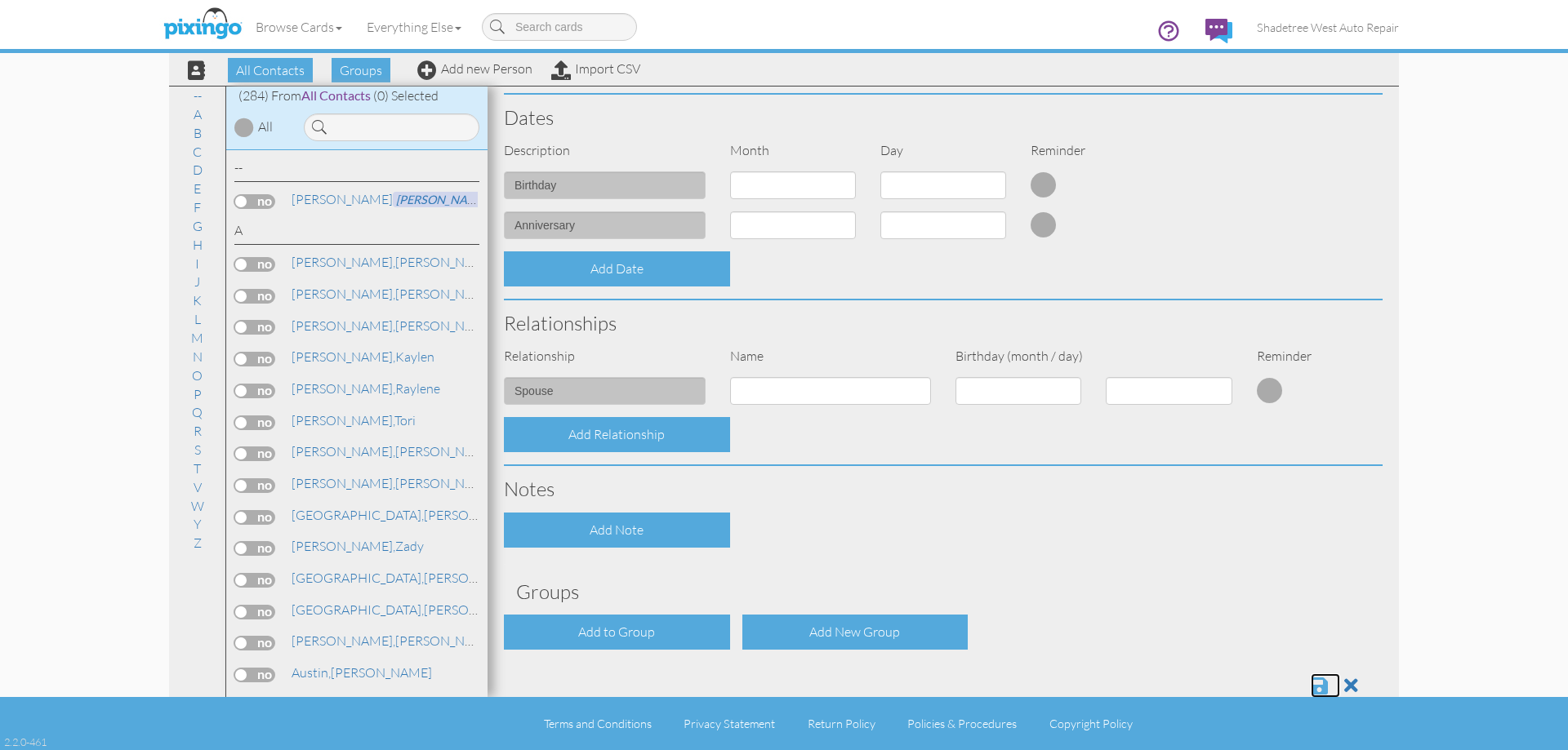
click at [1311, 689] on span at bounding box center [1319, 685] width 18 height 19
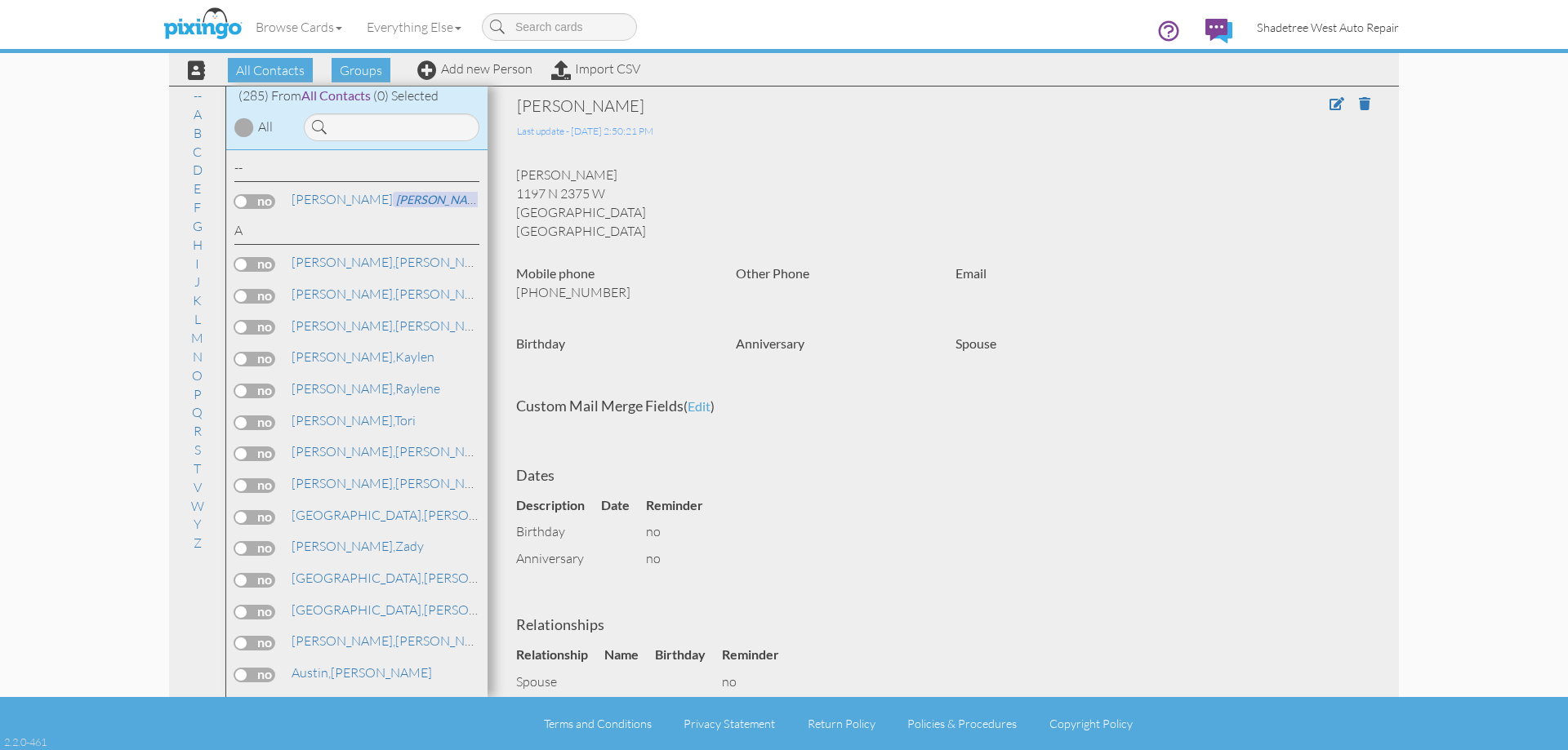
click at [1391, 24] on span "Shadetree West Auto Repair" at bounding box center [1328, 27] width 142 height 14
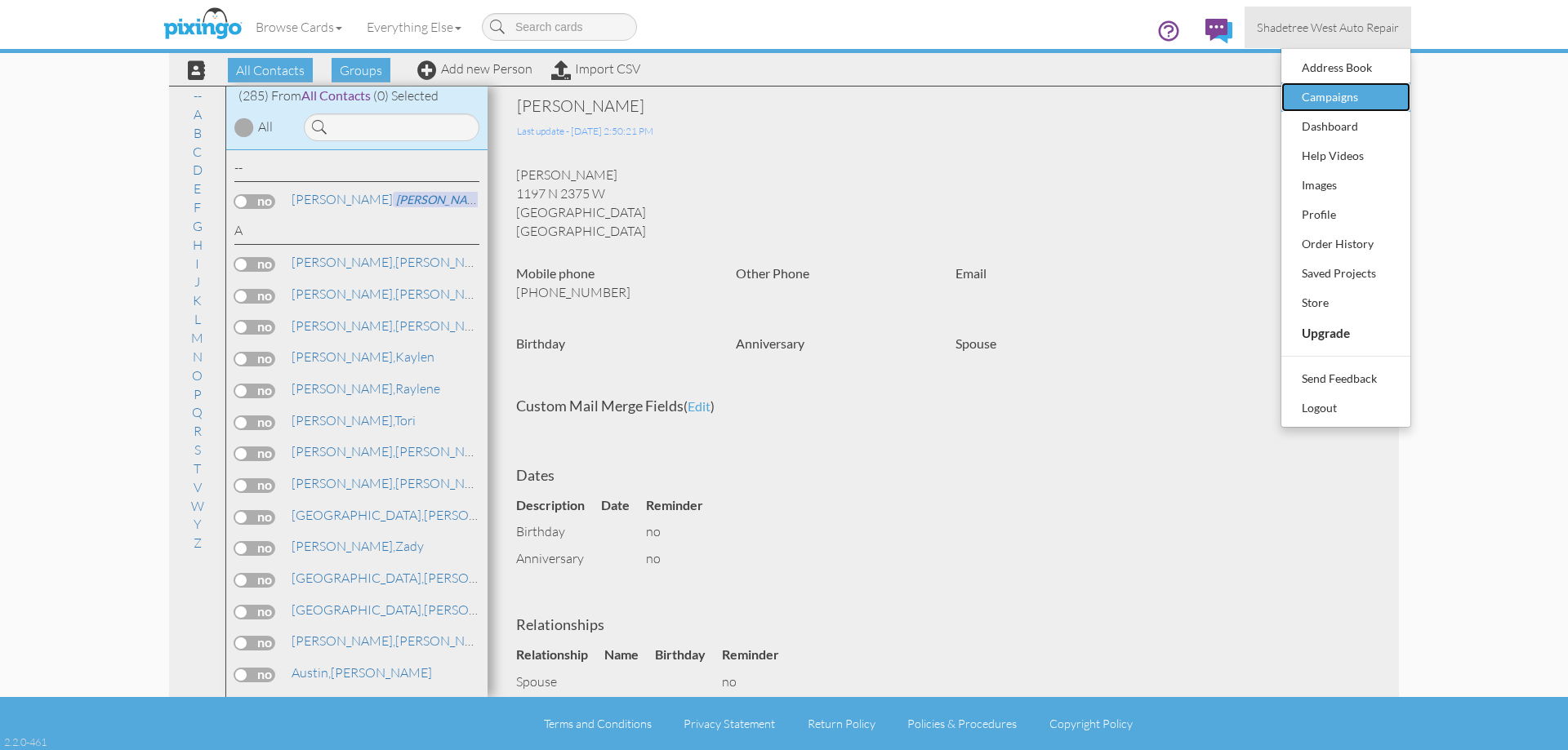
click at [1376, 95] on div "Campaigns" at bounding box center [1346, 97] width 96 height 25
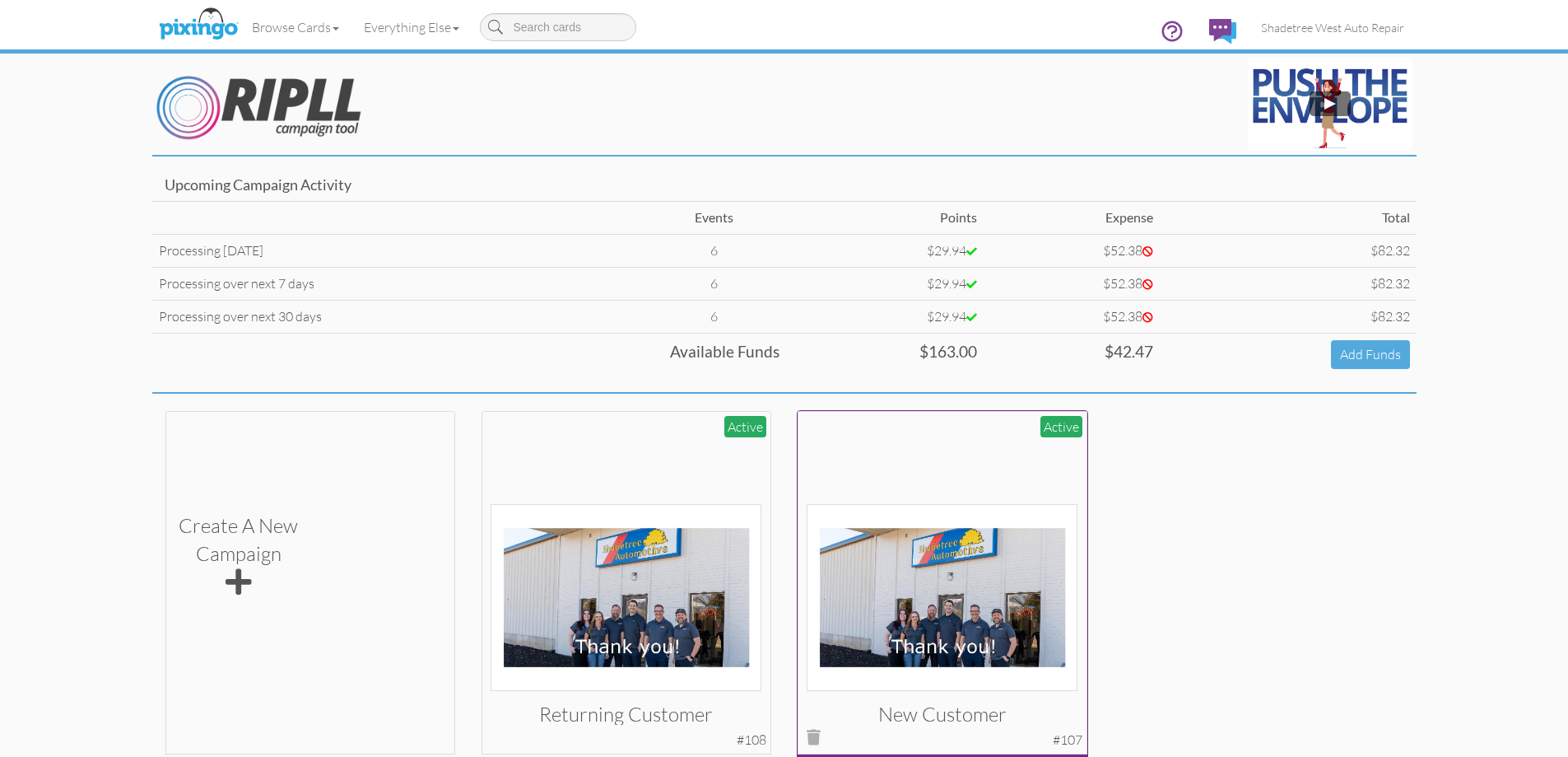
click at [972, 507] on img at bounding box center [942, 597] width 271 height 187
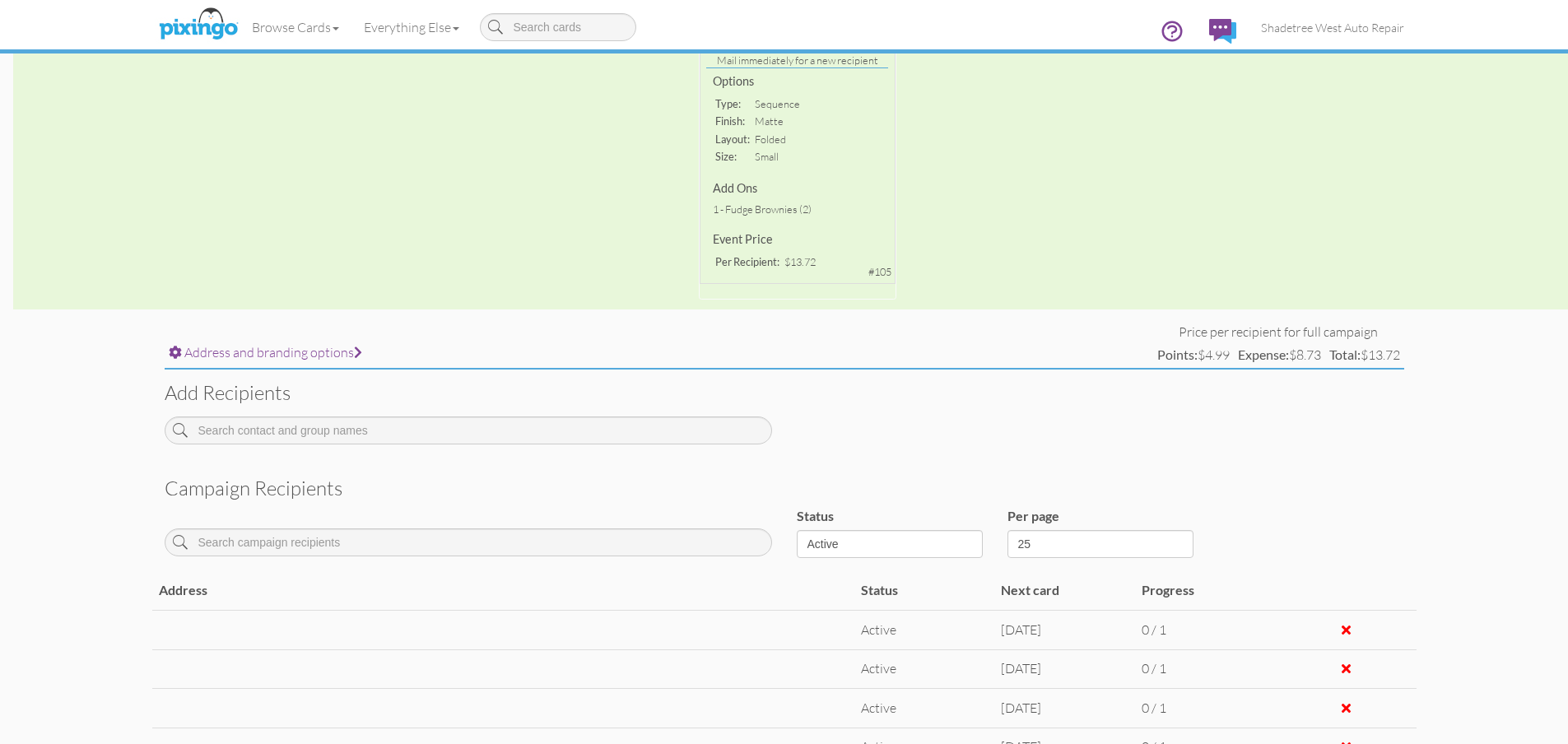
scroll to position [373, 0]
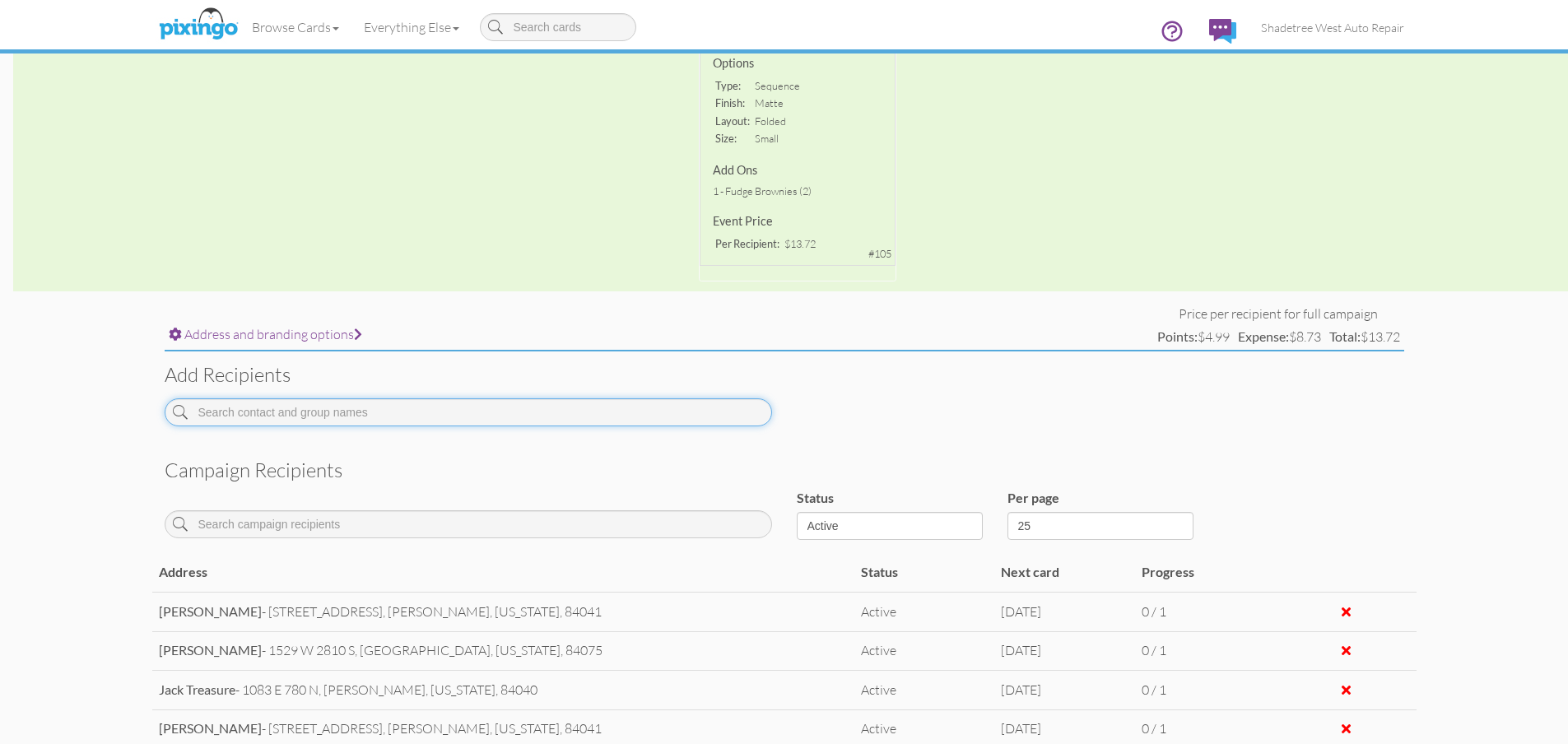
click at [320, 422] on input at bounding box center [468, 412] width 608 height 28
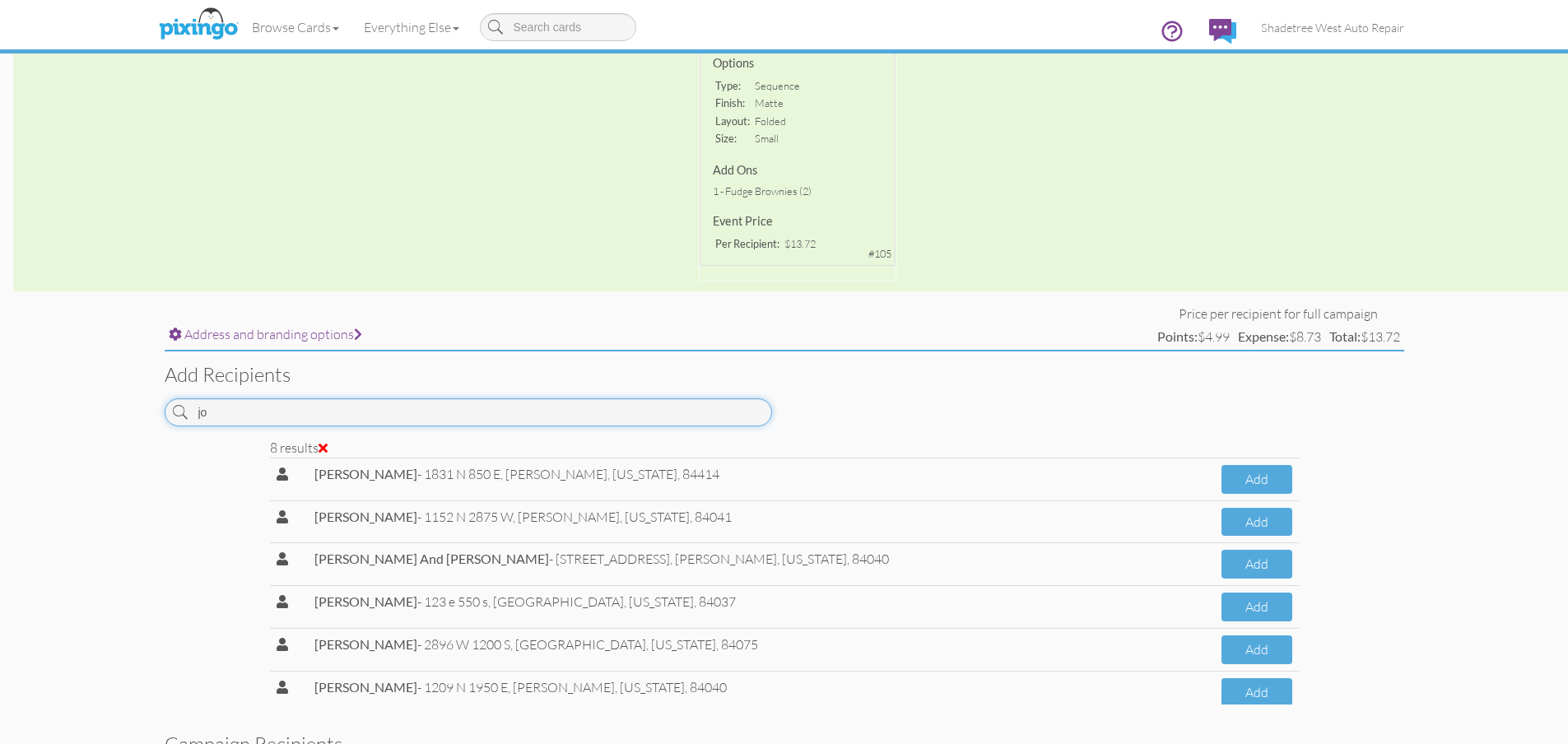
type input "j"
type input "J"
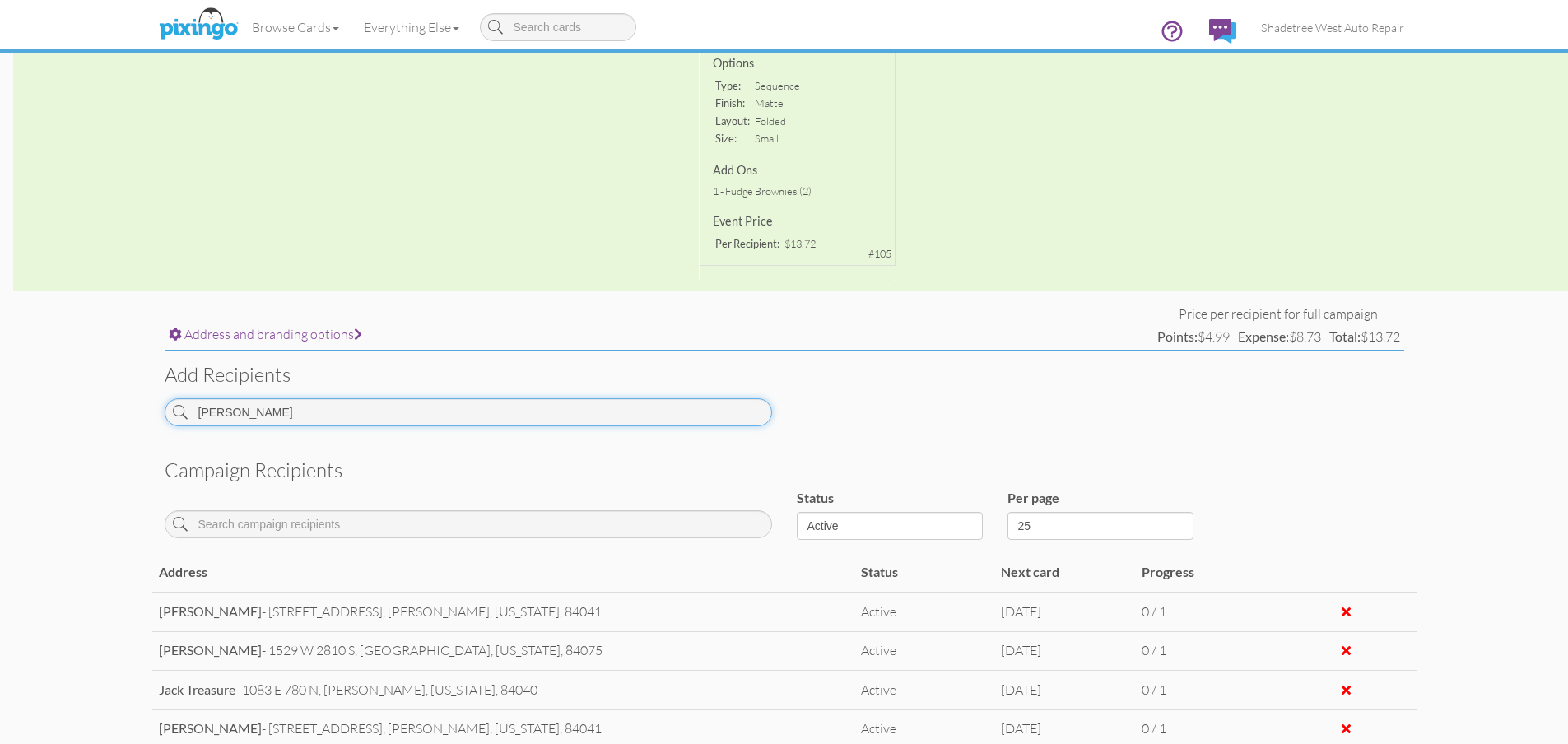
type input "[PERSON_NAME]"
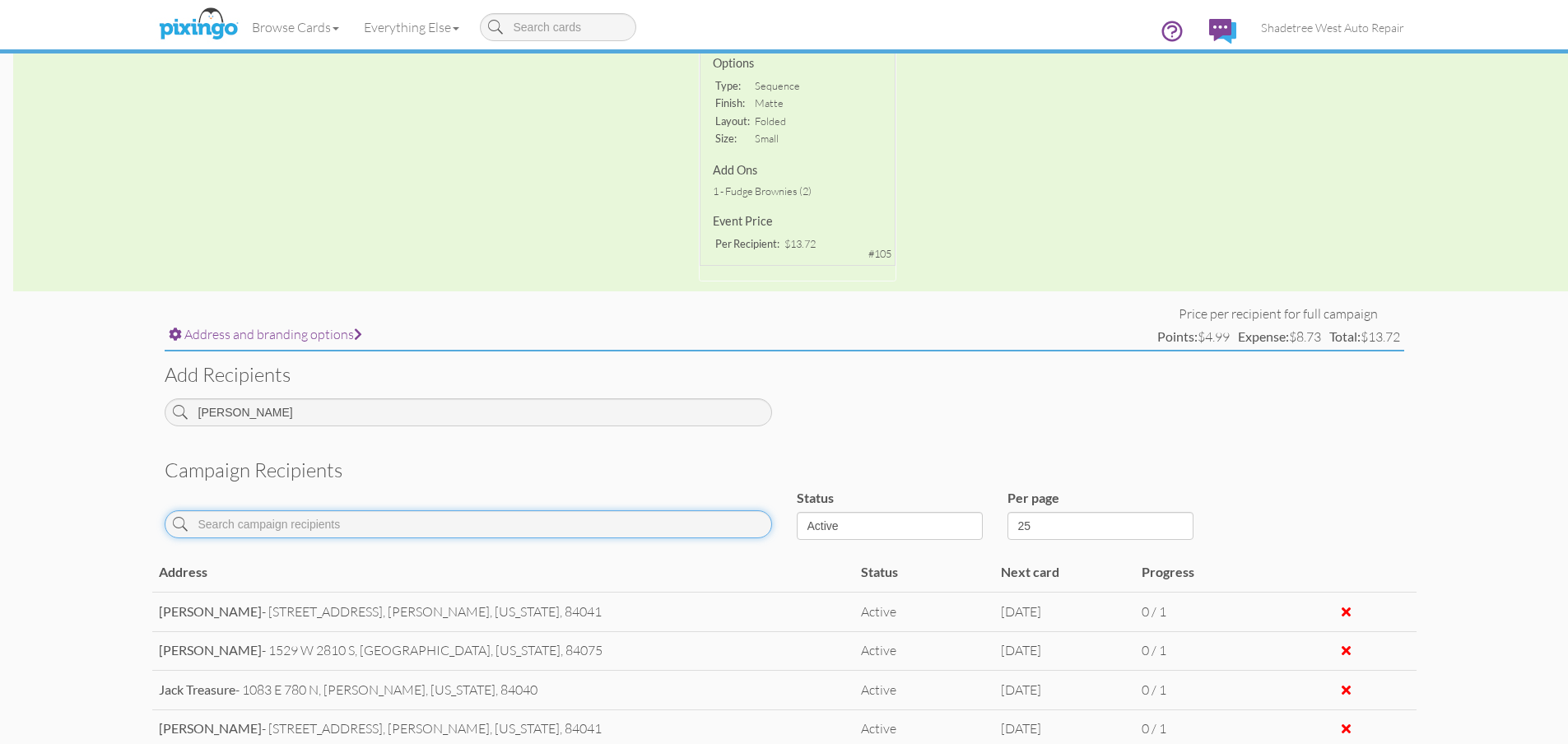
click at [380, 519] on input at bounding box center [468, 525] width 608 height 28
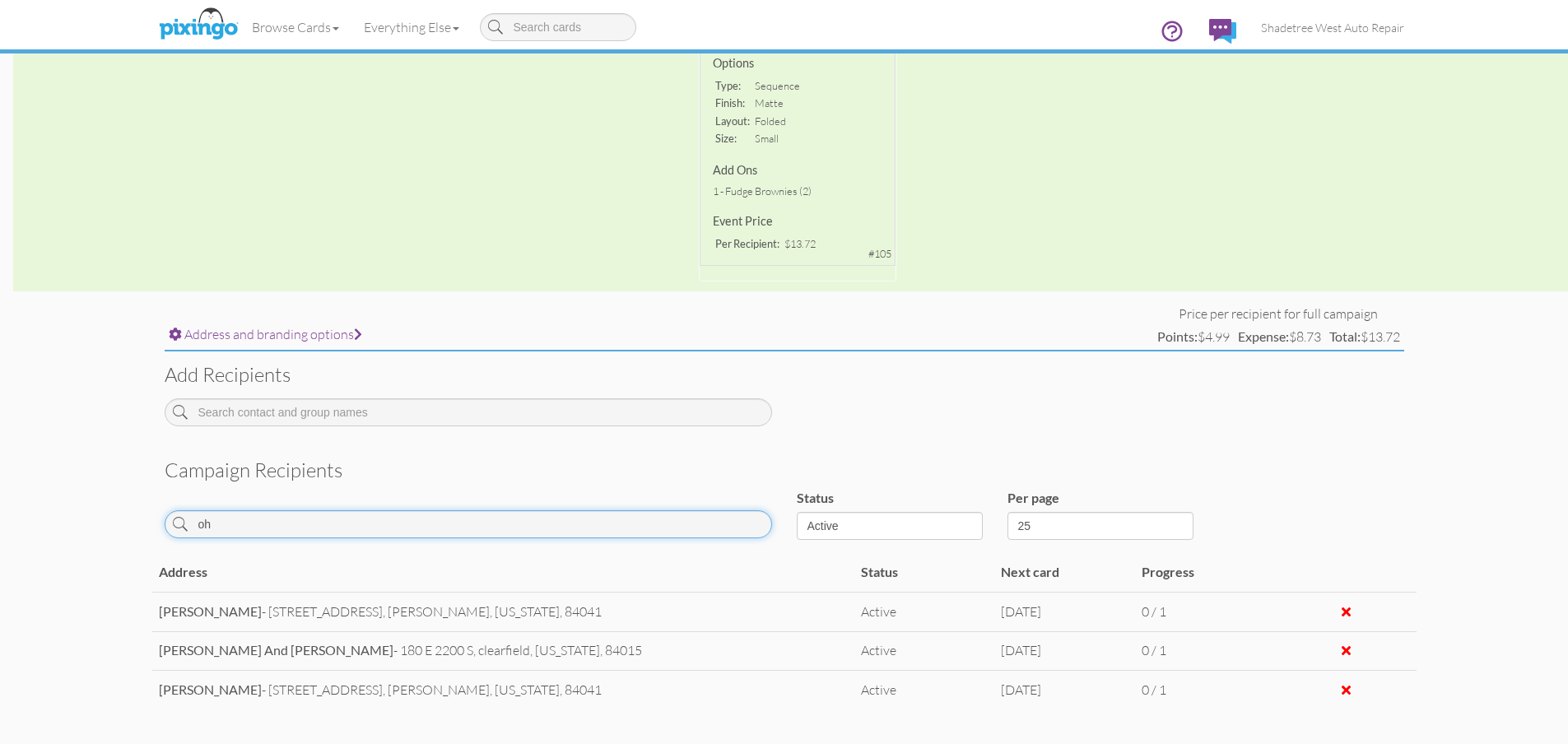
type input "o"
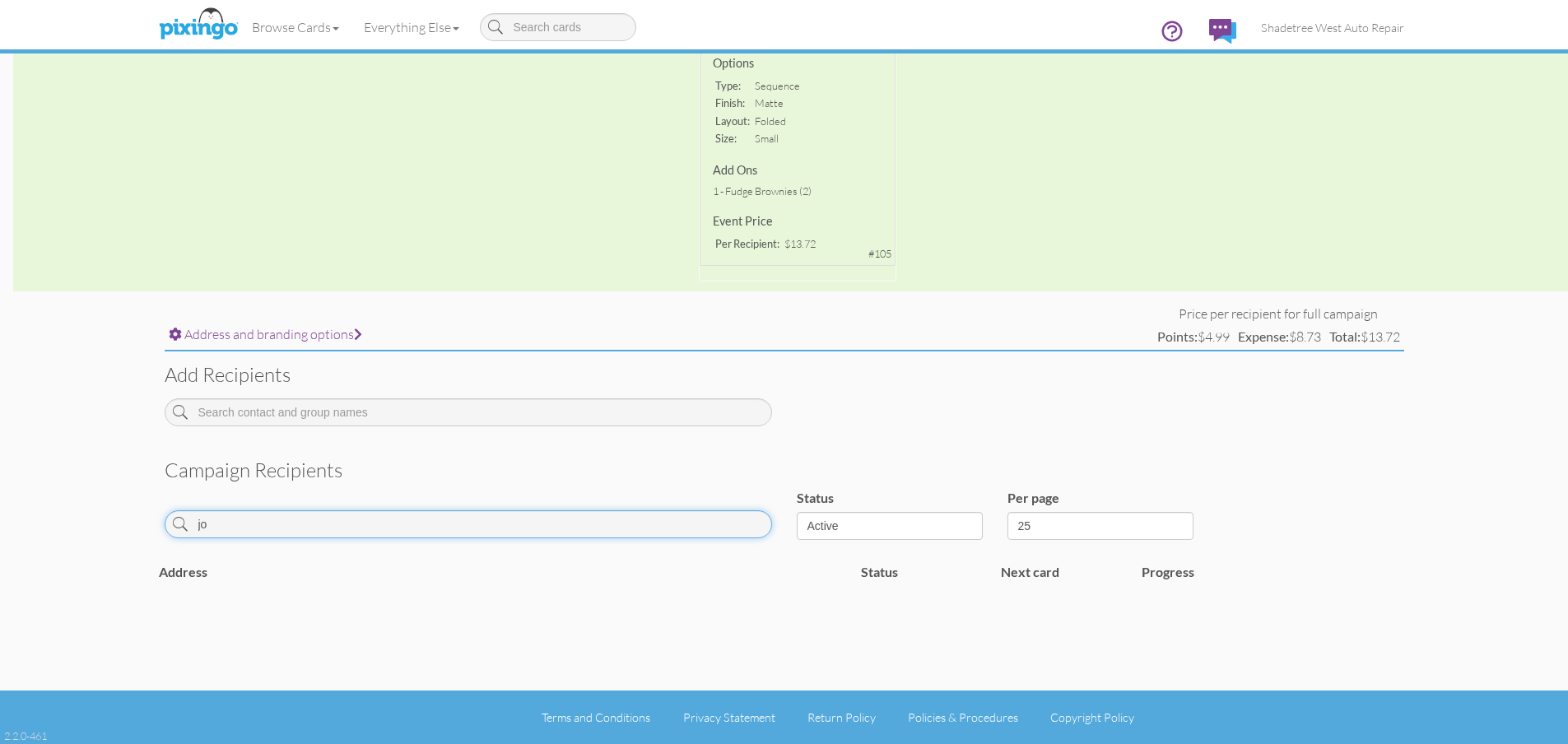
type input "j"
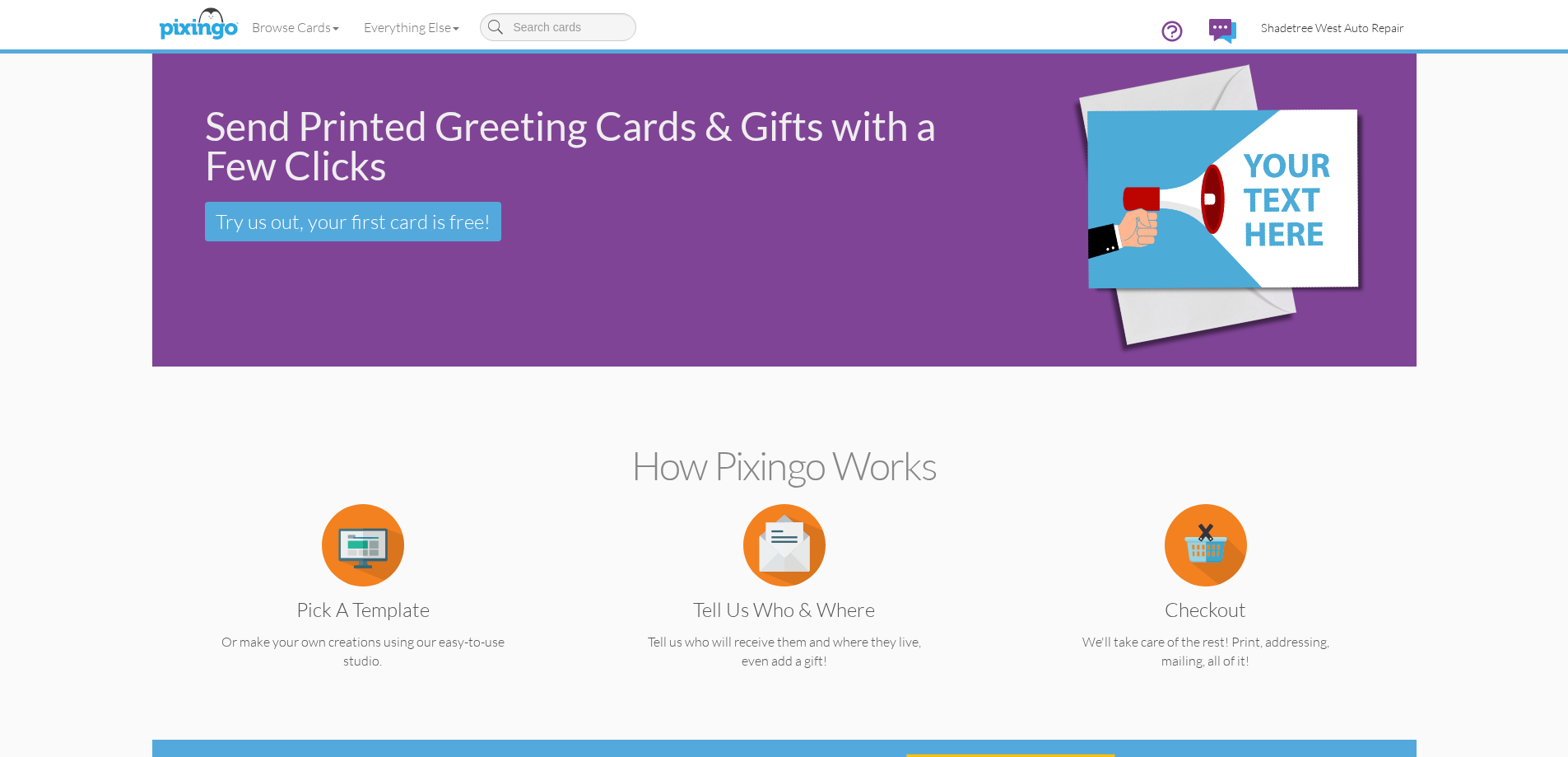
click at [1274, 30] on span "Shadetree West Auto Repair" at bounding box center [1333, 27] width 143 height 14
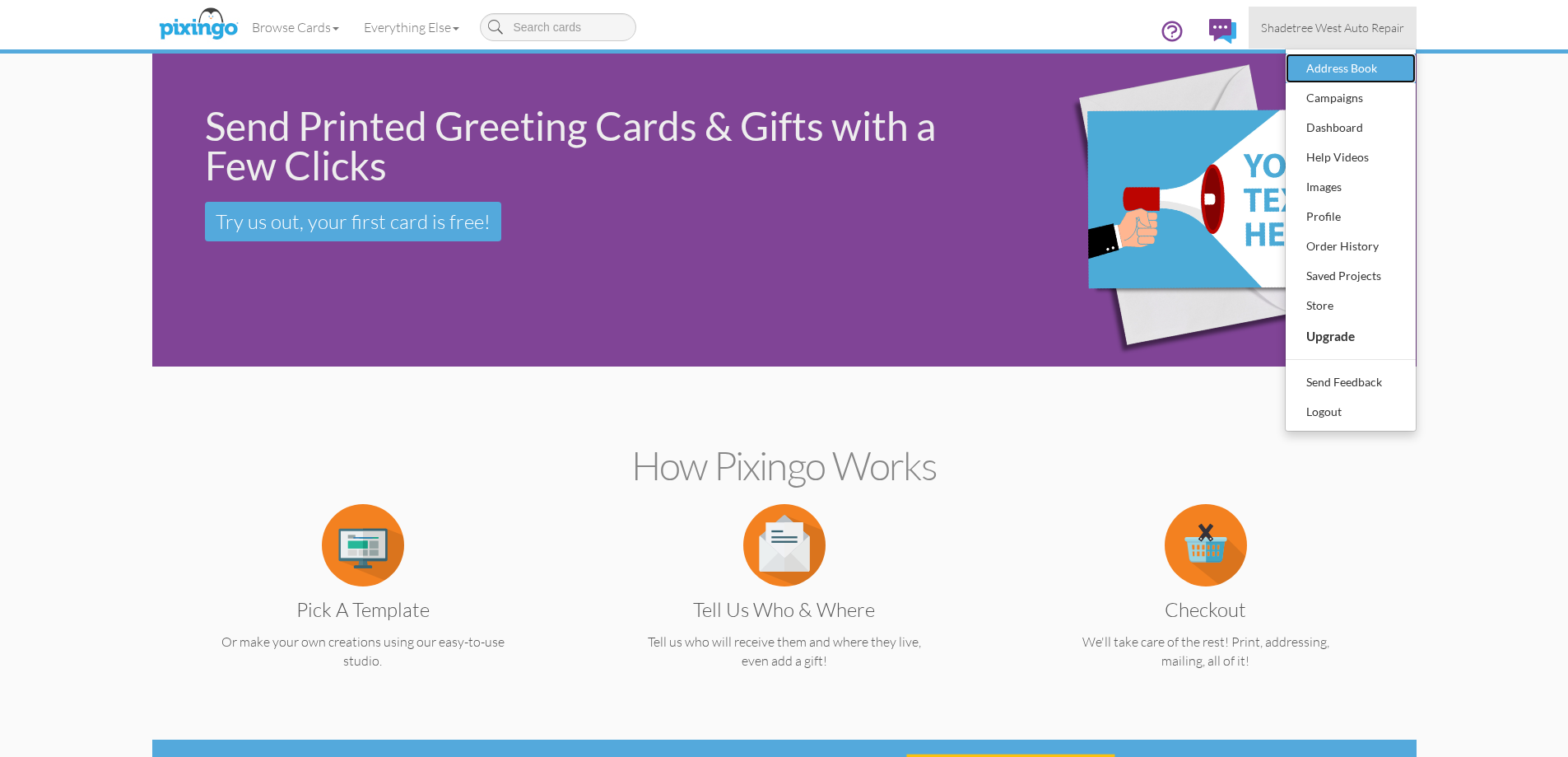
click at [1326, 78] on div "Address Book" at bounding box center [1351, 68] width 97 height 25
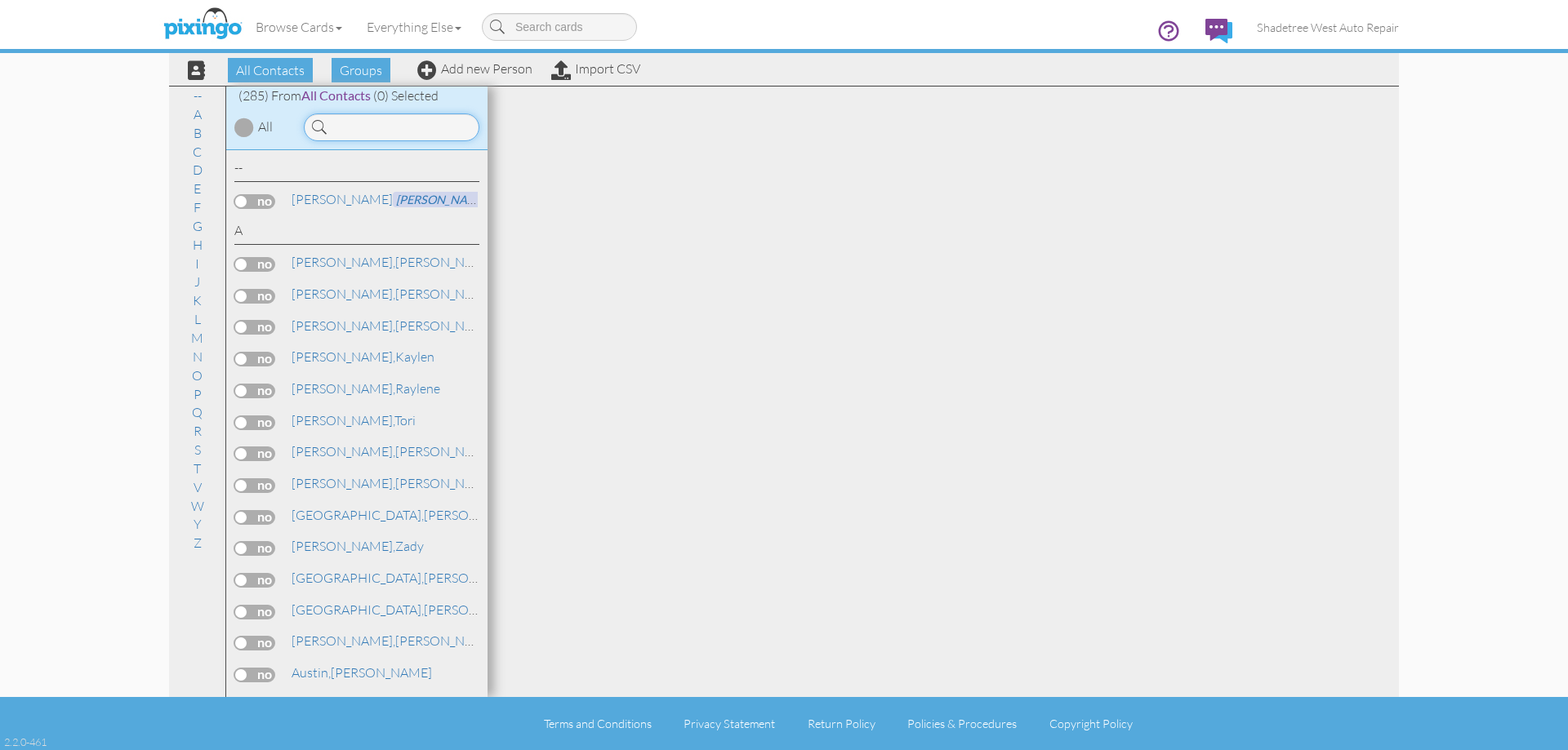
click at [383, 127] on input at bounding box center [391, 127] width 175 height 28
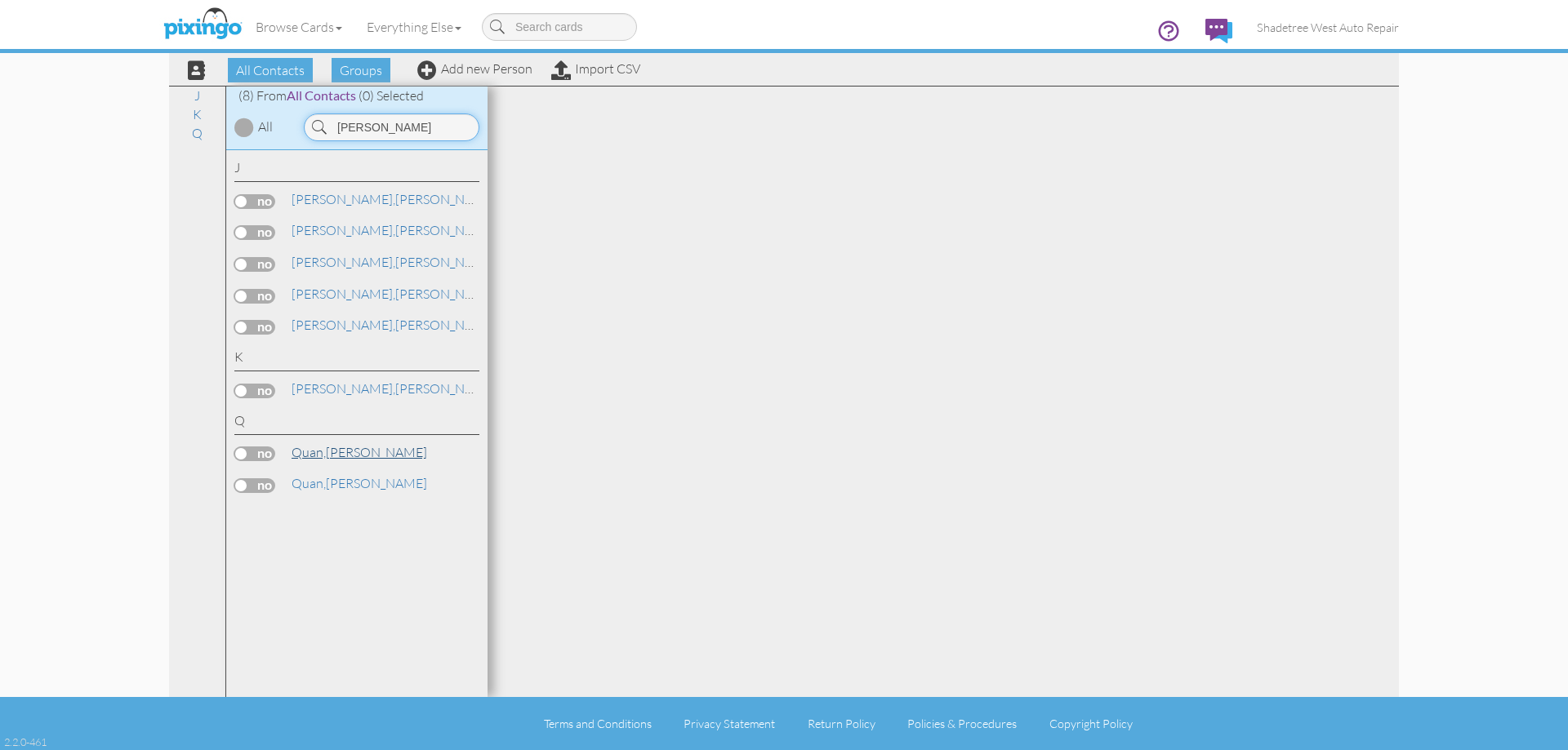
type input "[PERSON_NAME]"
click at [325, 453] on span "Quan," at bounding box center [308, 452] width 34 height 17
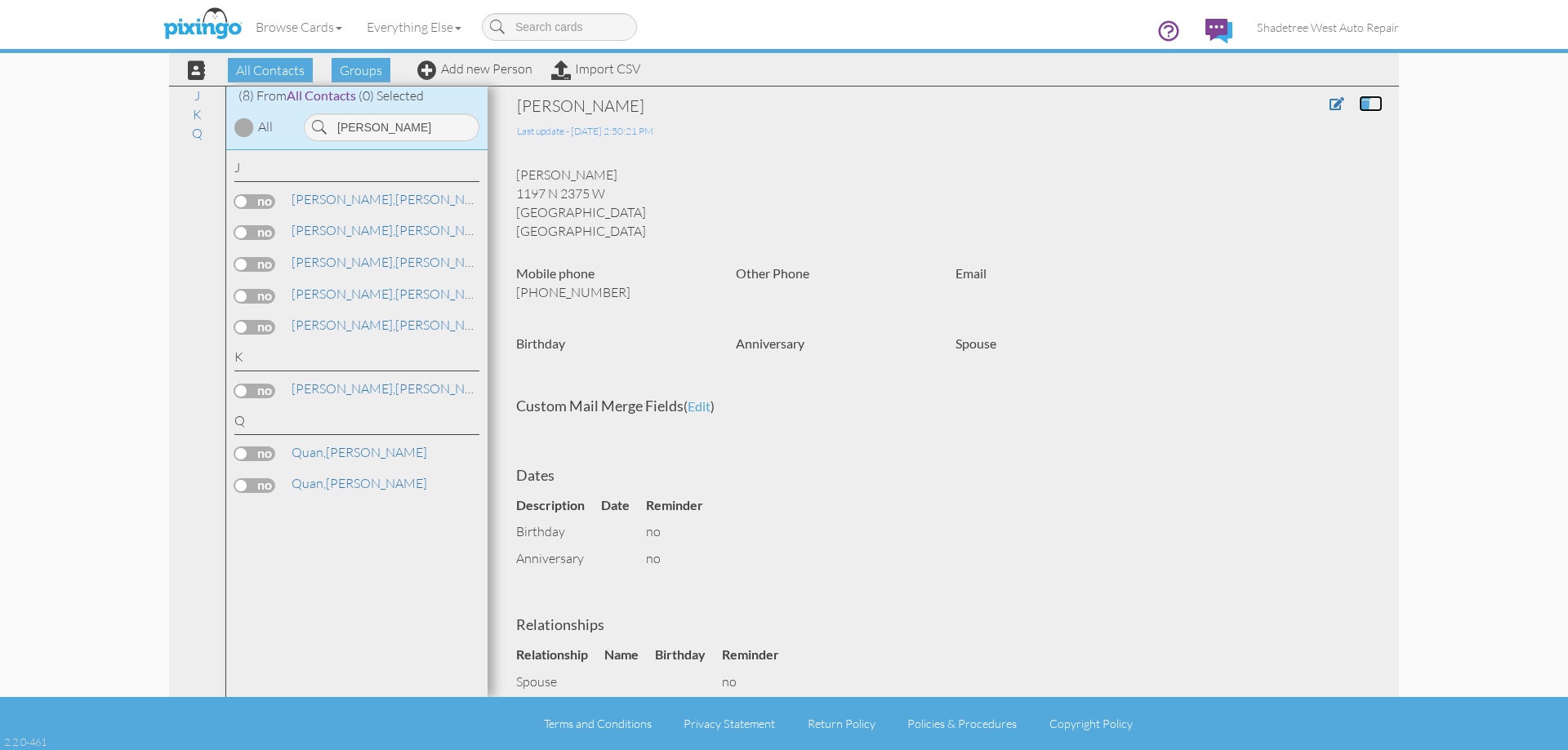
click at [1359, 103] on span at bounding box center [1364, 103] width 11 height 13
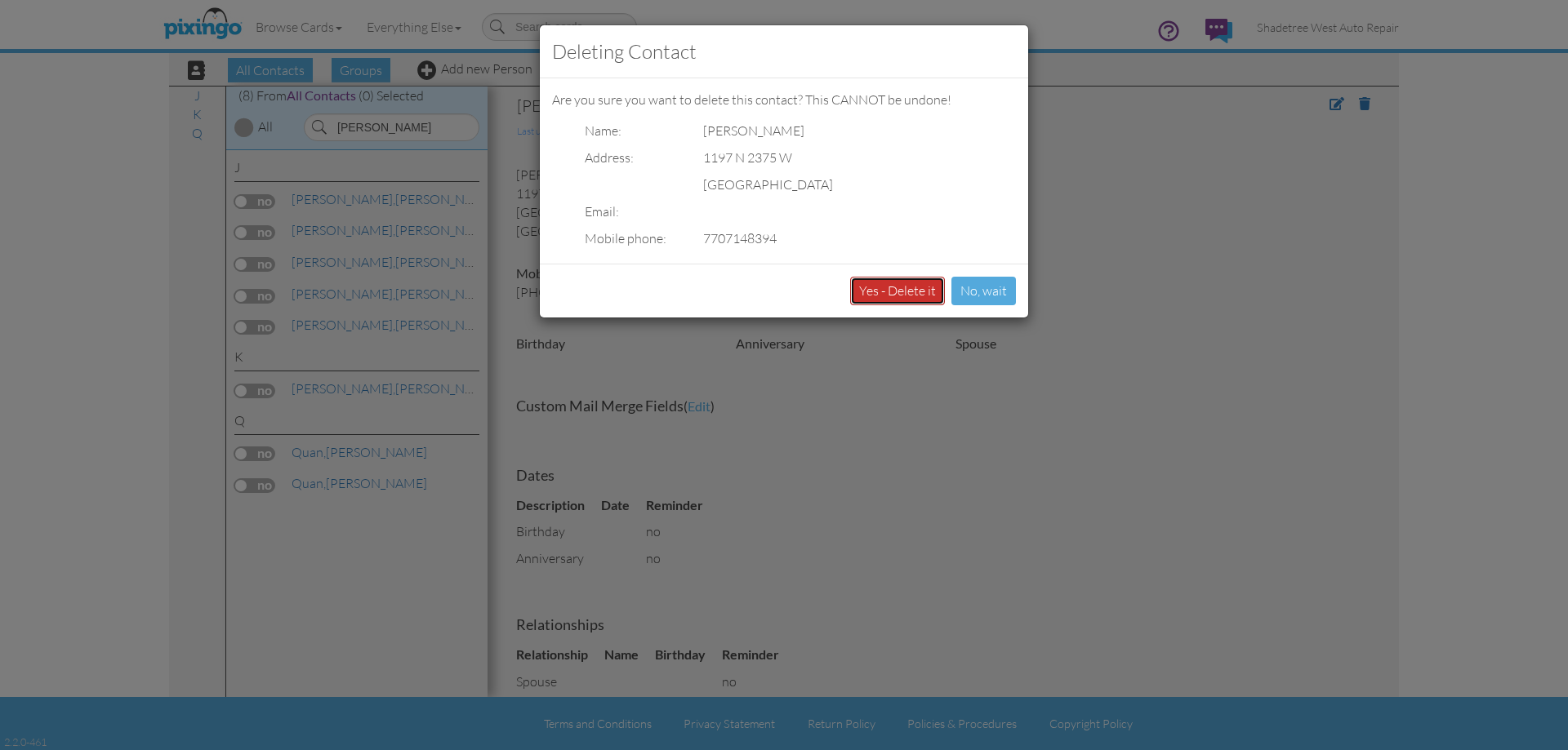
click at [921, 287] on button "Yes - Delete it" at bounding box center [897, 291] width 95 height 29
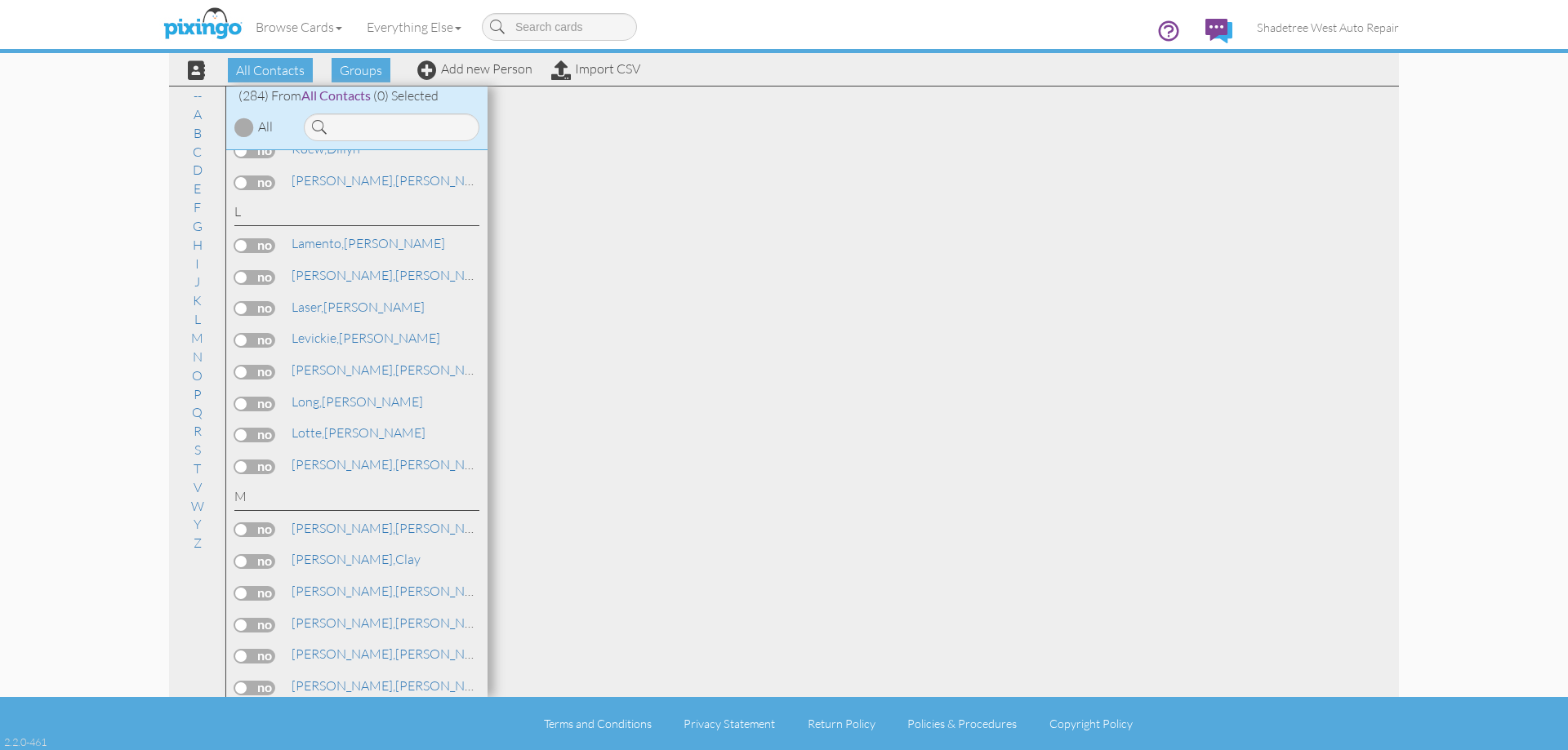
scroll to position [5305, 0]
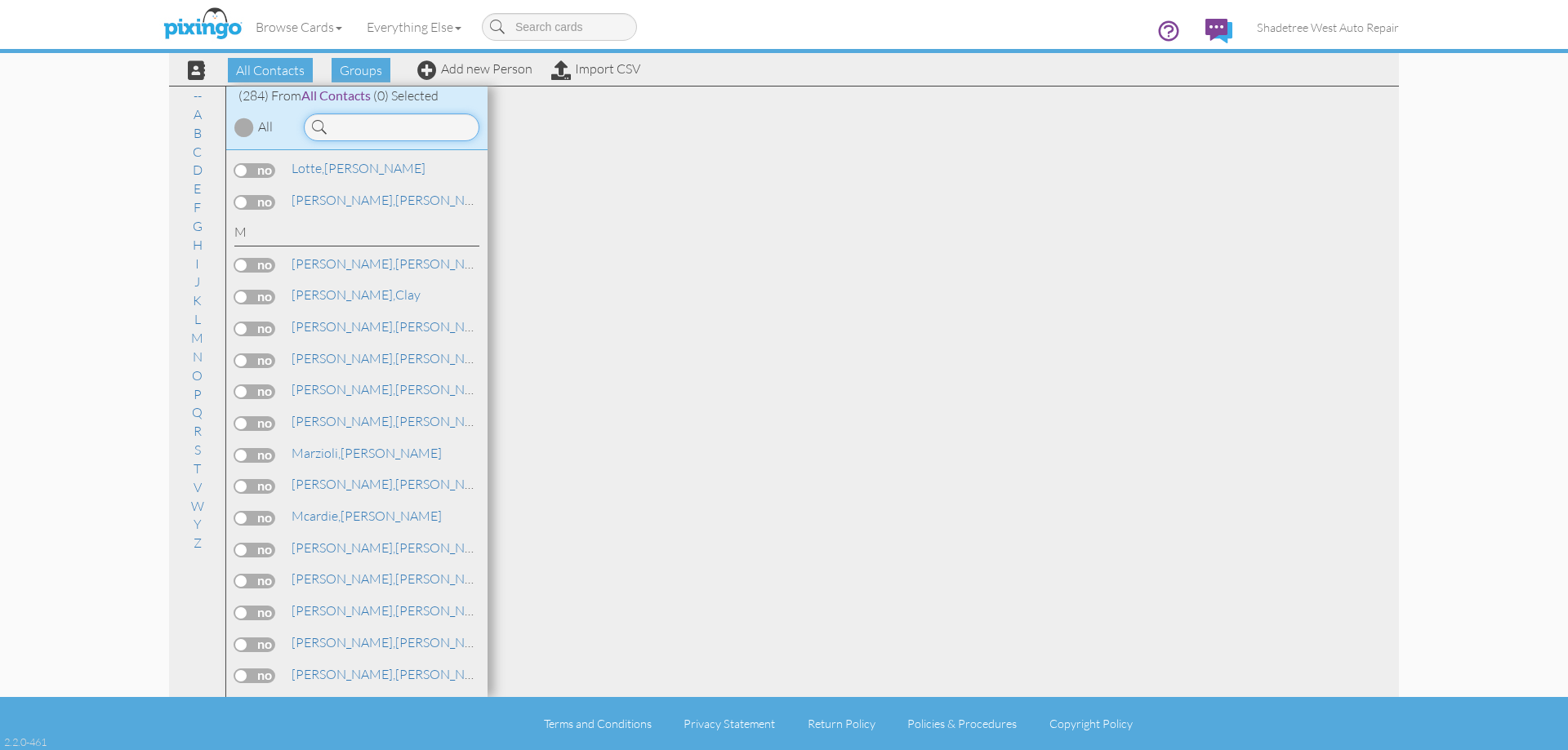
click at [344, 131] on input at bounding box center [391, 127] width 175 height 28
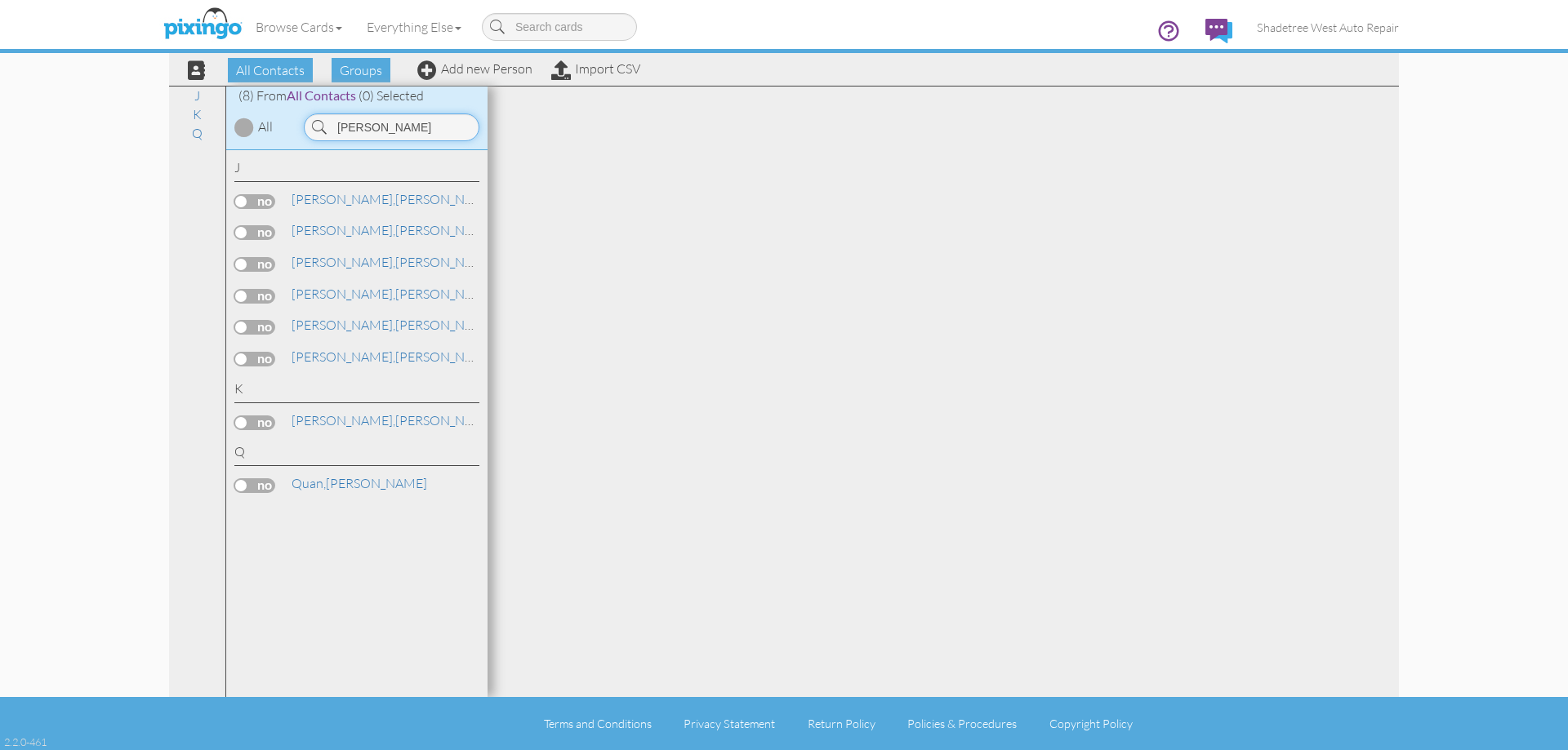
scroll to position [0, 0]
type input "[PERSON_NAME]"
click at [235, 456] on label at bounding box center [255, 454] width 41 height 15
click at [0, 0] on input "checkbox" at bounding box center [0, 0] width 0 height 0
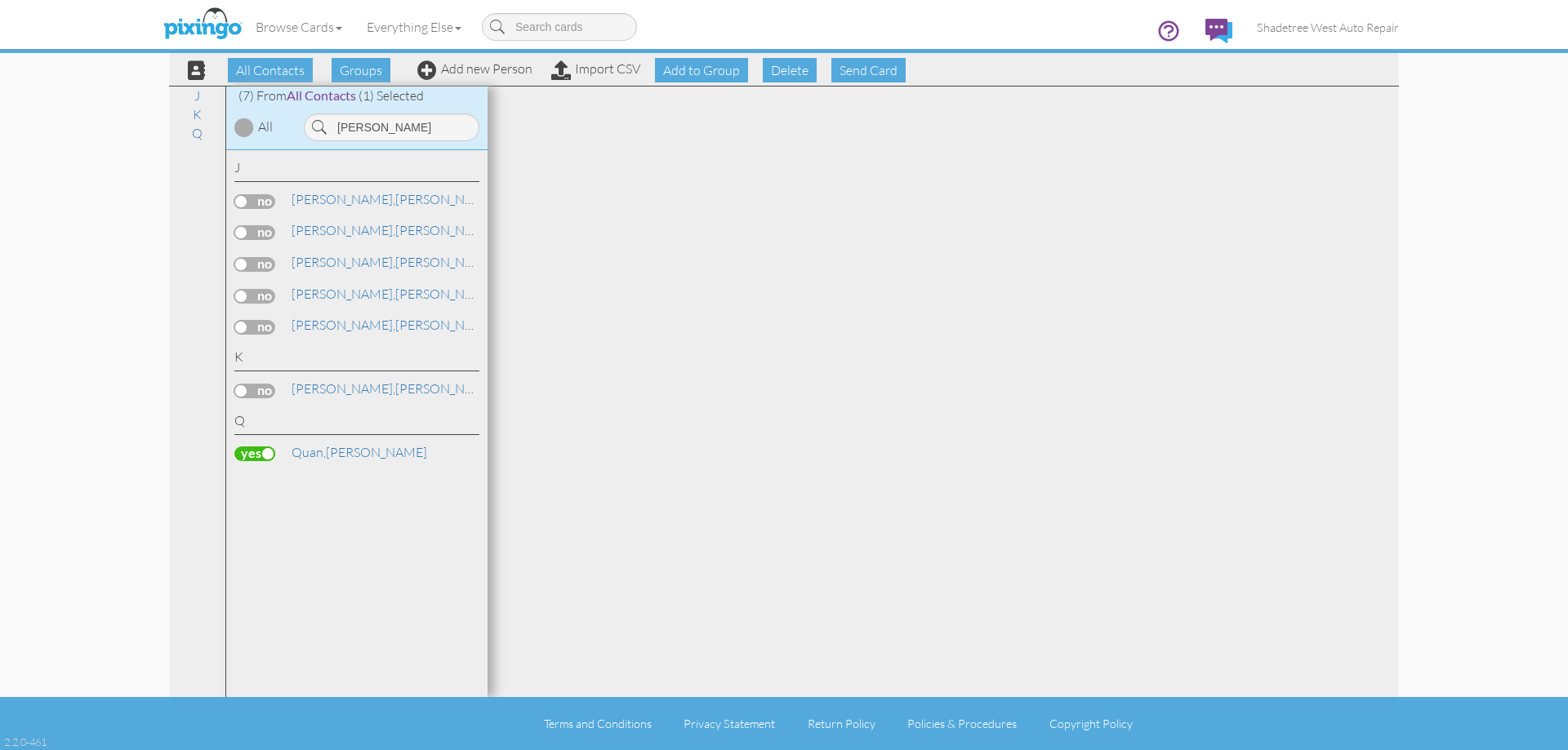
click at [265, 458] on label at bounding box center [255, 454] width 41 height 15
click at [0, 0] on input "checkbox" at bounding box center [0, 0] width 0 height 0
click at [247, 455] on label at bounding box center [255, 454] width 41 height 15
click at [0, 0] on input "checkbox" at bounding box center [0, 0] width 0 height 0
click at [868, 73] on span "Send Card" at bounding box center [868, 70] width 75 height 25
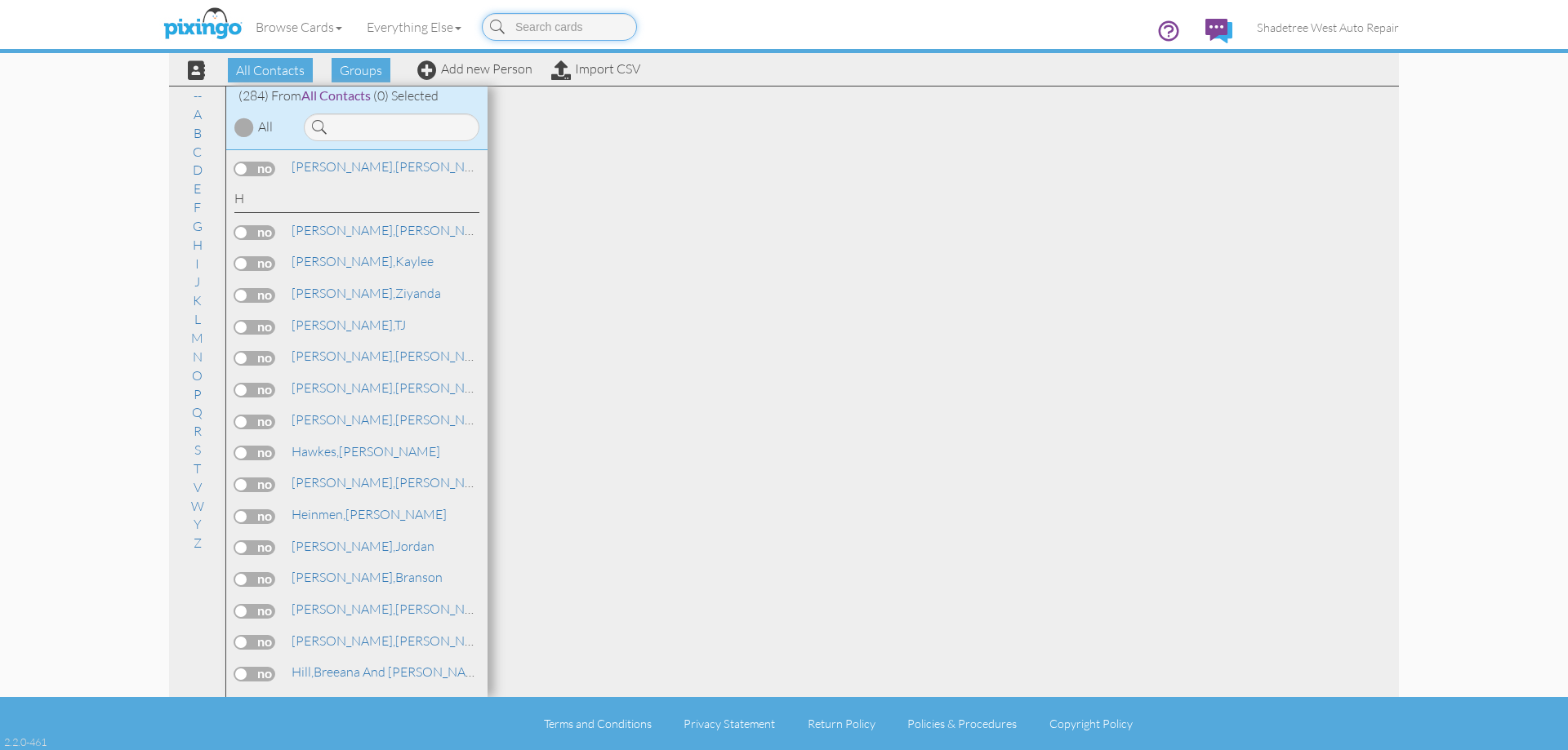
scroll to position [3836, 0]
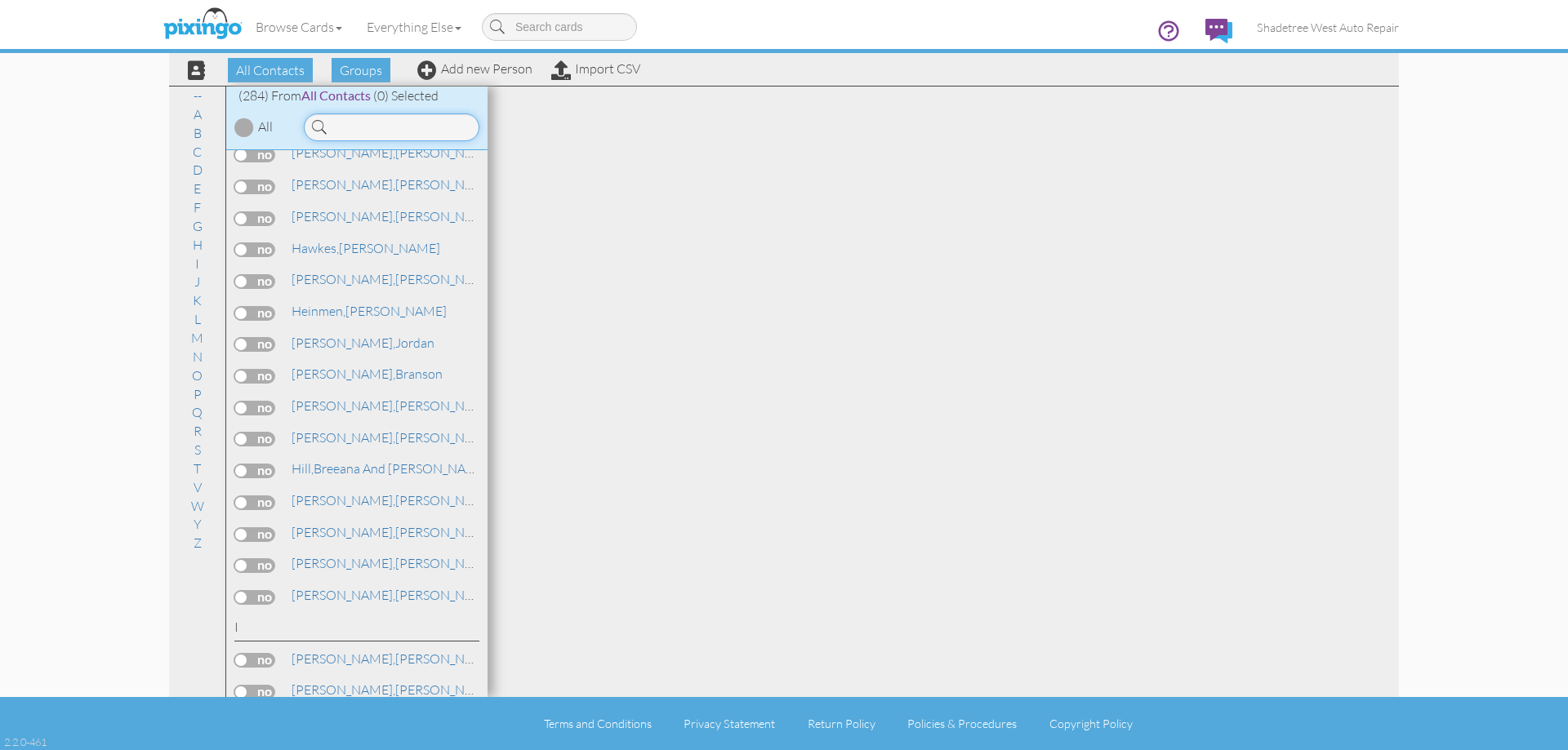
click at [378, 122] on input at bounding box center [391, 127] width 175 height 28
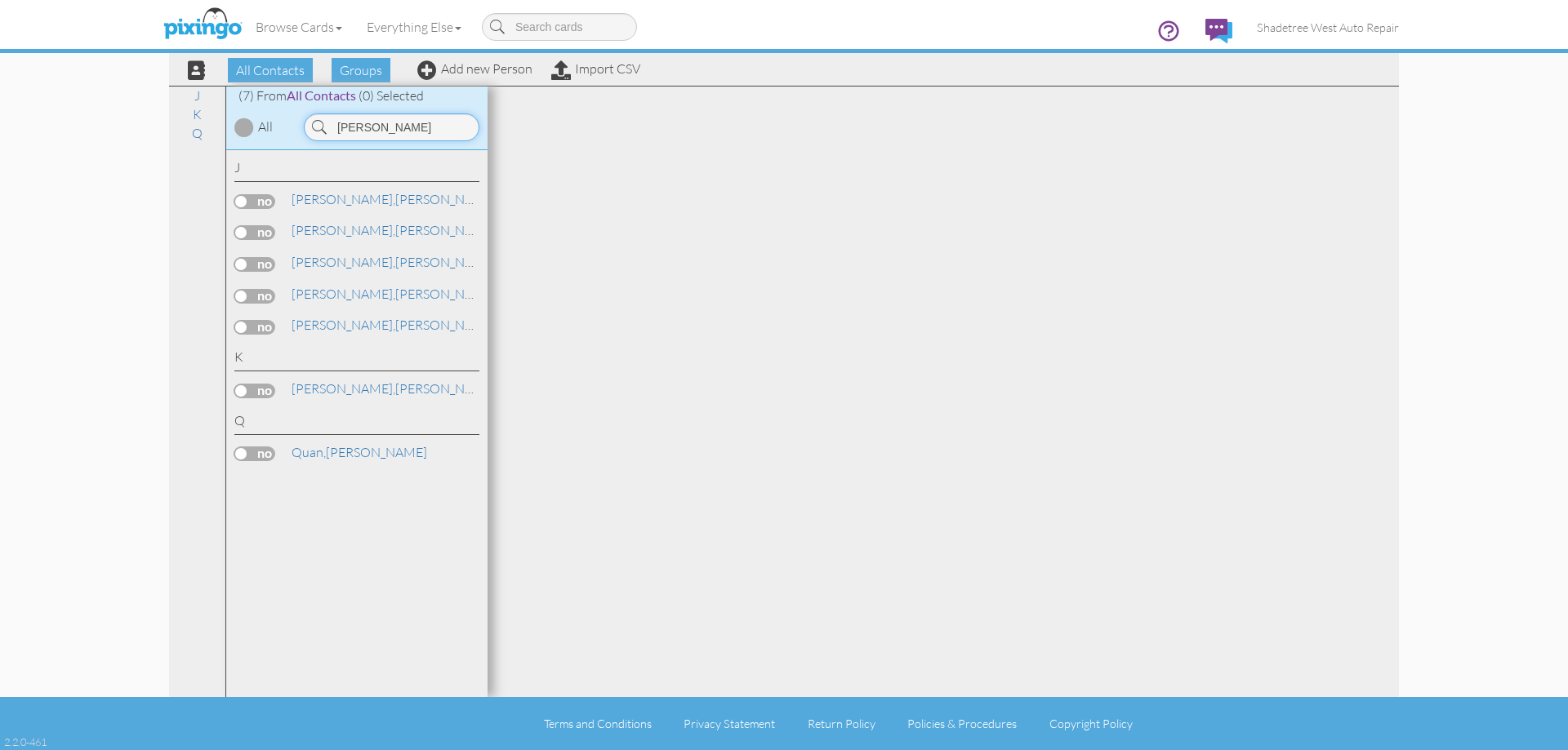
type input "[PERSON_NAME]"
click at [264, 455] on label at bounding box center [255, 454] width 41 height 15
click at [0, 0] on input "checkbox" at bounding box center [0, 0] width 0 height 0
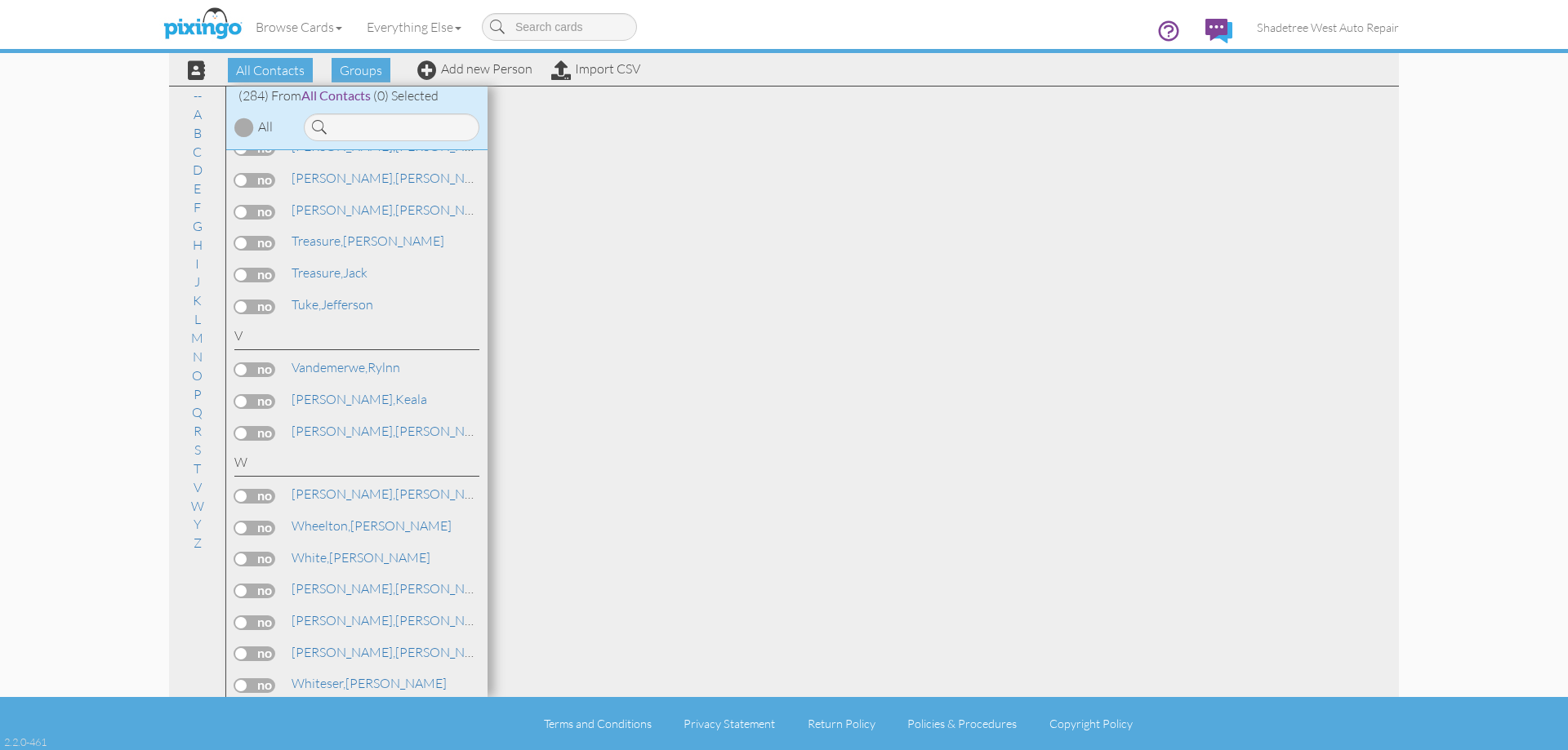
scroll to position [9220, 0]
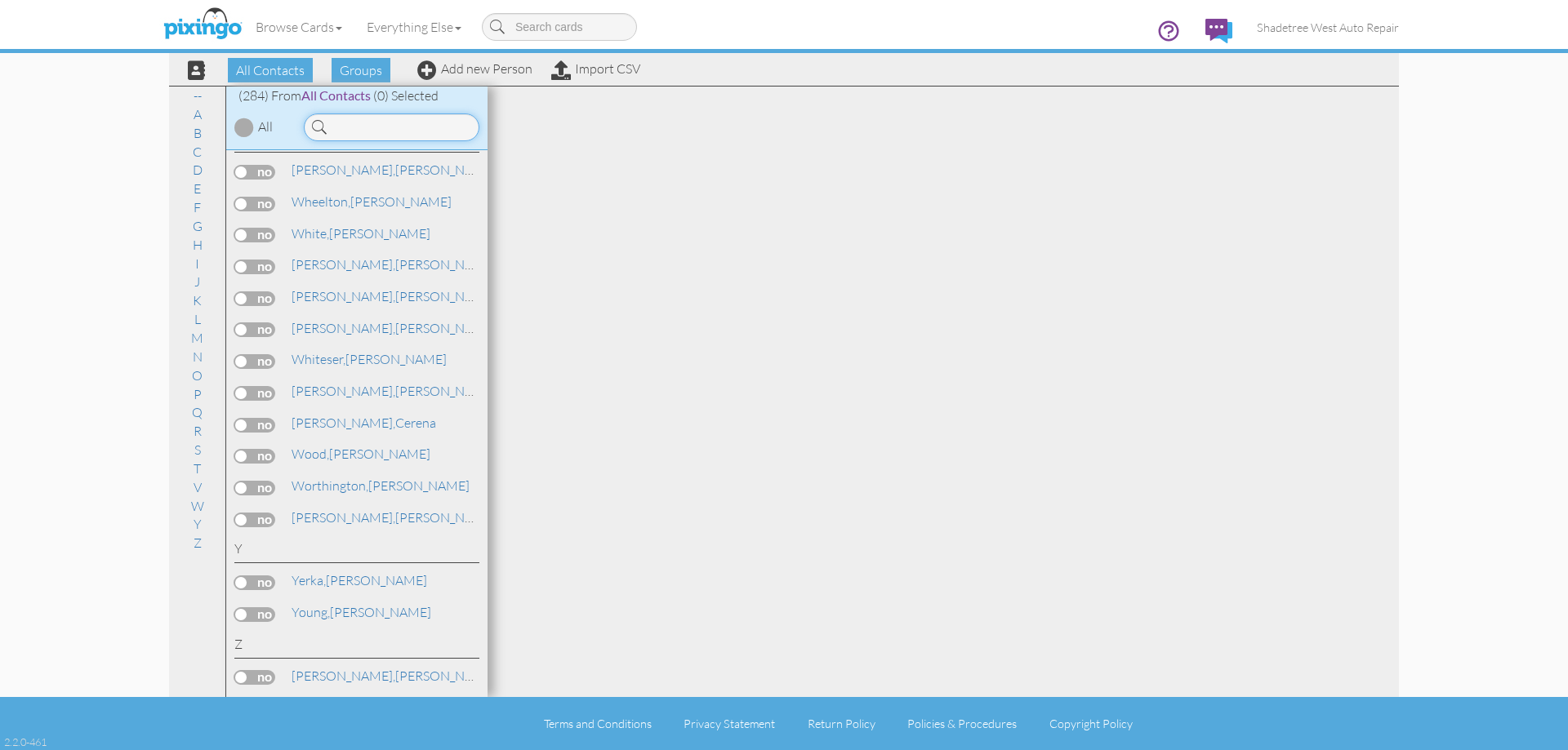
click at [334, 127] on input at bounding box center [391, 127] width 175 height 28
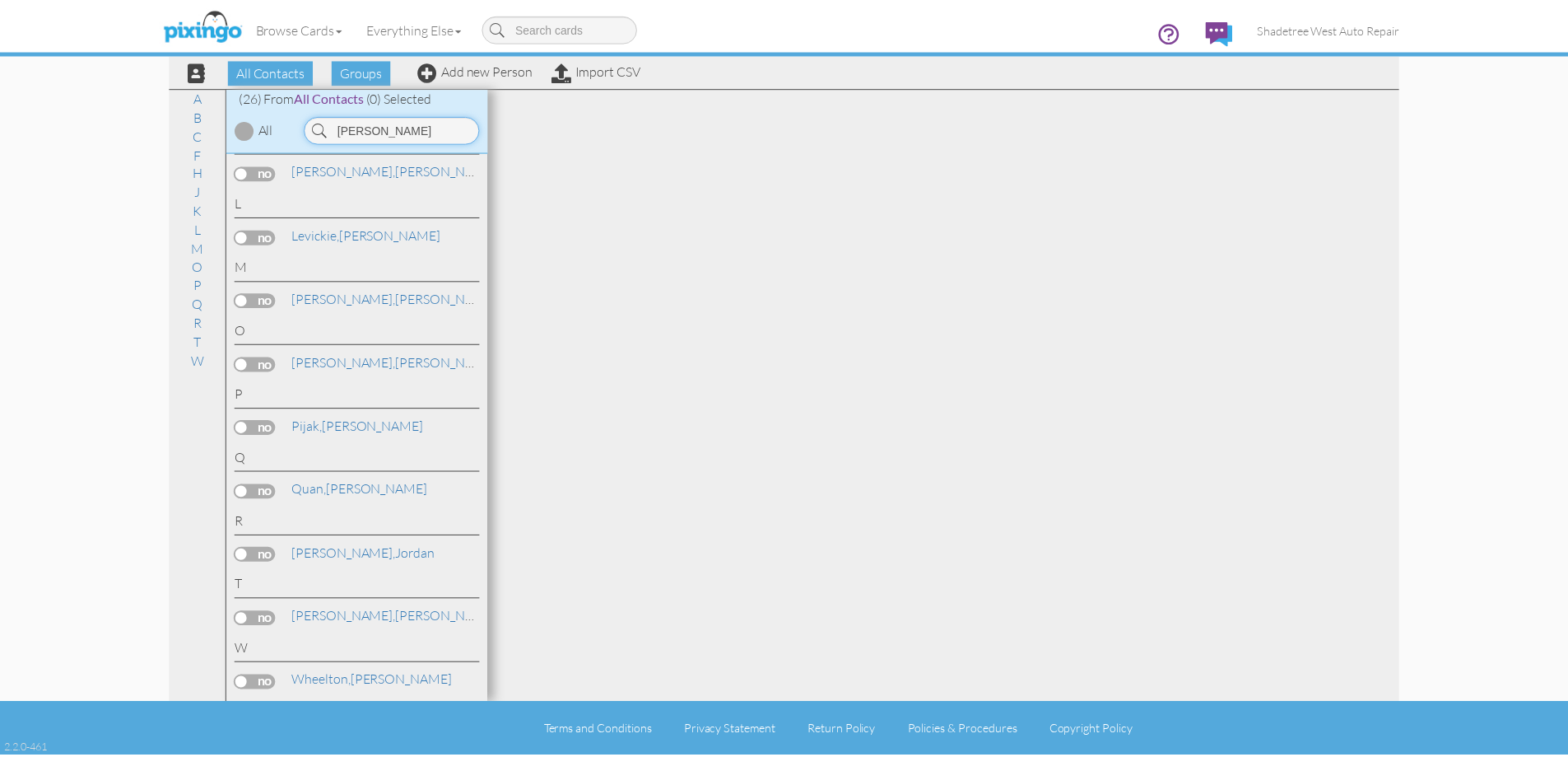
scroll to position [0, 0]
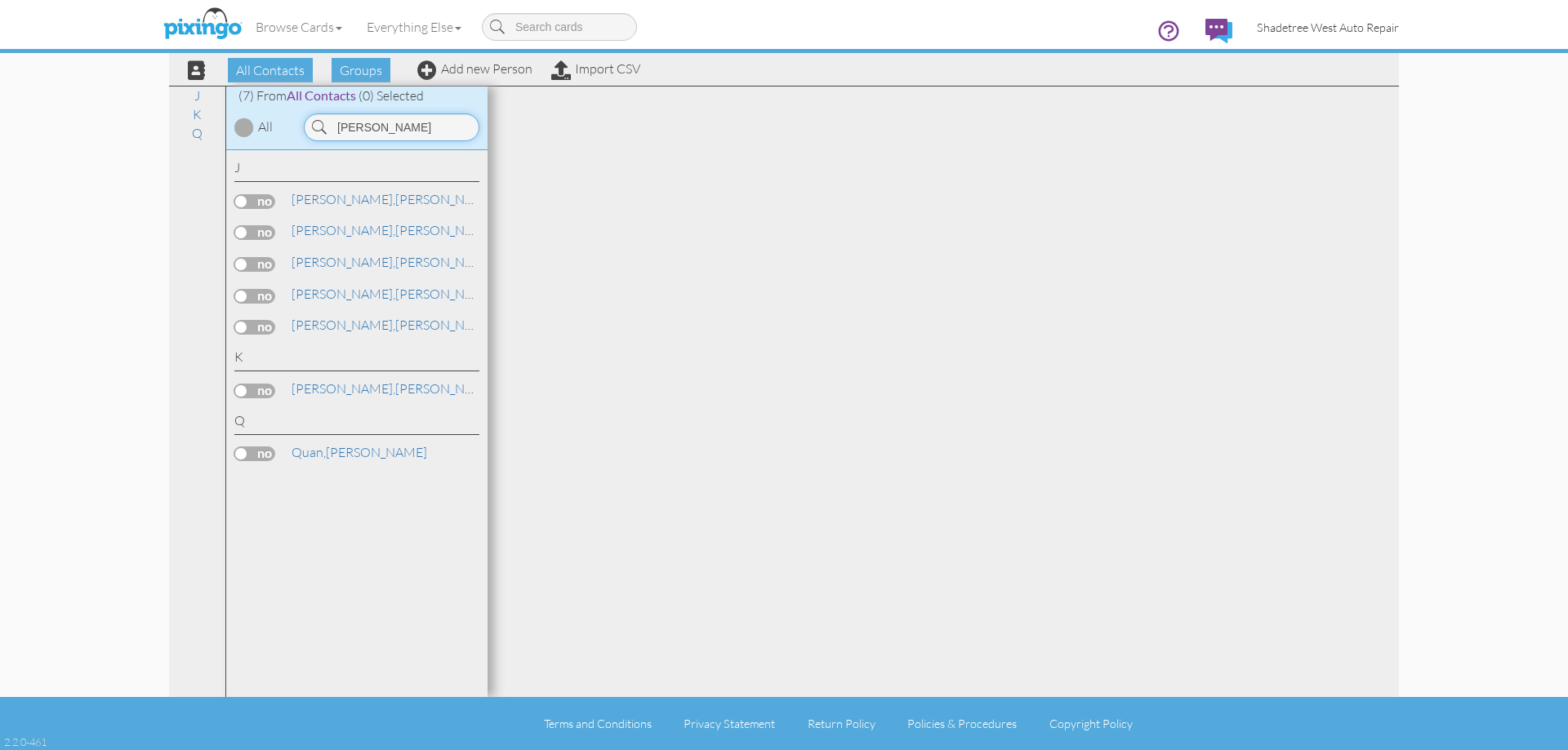
type input "[PERSON_NAME]"
click at [1298, 40] on link "Shadetree West Auto Repair" at bounding box center [1327, 27] width 166 height 42
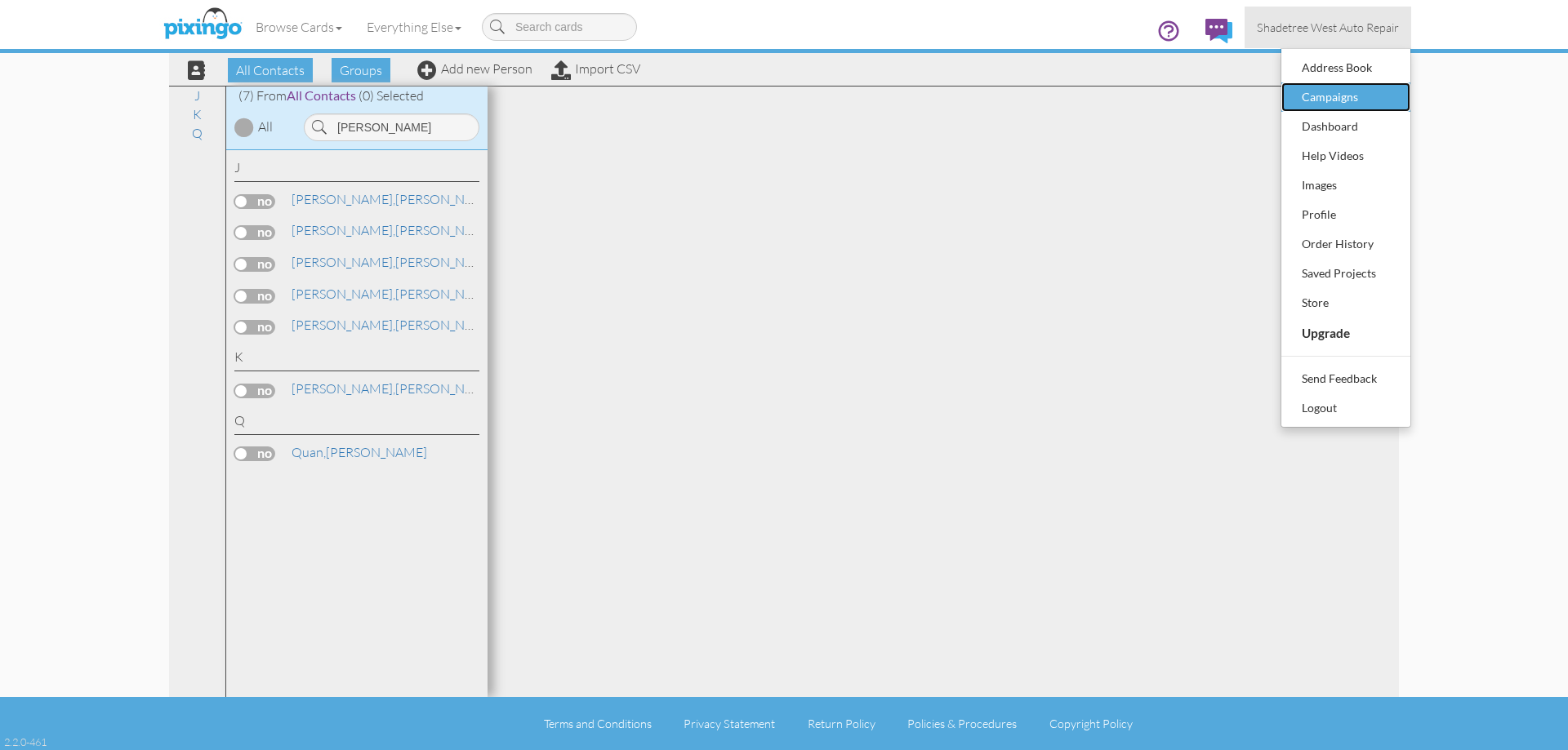
click at [1377, 92] on div "Campaigns" at bounding box center [1346, 97] width 96 height 25
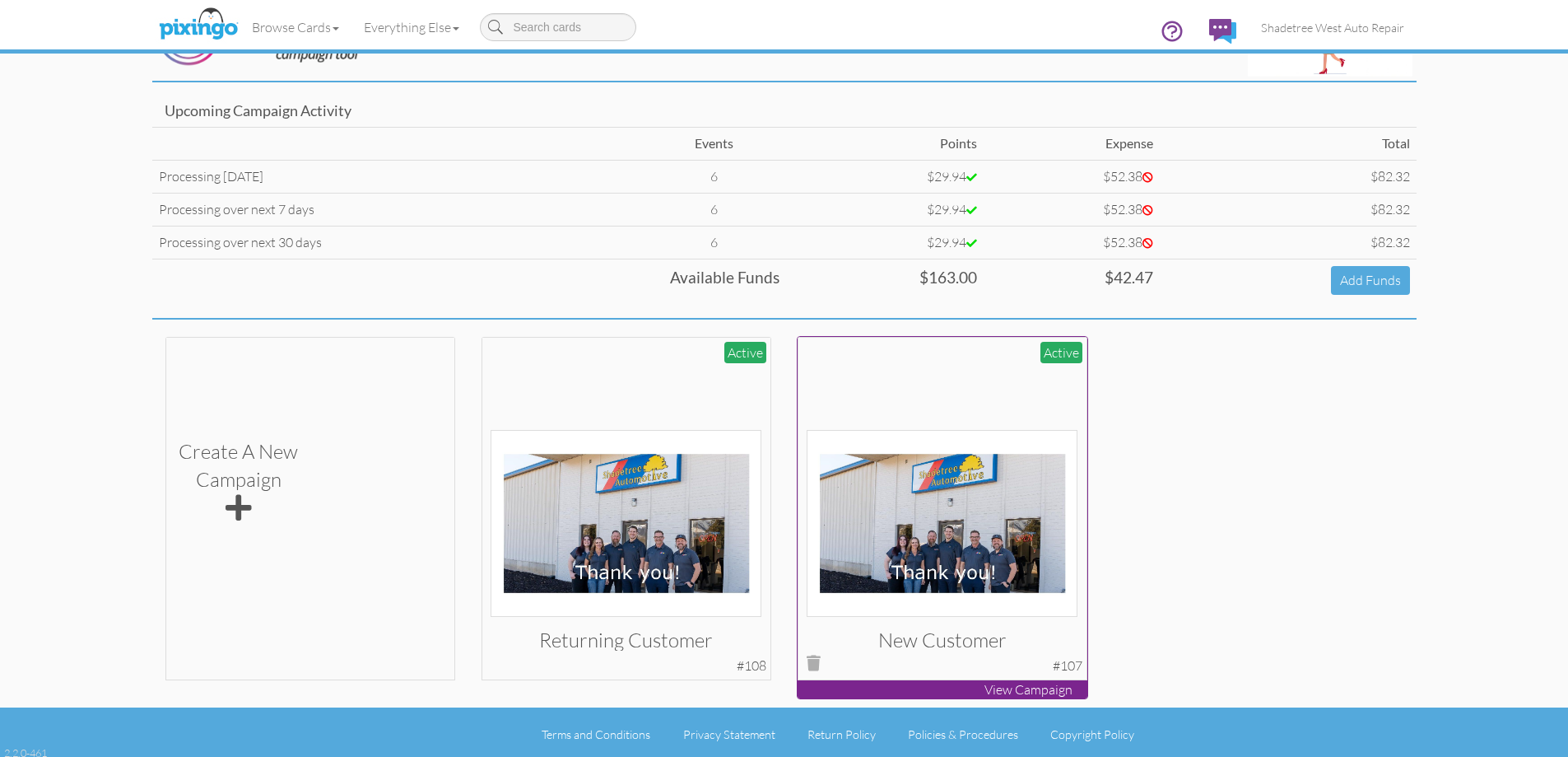
scroll to position [78, 0]
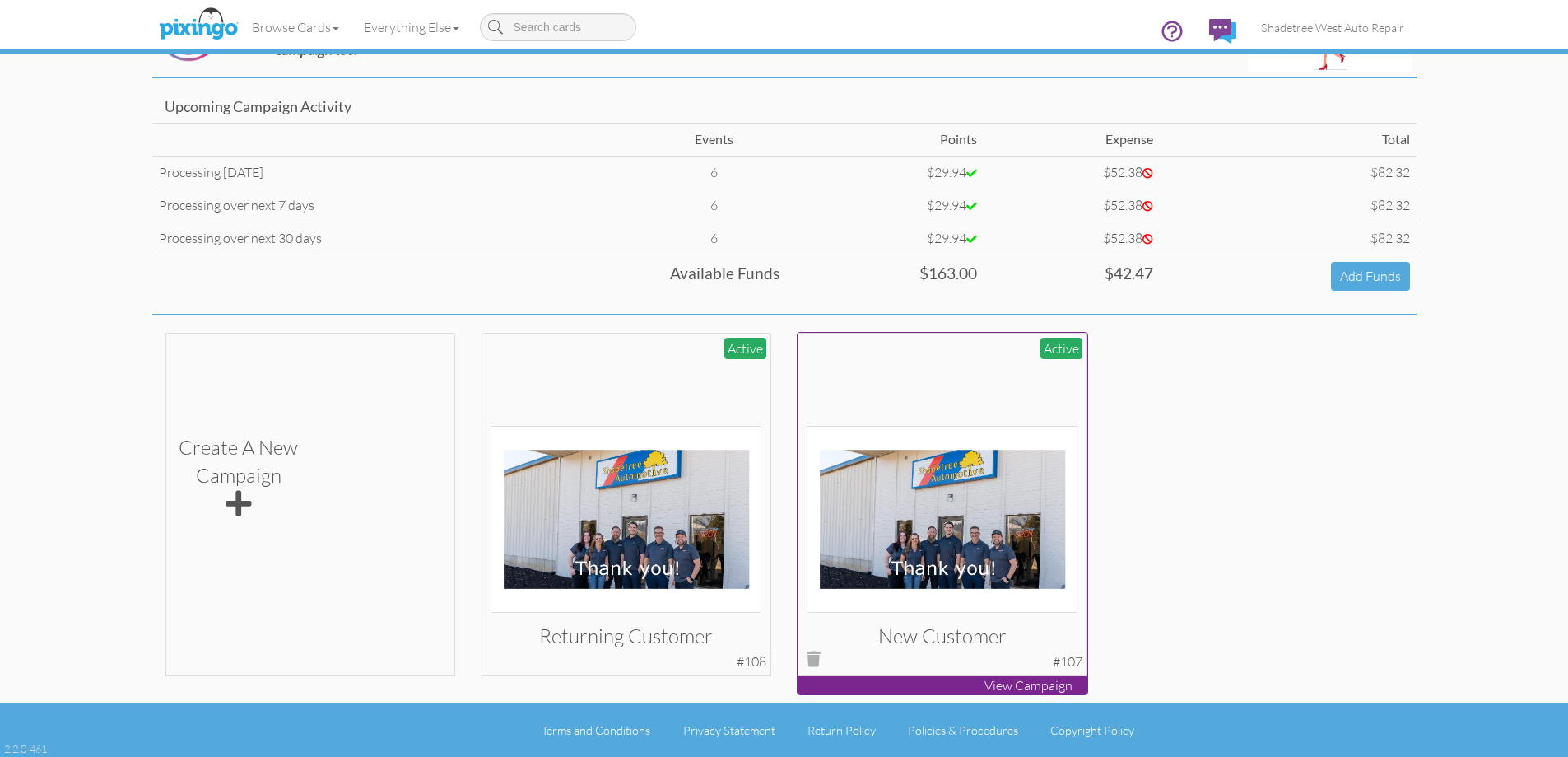
click at [959, 543] on img at bounding box center [942, 519] width 271 height 187
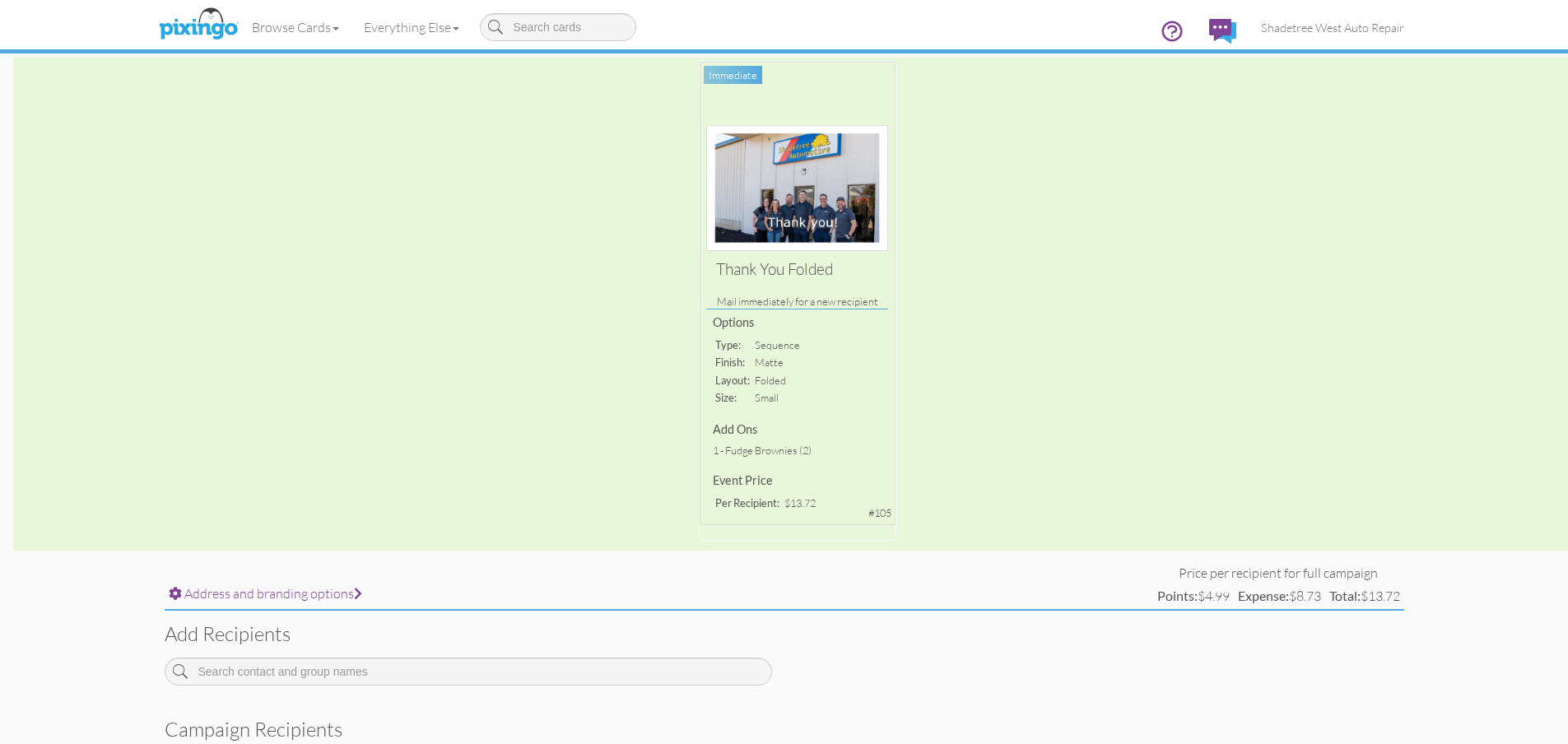
scroll to position [443, 0]
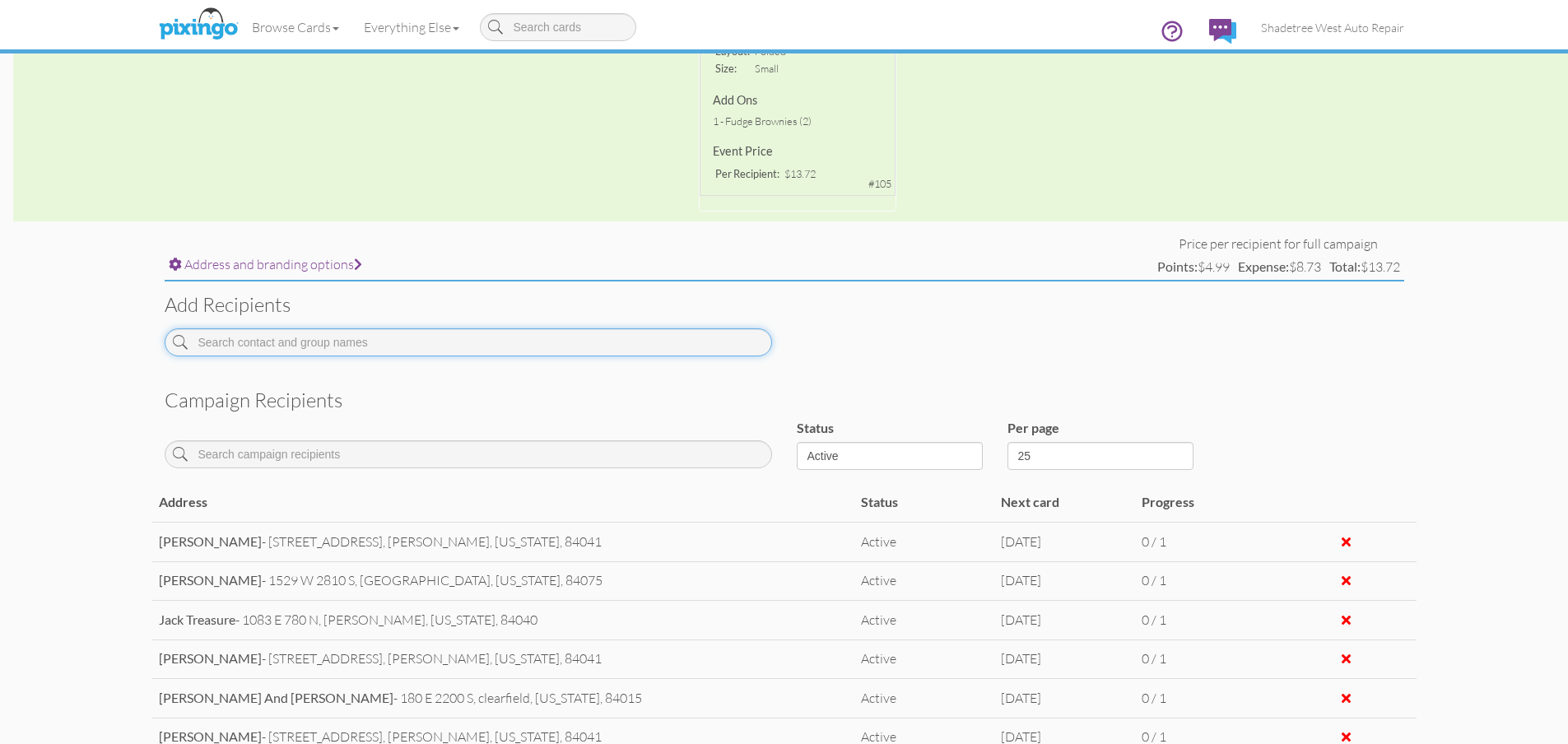
click at [369, 346] on input at bounding box center [468, 342] width 608 height 28
type input "[PERSON_NAME]"
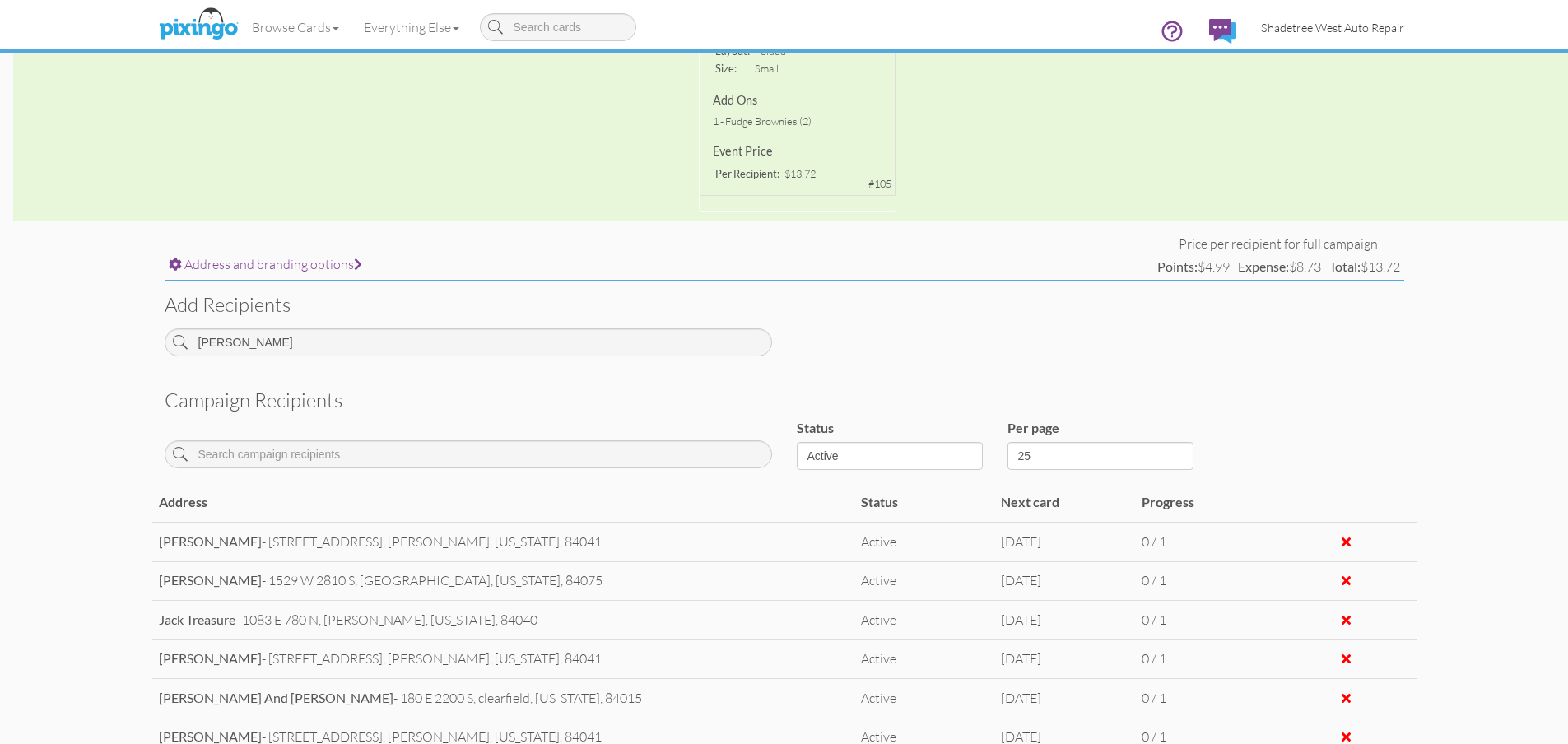
click at [1282, 9] on link "Shadetree West Auto Repair" at bounding box center [1333, 27] width 168 height 42
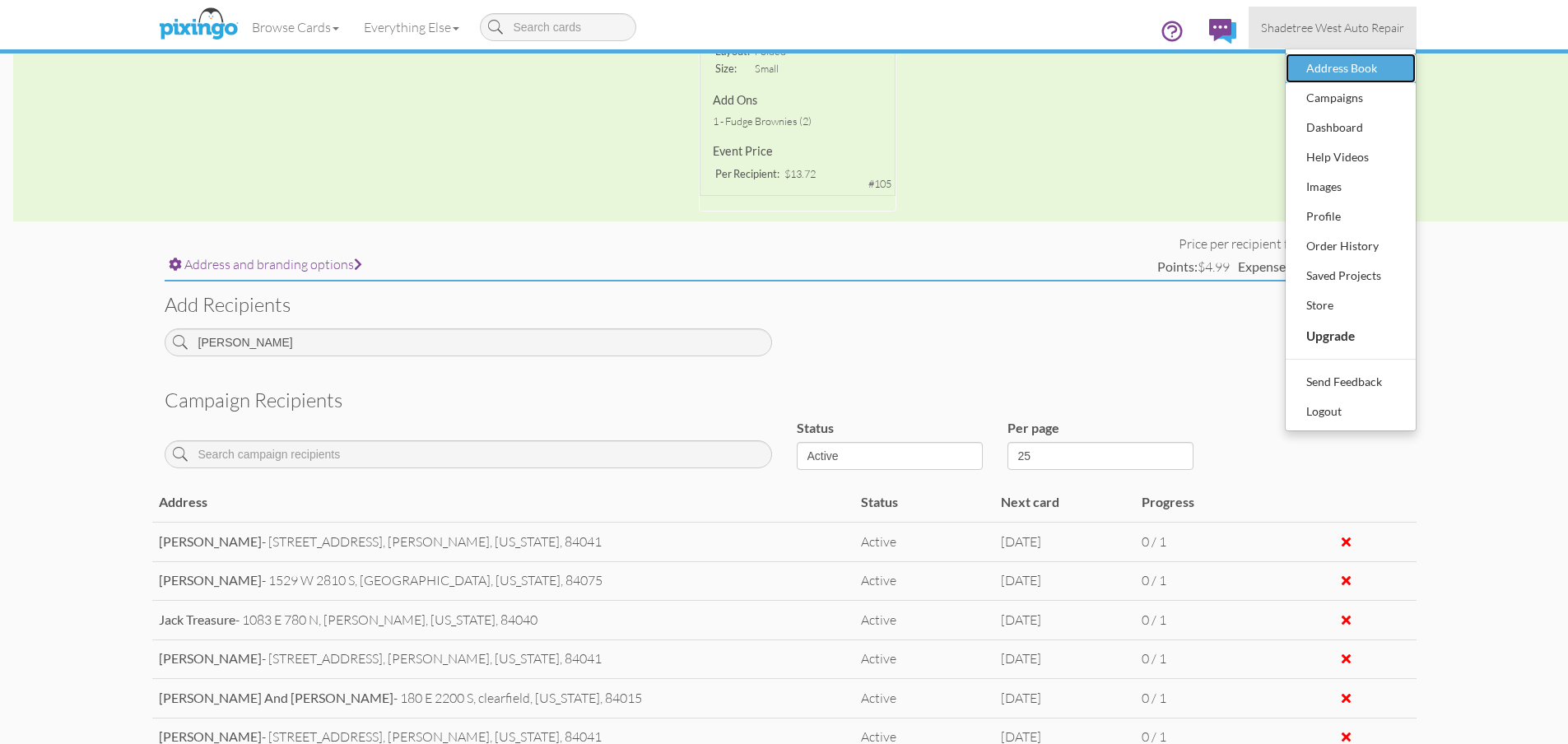
click at [1333, 68] on div "Address Book" at bounding box center [1351, 68] width 97 height 25
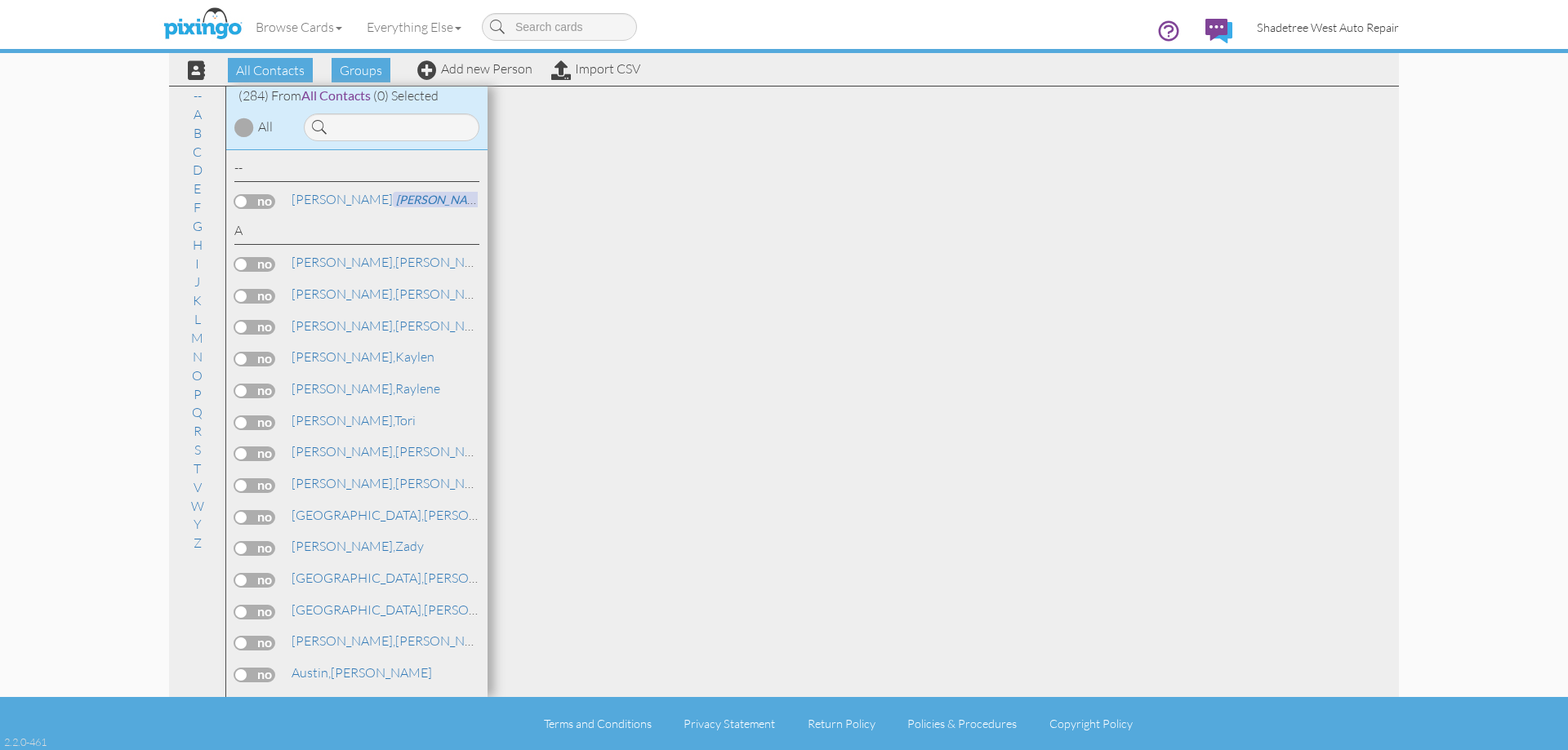
click at [1308, 32] on span "Shadetree West Auto Repair" at bounding box center [1328, 27] width 142 height 14
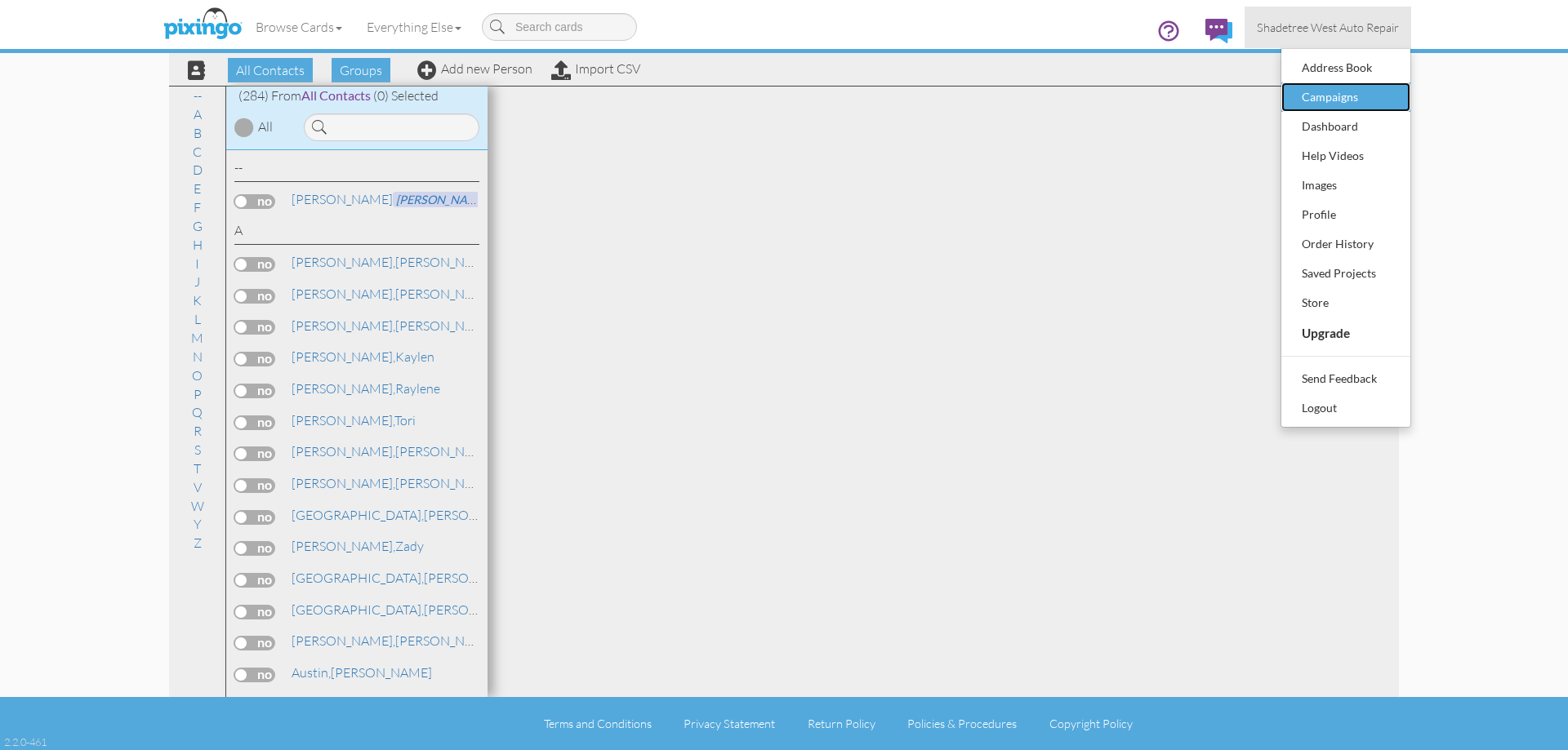
click at [1356, 96] on div "Campaigns" at bounding box center [1346, 97] width 96 height 25
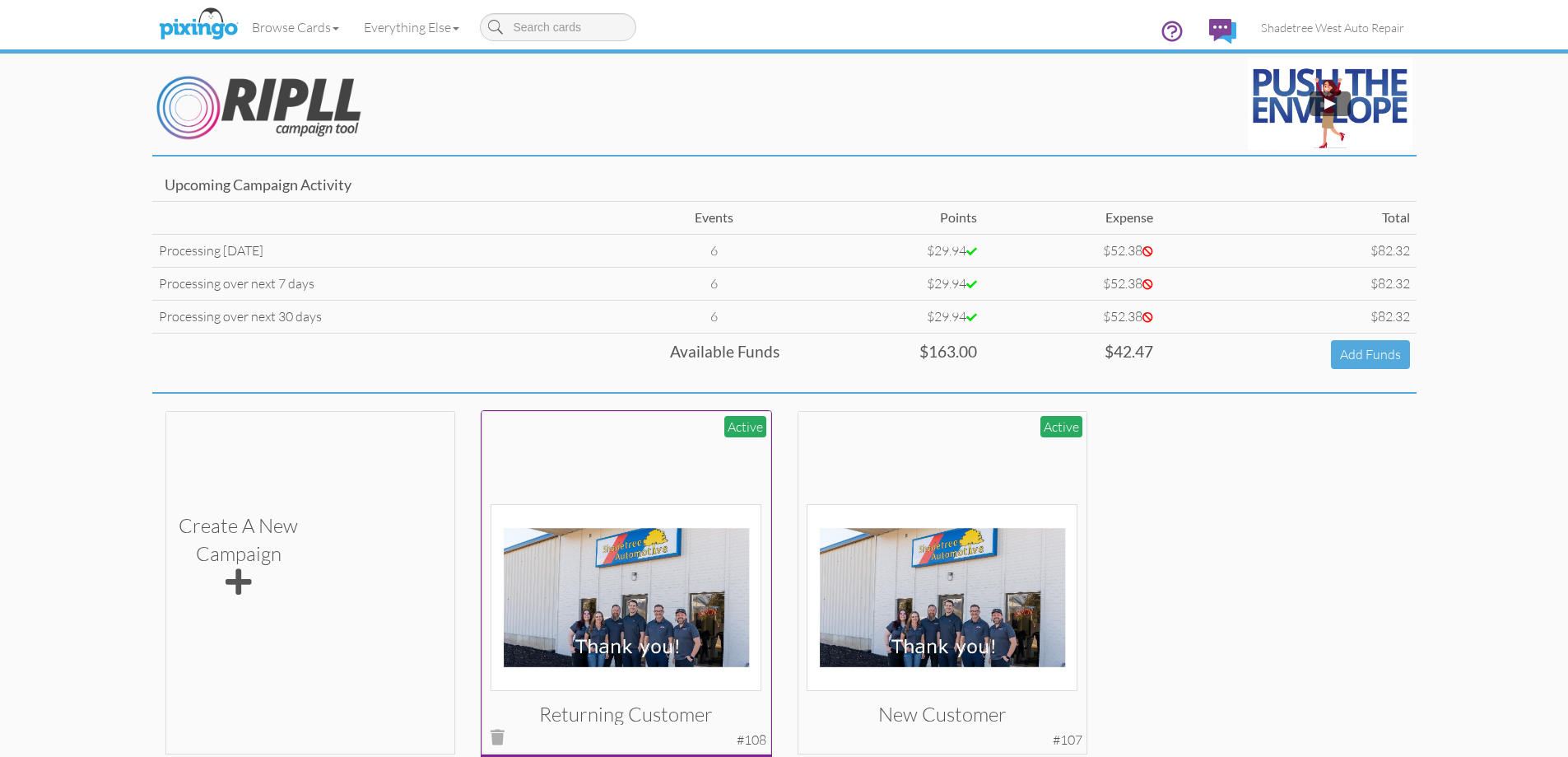
click at [621, 612] on img at bounding box center [625, 597] width 271 height 187
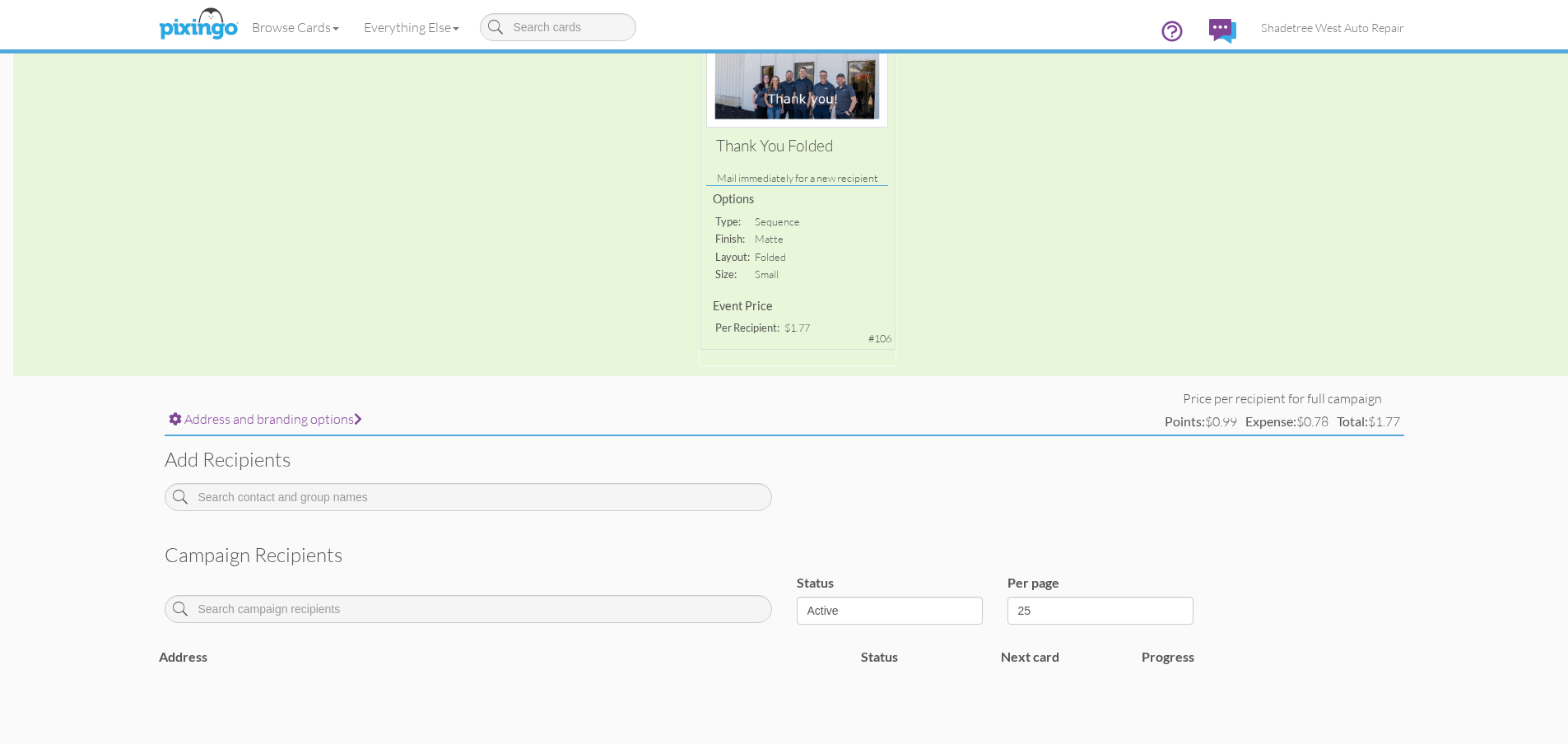
scroll to position [246, 0]
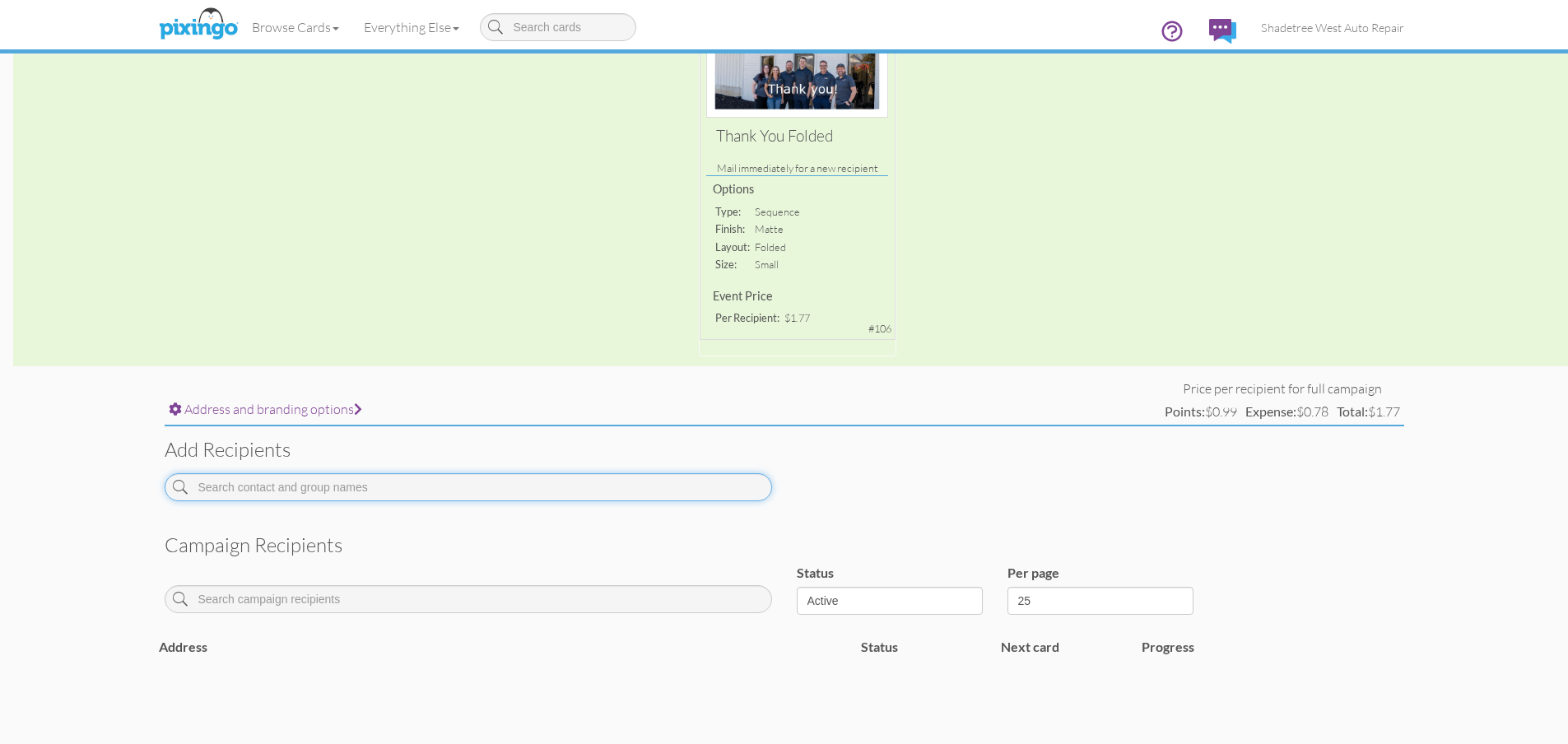
click at [548, 476] on input at bounding box center [468, 487] width 608 height 28
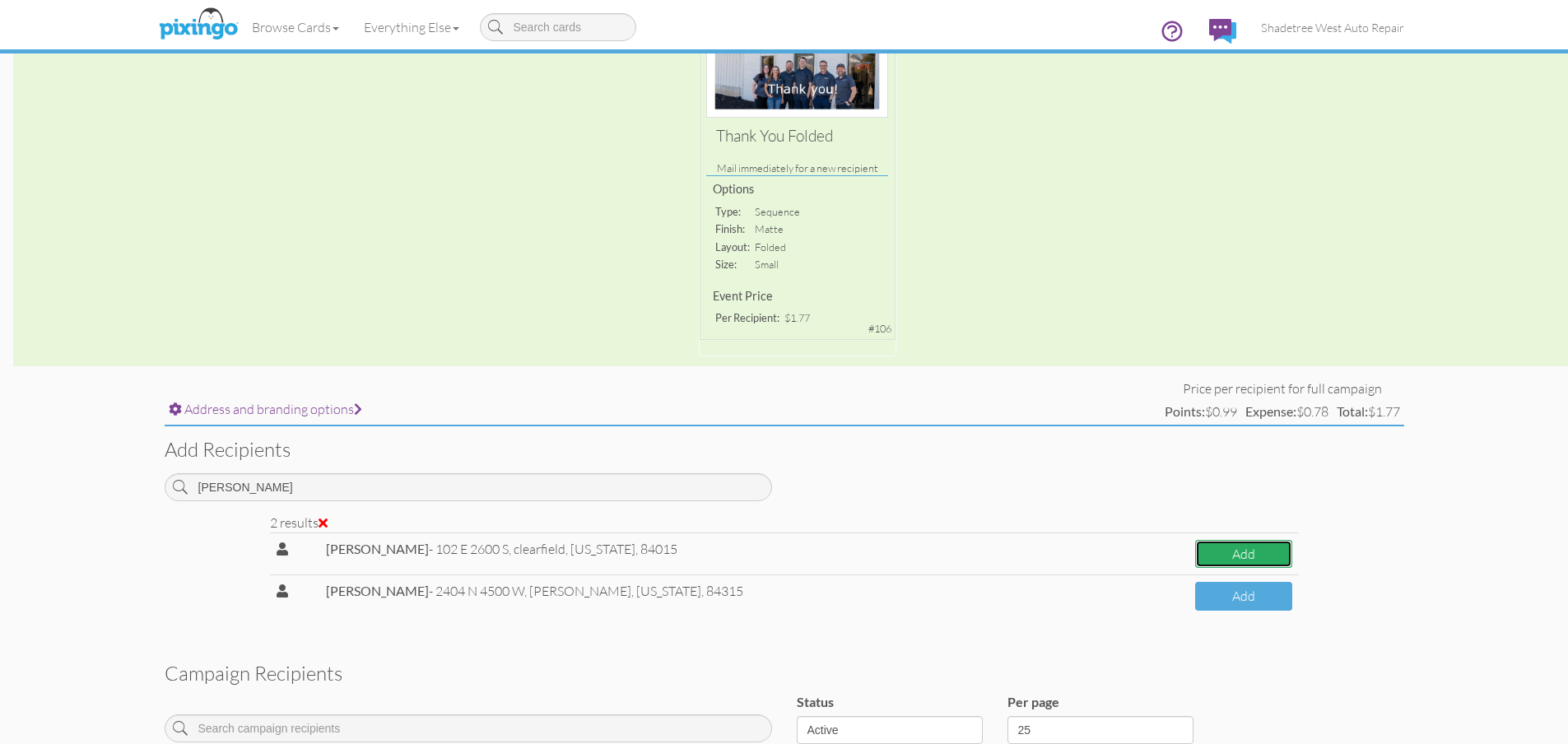
click at [1198, 551] on button "Add" at bounding box center [1244, 553] width 97 height 29
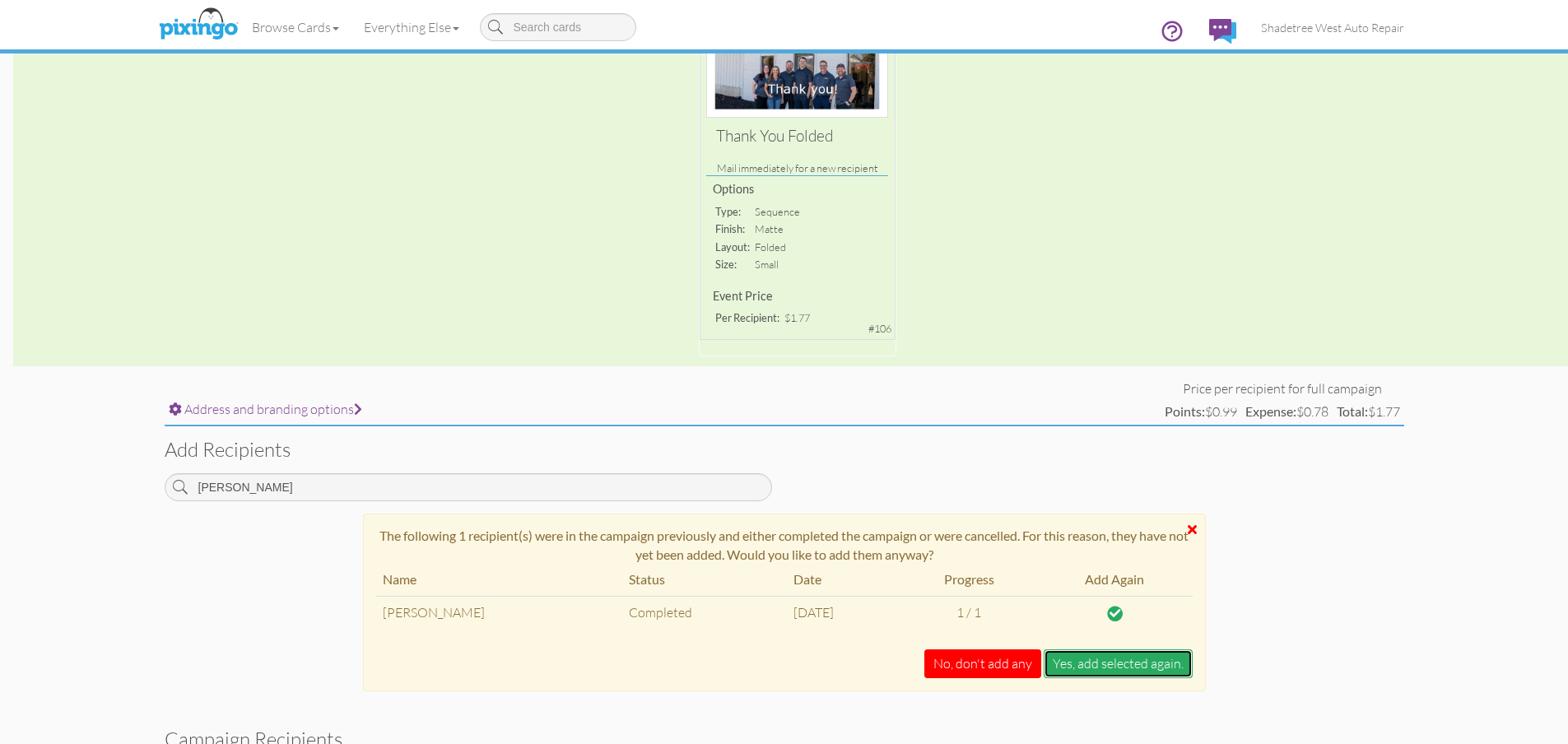
click at [1072, 661] on button "Yes, add selected again." at bounding box center [1119, 663] width 149 height 29
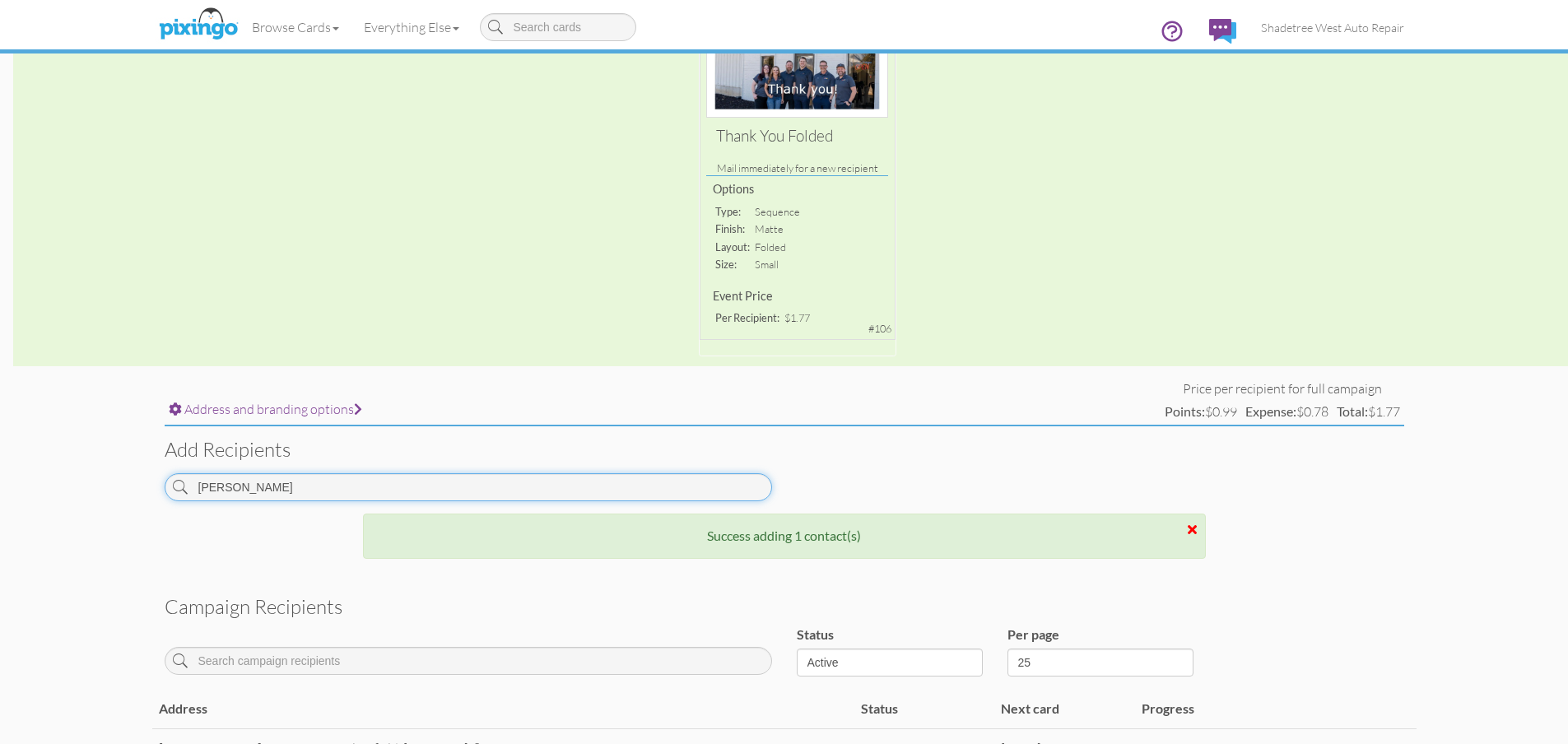
drag, startPoint x: 384, startPoint y: 488, endPoint x: 0, endPoint y: 496, distance: 384.1
click at [0, 496] on campaign-detail "Toggle navigation Visit Pixingo Mobile Browse Cards Business Accounting Automot…" at bounding box center [784, 337] width 1568 height 1166
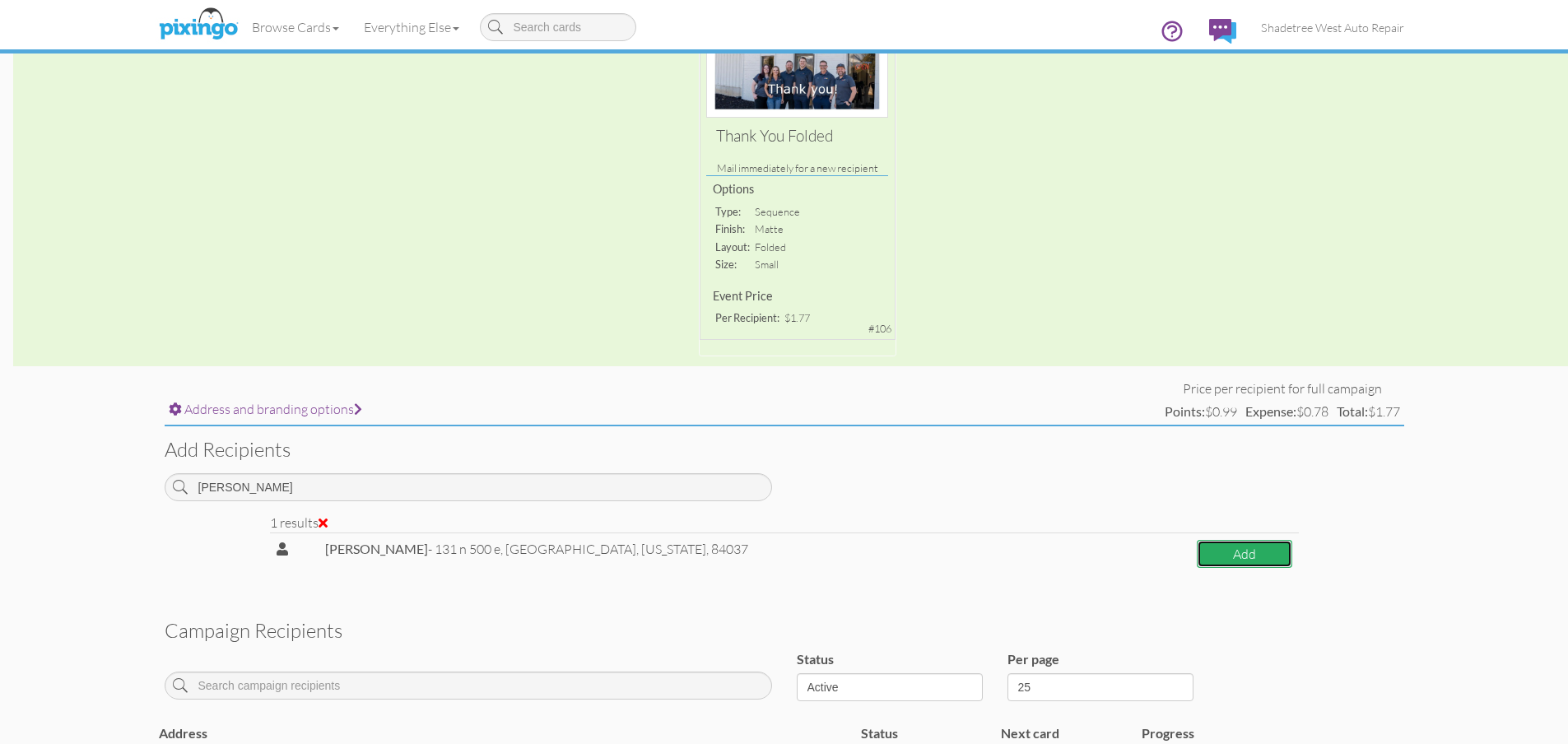
click at [1205, 567] on button "Add" at bounding box center [1244, 553] width 96 height 29
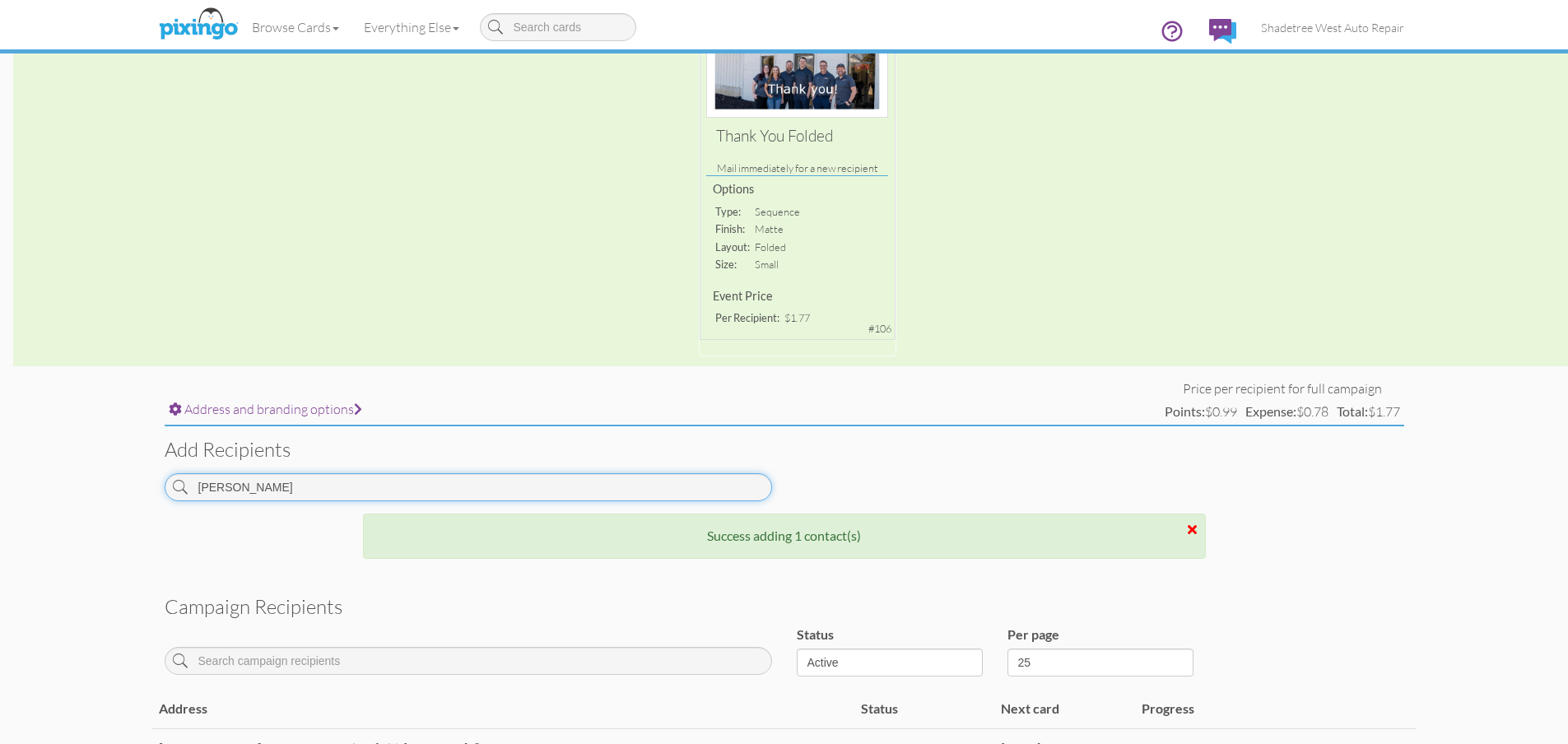
drag, startPoint x: 108, startPoint y: 486, endPoint x: 91, endPoint y: 486, distance: 17.0
click at [91, 486] on campaign-detail "Toggle navigation Visit Pixingo Mobile Browse Cards Business Accounting Automot…" at bounding box center [784, 356] width 1568 height 1205
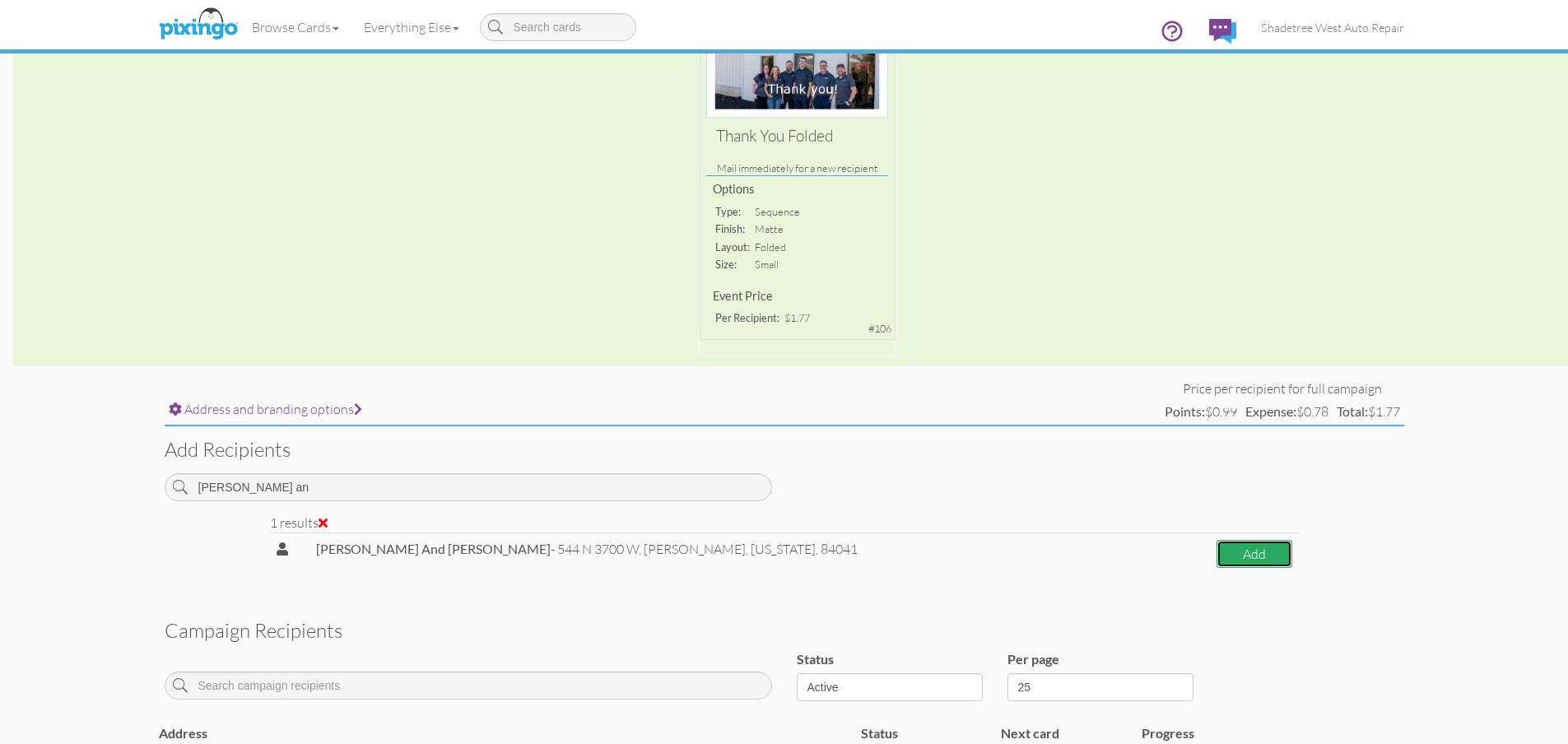
click at [1263, 551] on button "Add" at bounding box center [1254, 553] width 75 height 29
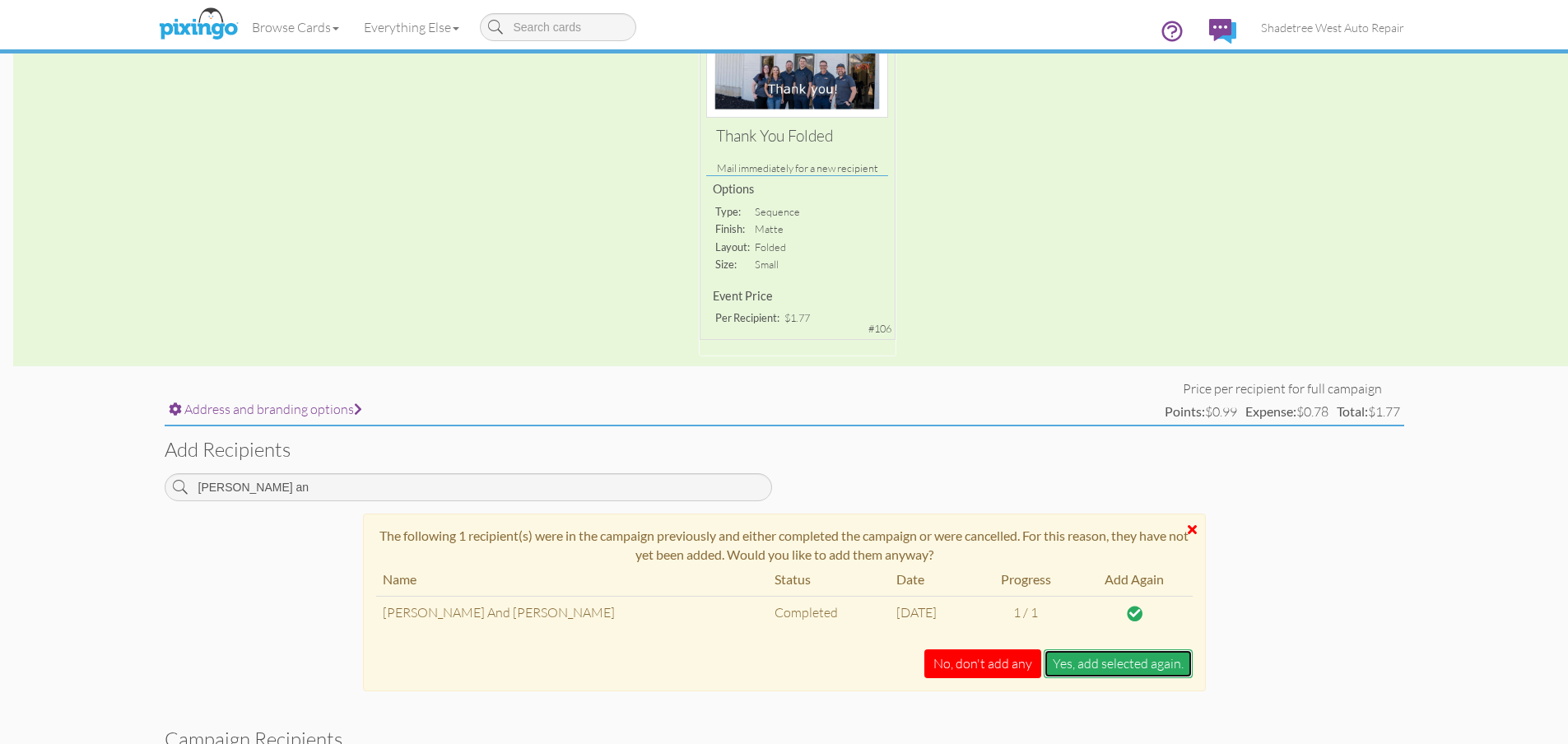
click at [1139, 664] on button "Yes, add selected again." at bounding box center [1119, 663] width 149 height 29
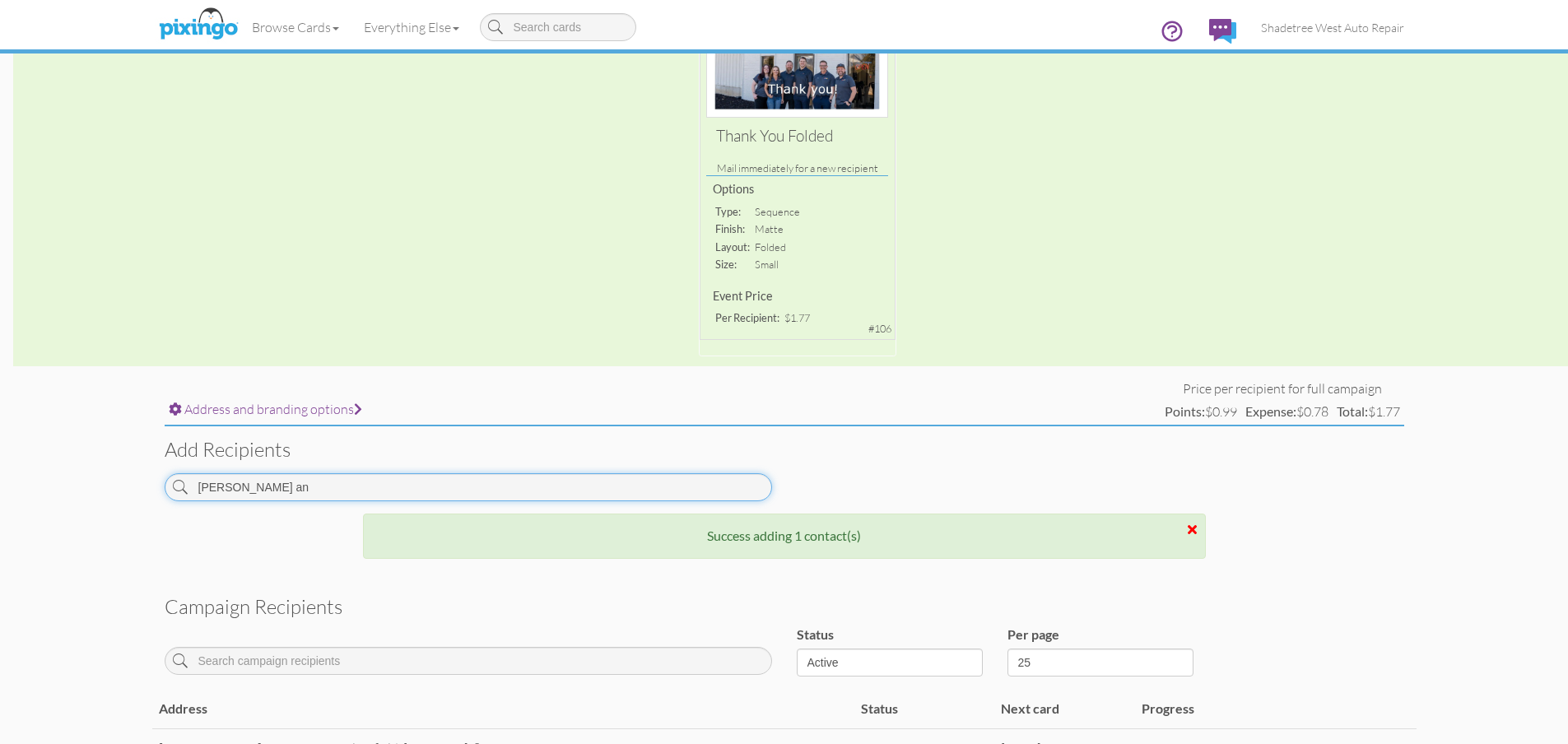
drag, startPoint x: 328, startPoint y: 491, endPoint x: 0, endPoint y: 519, distance: 329.2
click at [0, 519] on campaign-detail "Toggle navigation Visit Pixingo Mobile Browse Cards Business Accounting Automot…" at bounding box center [784, 376] width 1568 height 1244
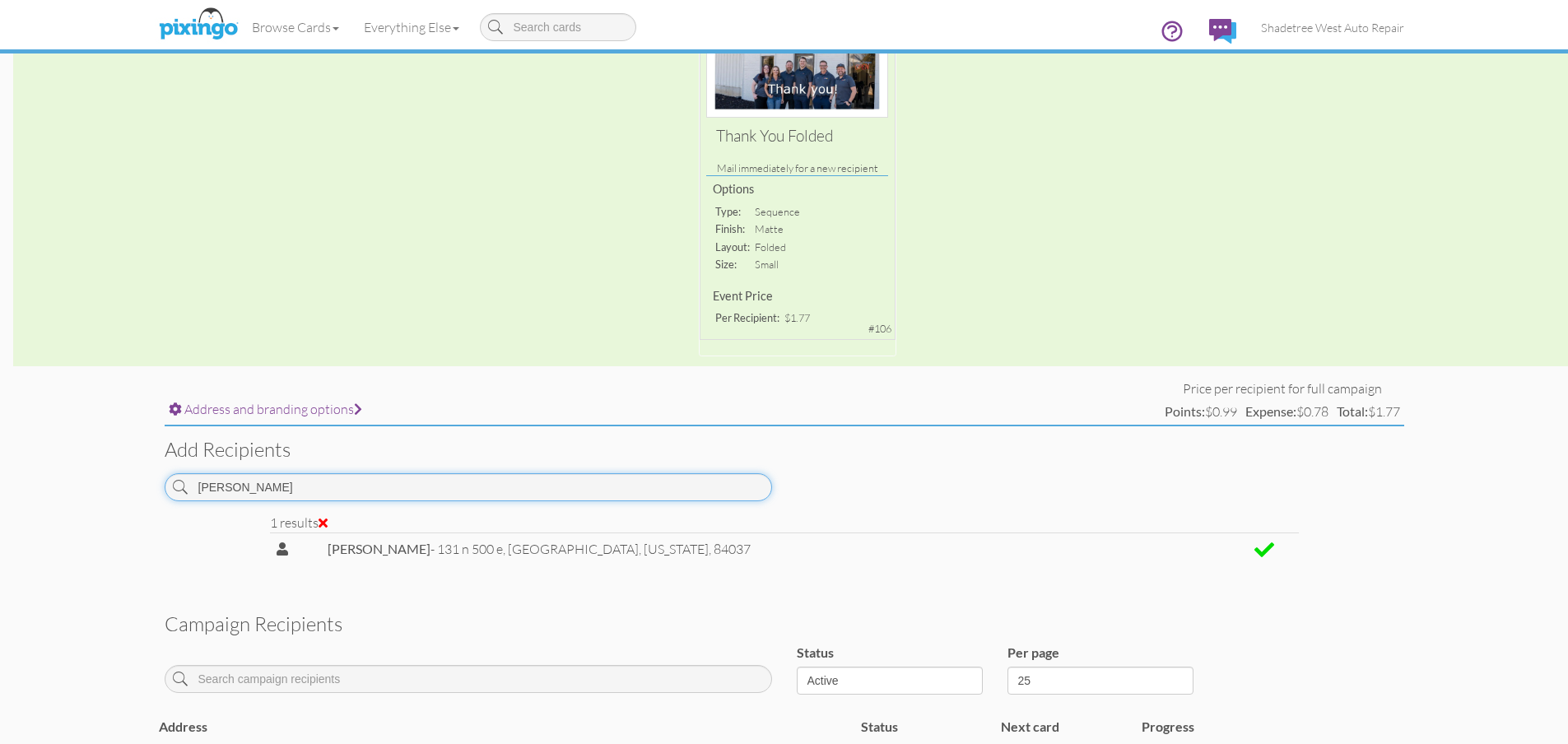
drag, startPoint x: 237, startPoint y: 491, endPoint x: 114, endPoint y: 492, distance: 123.0
click at [114, 492] on campaign-detail "Toggle navigation Visit Pixingo Mobile Browse Cards Business Accounting Automot…" at bounding box center [784, 384] width 1568 height 1262
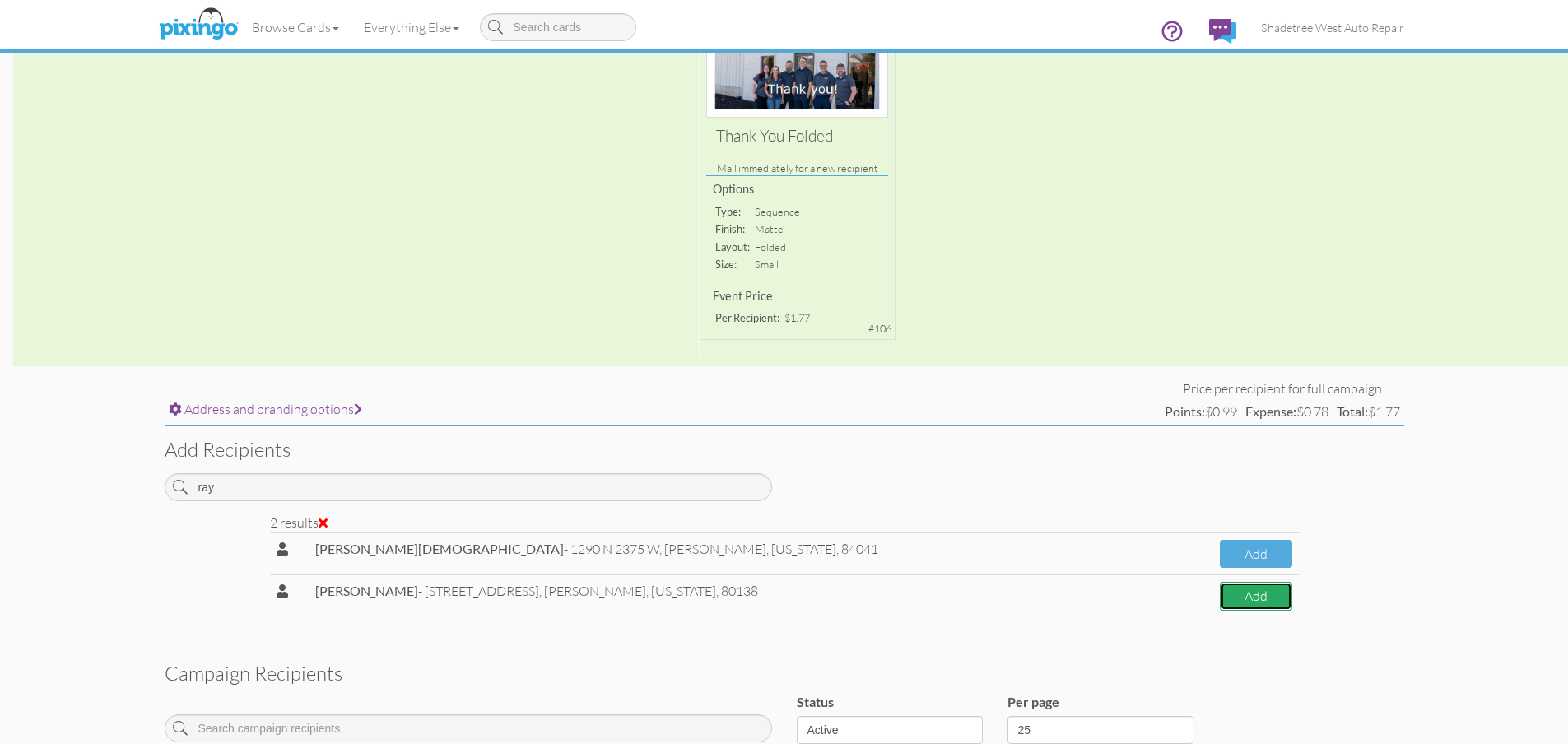
click at [1220, 591] on button "Add" at bounding box center [1256, 596] width 73 height 29
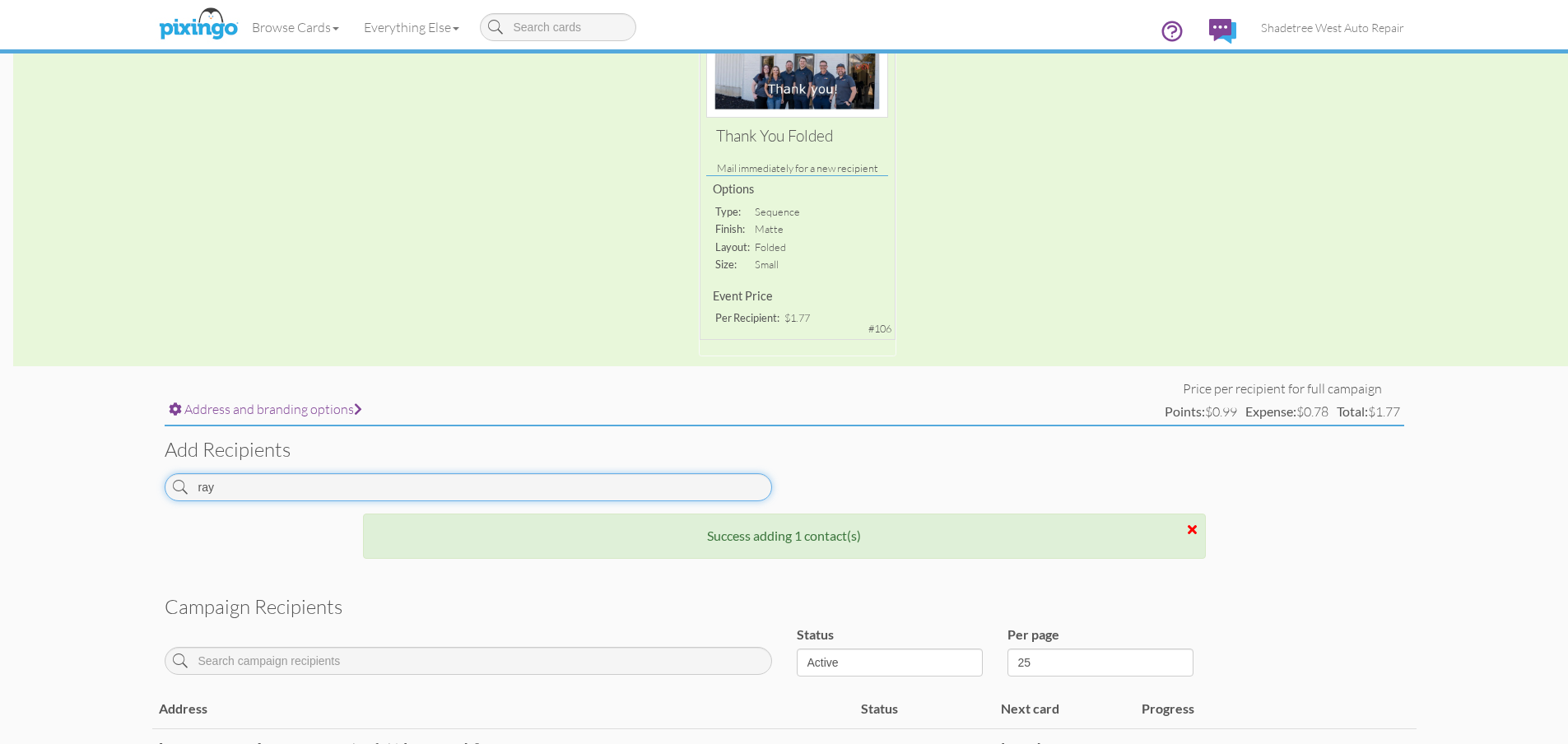
drag, startPoint x: 289, startPoint y: 478, endPoint x: 74, endPoint y: 479, distance: 215.0
click at [74, 479] on campaign-detail "Toggle navigation Visit Pixingo Mobile Browse Cards Business Accounting Automot…" at bounding box center [784, 395] width 1568 height 1283
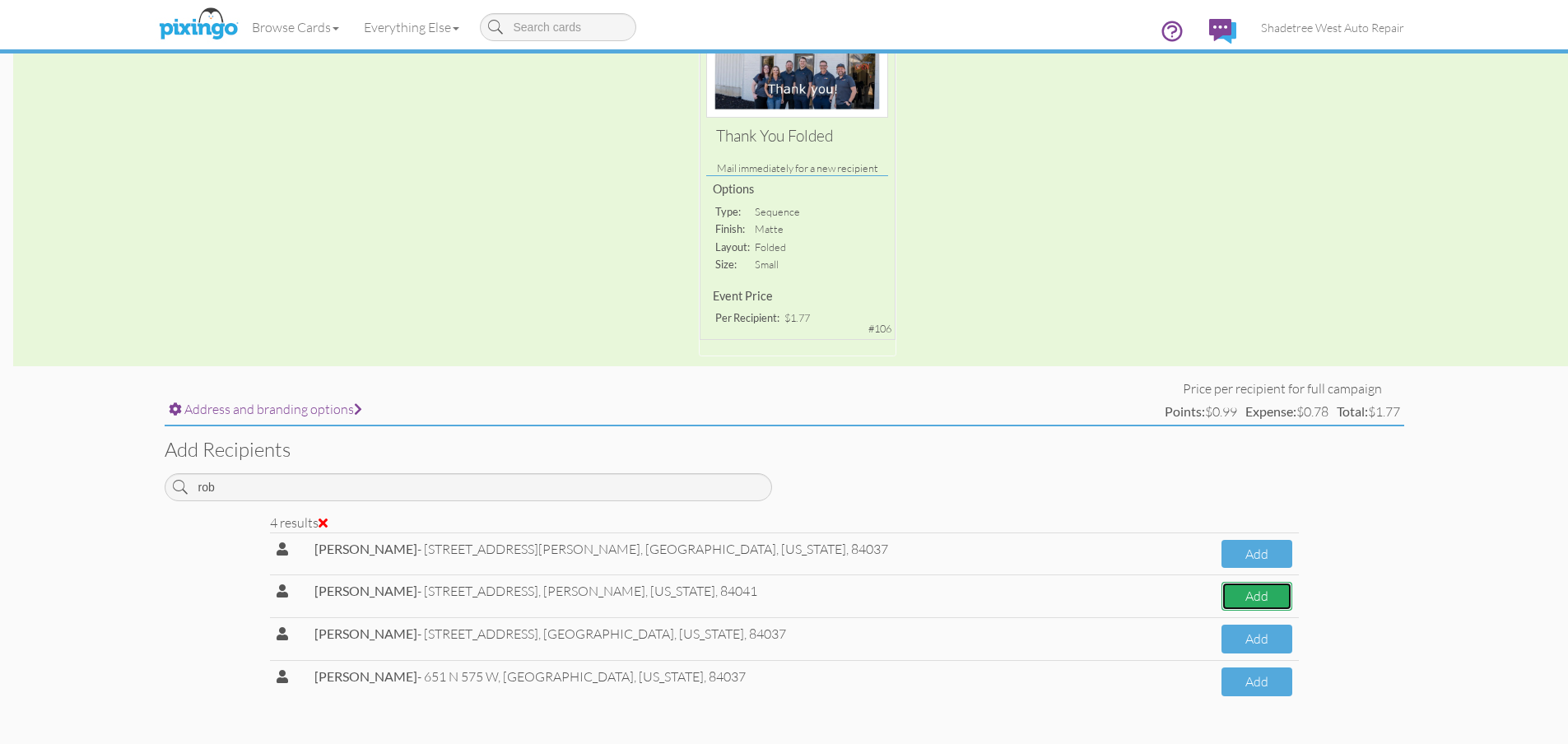
click at [1222, 593] on button "Add" at bounding box center [1257, 596] width 71 height 29
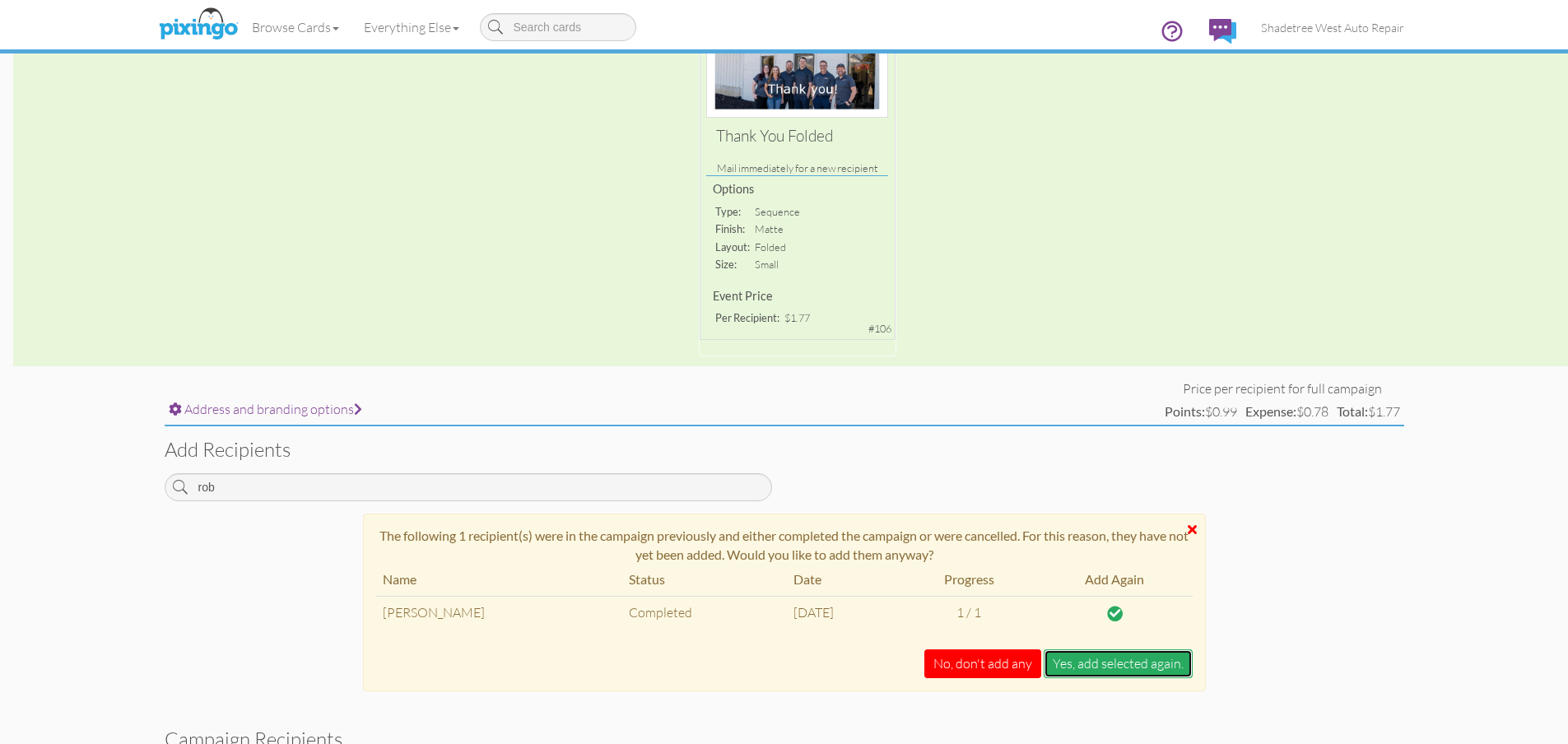
click at [1171, 670] on button "Yes, add selected again." at bounding box center [1119, 663] width 149 height 29
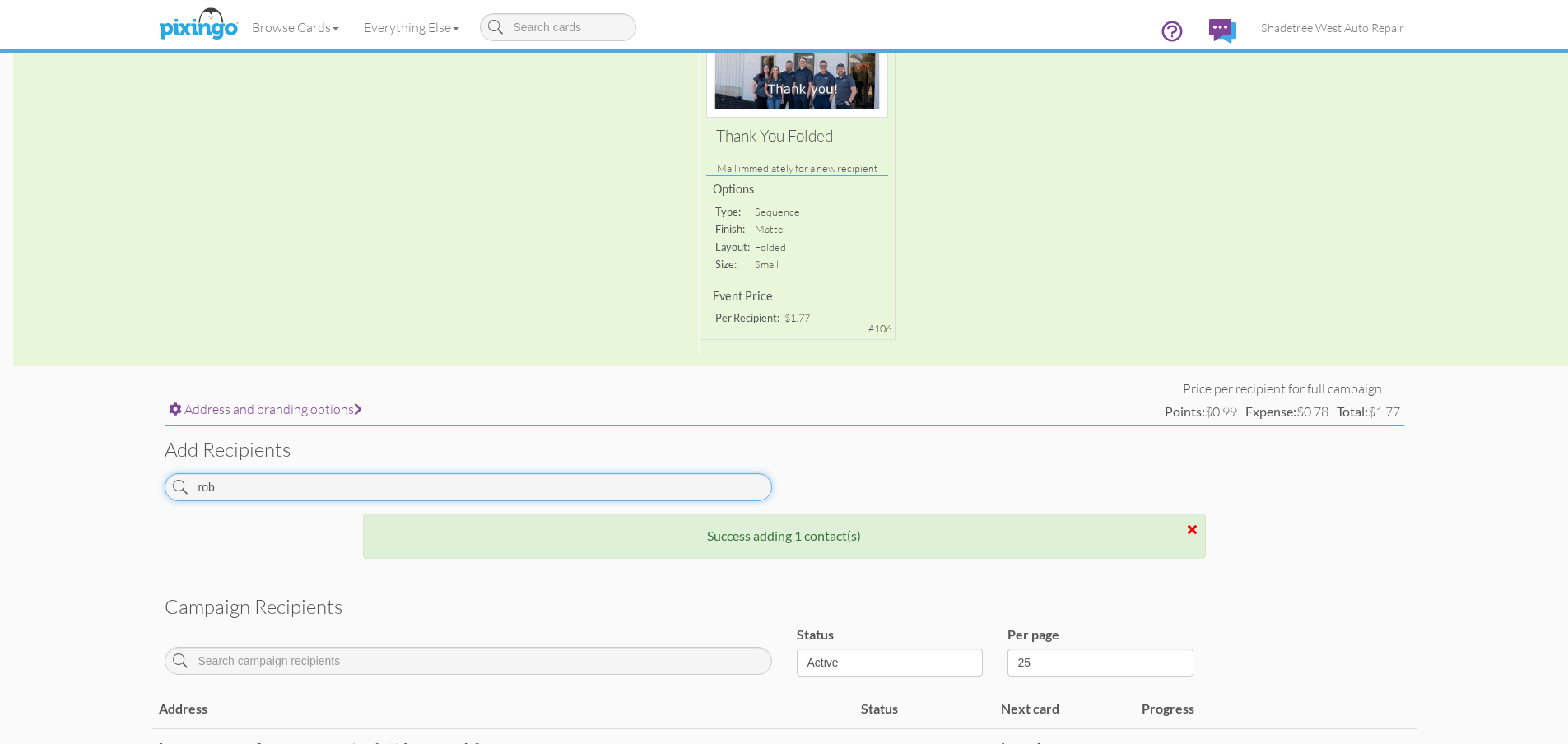
drag, startPoint x: 303, startPoint y: 493, endPoint x: 128, endPoint y: 489, distance: 175.0
click at [128, 489] on campaign-detail "Toggle navigation Visit Pixingo Mobile Browse Cards Business Accounting Automot…" at bounding box center [784, 415] width 1568 height 1322
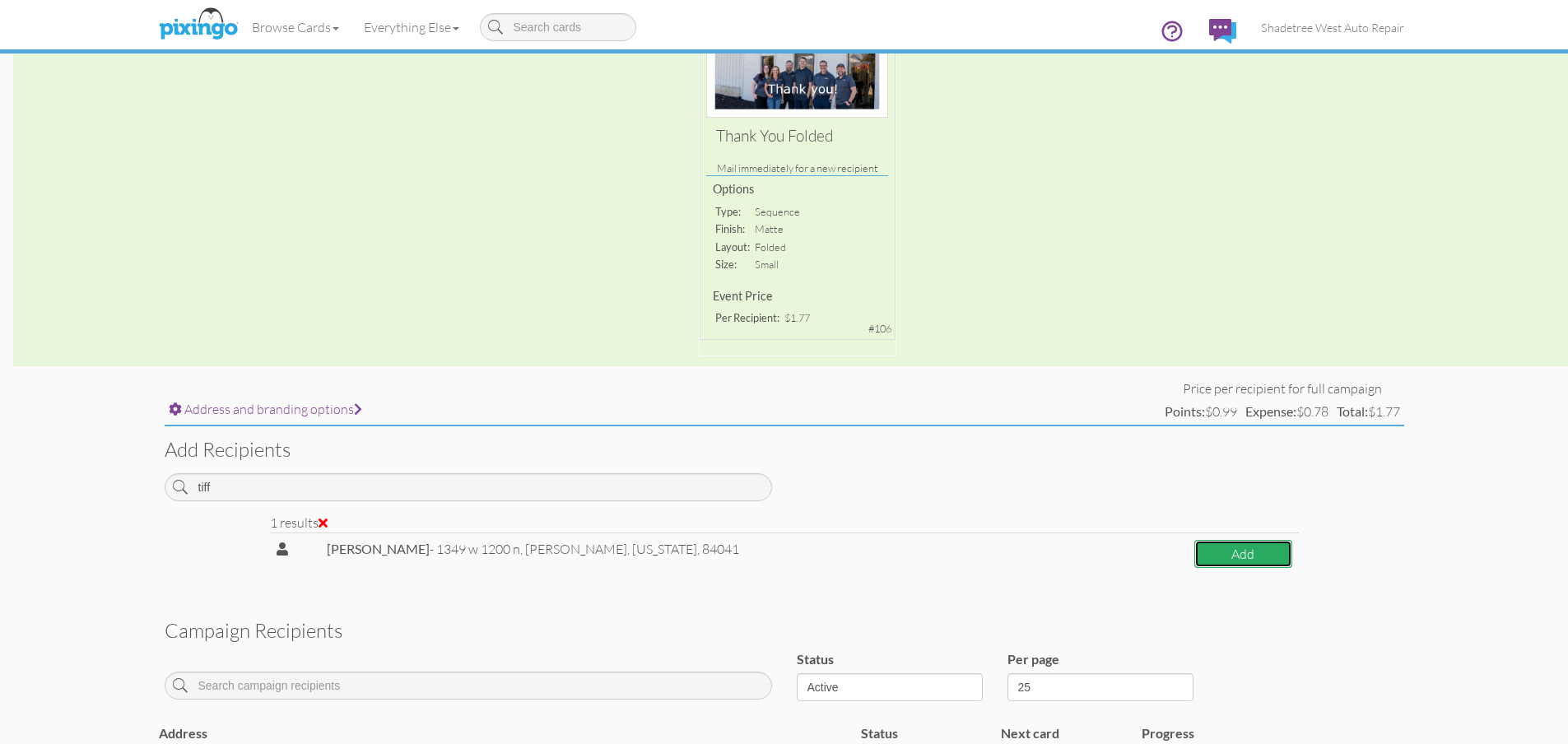
click at [1225, 547] on button "Add" at bounding box center [1243, 553] width 98 height 29
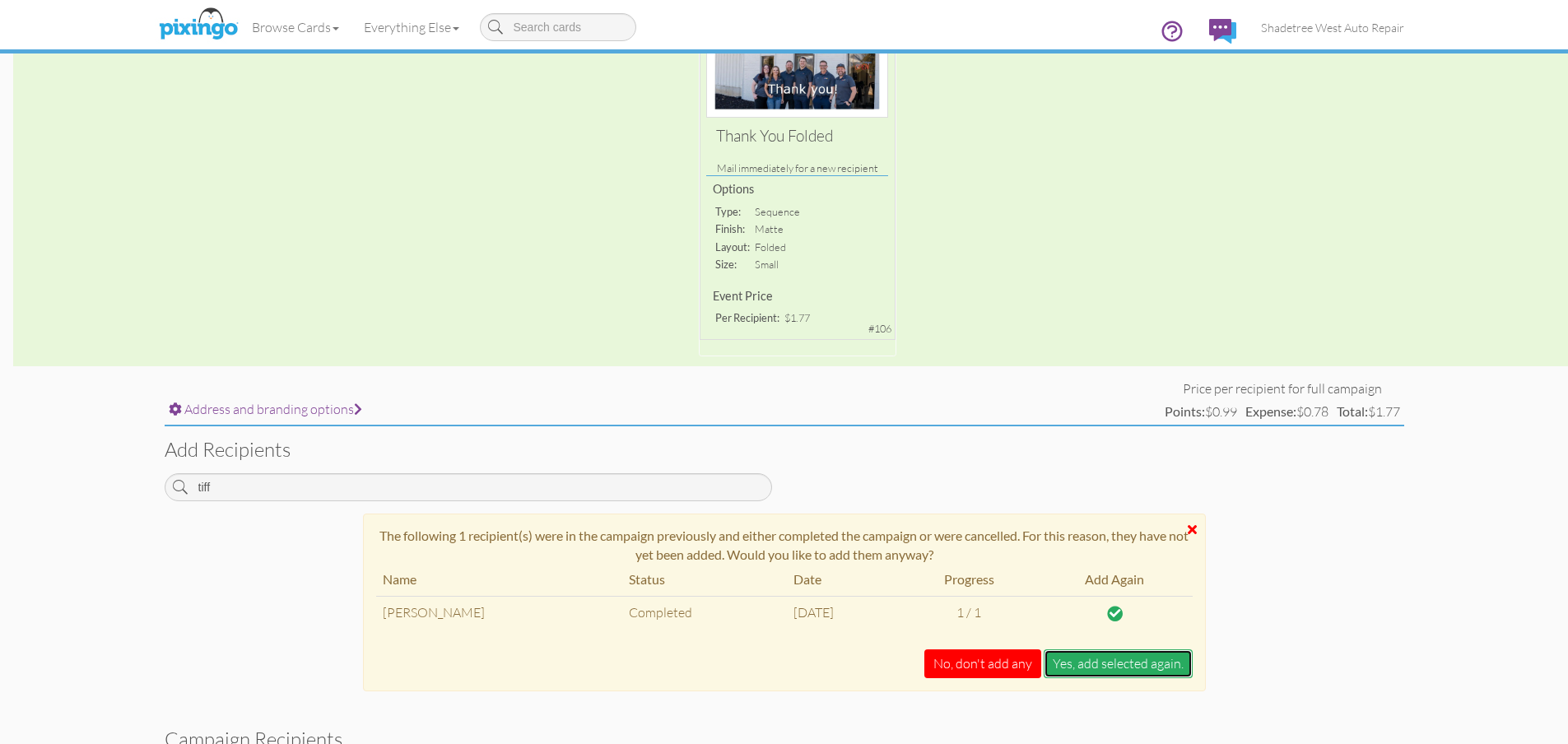
click at [1168, 666] on button "Yes, add selected again." at bounding box center [1119, 663] width 149 height 29
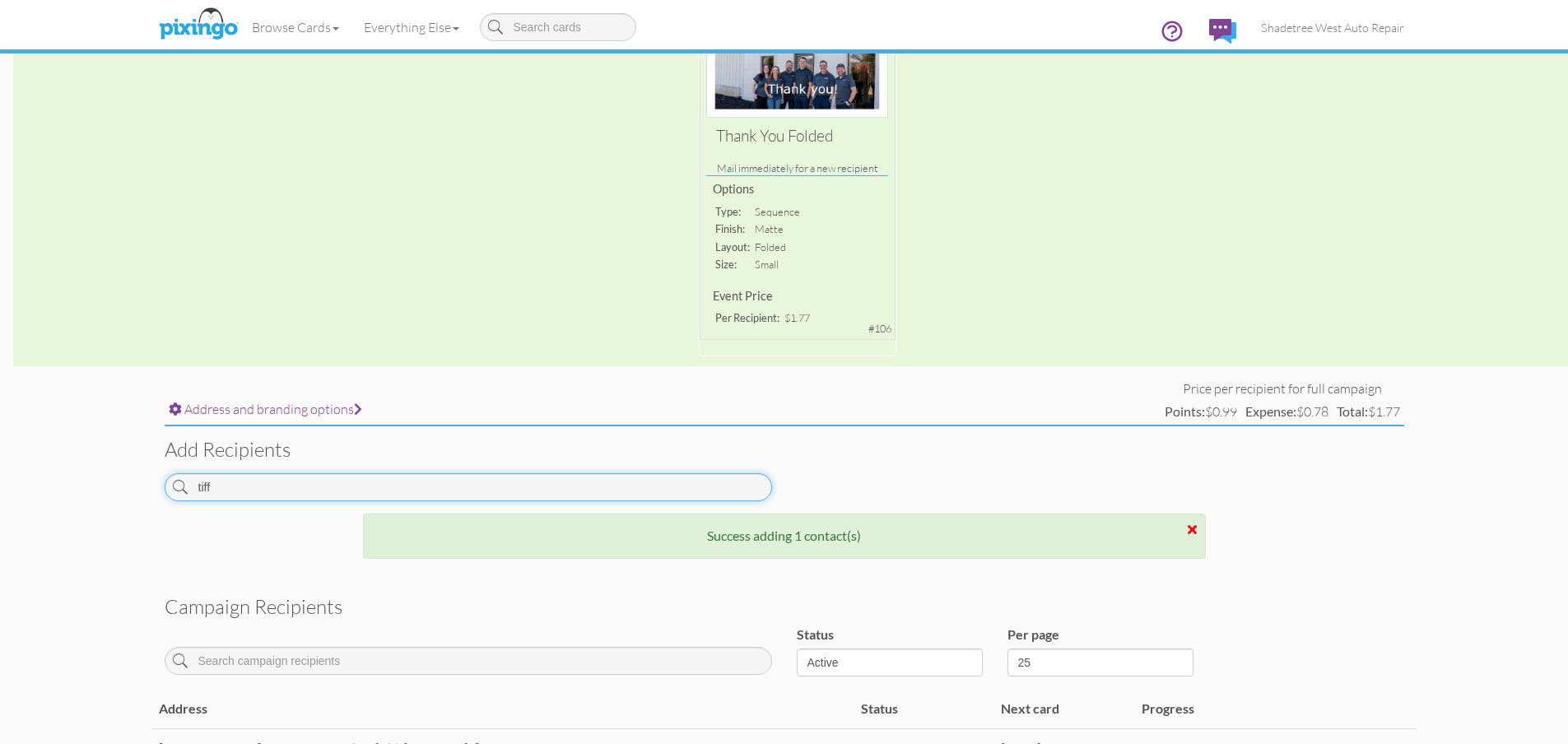
drag, startPoint x: 258, startPoint y: 492, endPoint x: 60, endPoint y: 491, distance: 198.0
click at [60, 491] on campaign-detail "Toggle navigation Visit Pixingo Mobile Browse Cards Business Accounting Automot…" at bounding box center [784, 415] width 1568 height 1322
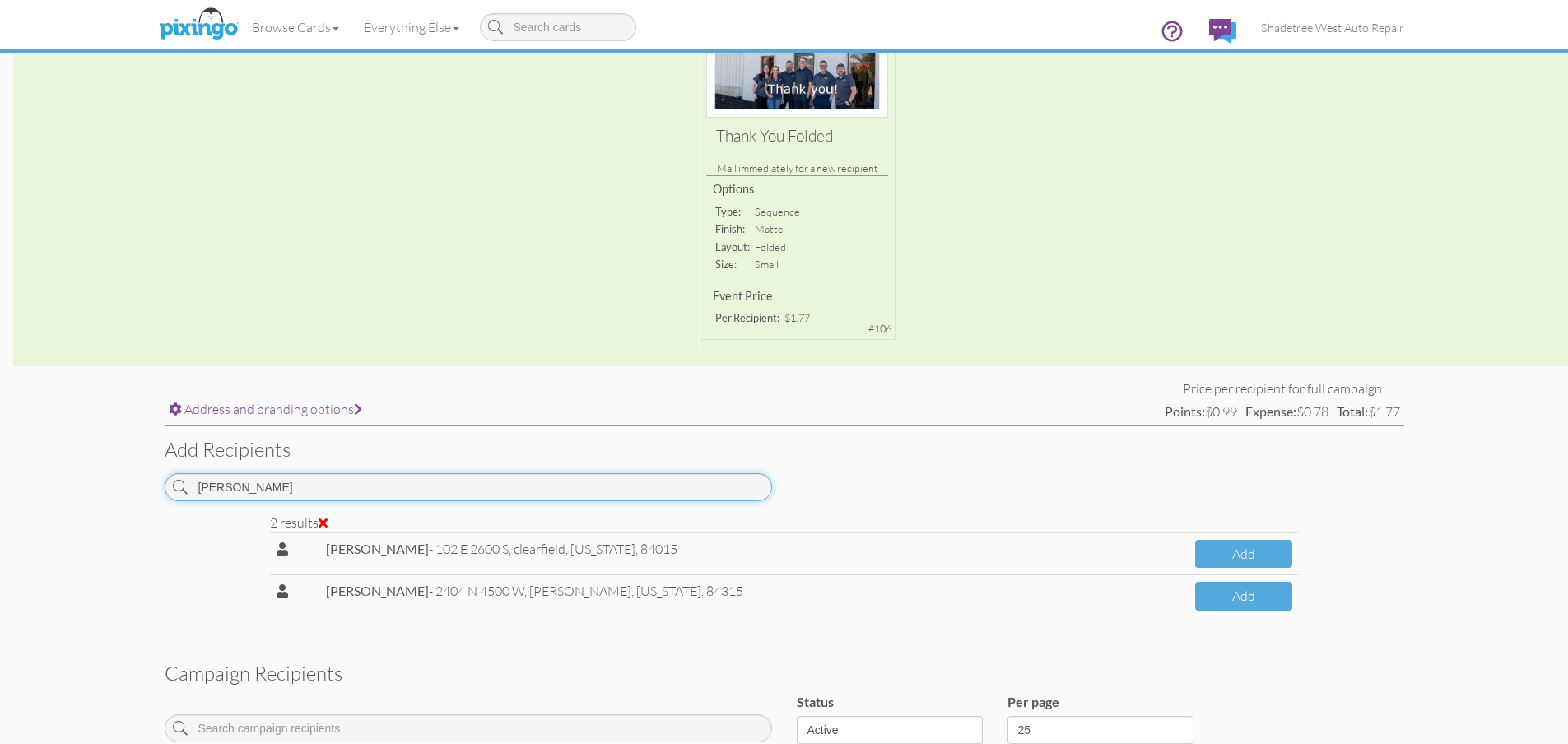
drag, startPoint x: 328, startPoint y: 493, endPoint x: 0, endPoint y: 493, distance: 328.0
click at [0, 493] on campaign-detail "Toggle navigation Visit Pixingo Mobile Browse Cards Business Accounting Automot…" at bounding box center [784, 469] width 1568 height 1430
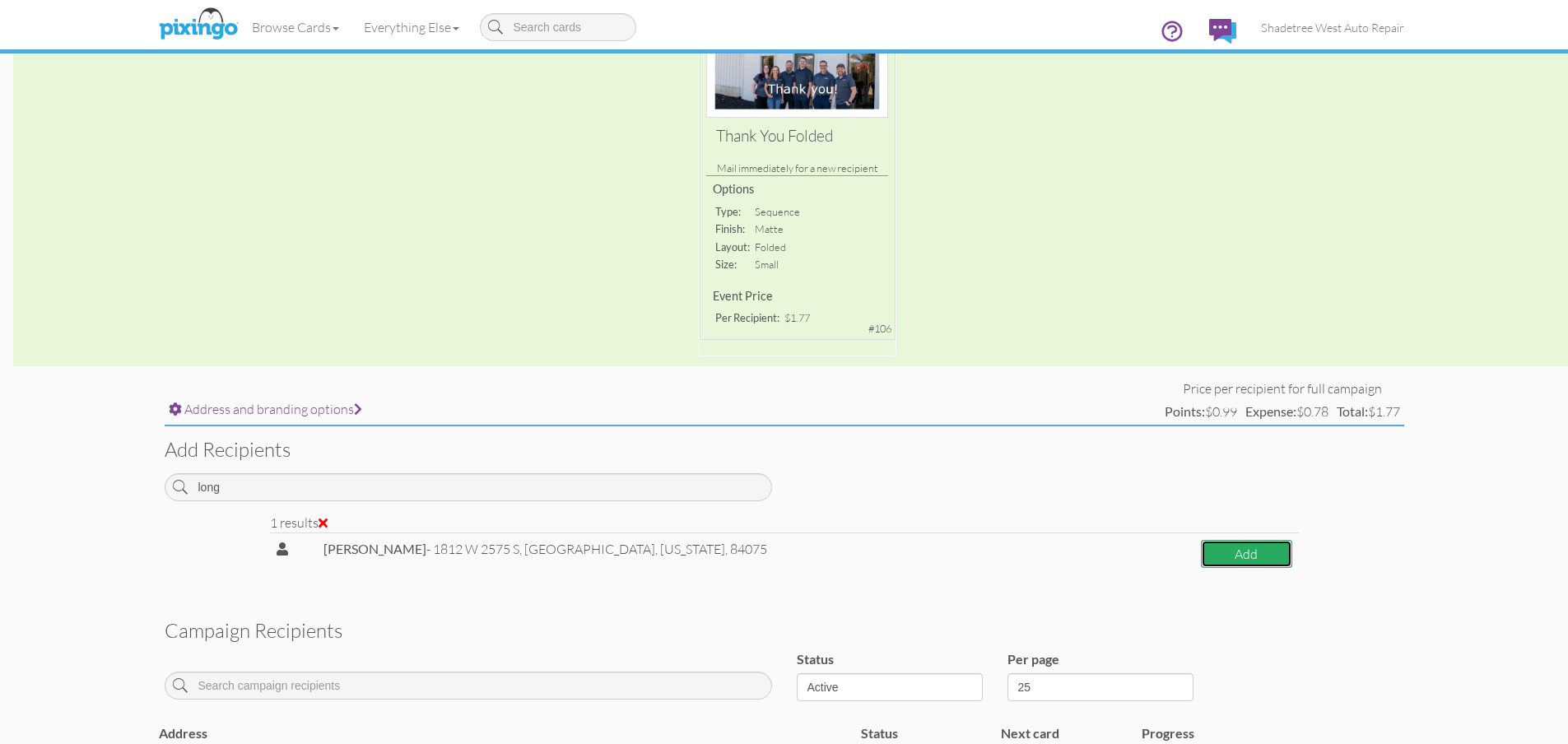
click at [1218, 554] on button "Add" at bounding box center [1247, 553] width 91 height 29
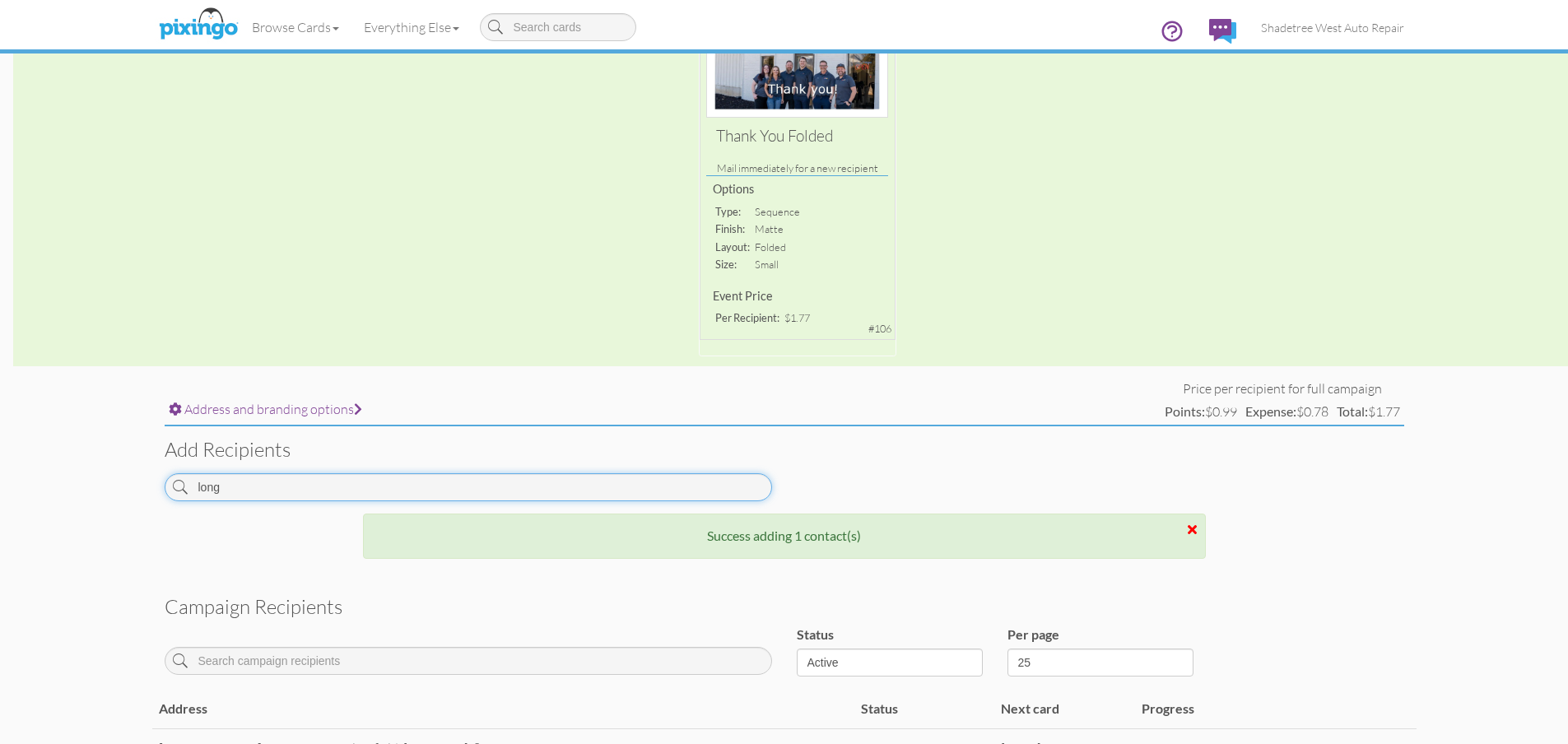
drag, startPoint x: 358, startPoint y: 489, endPoint x: 4, endPoint y: 479, distance: 354.1
click at [4, 479] on campaign-detail "Toggle navigation Visit Pixingo Mobile Browse Cards Business Accounting Automot…" at bounding box center [784, 454] width 1568 height 1402
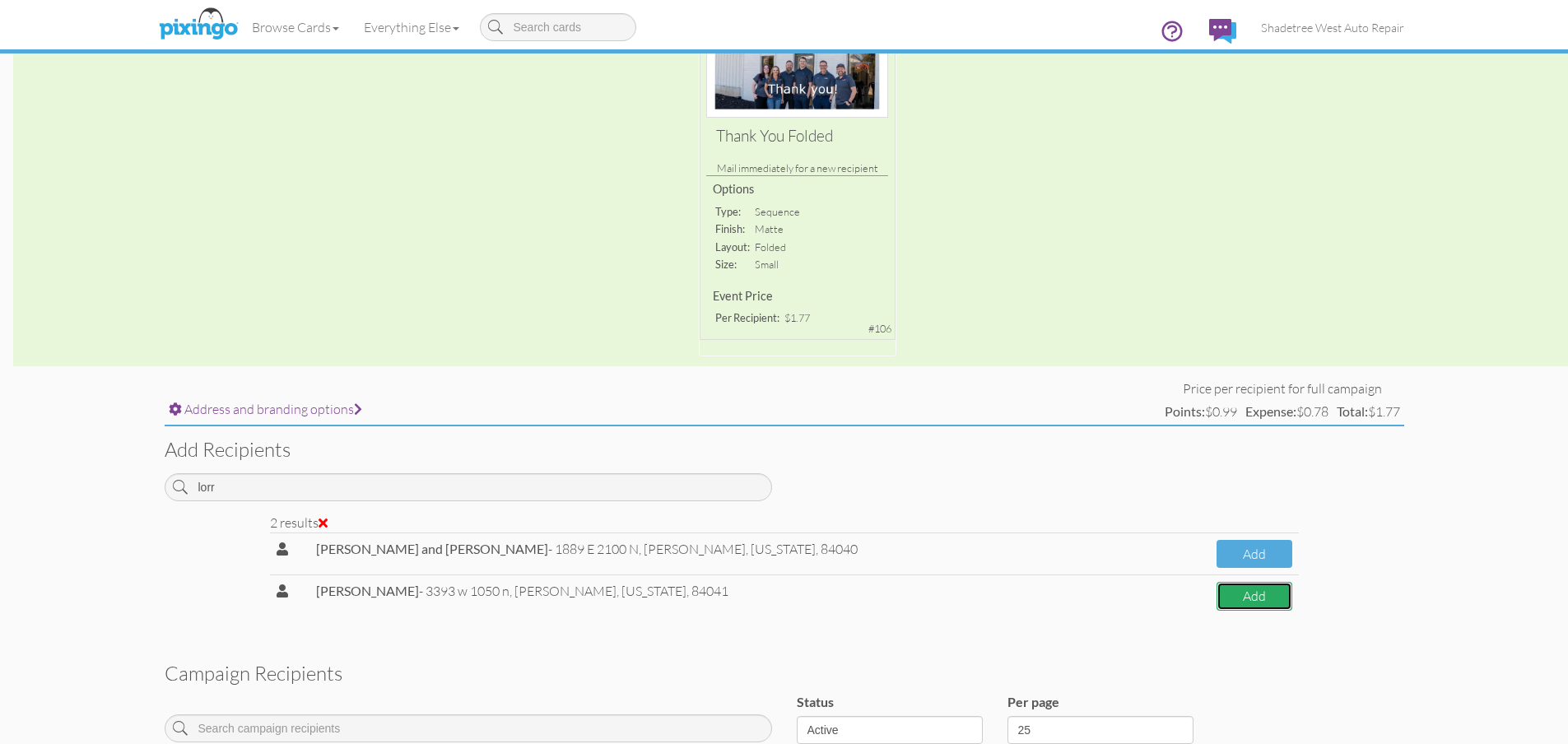
click at [1217, 590] on button "Add" at bounding box center [1254, 596] width 75 height 29
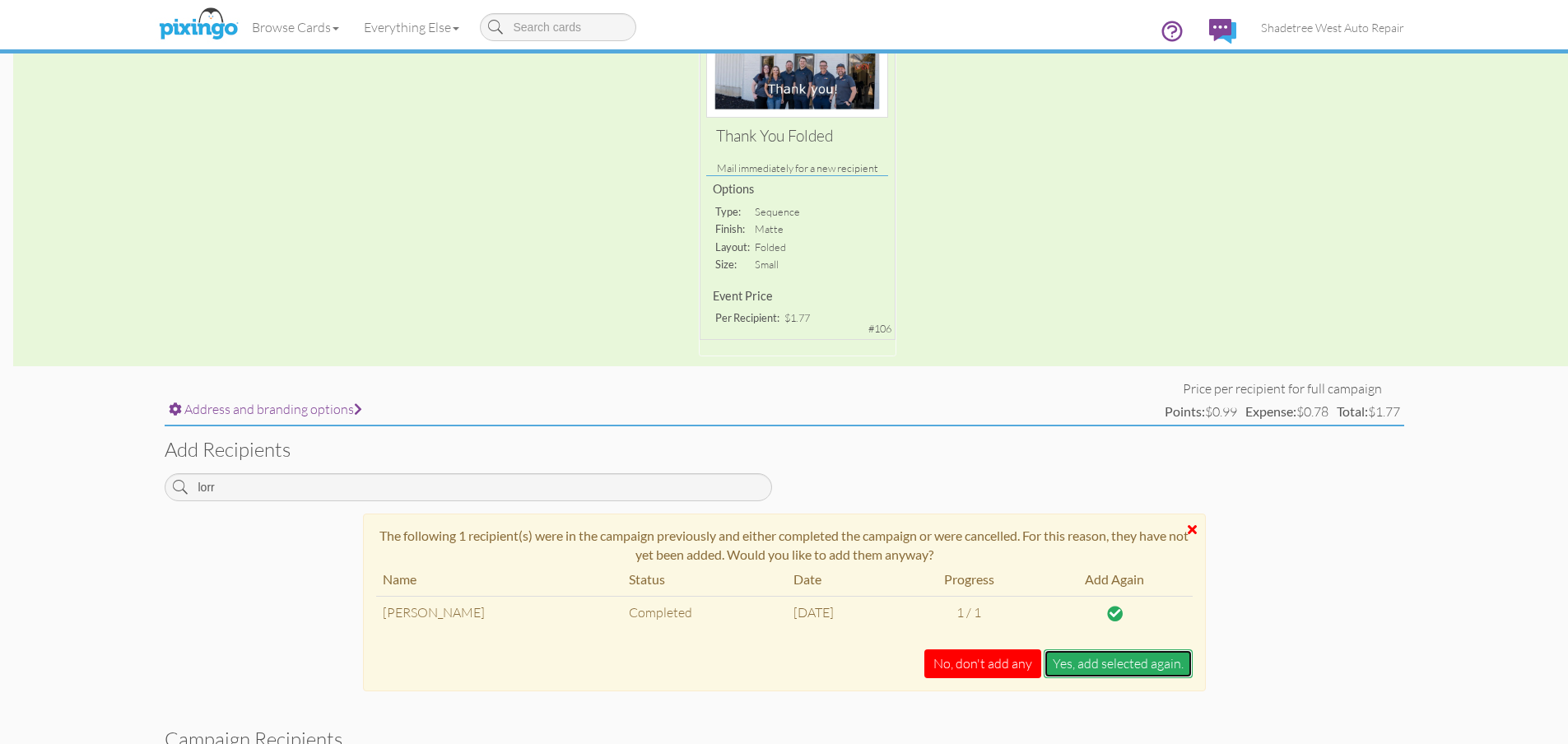
click at [1122, 671] on button "Yes, add selected again." at bounding box center [1119, 663] width 149 height 29
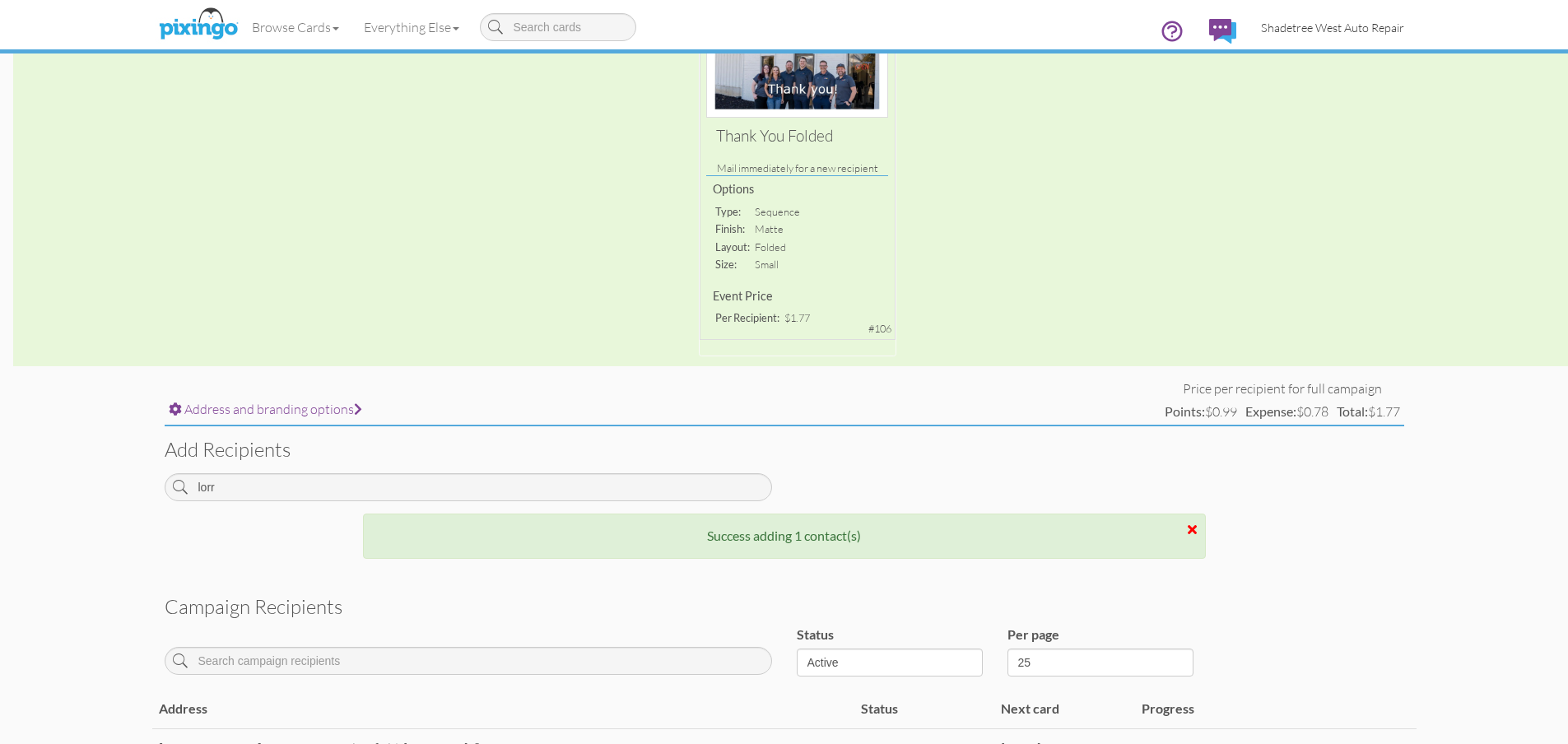
click at [1319, 27] on span "Shadetree West Auto Repair" at bounding box center [1333, 27] width 143 height 14
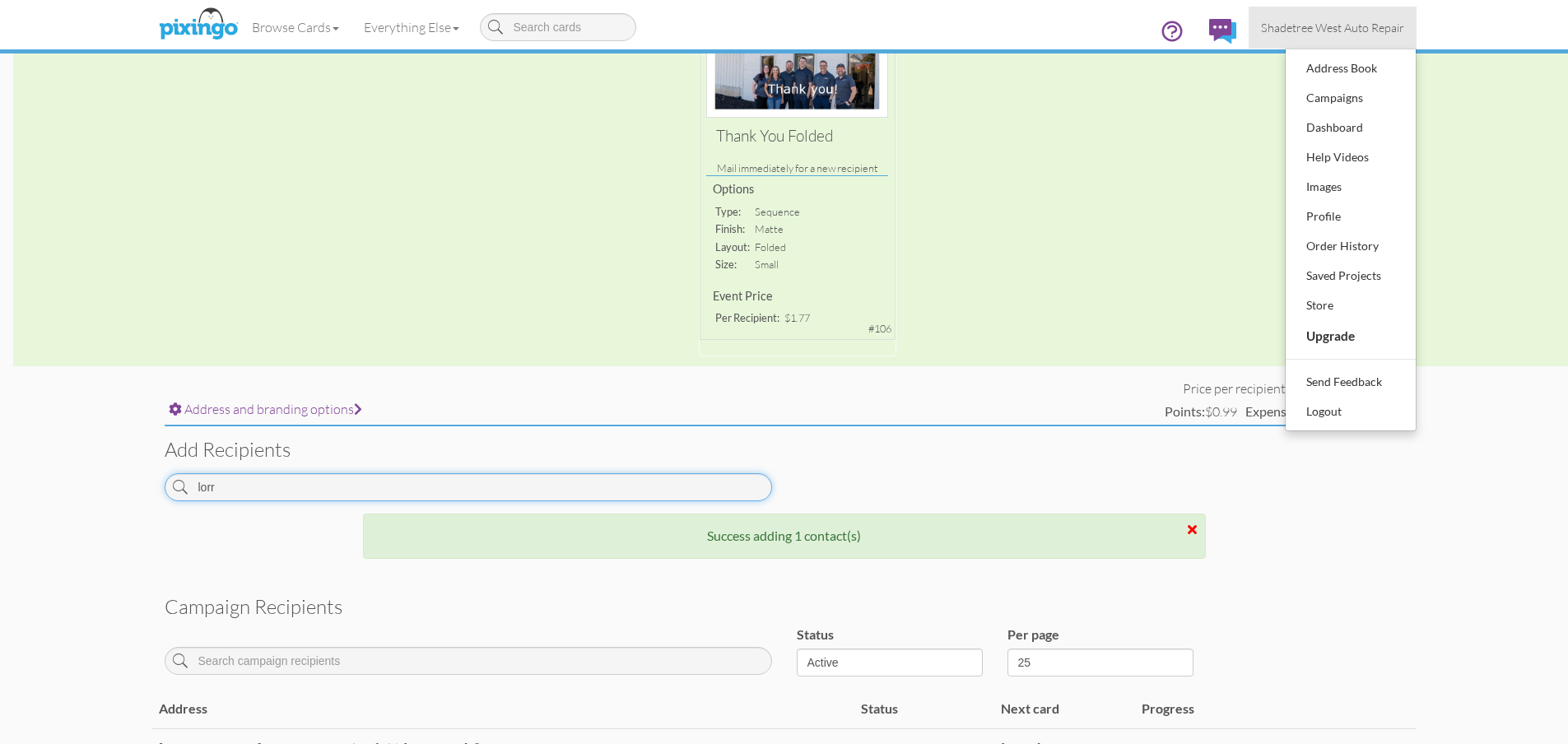
click at [355, 494] on input "lorr" at bounding box center [468, 487] width 608 height 28
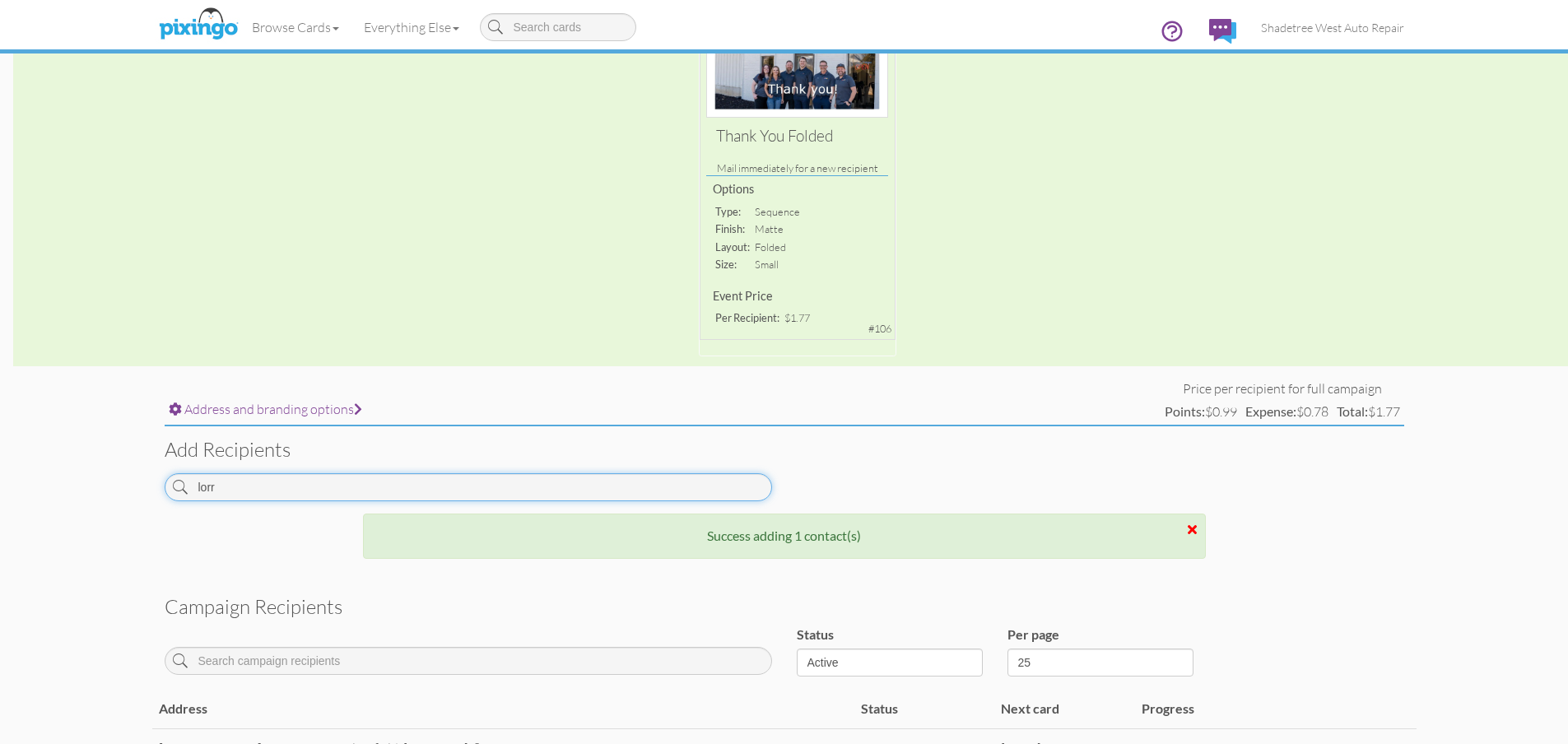
drag, startPoint x: 355, startPoint y: 494, endPoint x: 178, endPoint y: 538, distance: 182.4
click at [178, 538] on div "Address and branding options Price per recipient for full campaign Points: $0.9…" at bounding box center [784, 739] width 1265 height 720
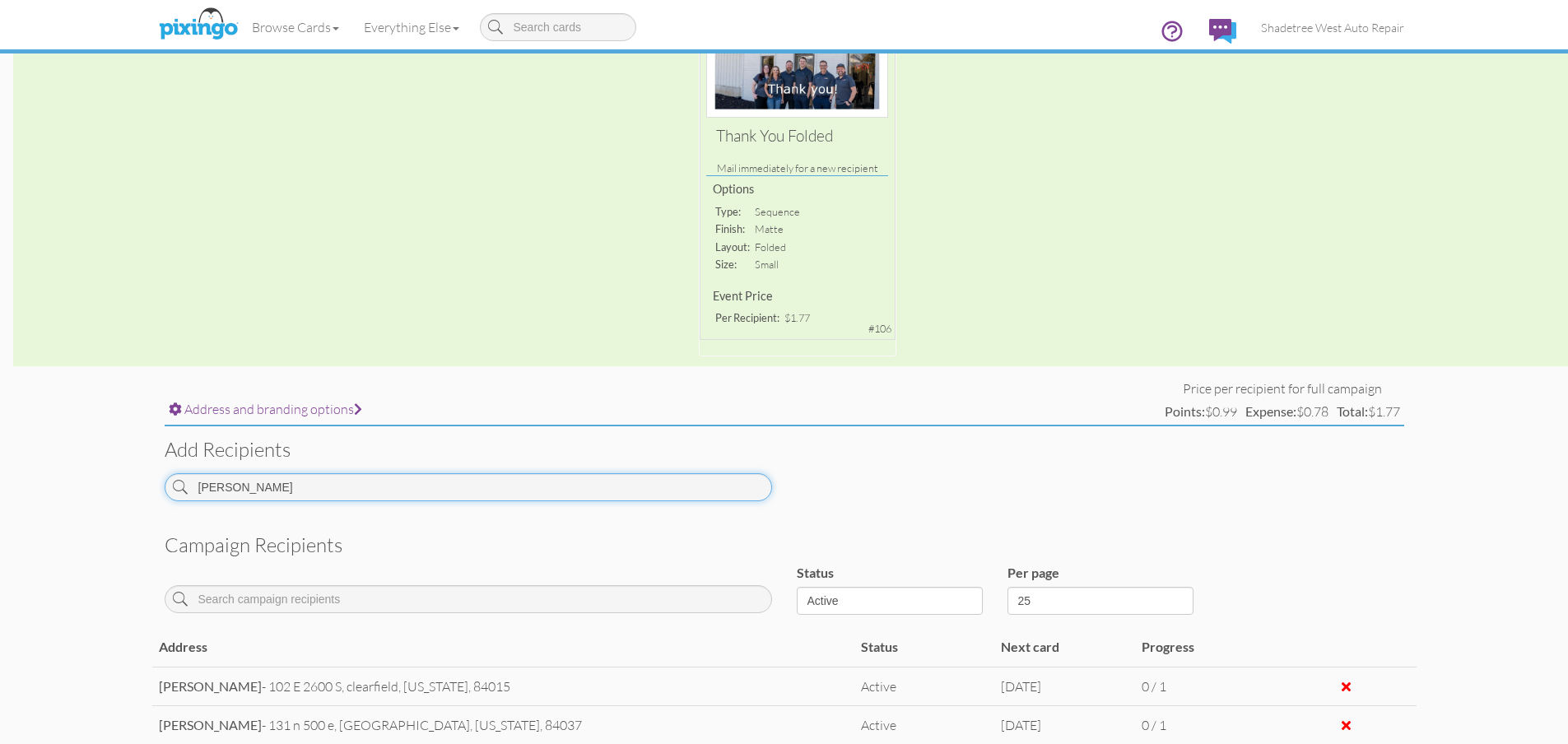
type input "[PERSON_NAME]"
click at [1040, 445] on h3 "Add recipients" at bounding box center [784, 449] width 1240 height 21
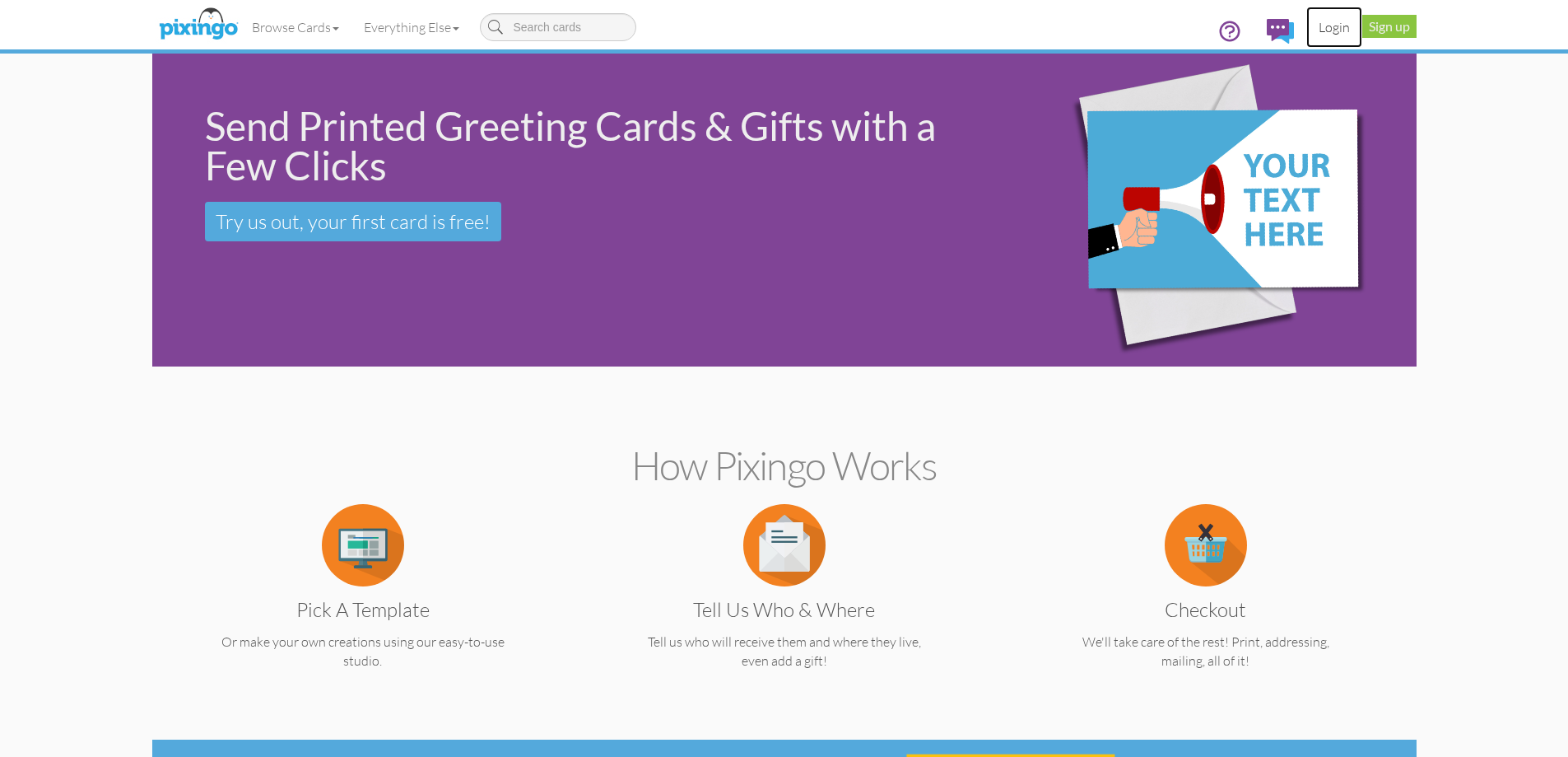
click at [1325, 21] on link "Login" at bounding box center [1334, 27] width 56 height 41
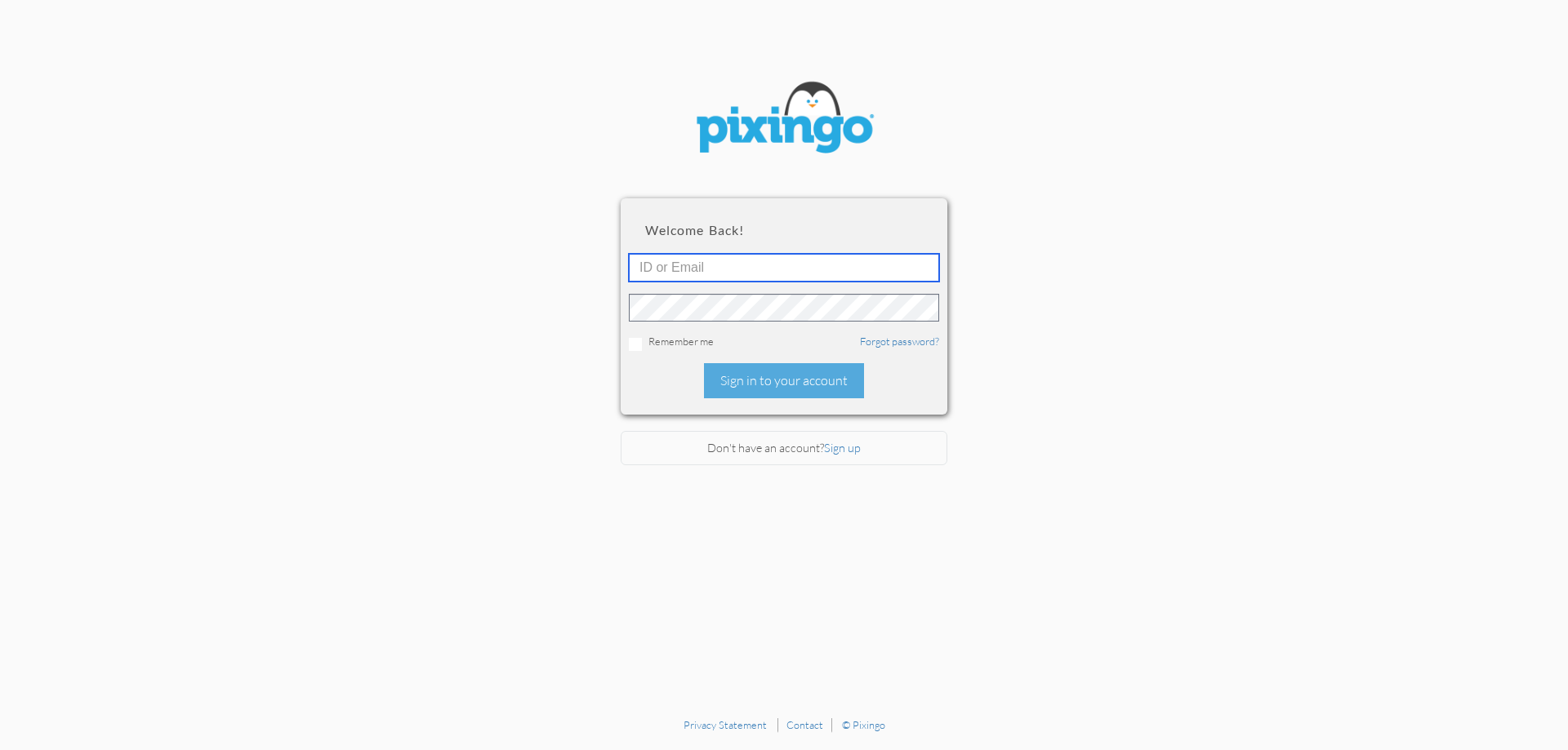
click at [786, 267] on input "text" at bounding box center [784, 268] width 310 height 28
type input "6090"
click at [775, 382] on div "Sign in to your account" at bounding box center [784, 381] width 160 height 35
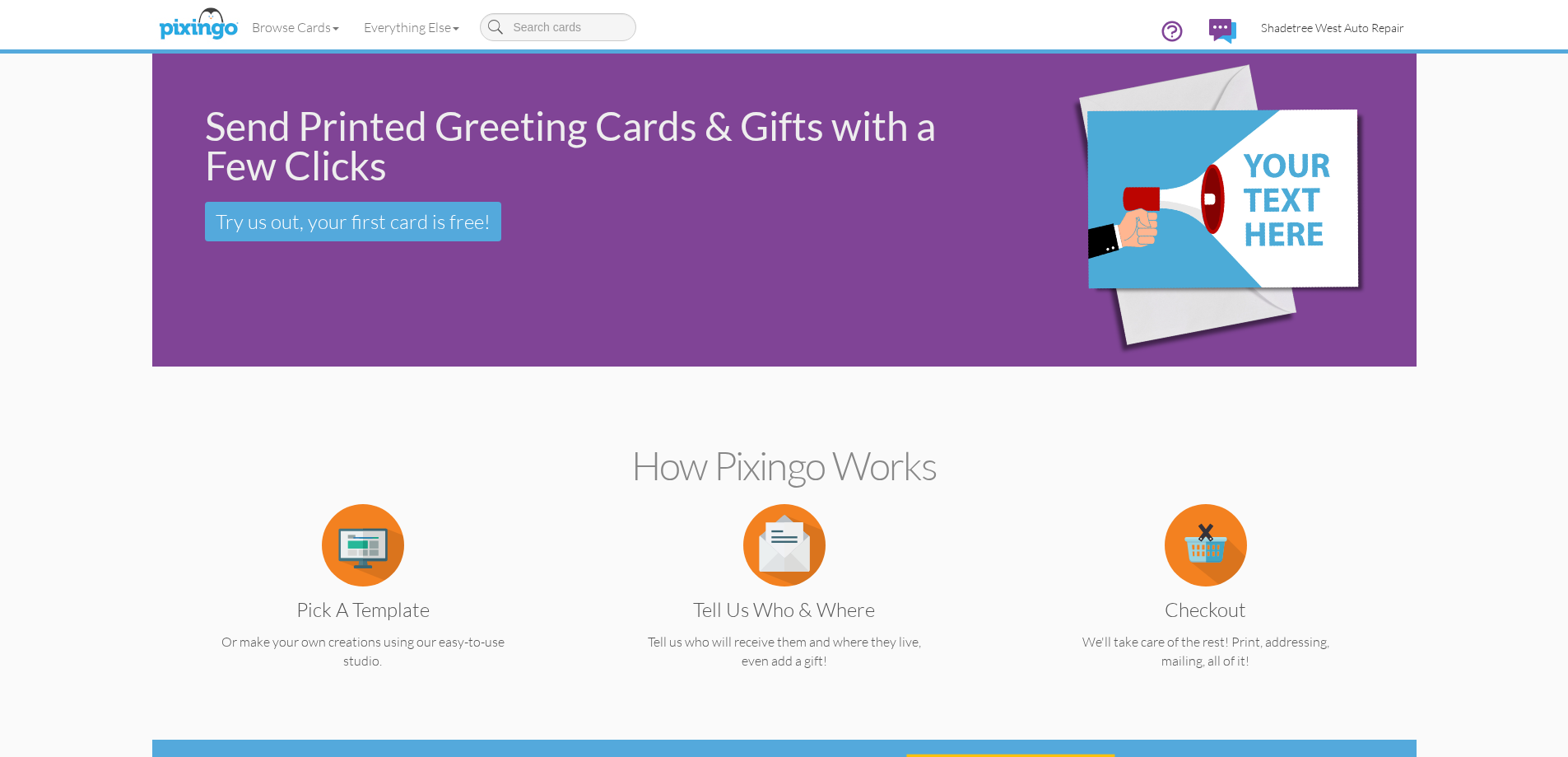
click at [1383, 24] on span "Shadetree West Auto Repair" at bounding box center [1333, 27] width 143 height 14
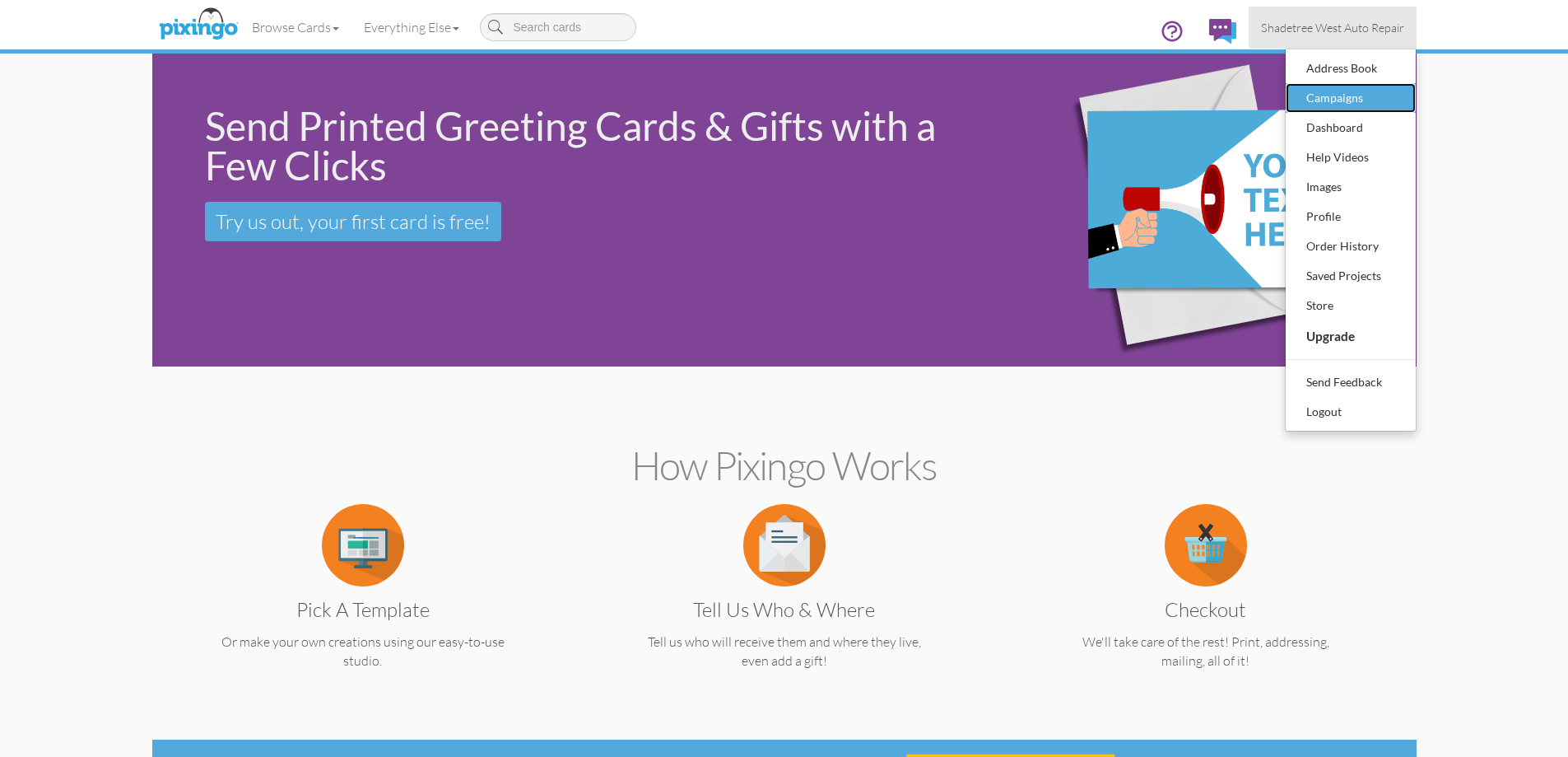
click at [1377, 99] on div "Campaigns" at bounding box center [1351, 98] width 97 height 25
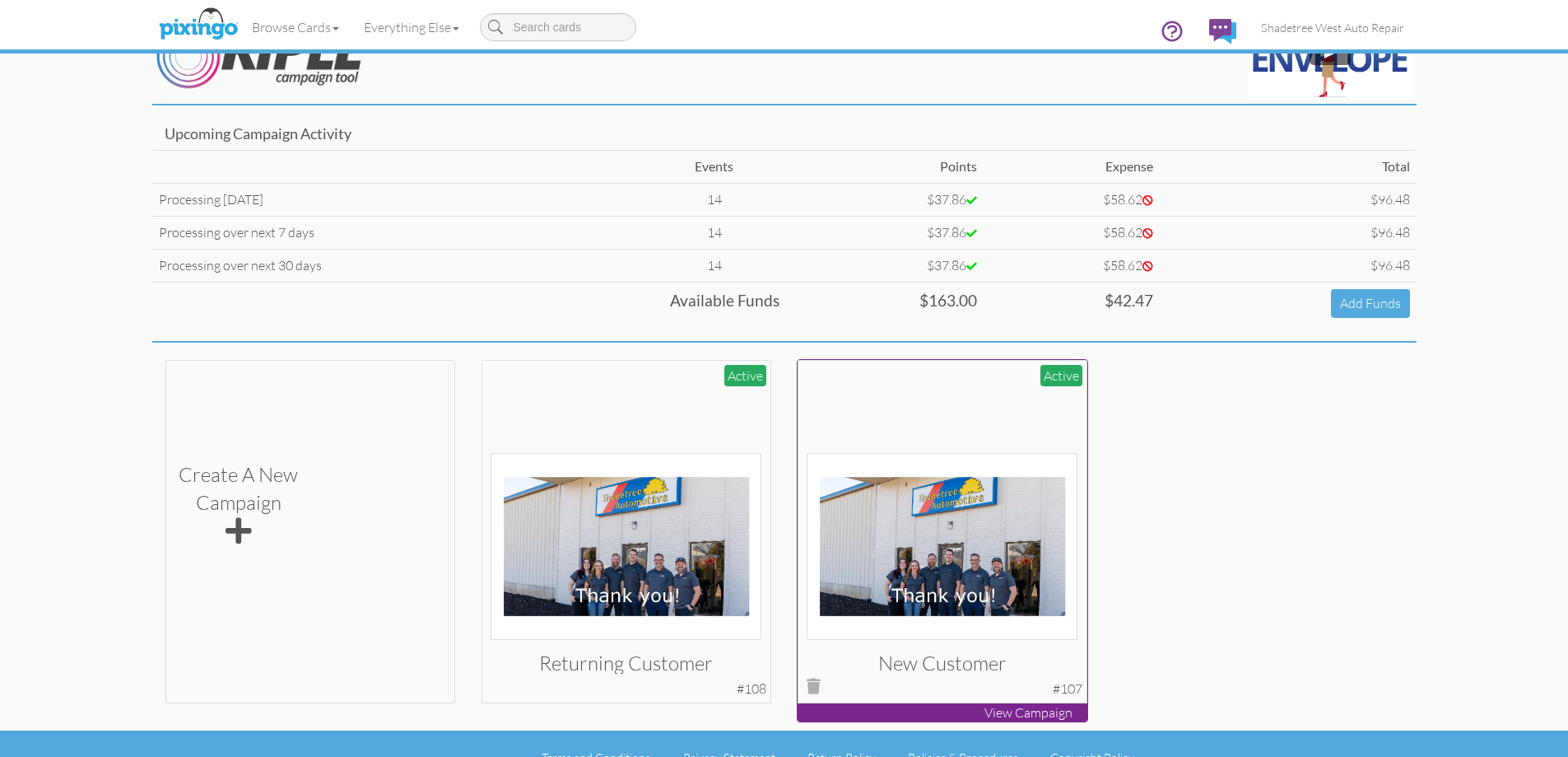
scroll to position [78, 0]
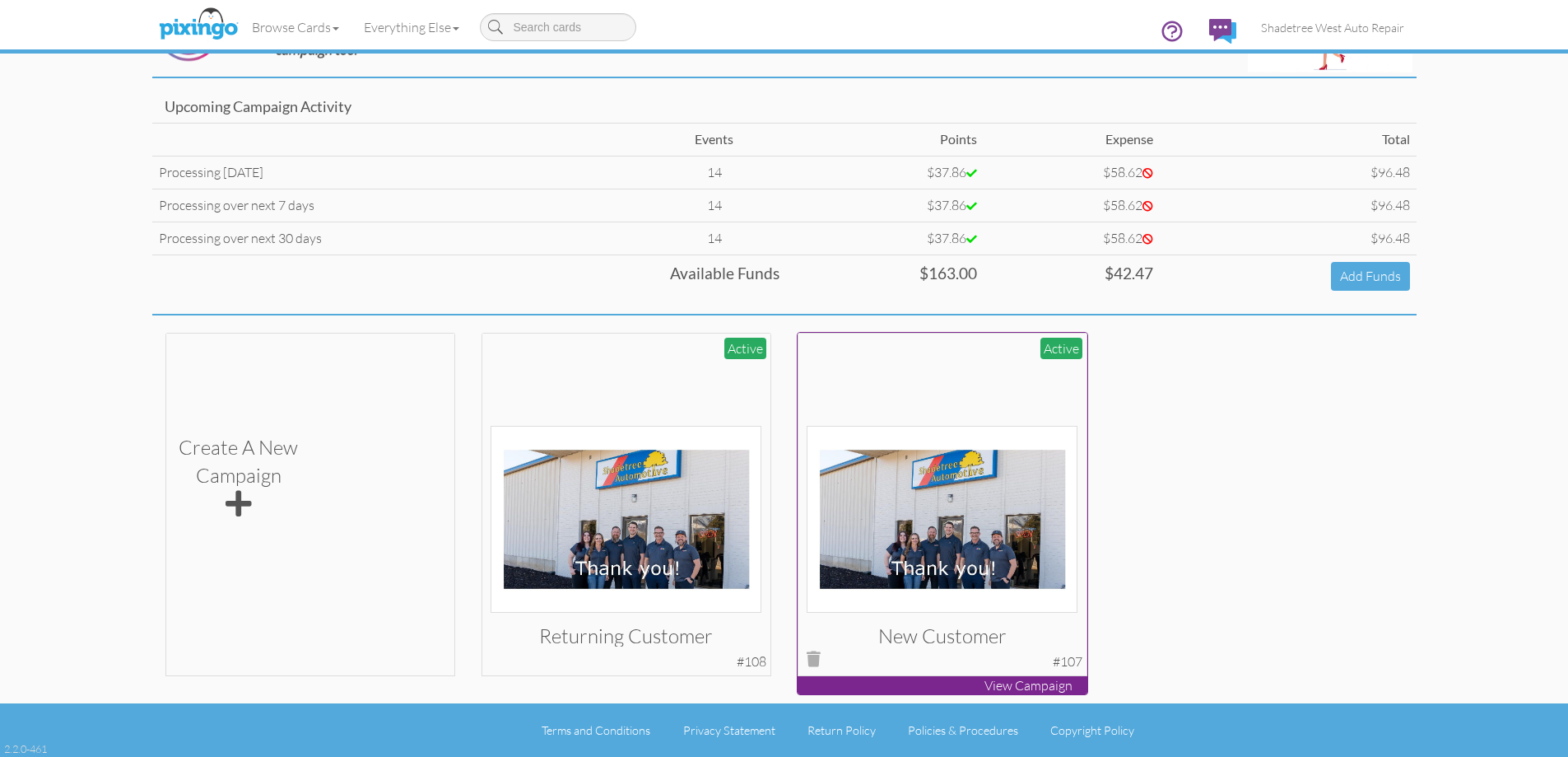
click at [903, 476] on img at bounding box center [942, 519] width 271 height 187
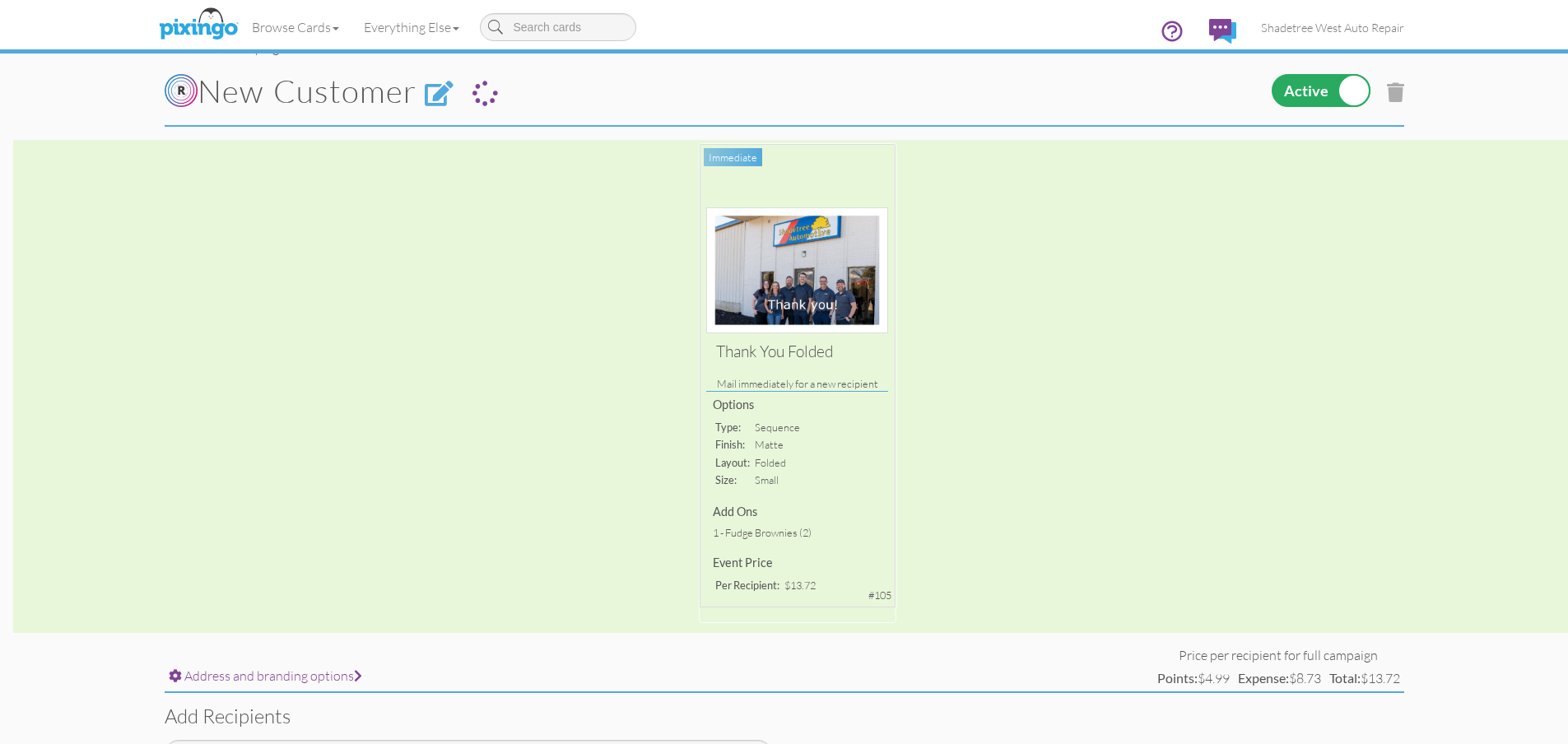
scroll to position [278, 0]
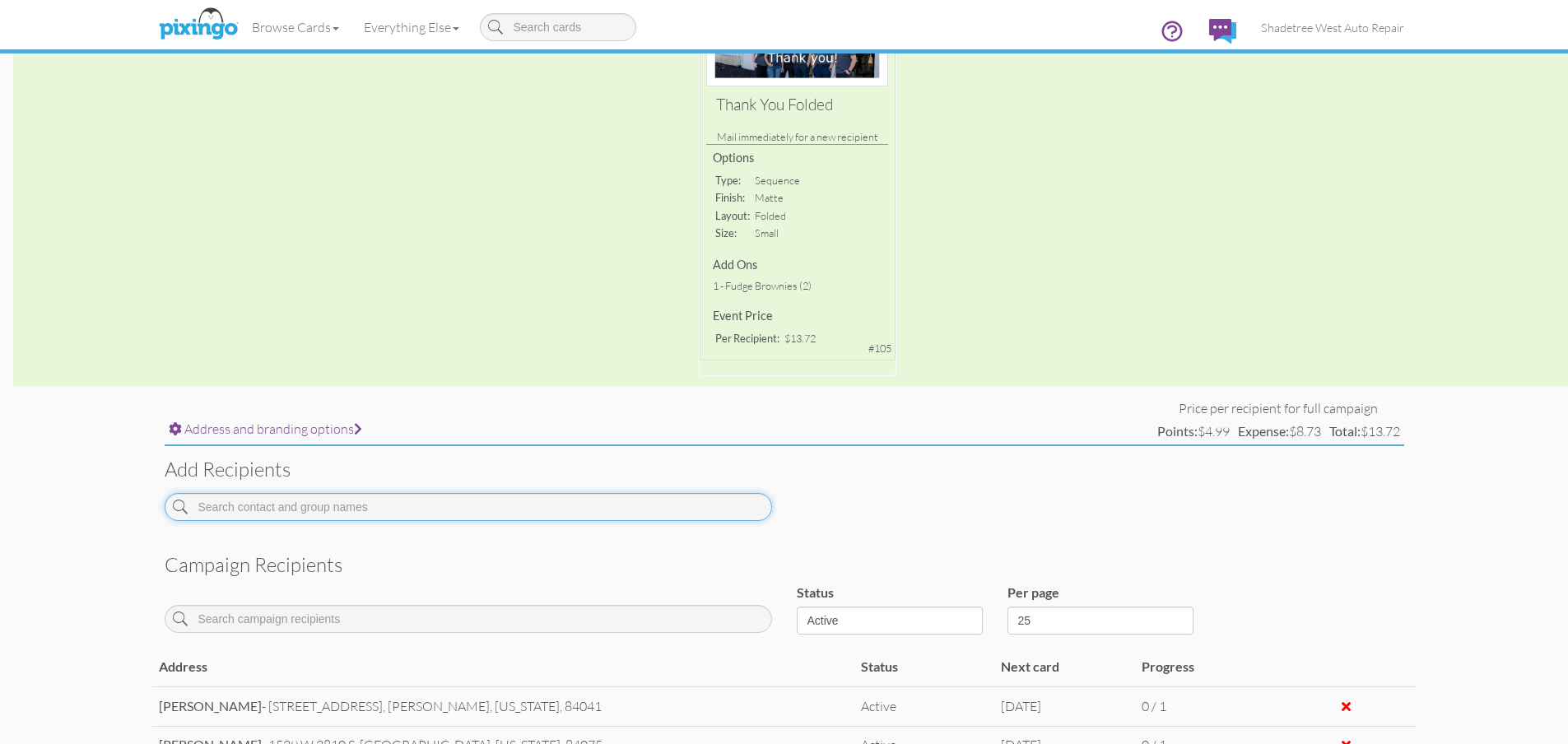
click at [433, 503] on input at bounding box center [468, 507] width 608 height 28
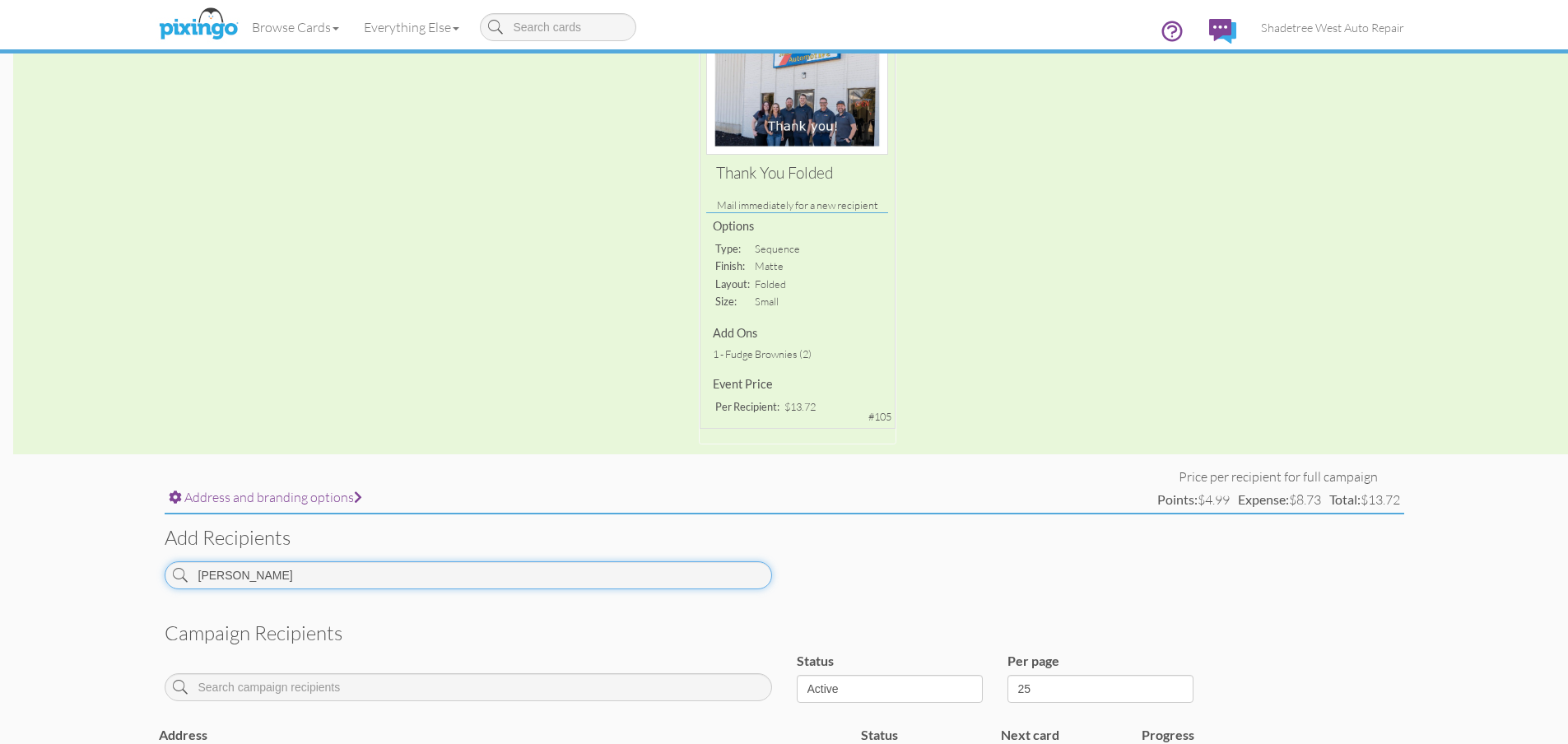
scroll to position [32, 0]
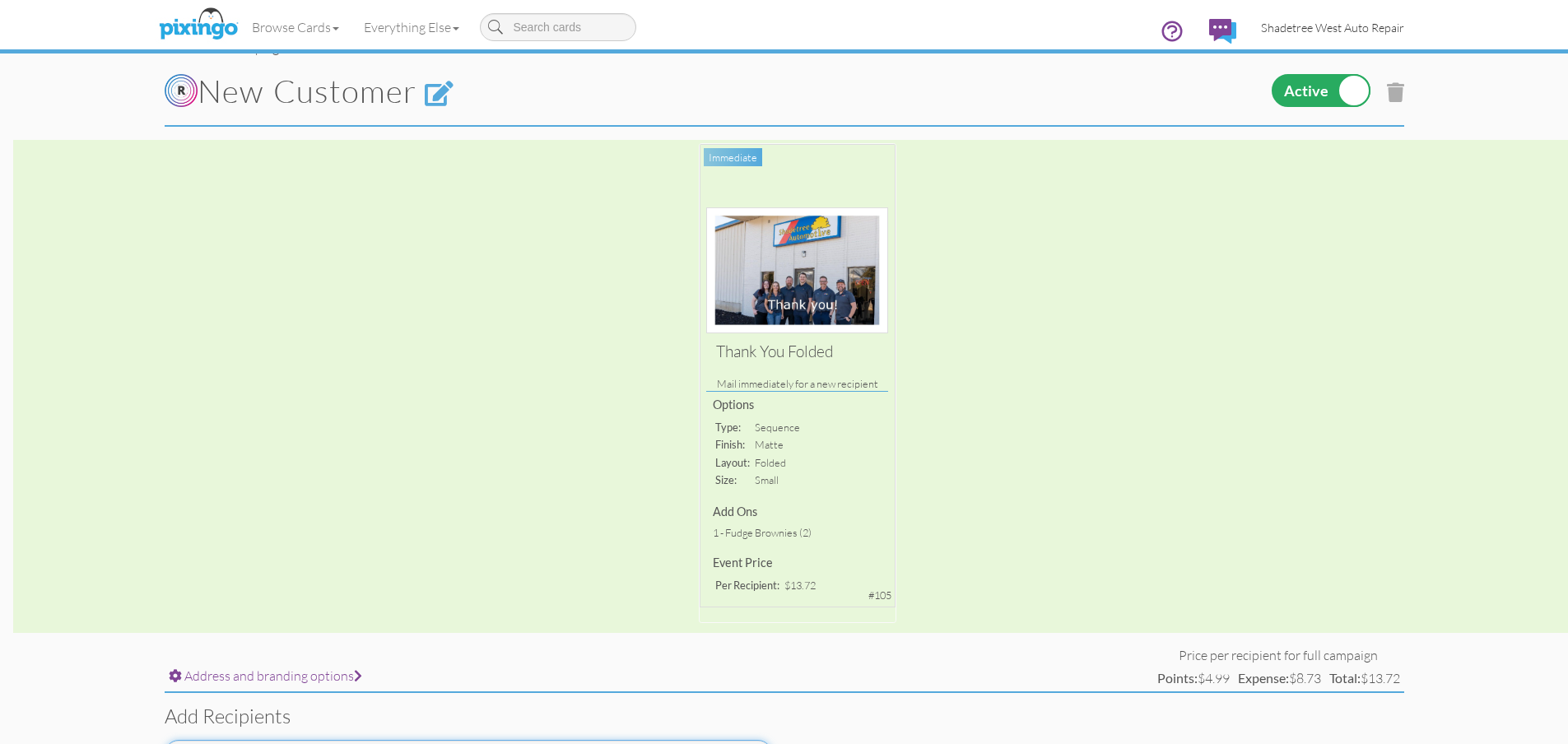
type input "[PERSON_NAME]"
click at [1374, 38] on link "Shadetree West Auto Repair" at bounding box center [1333, 27] width 168 height 42
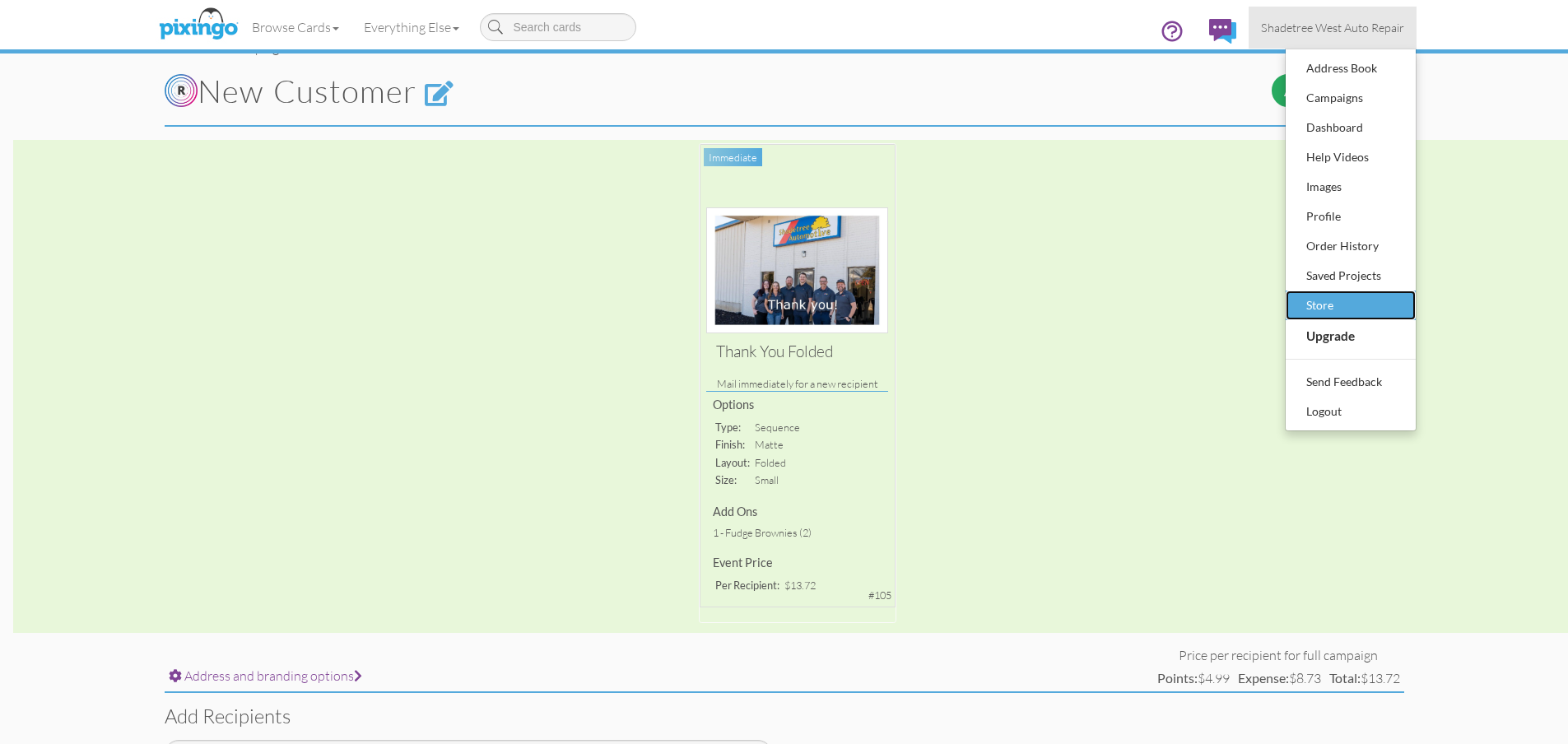
click at [1353, 302] on div "Store" at bounding box center [1351, 305] width 97 height 25
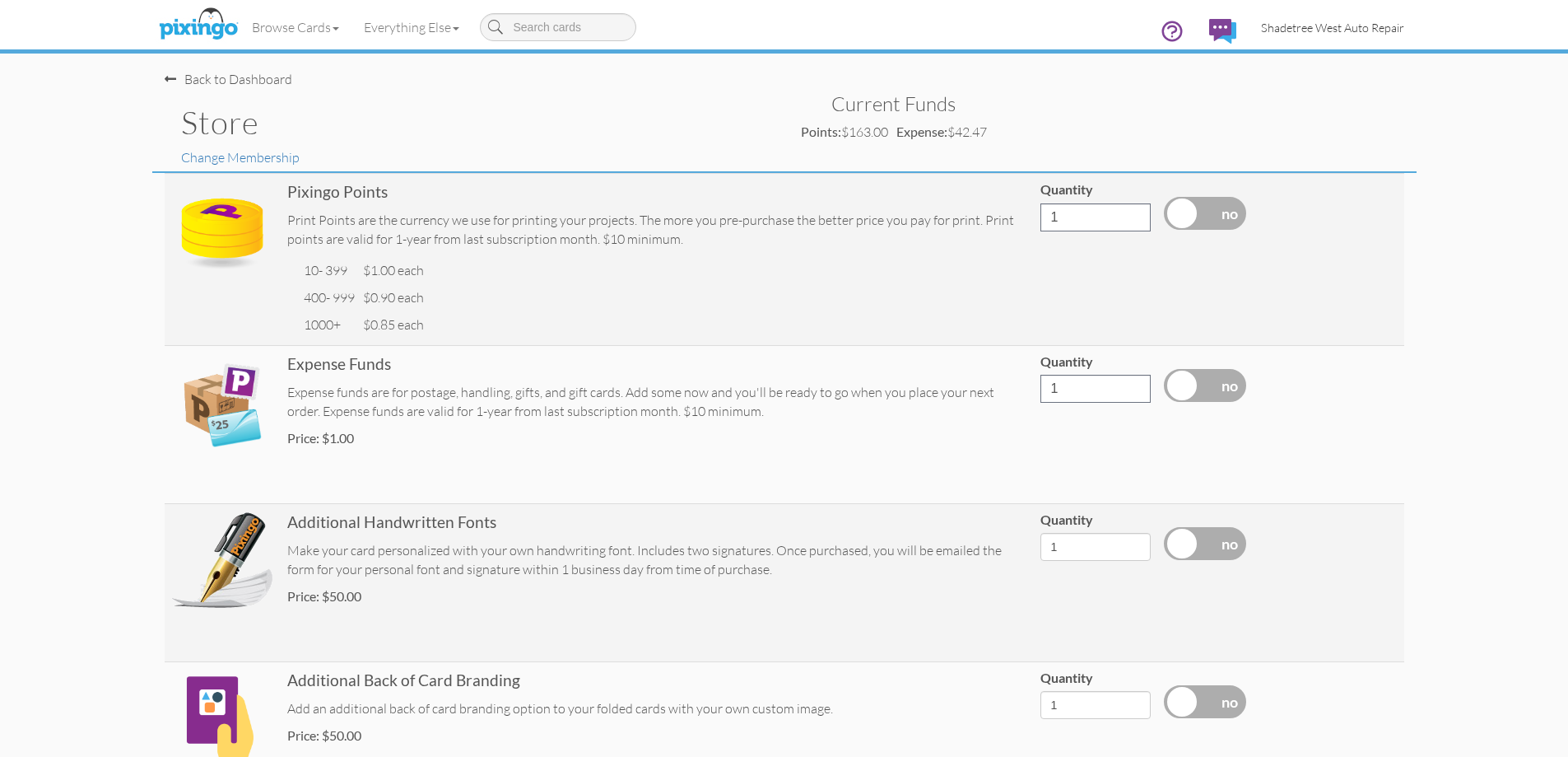
click at [1341, 33] on span "Shadetree West Auto Repair" at bounding box center [1333, 27] width 143 height 14
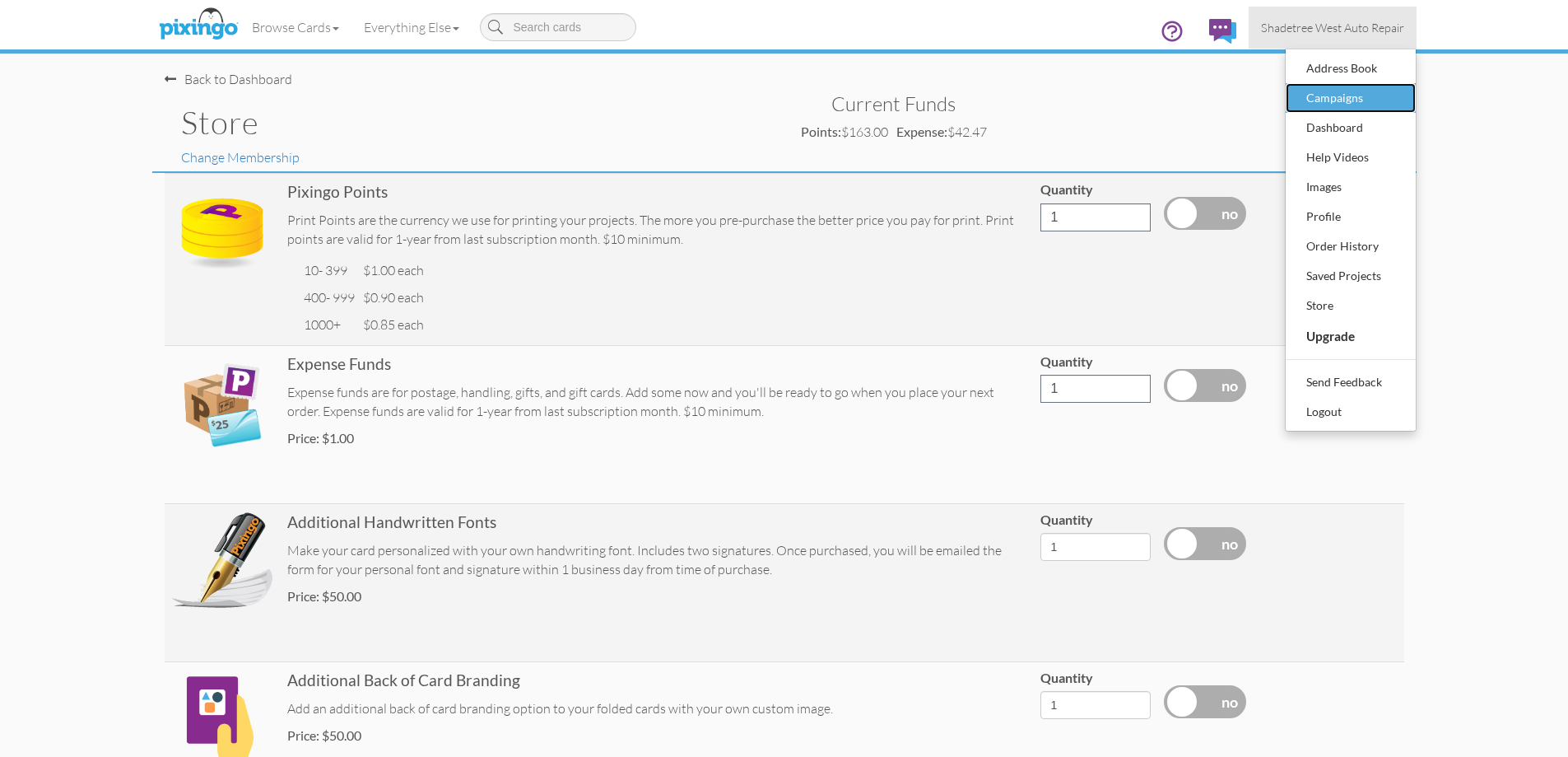
click at [1354, 93] on div "Campaigns" at bounding box center [1351, 98] width 97 height 25
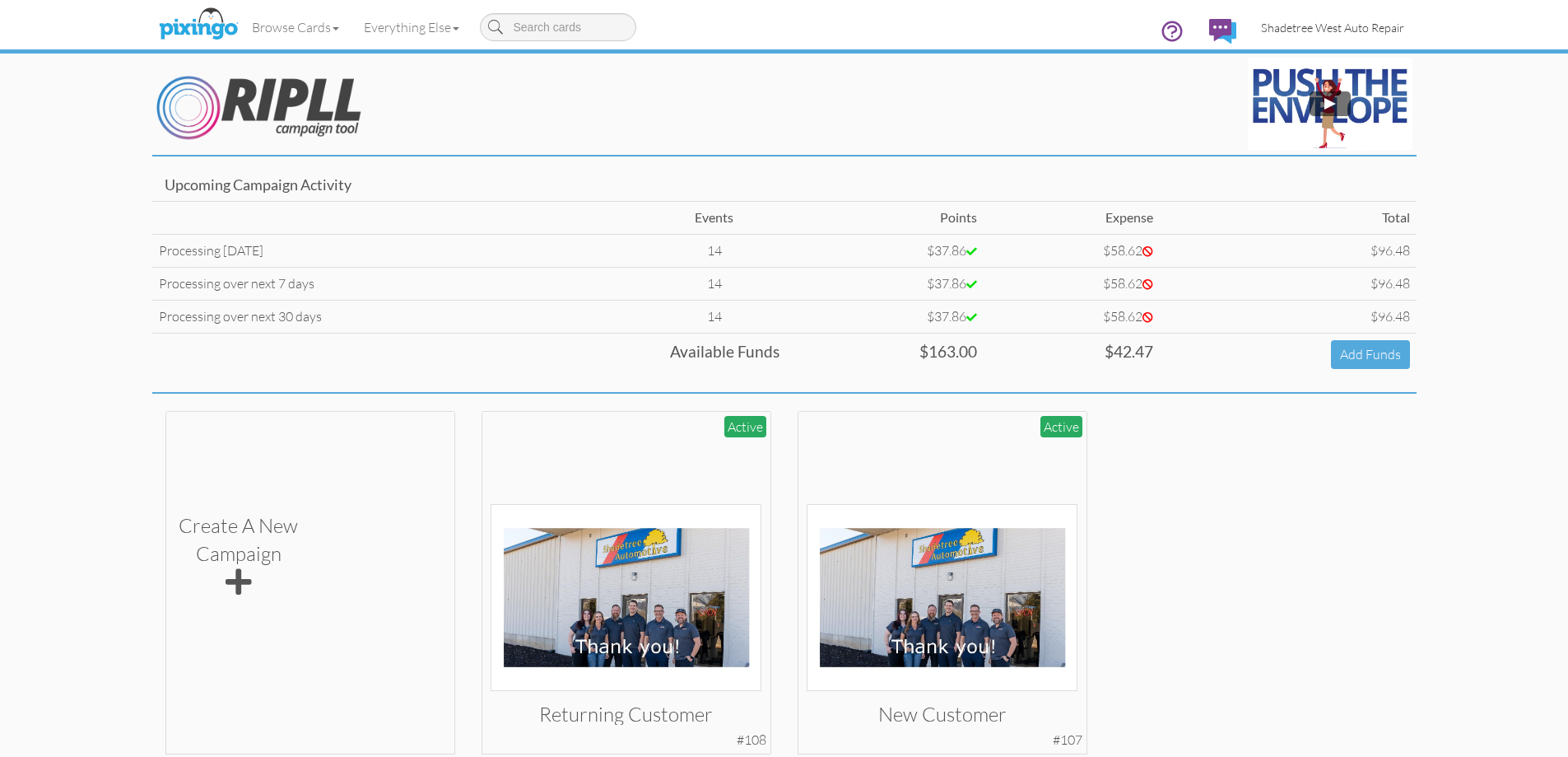
click at [1360, 22] on span "Shadetree West Auto Repair" at bounding box center [1333, 27] width 143 height 14
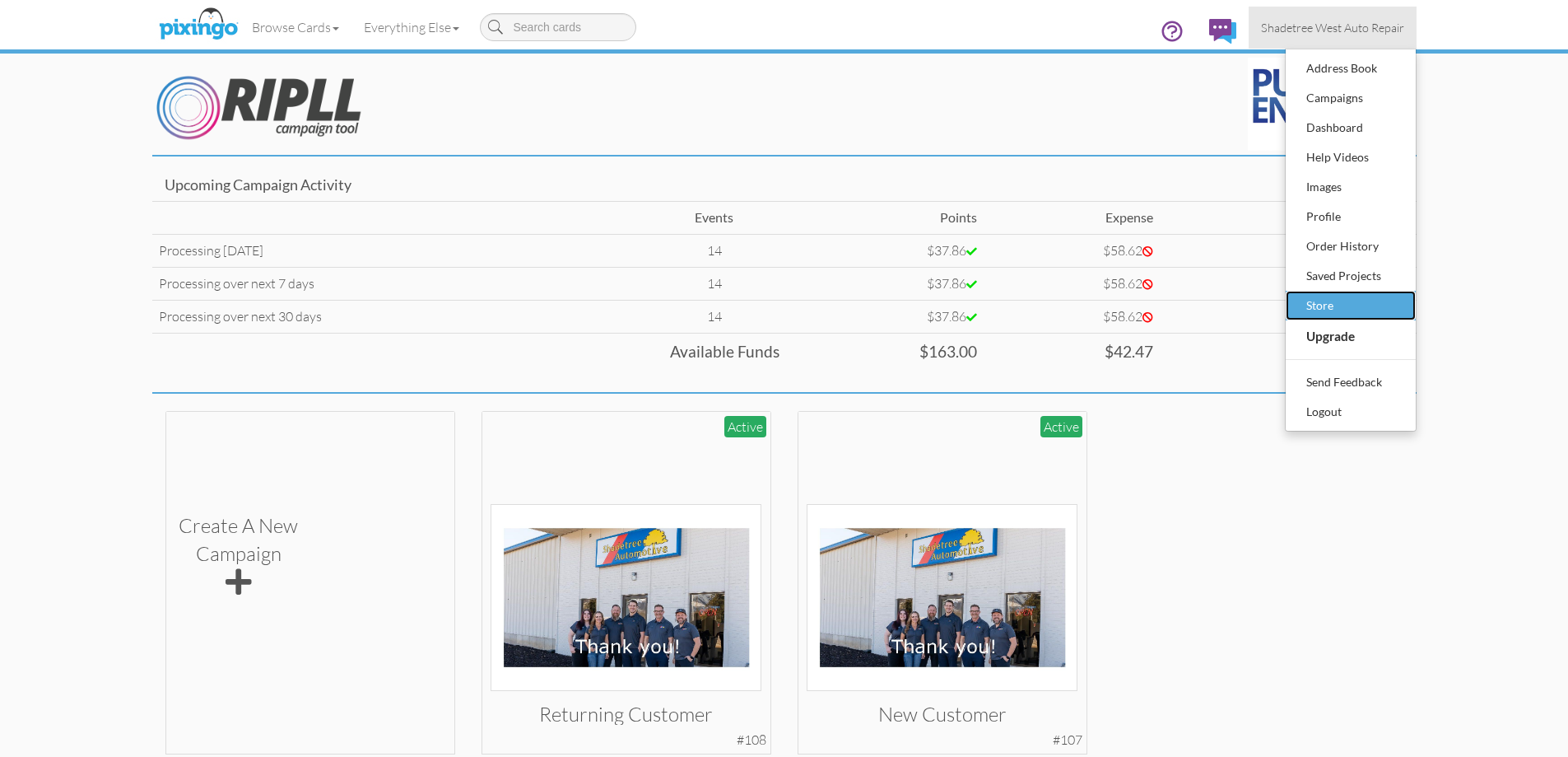
click at [1344, 301] on div "Store" at bounding box center [1351, 305] width 97 height 25
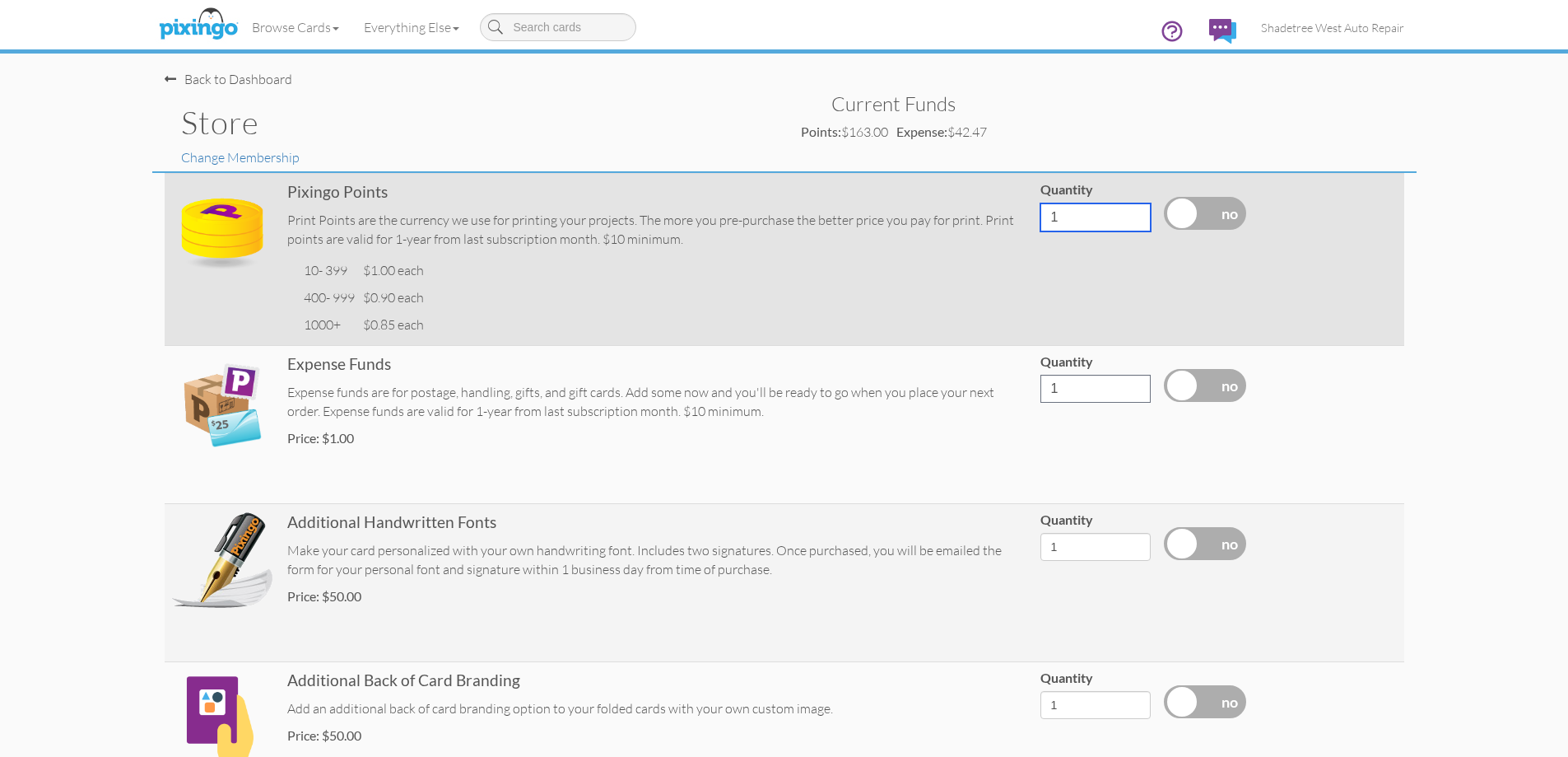
click at [1099, 210] on input "1" at bounding box center [1095, 218] width 111 height 28
type input "0200"
click at [1173, 209] on label at bounding box center [1205, 212] width 82 height 33
click at [0, 0] on input "checkbox" at bounding box center [0, 0] width 0 height 0
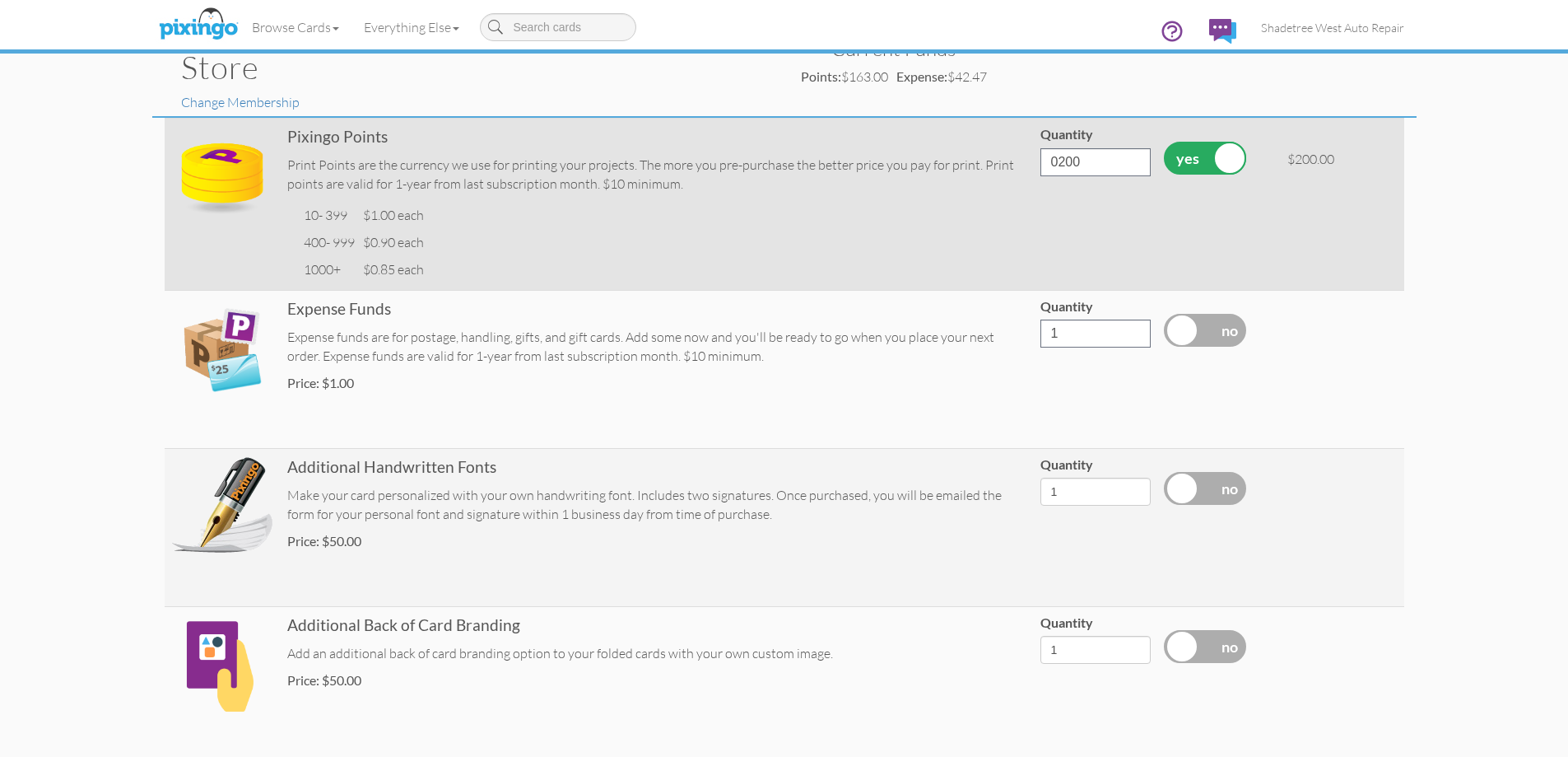
scroll to position [4, 0]
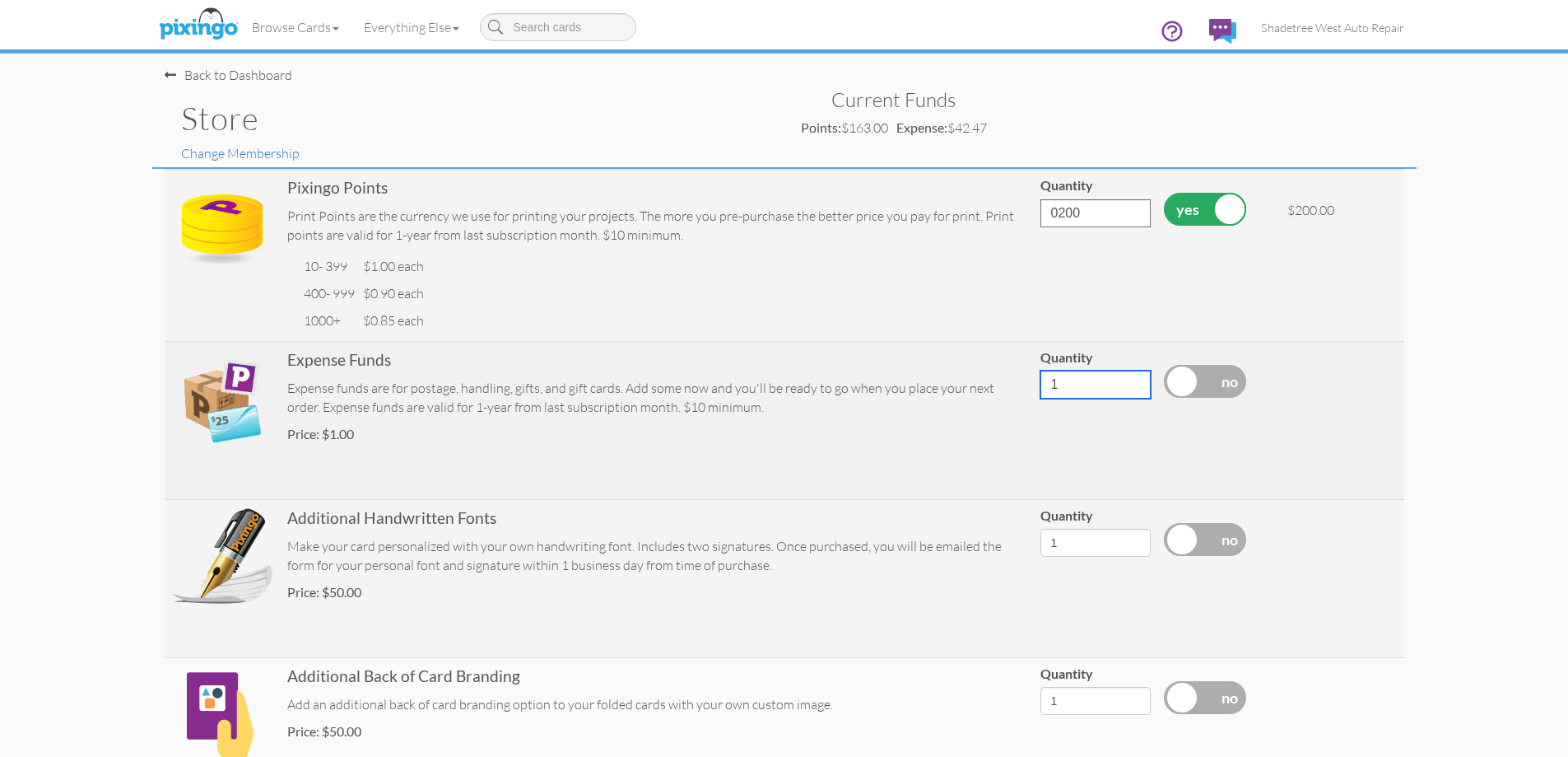
drag, startPoint x: 1095, startPoint y: 389, endPoint x: 1010, endPoint y: 393, distance: 85.1
click at [1010, 393] on tr "Expense Funds Expense funds are for postage, handling, gifts, and gift cards. A…" at bounding box center [784, 420] width 1240 height 158
type input "100"
click at [1182, 375] on label at bounding box center [1205, 381] width 82 height 33
click at [0, 0] on input "checkbox" at bounding box center [0, 0] width 0 height 0
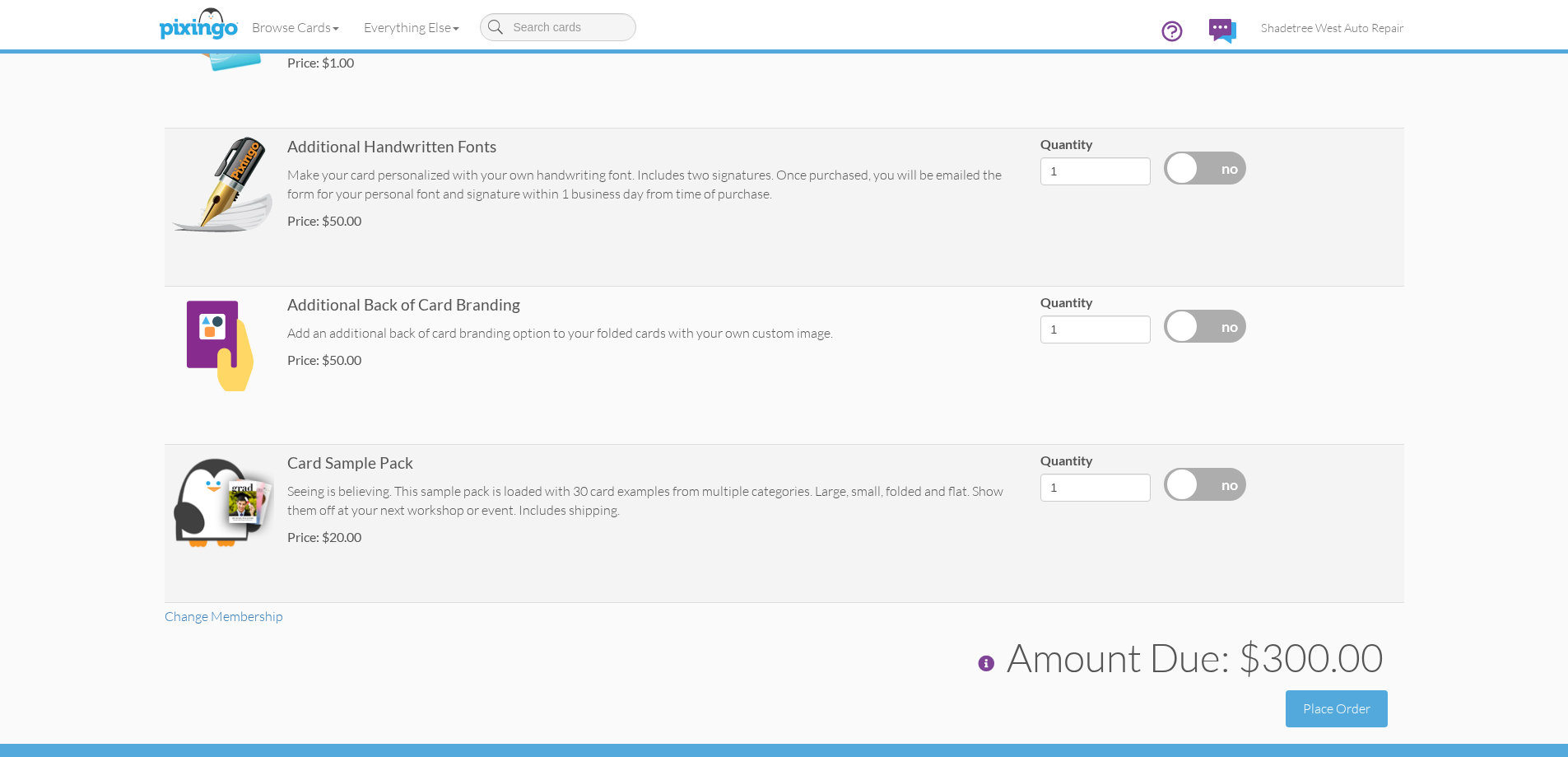
scroll to position [416, 0]
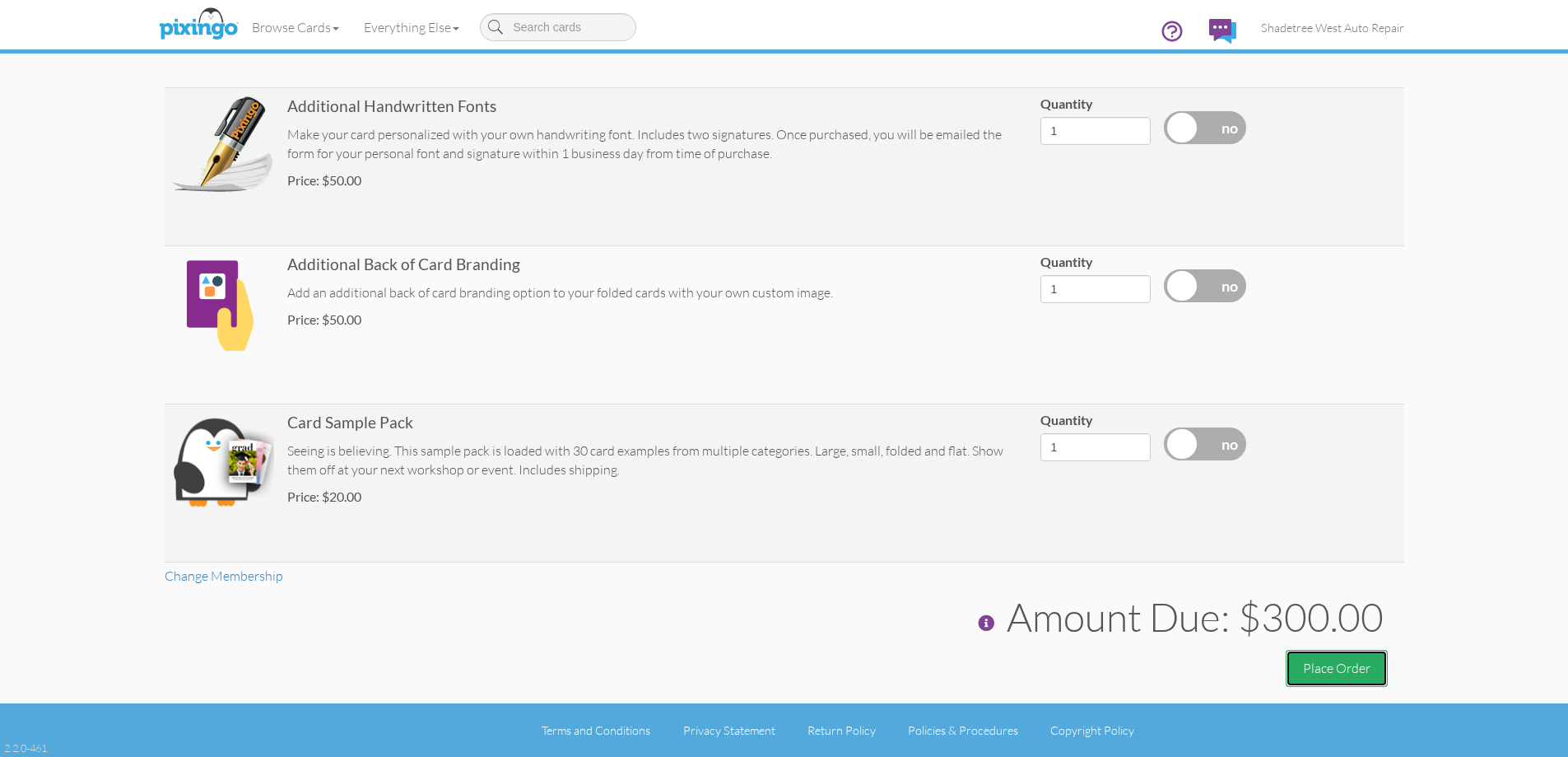
click at [1342, 667] on button "Place Order" at bounding box center [1337, 669] width 102 height 37
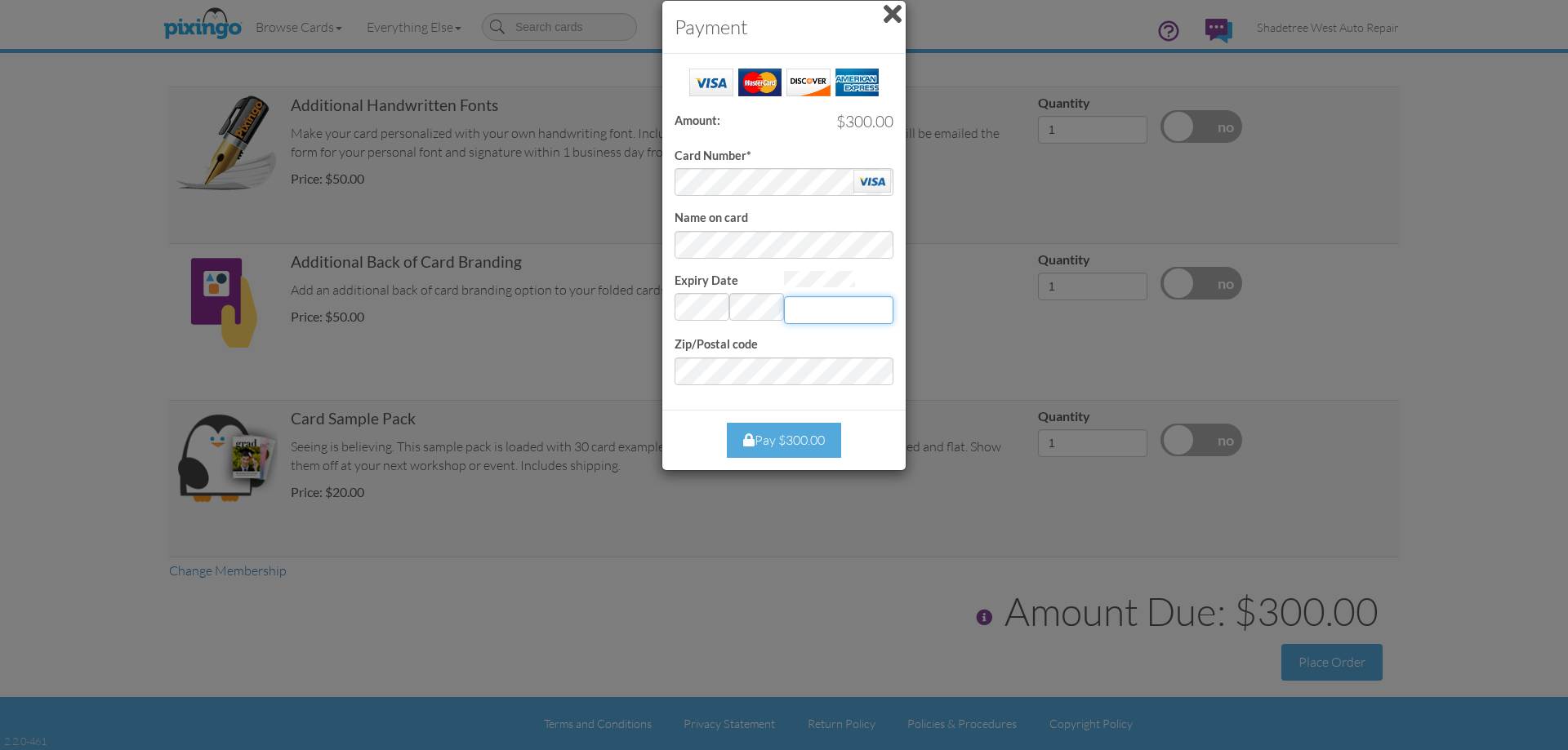
click at [864, 312] on input "Expiry Date" at bounding box center [838, 310] width 110 height 28
type input "493"
click at [802, 443] on div "Pay $300.00" at bounding box center [784, 440] width 114 height 35
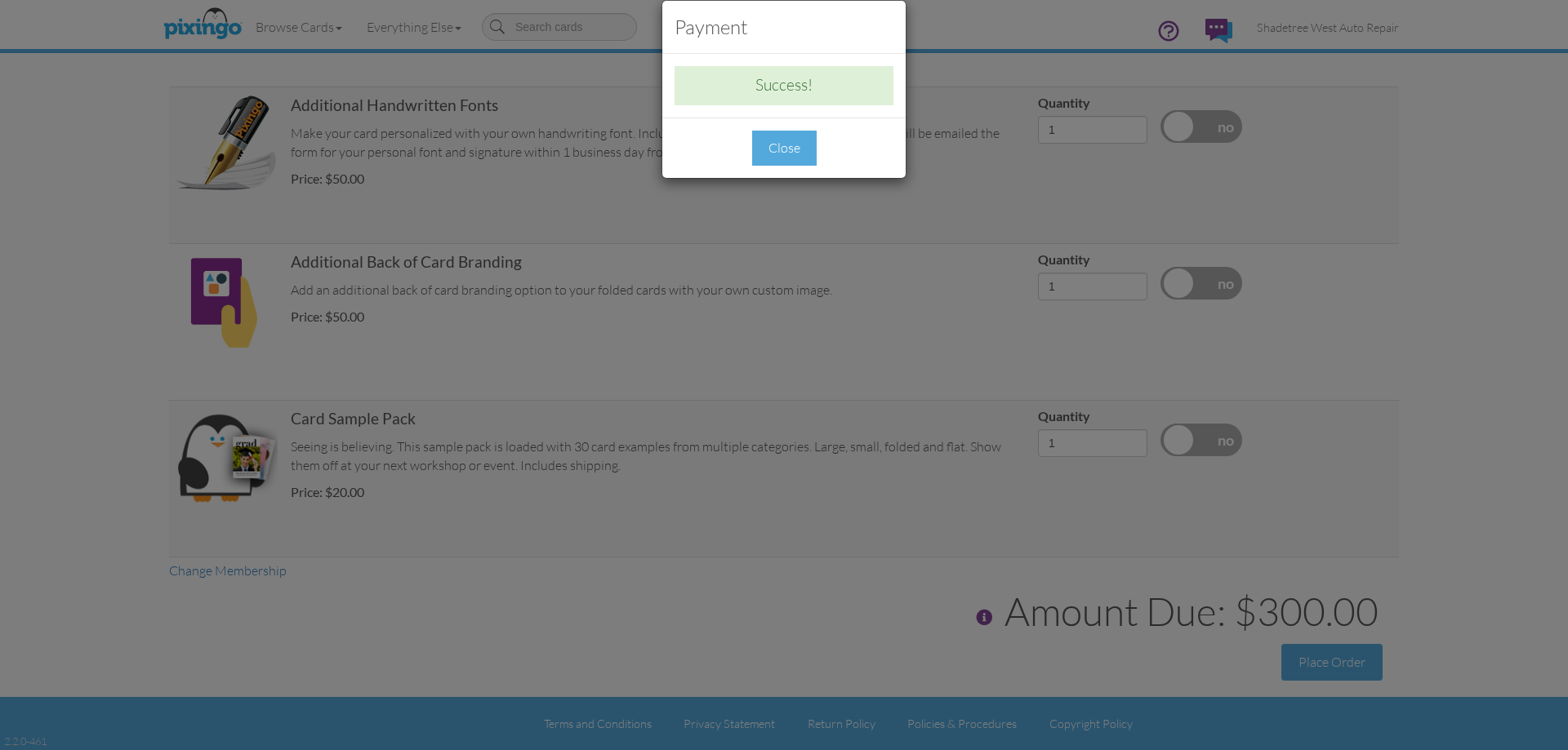
click at [778, 147] on div "Close" at bounding box center [784, 149] width 65 height 35
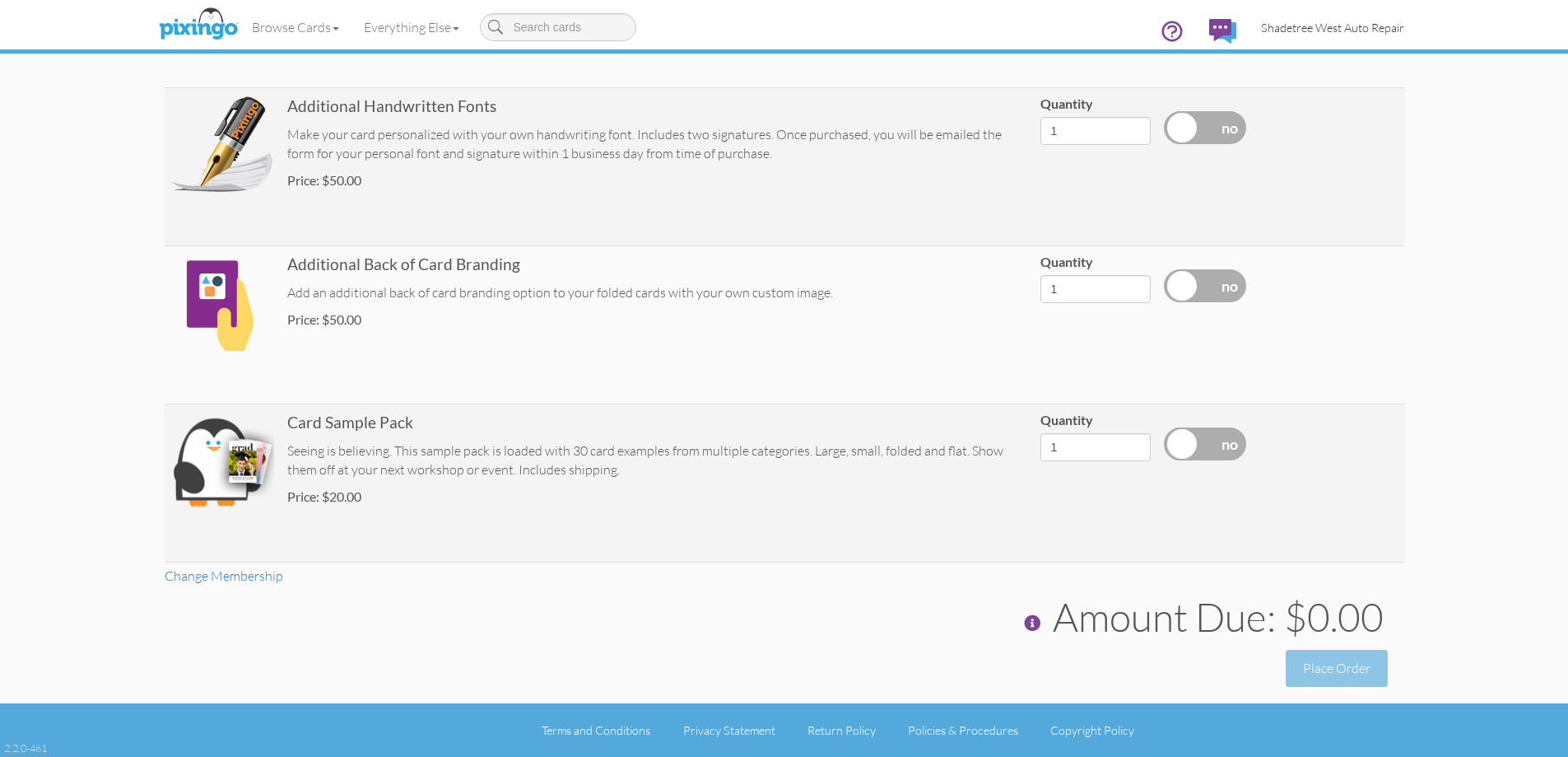
click at [1319, 35] on link "Shadetree West Auto Repair" at bounding box center [1333, 27] width 168 height 42
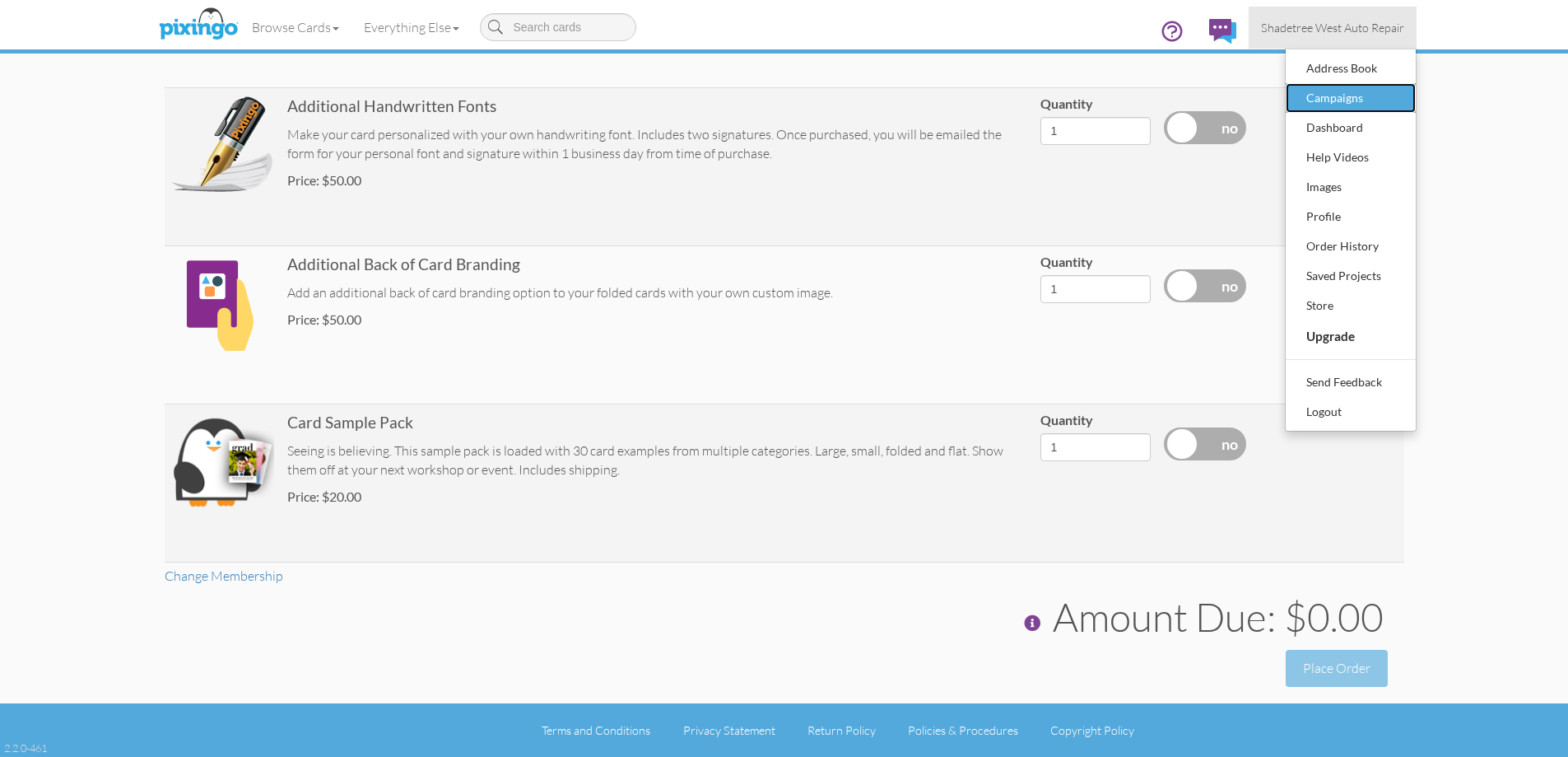
click at [1322, 86] on div "Campaigns" at bounding box center [1351, 98] width 97 height 25
